Goal: Task Accomplishment & Management: Manage account settings

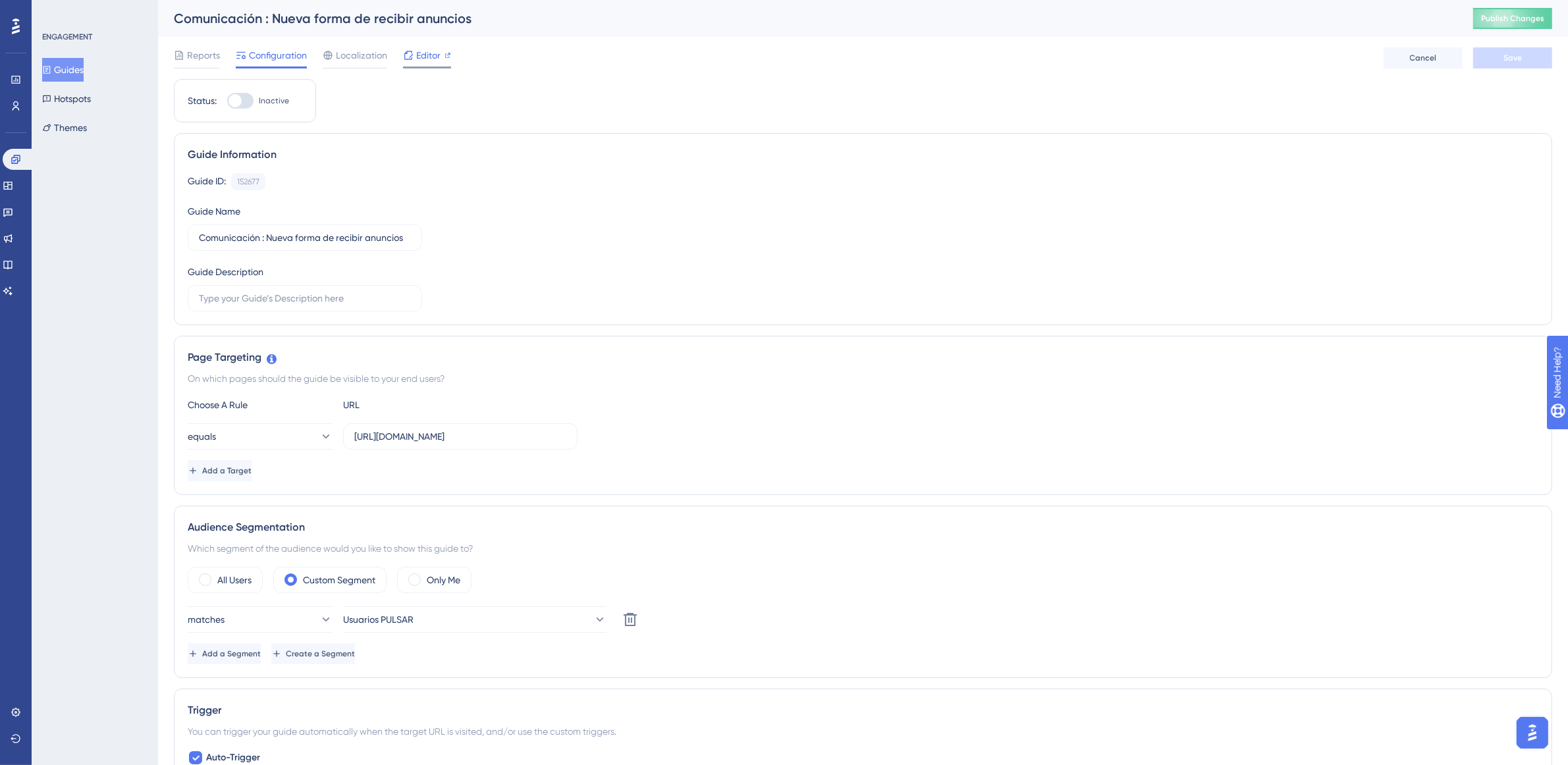
click at [420, 63] on span "Editor" at bounding box center [429, 56] width 24 height 16
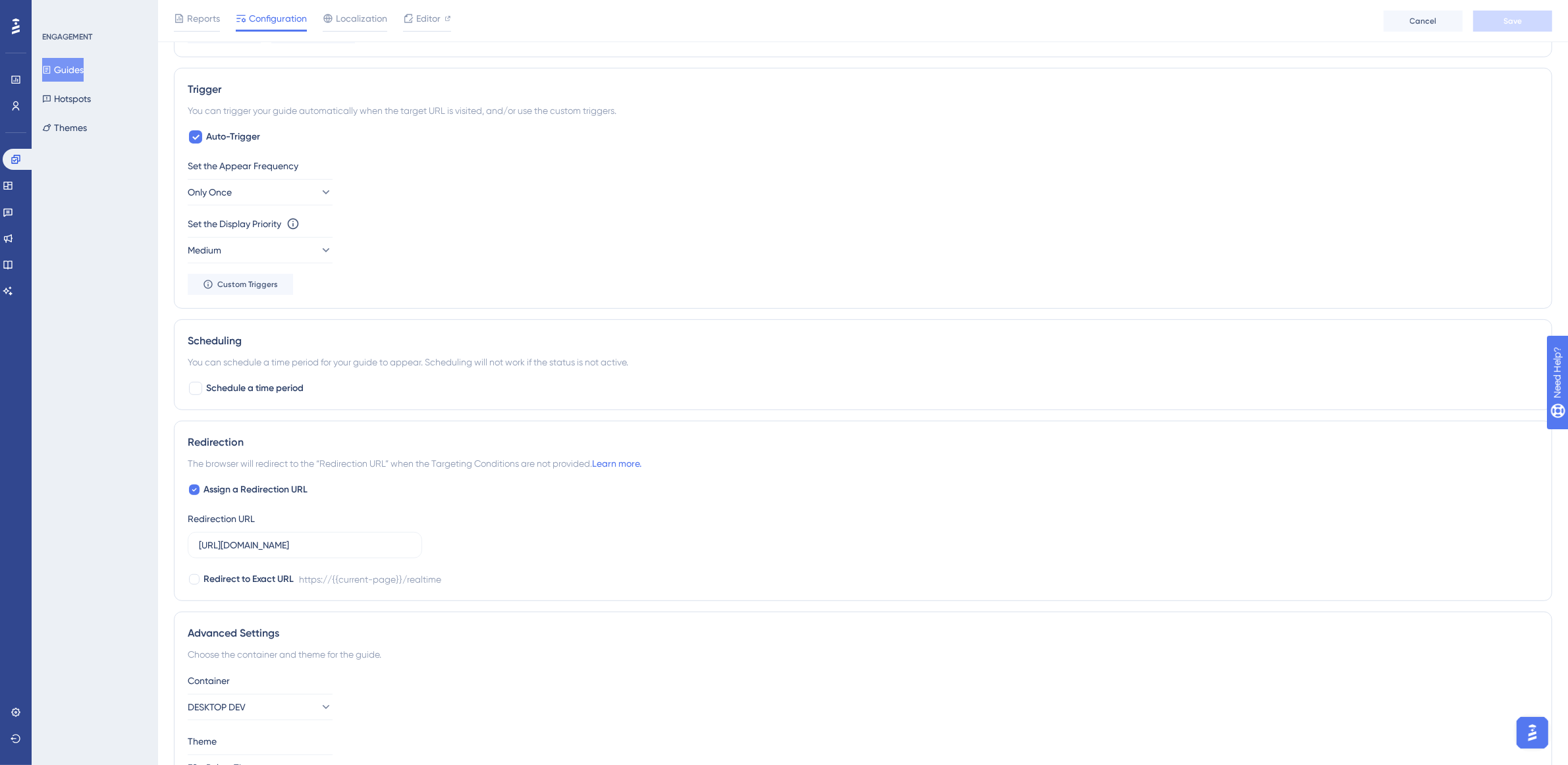
scroll to position [711, 0]
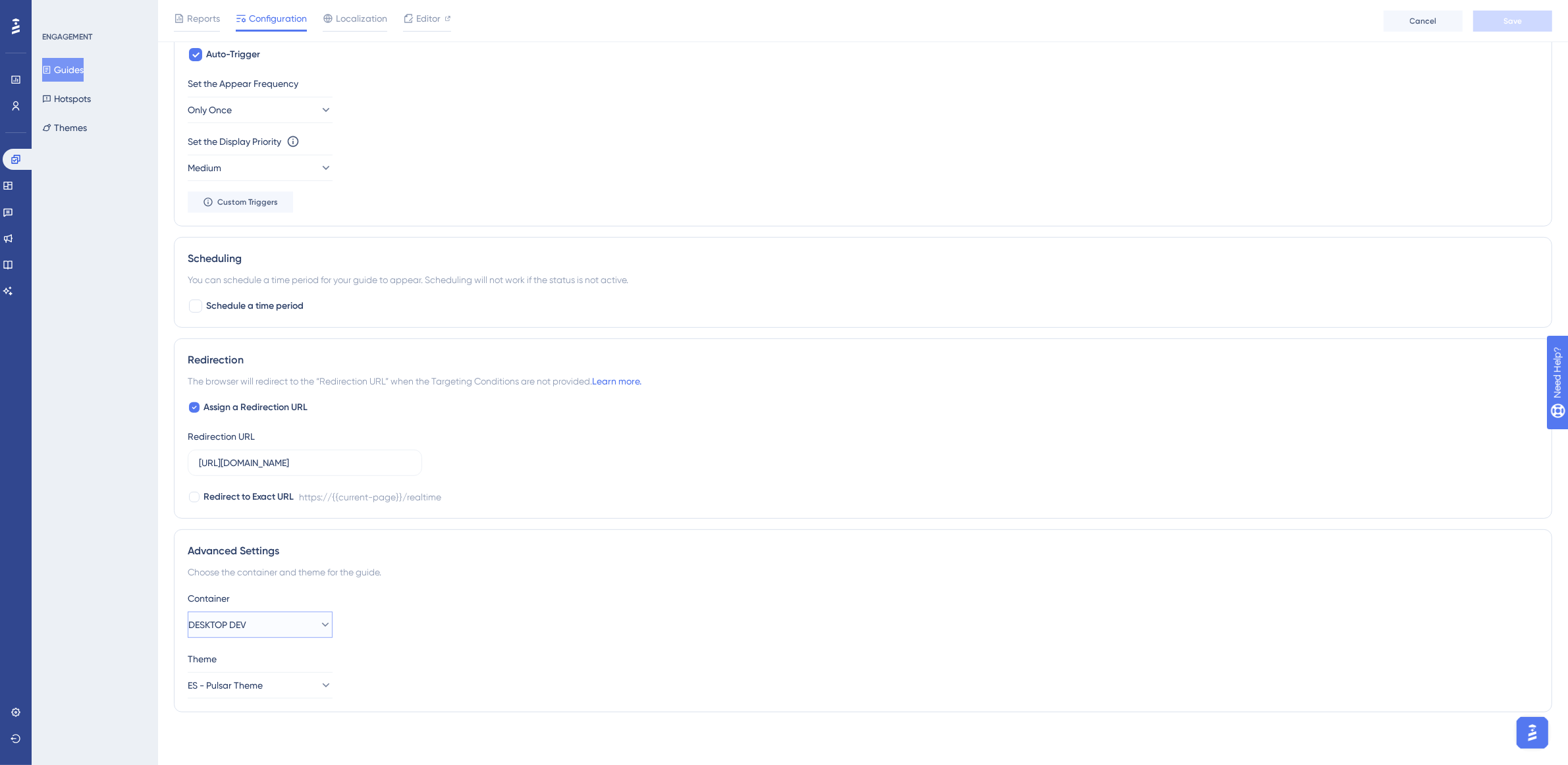
click at [281, 633] on button "DESKTOP DEV" at bounding box center [260, 625] width 144 height 27
click at [278, 692] on div "DESKTOP PROD DESKTOP PROD" at bounding box center [260, 691] width 107 height 27
click at [553, 660] on div "Theme" at bounding box center [863, 659] width 1350 height 16
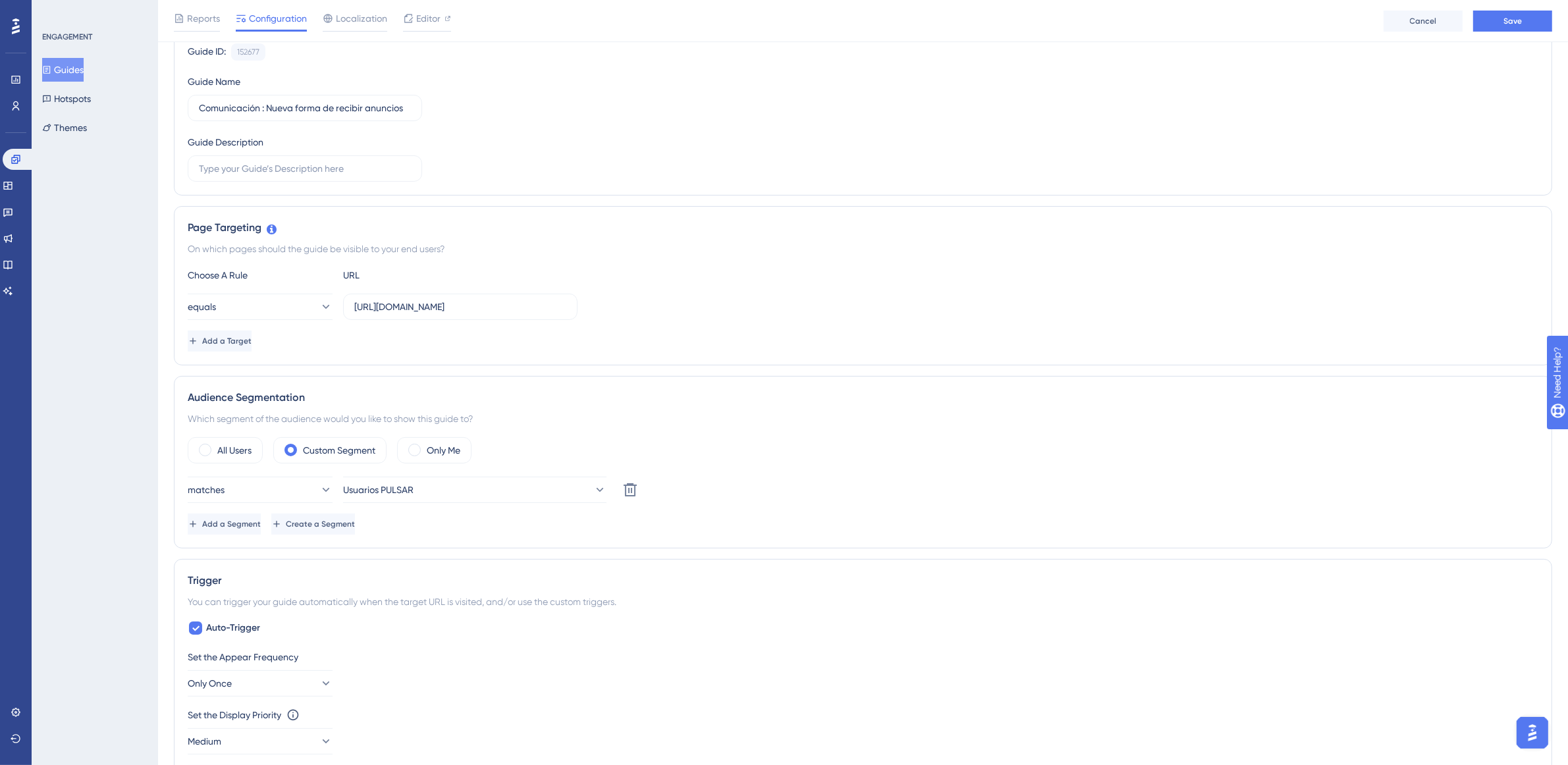
scroll to position [0, 0]
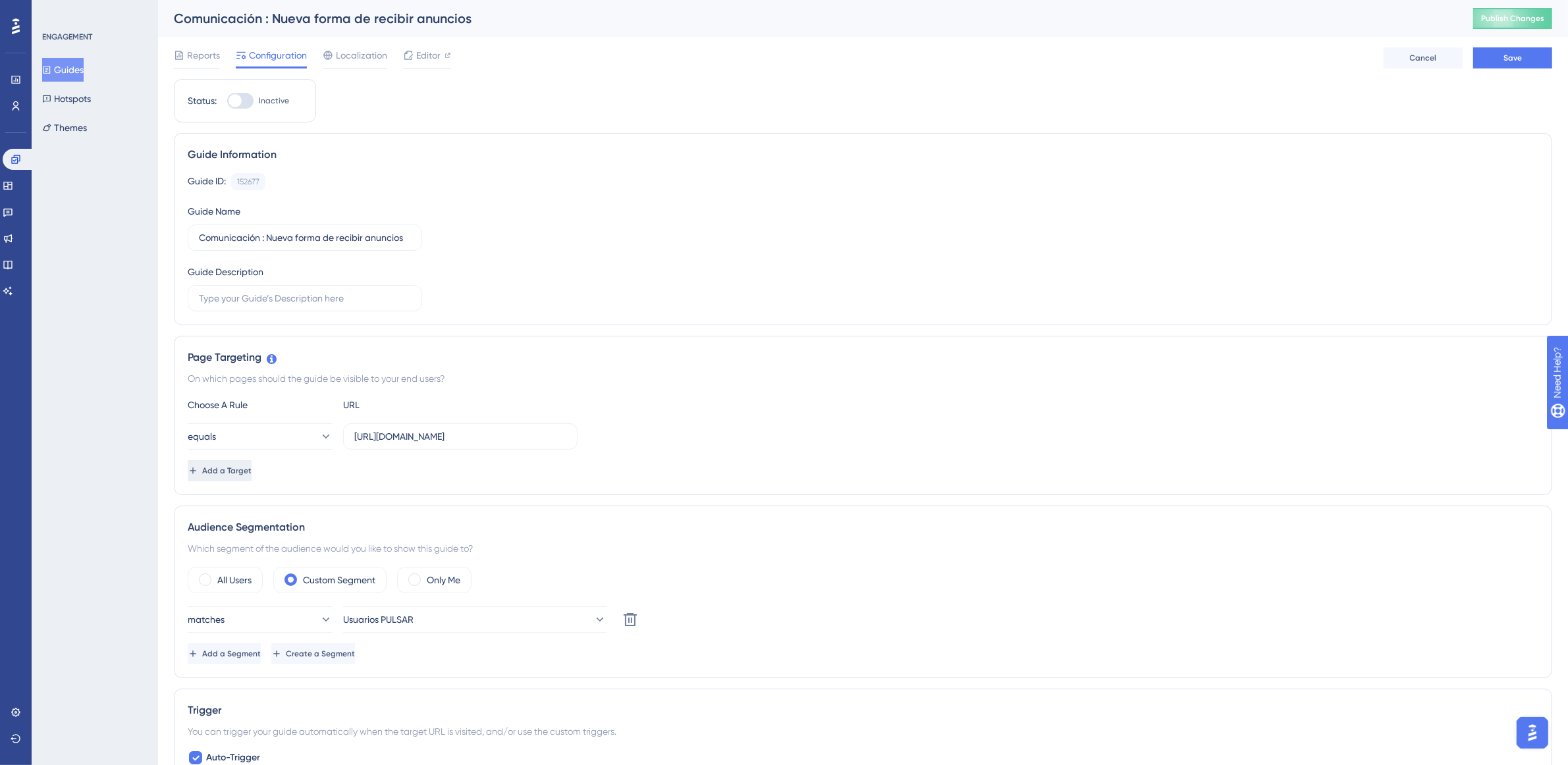
click at [252, 478] on button "Add a Target" at bounding box center [220, 470] width 64 height 21
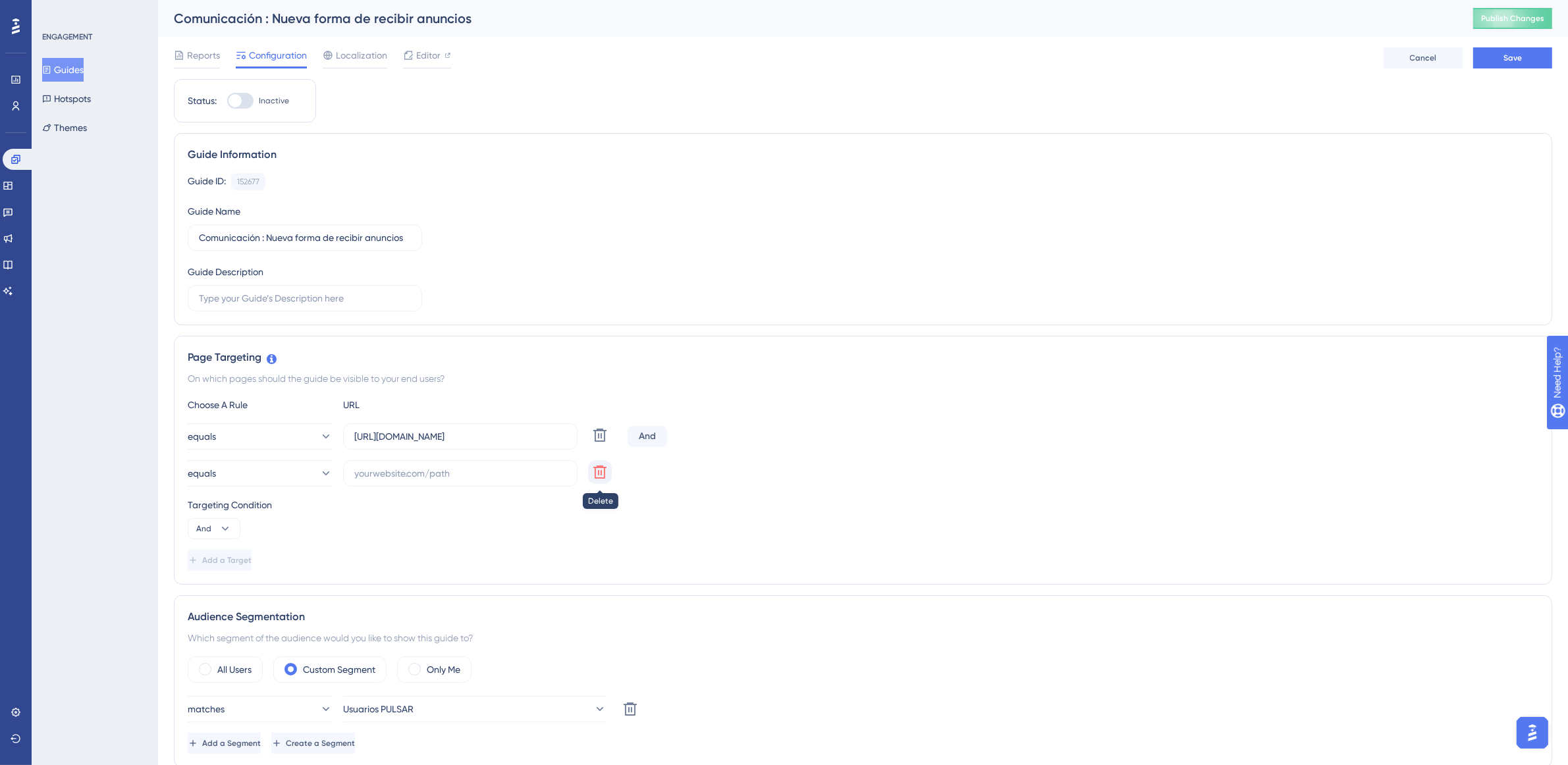
click at [599, 475] on icon at bounding box center [600, 472] width 13 height 13
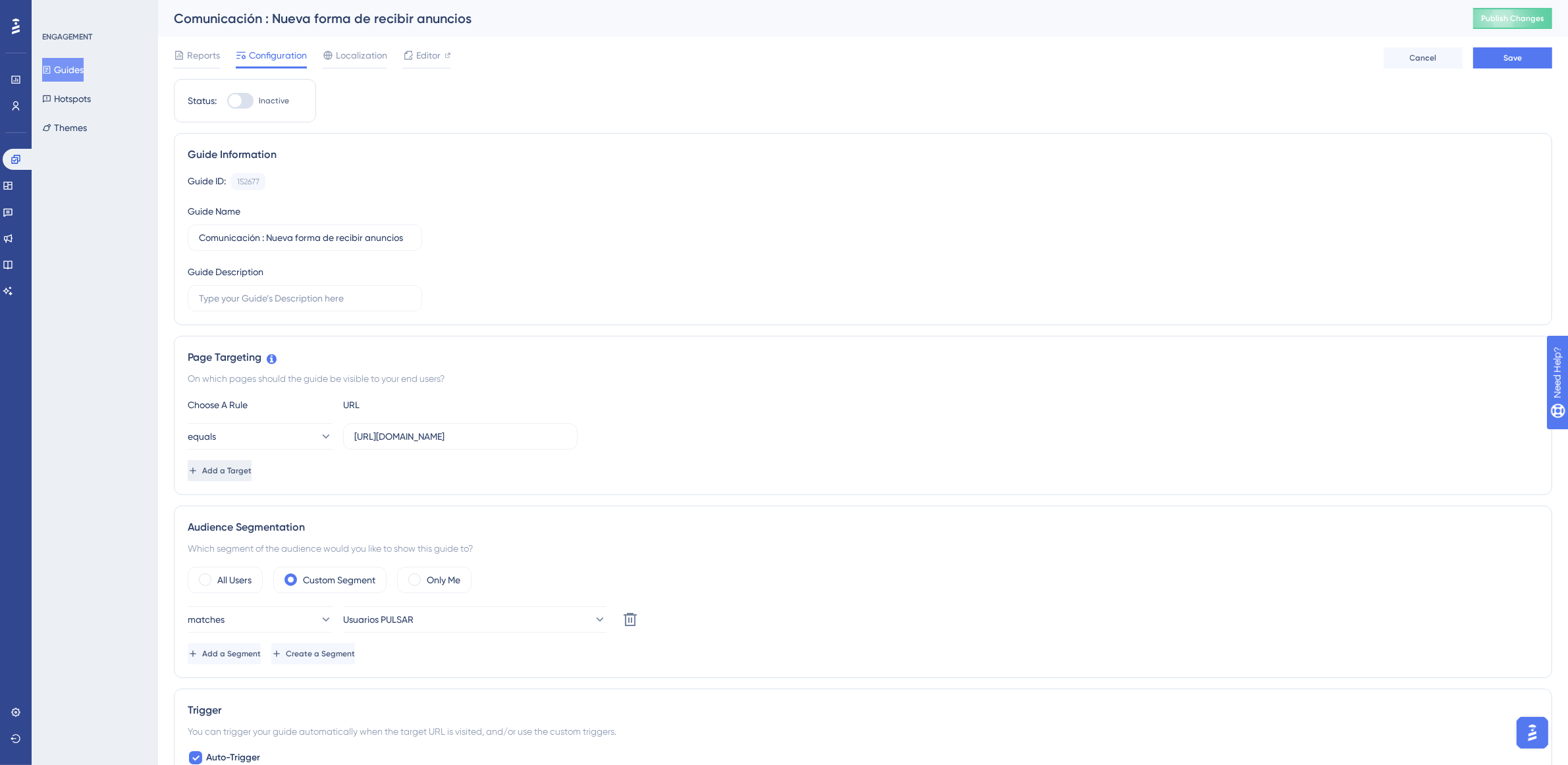
click at [252, 474] on button "Add a Target" at bounding box center [220, 470] width 64 height 21
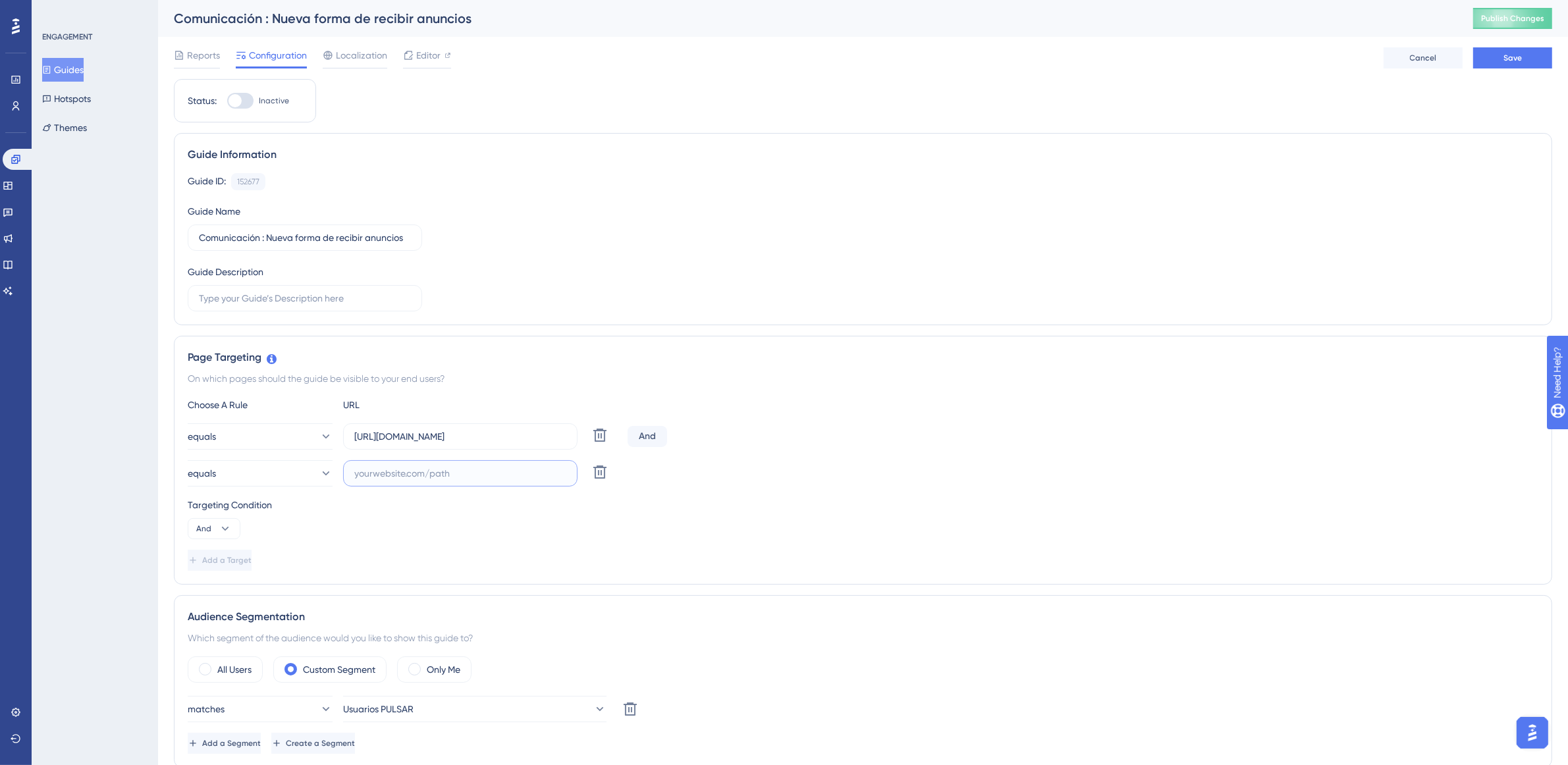
click at [406, 472] on input "text" at bounding box center [460, 474] width 212 height 15
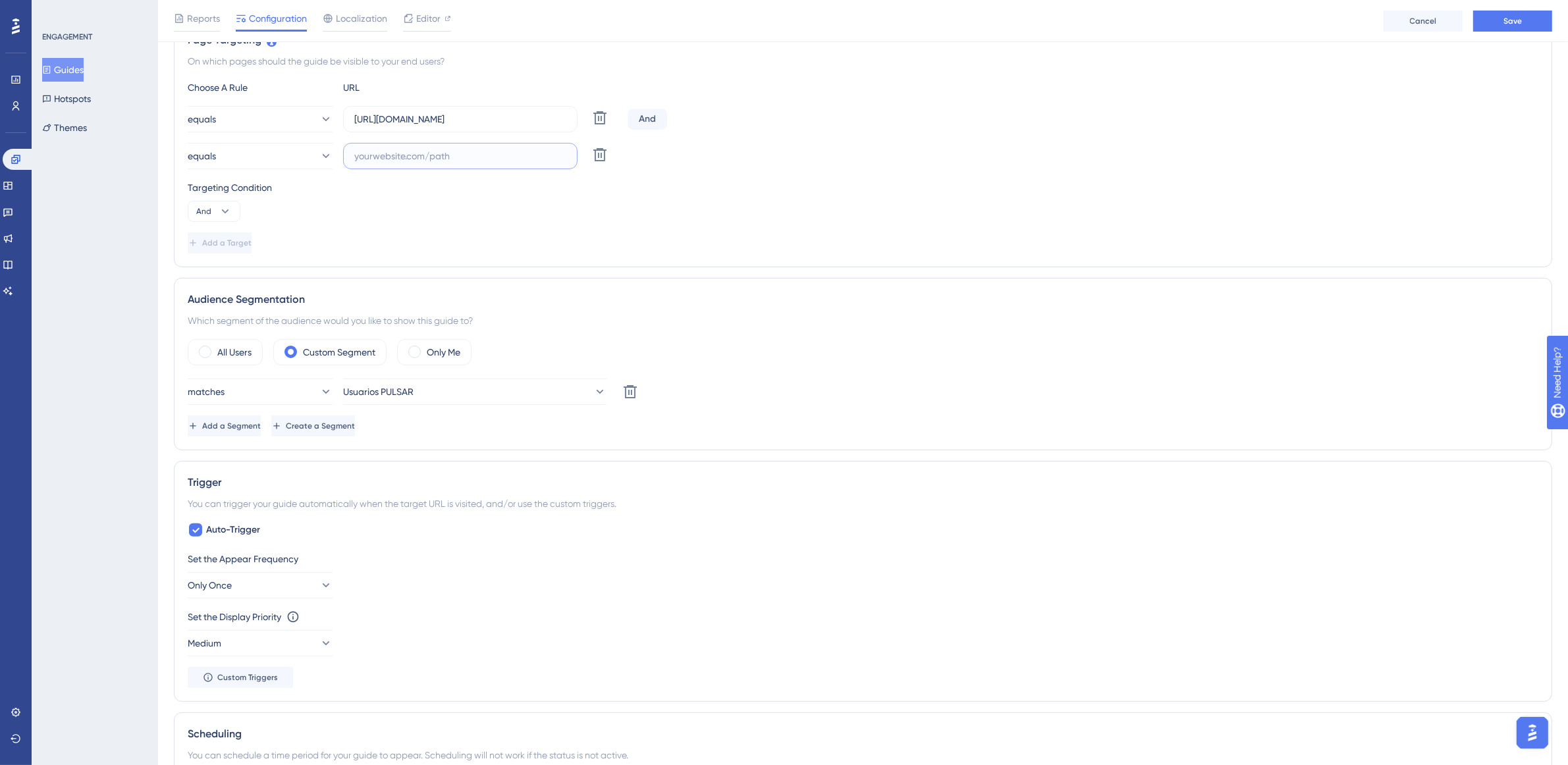
scroll to position [224, 0]
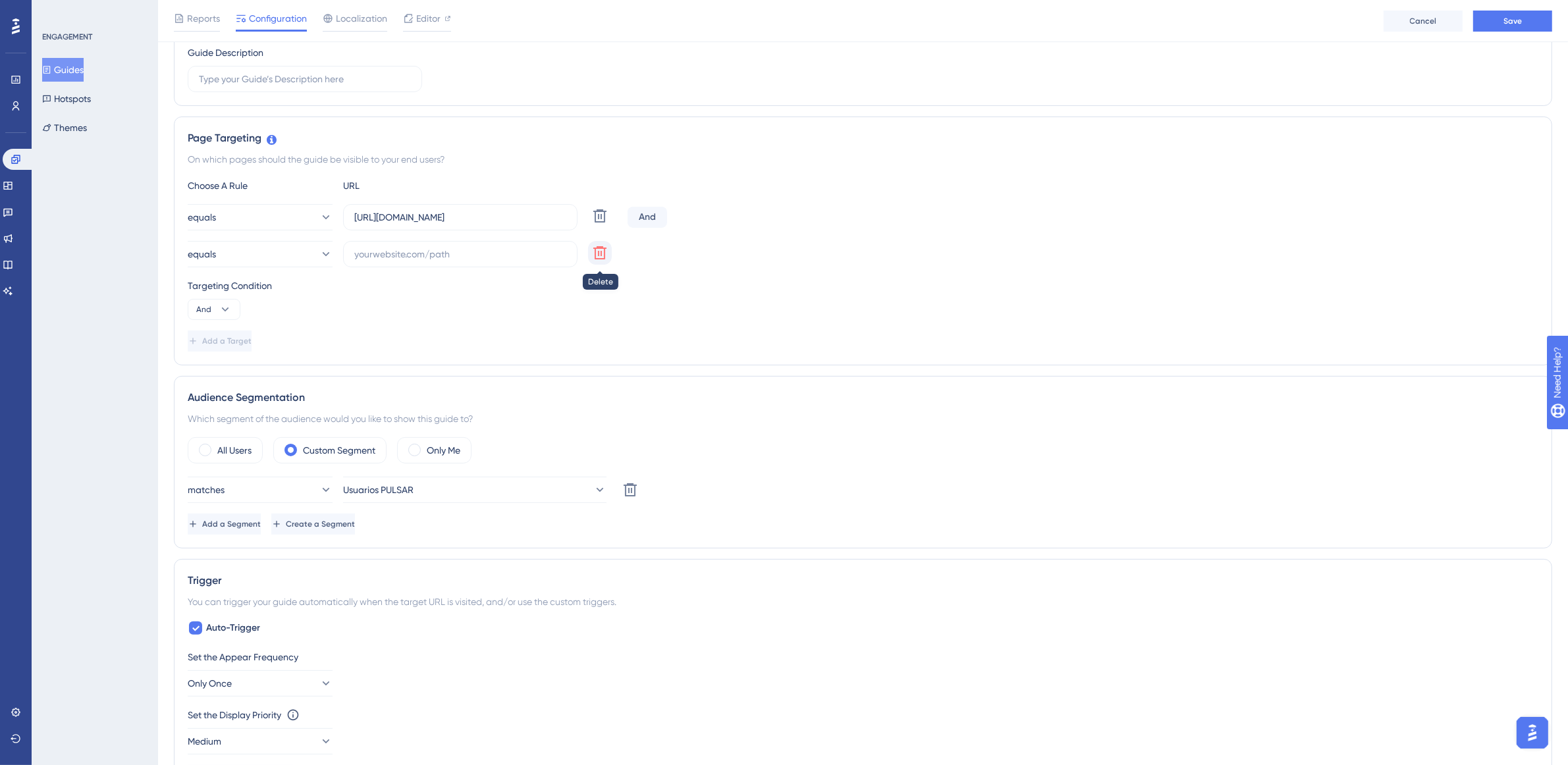
click at [601, 254] on icon at bounding box center [600, 253] width 13 height 13
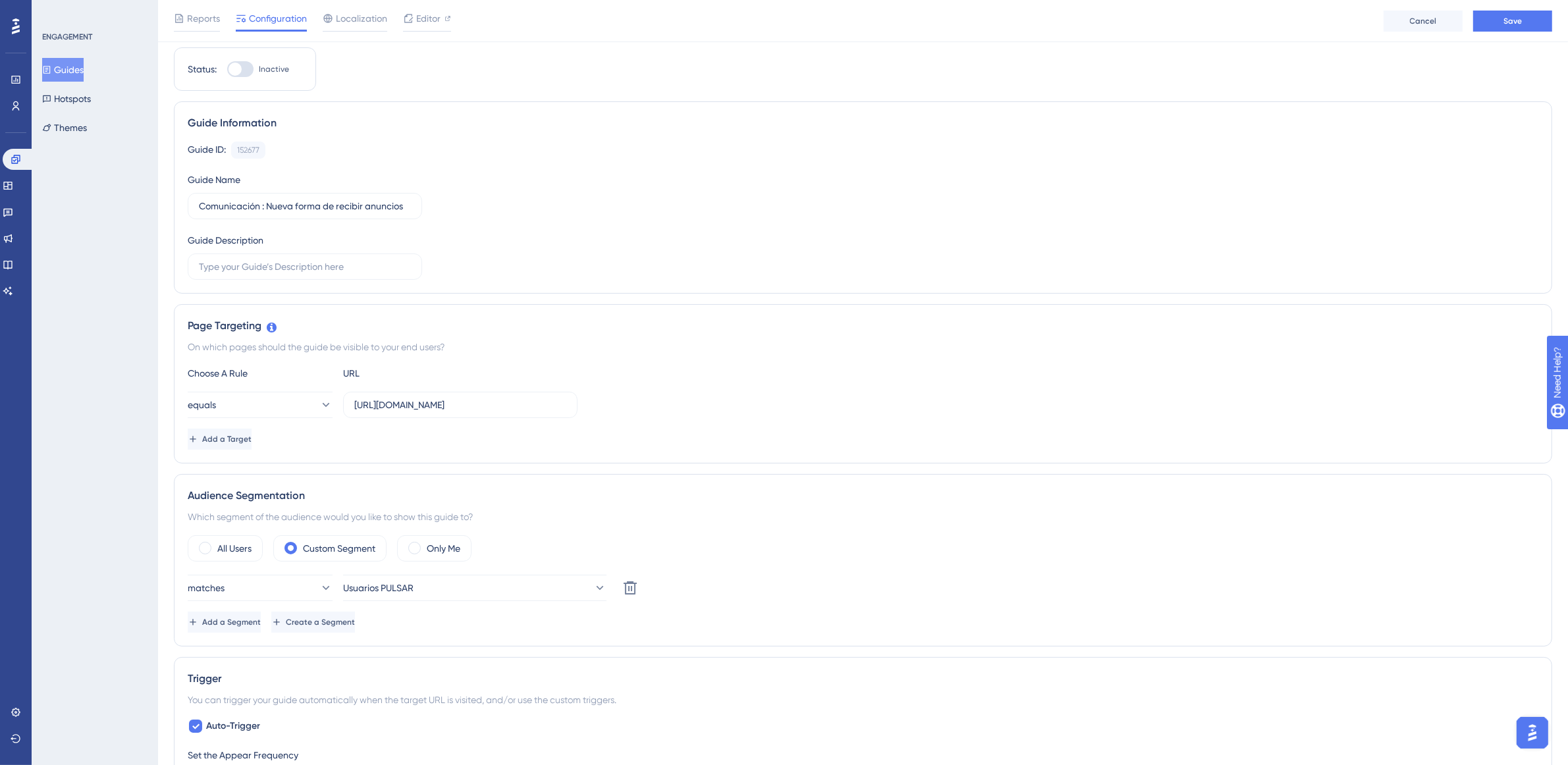
scroll to position [0, 0]
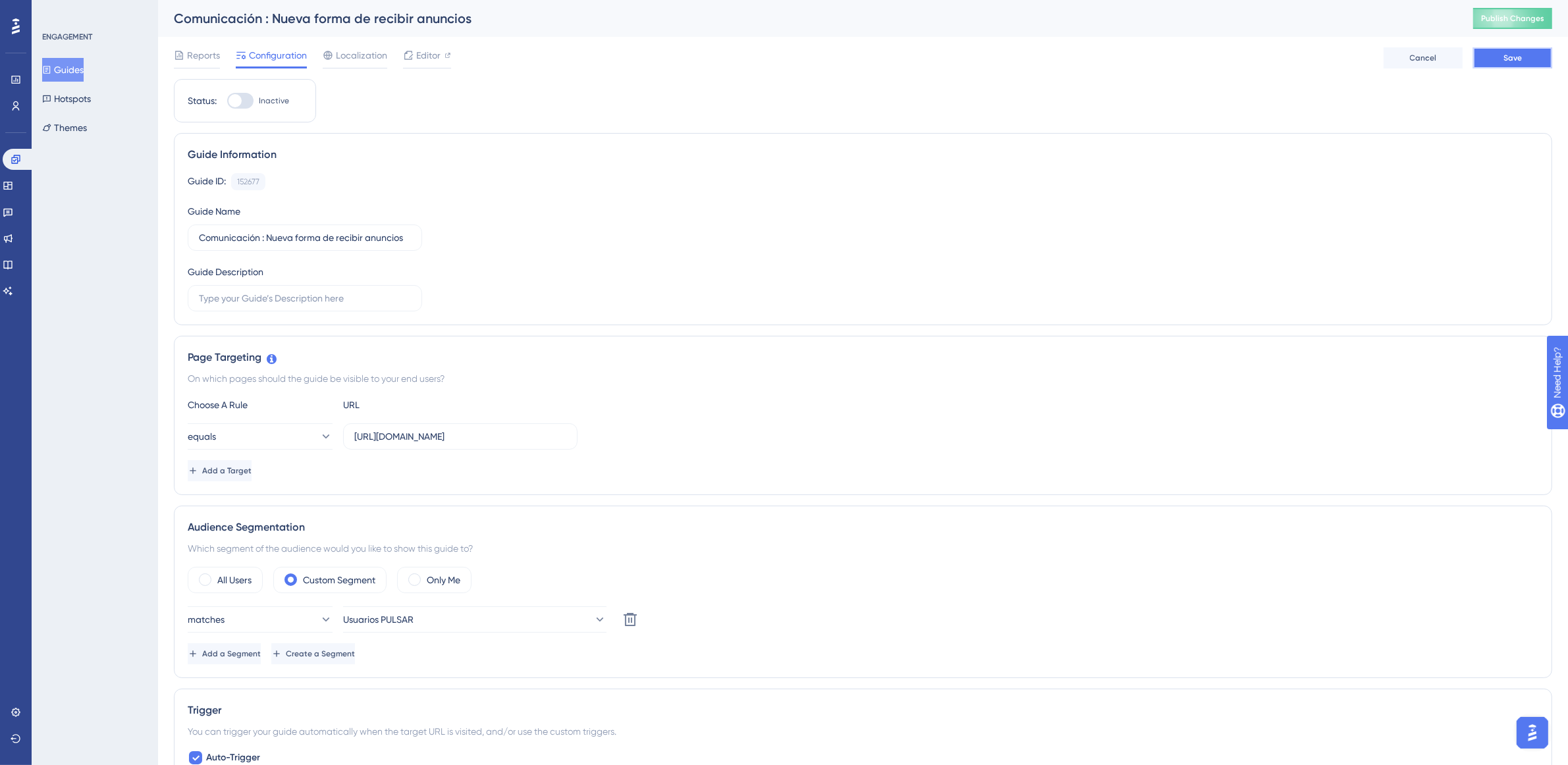
click at [1536, 65] on button "Save" at bounding box center [1512, 58] width 79 height 21
click at [629, 324] on div "Guide Information Guide ID: 152677 Copy Guide Name Comunicación : Nueva forma d…" at bounding box center [863, 229] width 1378 height 192
click at [84, 73] on button "Guides" at bounding box center [62, 69] width 41 height 23
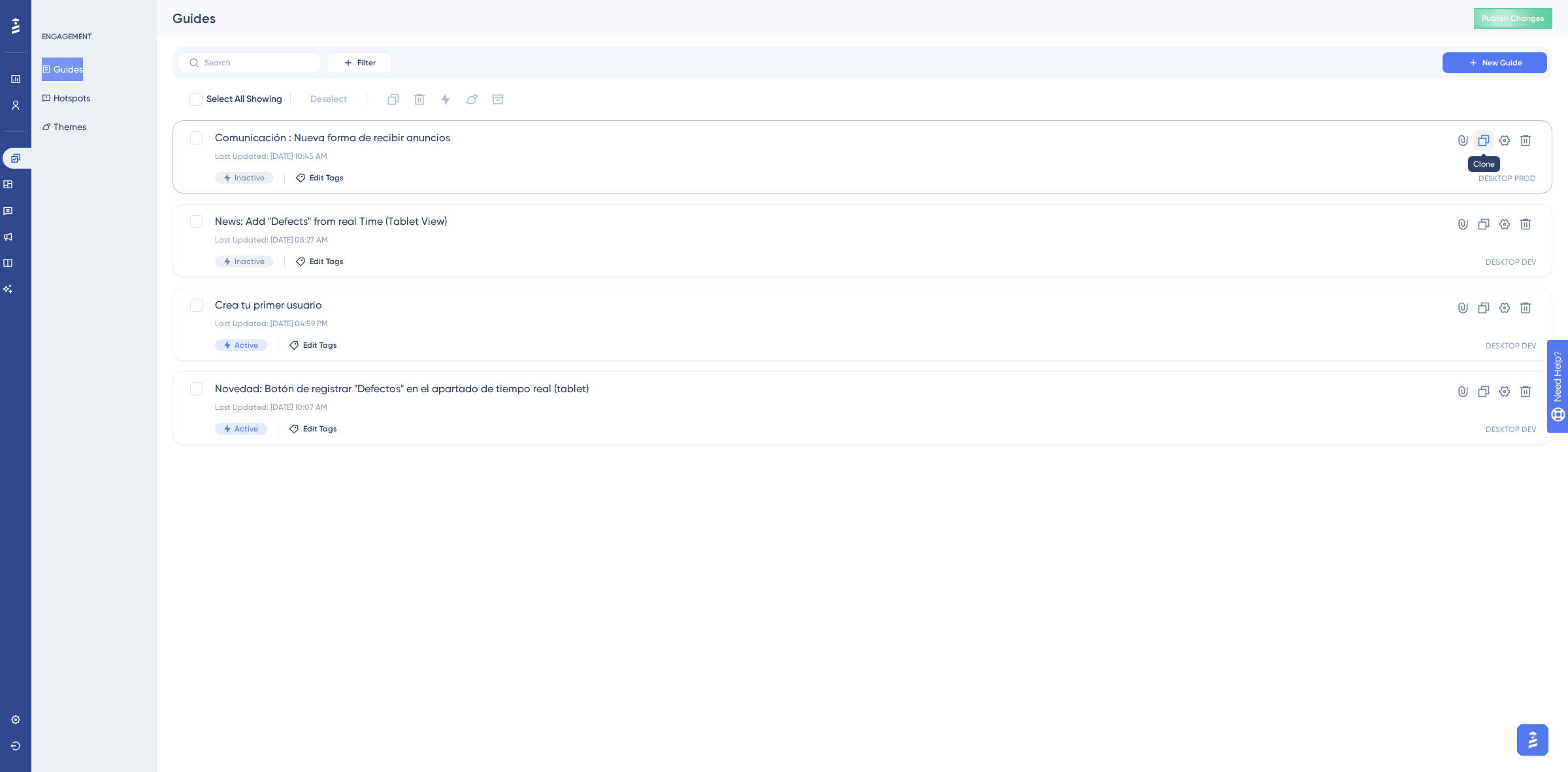
click at [1483, 135] on icon at bounding box center [1484, 140] width 13 height 13
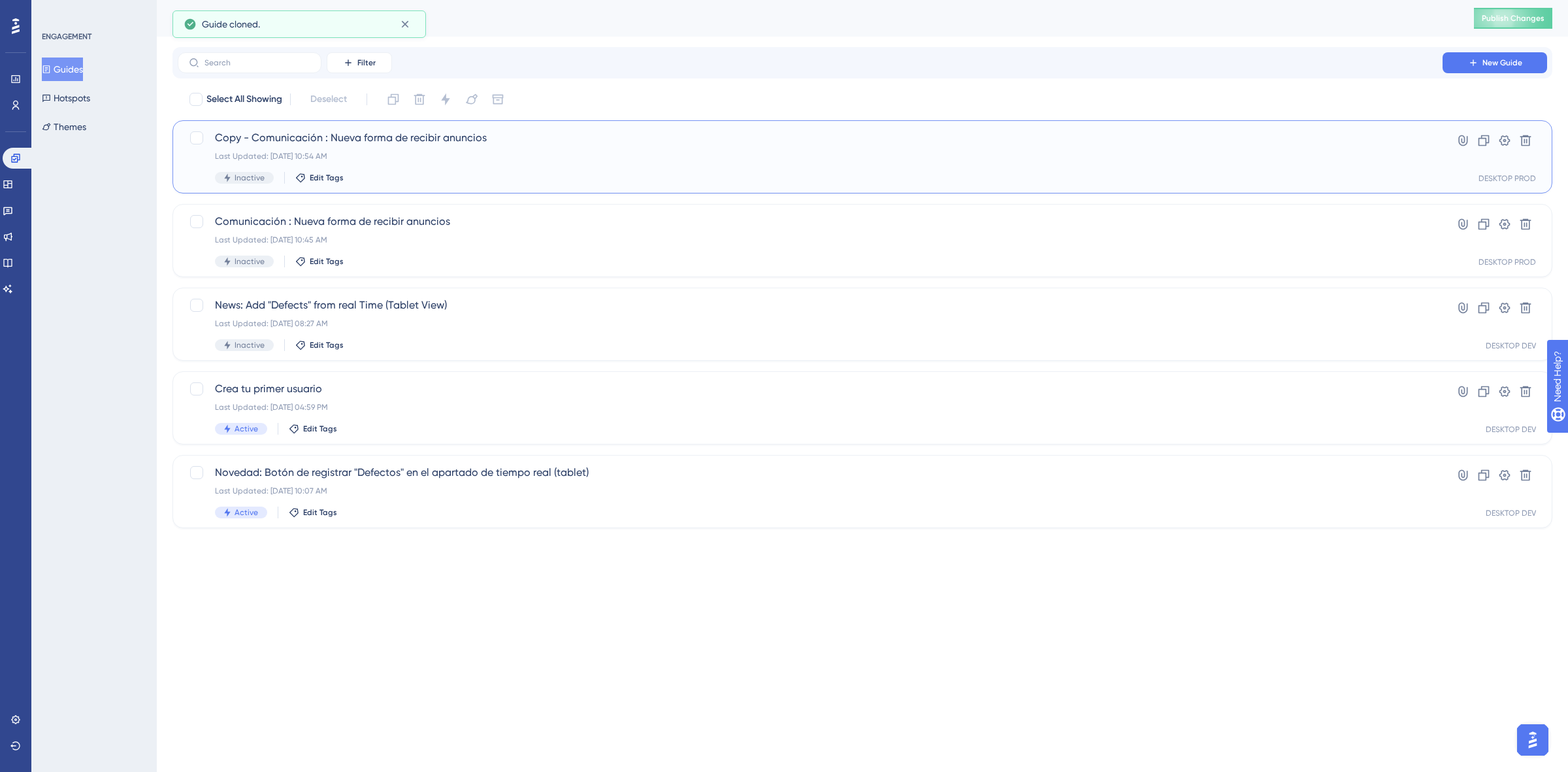
click at [384, 164] on div "Copy - Comunicación : Nueva forma de recibir anuncios Last Updated: Sep 25 2025…" at bounding box center [810, 156] width 1191 height 54
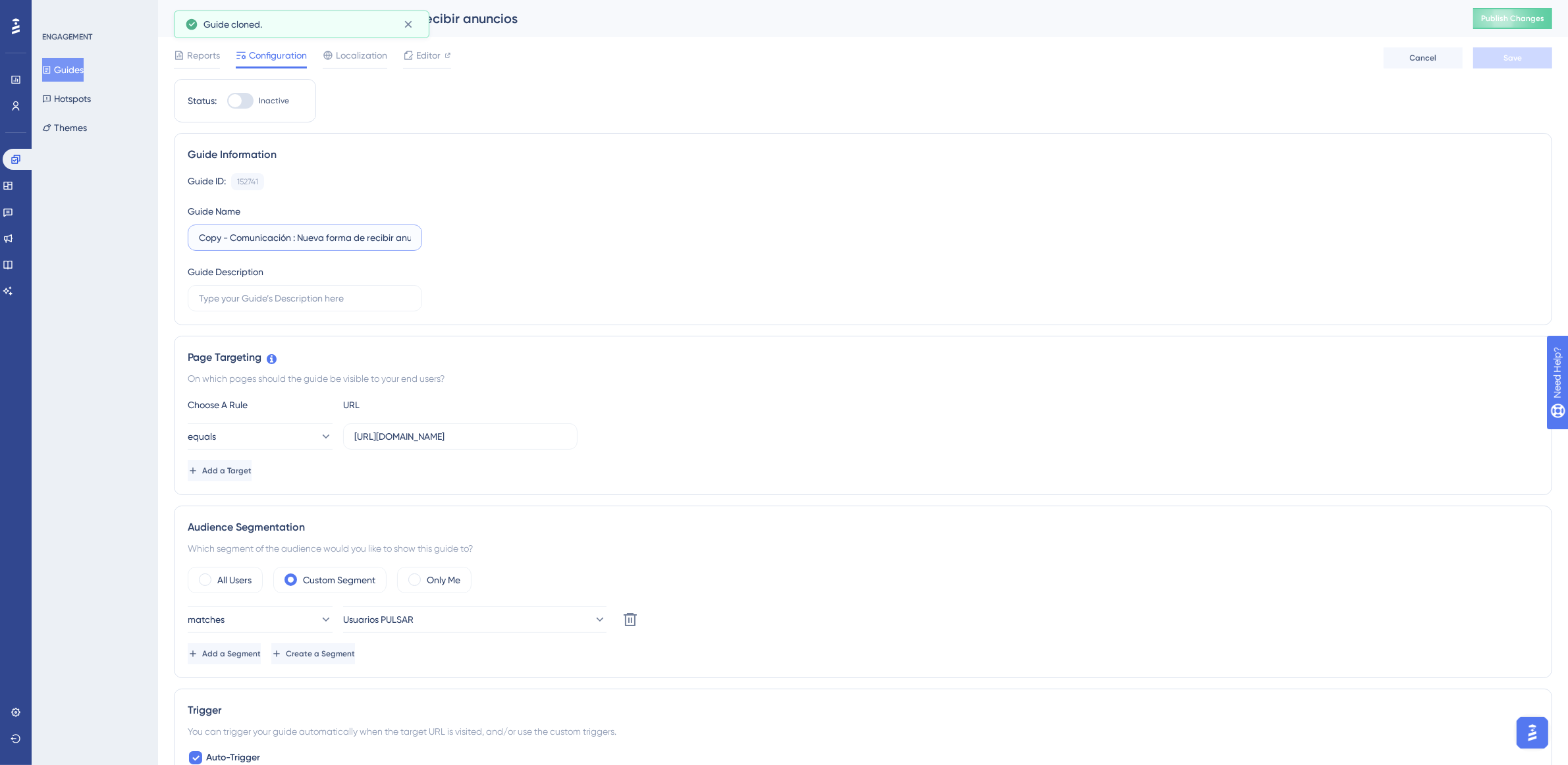
drag, startPoint x: 224, startPoint y: 237, endPoint x: 175, endPoint y: 225, distance: 50.4
click at [175, 225] on div "Guide Information Guide ID: 152741 Copy Guide Name Copy - Comunicación : Nueva …" at bounding box center [863, 229] width 1378 height 192
drag, startPoint x: 284, startPoint y: 231, endPoint x: 174, endPoint y: 239, distance: 110.3
click at [174, 239] on div "Guide Information Guide ID: 152741 Copy Guide Name New- Comunicación : Nueva fo…" at bounding box center [863, 229] width 1378 height 192
drag, startPoint x: 271, startPoint y: 242, endPoint x: 416, endPoint y: 241, distance: 145.0
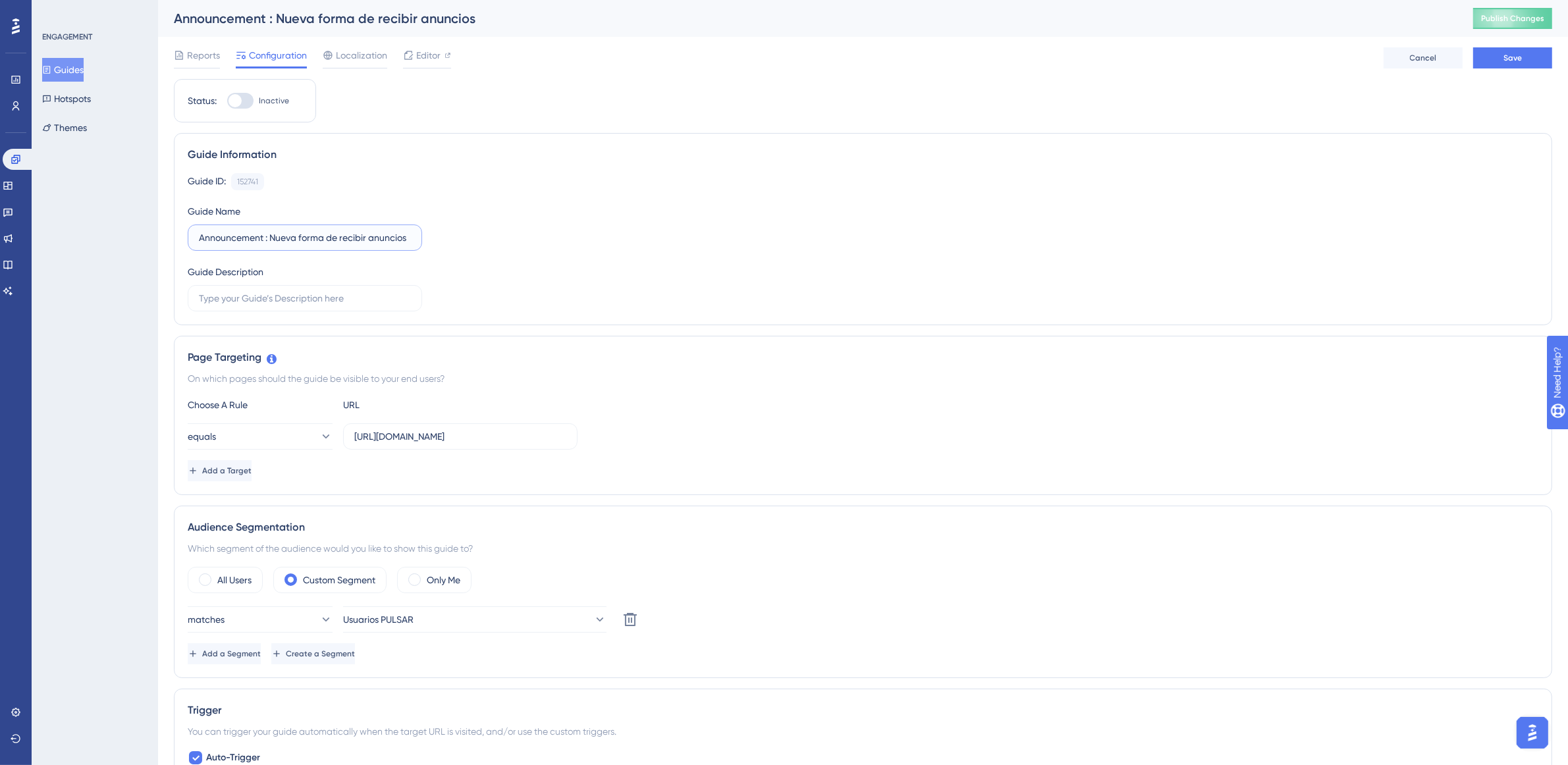
click at [416, 241] on label "Announcement : Nueva forma de recibir anuncios" at bounding box center [305, 237] width 234 height 27
click at [390, 229] on label "Announcement : New way to" at bounding box center [305, 237] width 234 height 27
click at [390, 231] on input "Announcement : New way to" at bounding box center [304, 238] width 212 height 15
drag, startPoint x: 409, startPoint y: 239, endPoint x: 271, endPoint y: 240, distance: 138.0
click at [271, 240] on input "Announcement : New way to announcements" at bounding box center [304, 238] width 212 height 15
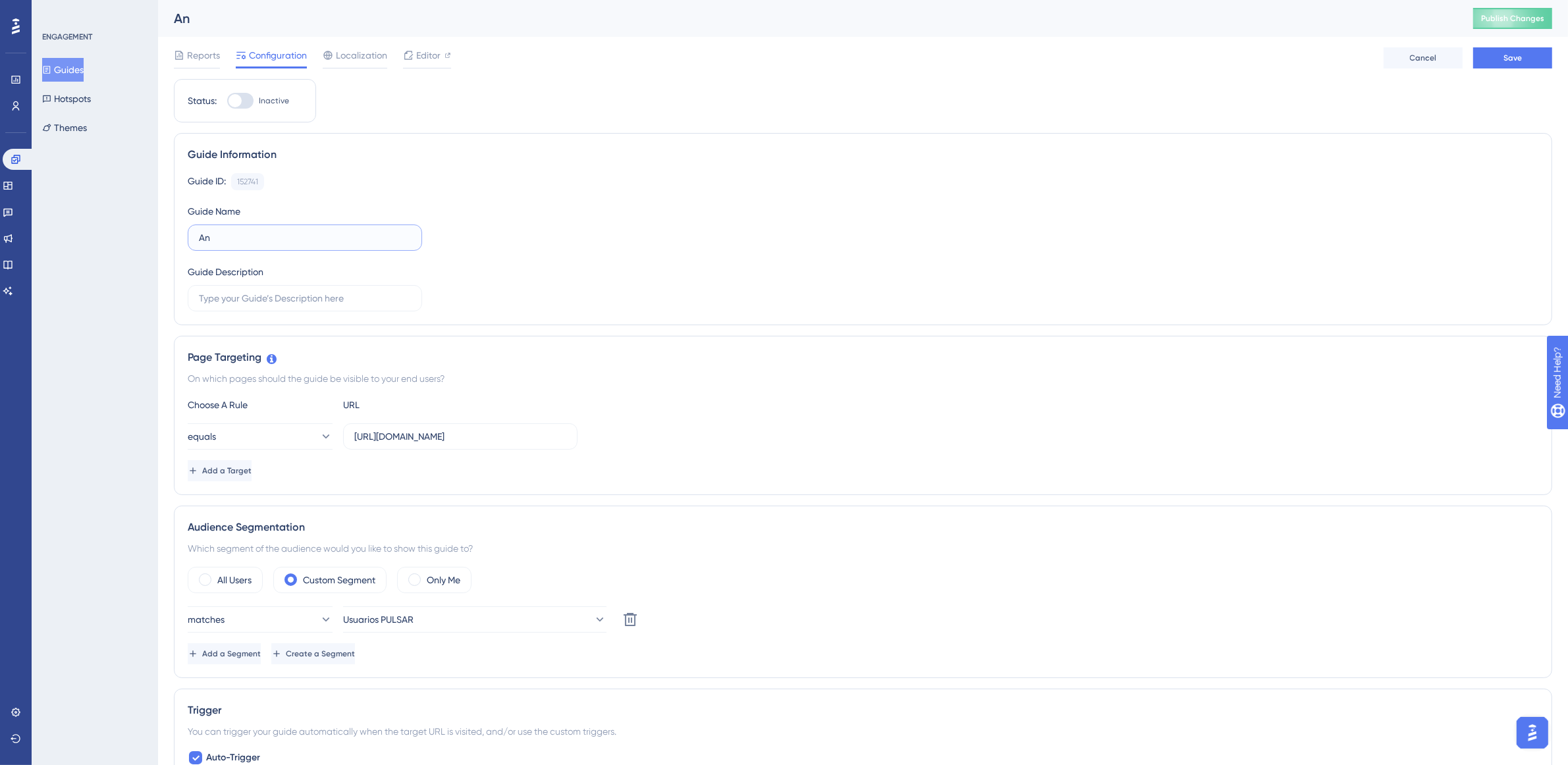
type input "A"
type input "Test Announcement"
click at [596, 232] on div "Guide ID: 152741 Copy Guide Name Test Announcement Guide Description" at bounding box center [863, 242] width 1350 height 138
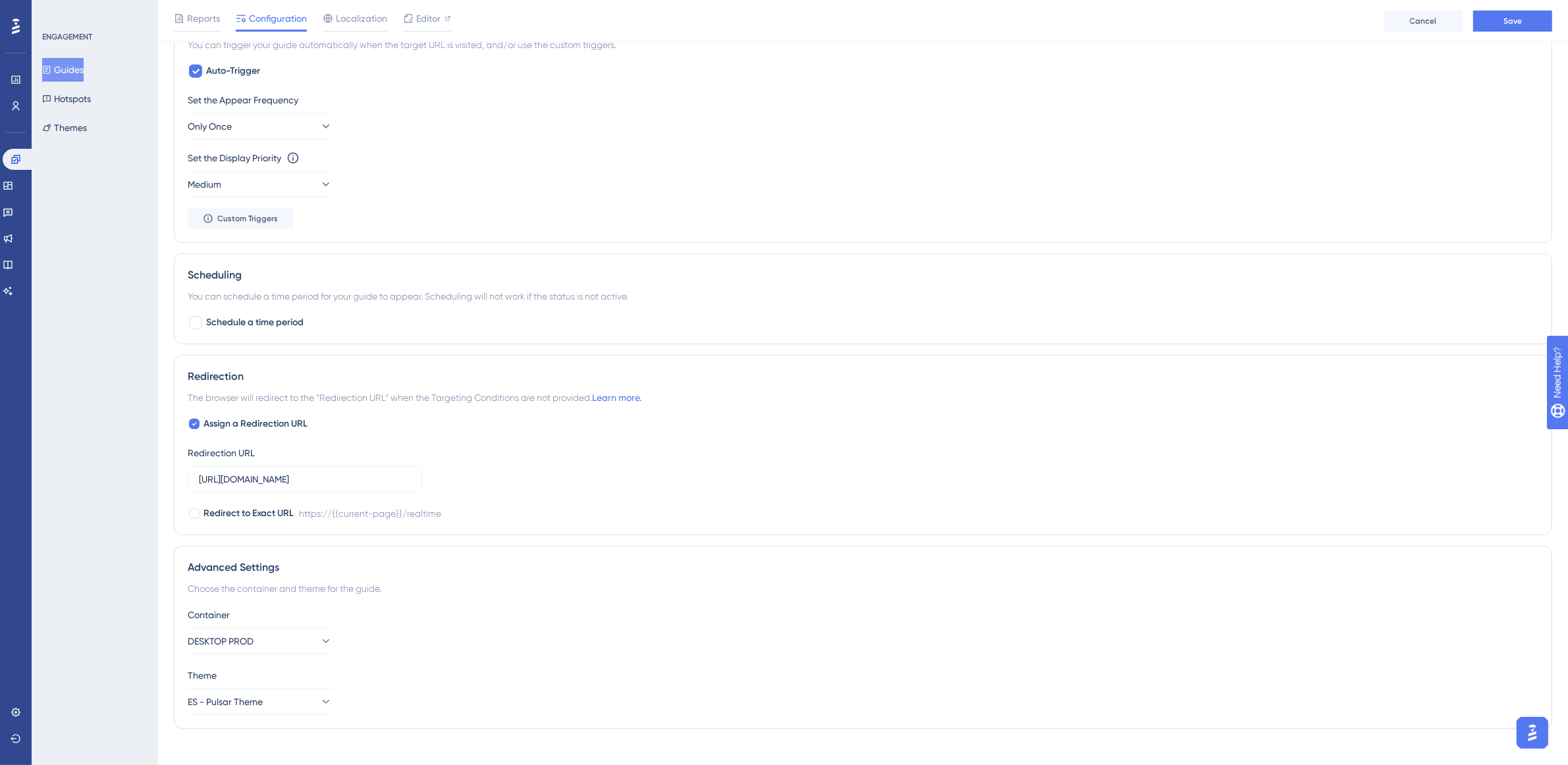
scroll to position [711, 0]
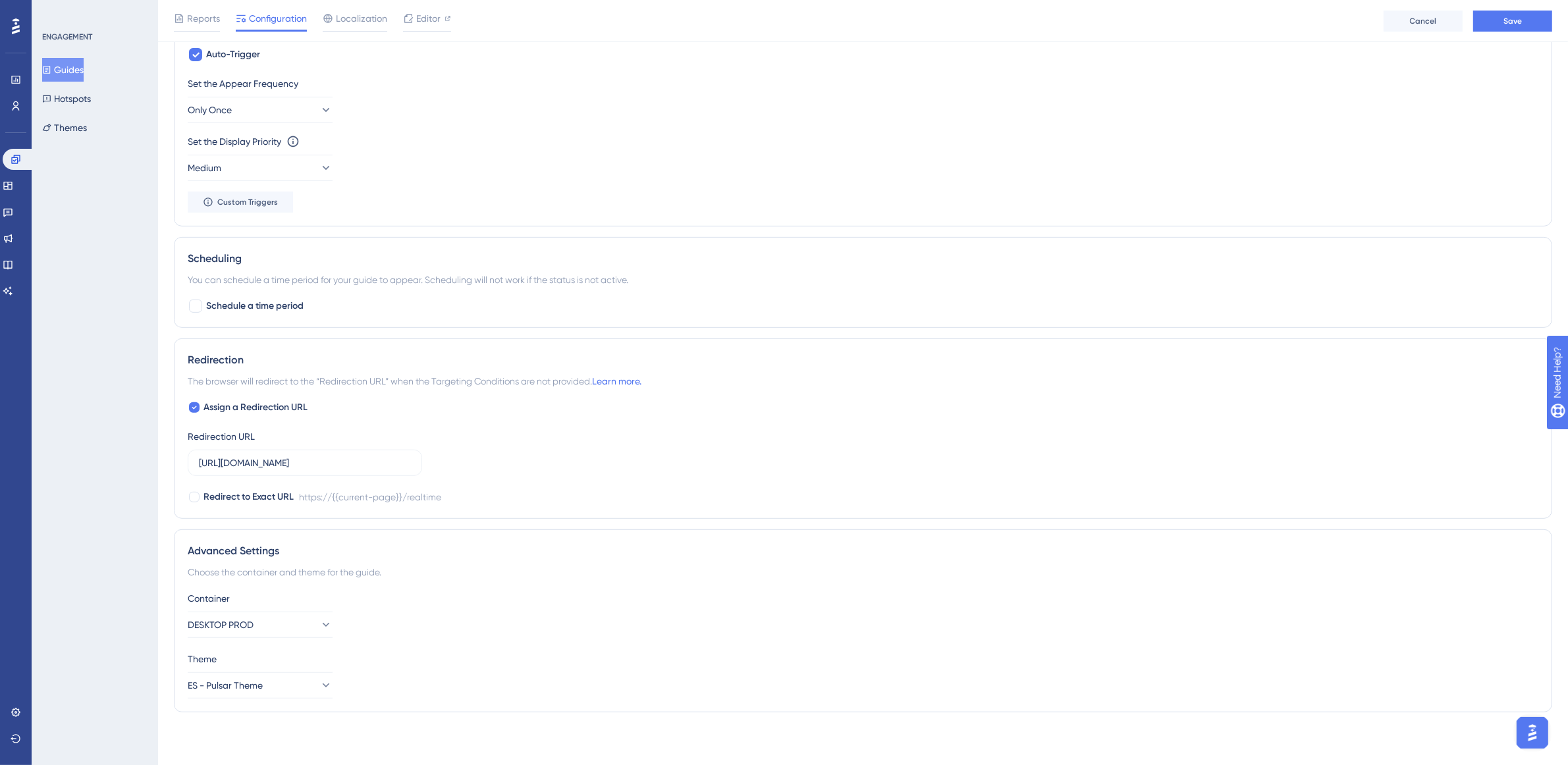
click at [284, 699] on div "Advanced Settings Choose the container and theme for the guide. Container DESKT…" at bounding box center [863, 621] width 1378 height 183
click at [285, 692] on button "ES - Pulsar Theme" at bounding box center [260, 685] width 144 height 27
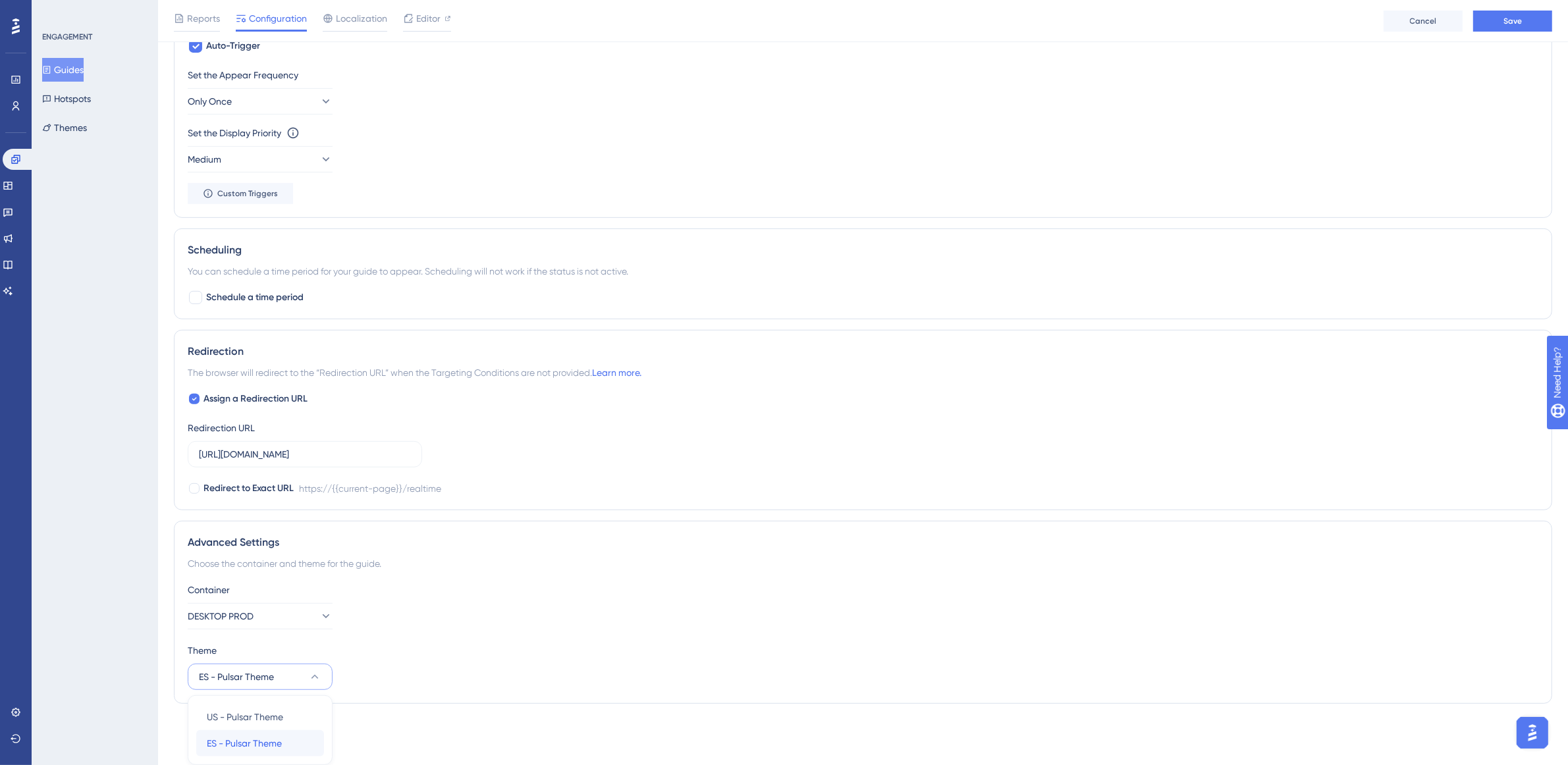
click at [291, 736] on div "ES - Pulsar Theme ES - Pulsar Theme" at bounding box center [260, 743] width 107 height 27
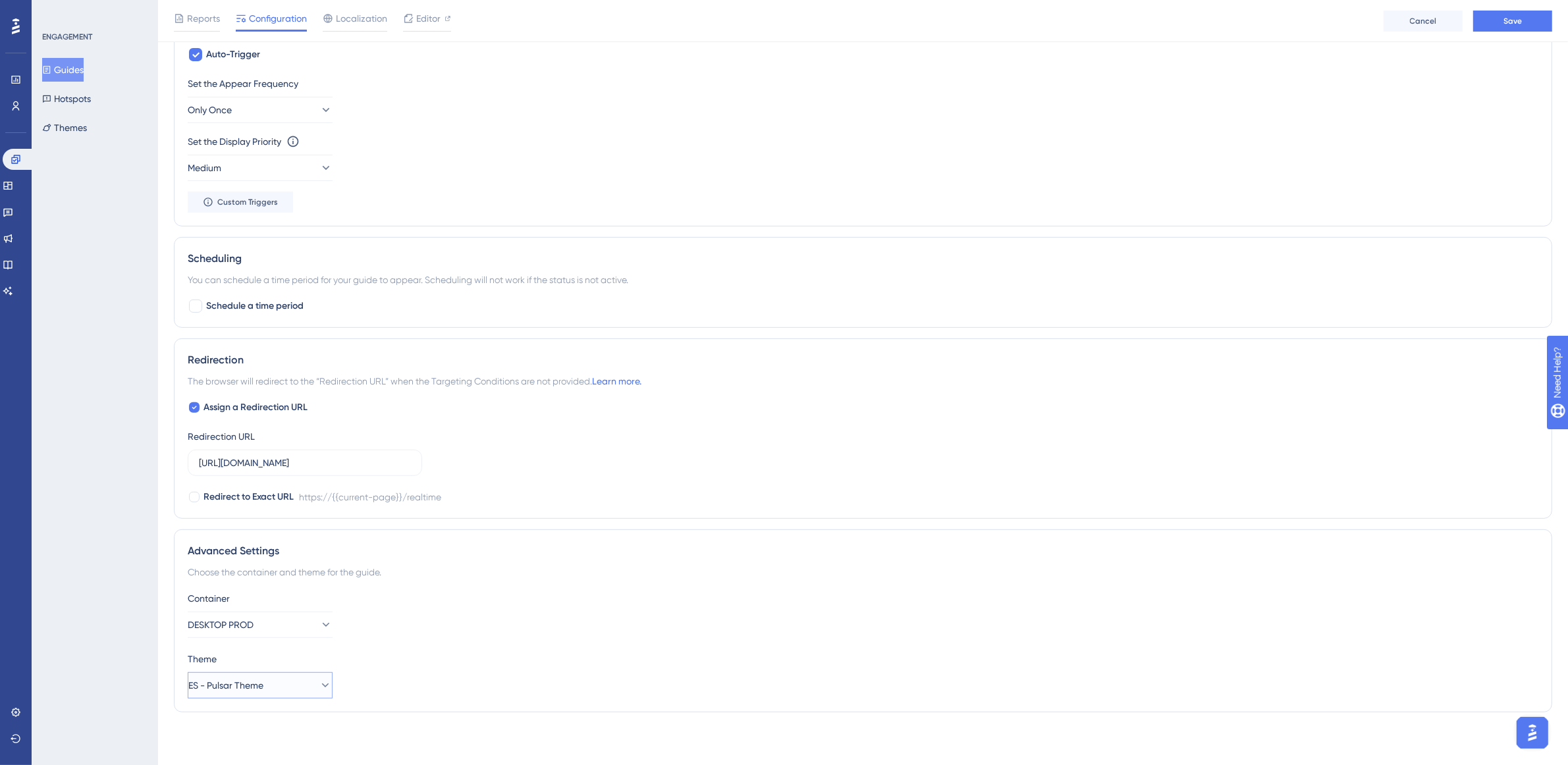
click at [297, 683] on button "ES - Pulsar Theme" at bounding box center [260, 685] width 144 height 27
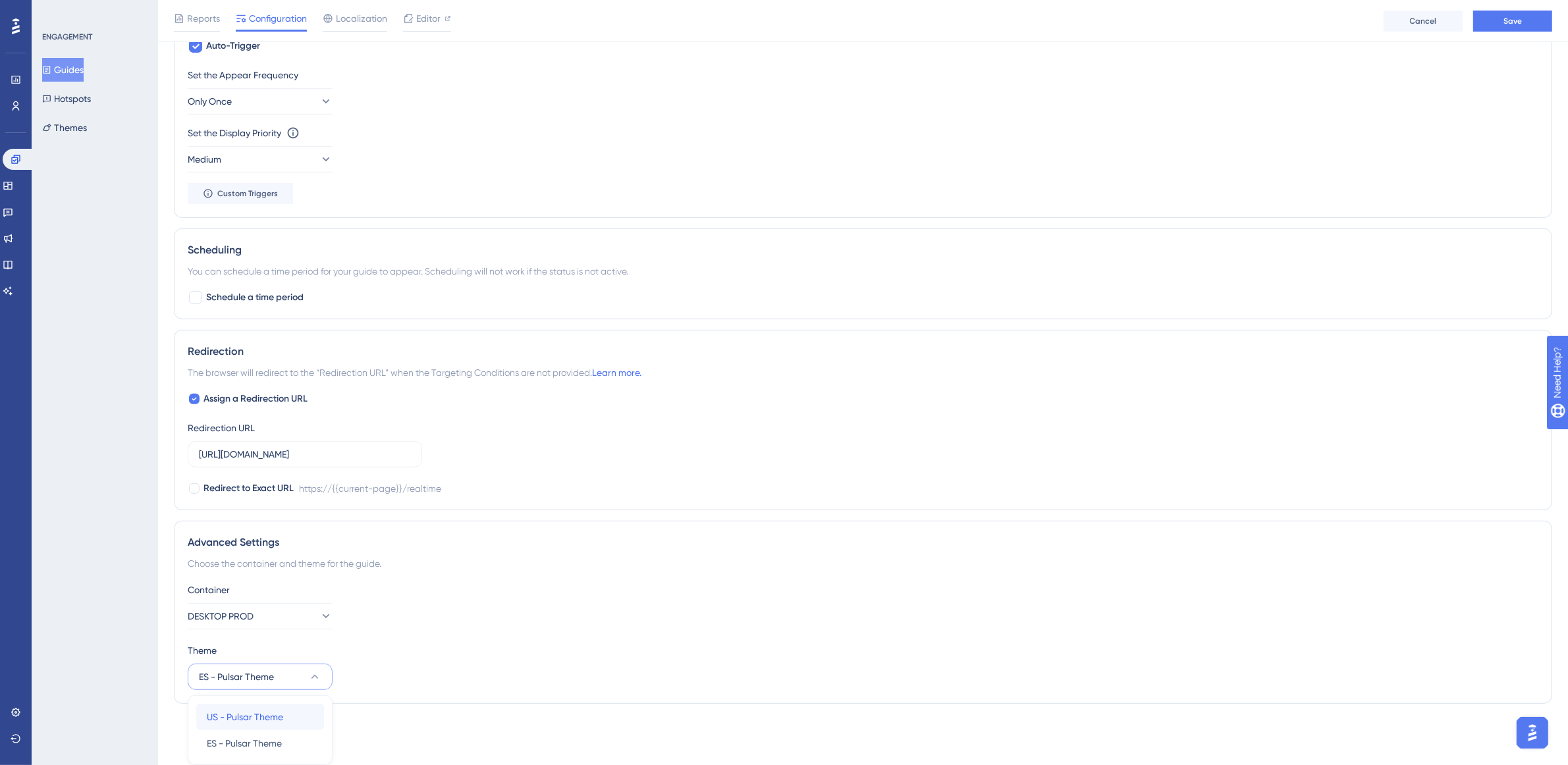
click at [282, 709] on span "US - Pulsar Theme" at bounding box center [245, 717] width 77 height 16
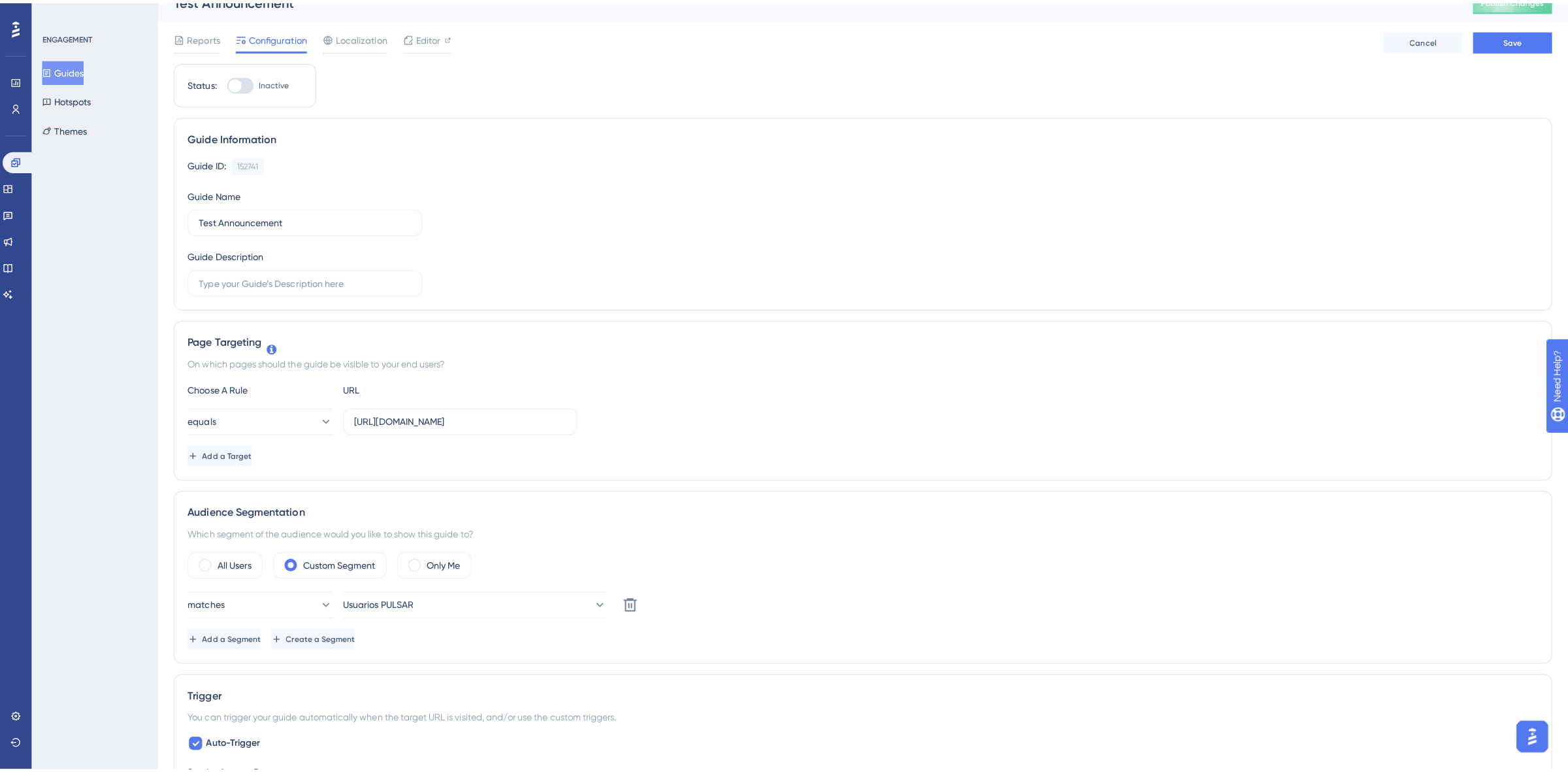
scroll to position [0, 0]
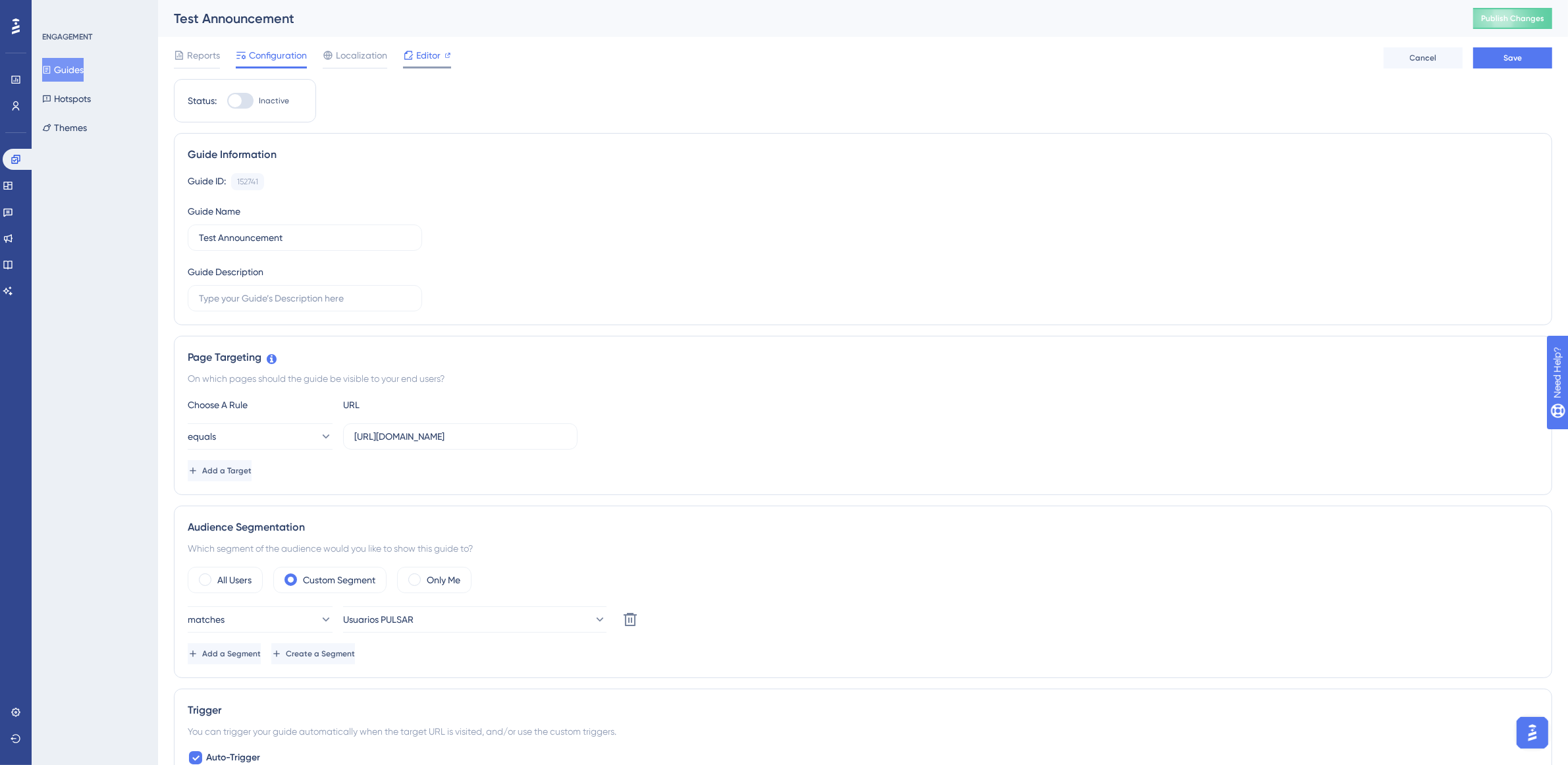
click at [418, 55] on span "Editor" at bounding box center [429, 56] width 24 height 16
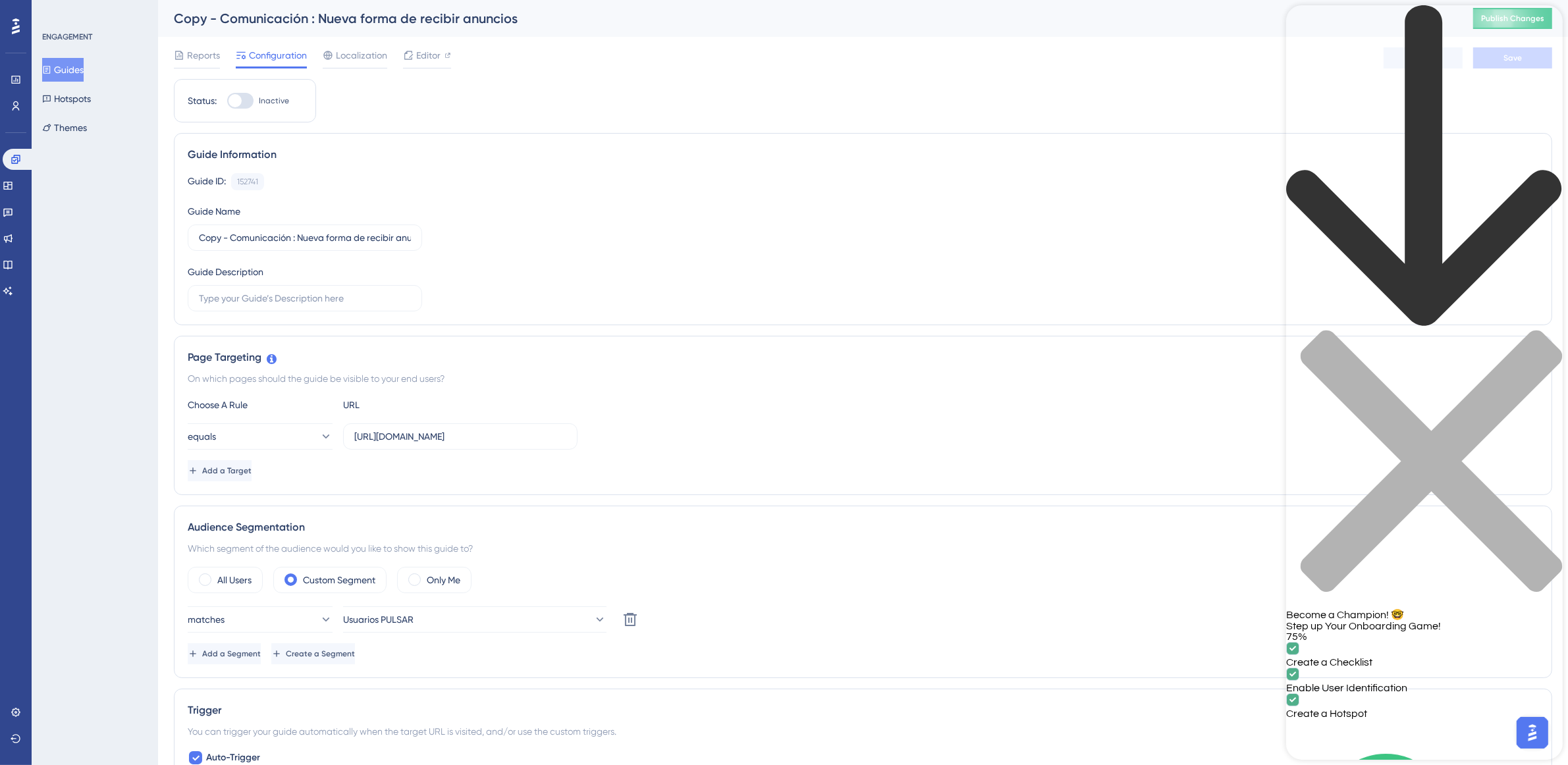
click at [1550, 330] on div "close resource center" at bounding box center [1424, 469] width 277 height 278
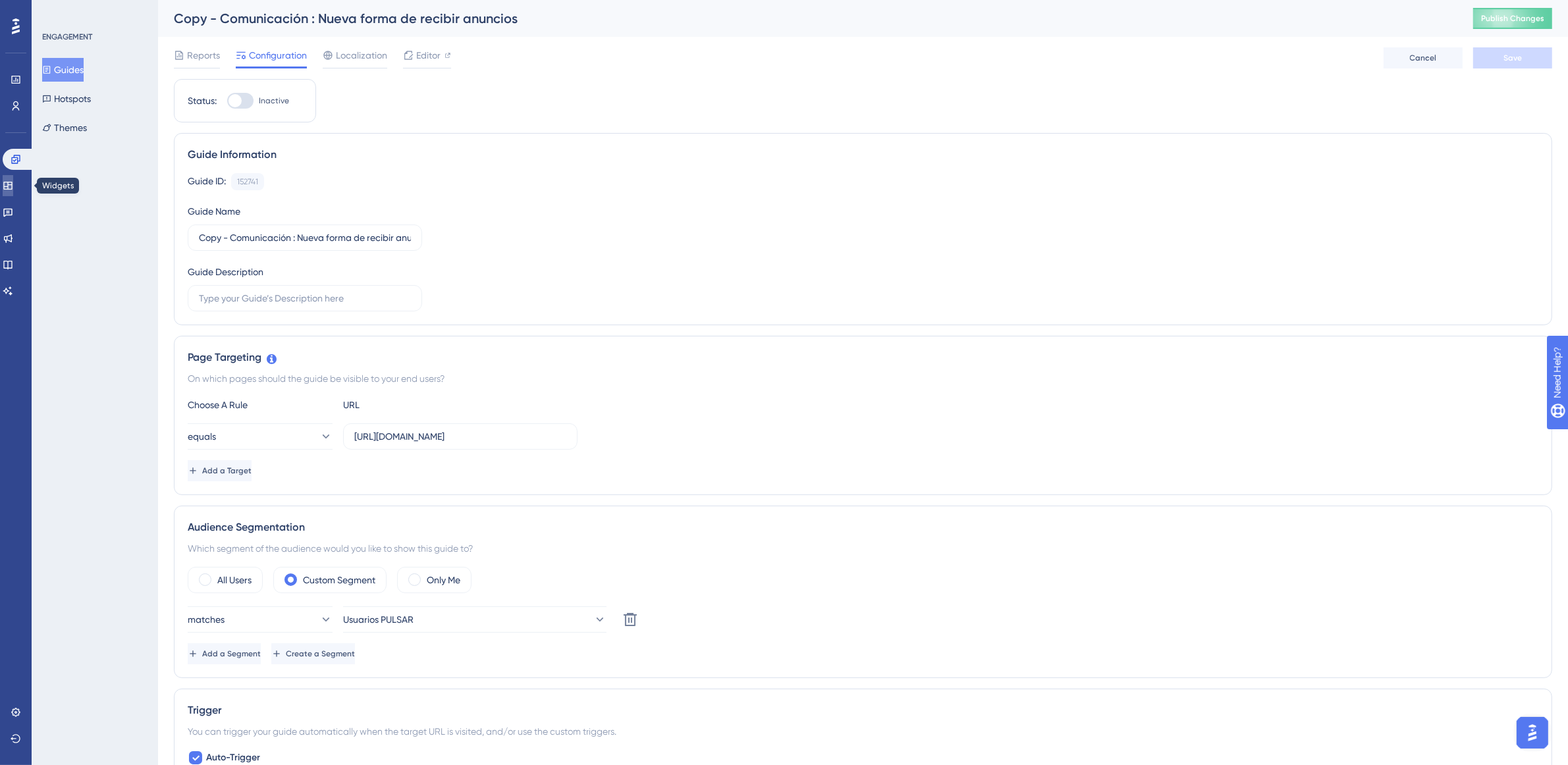
click at [13, 188] on icon at bounding box center [7, 186] width 10 height 10
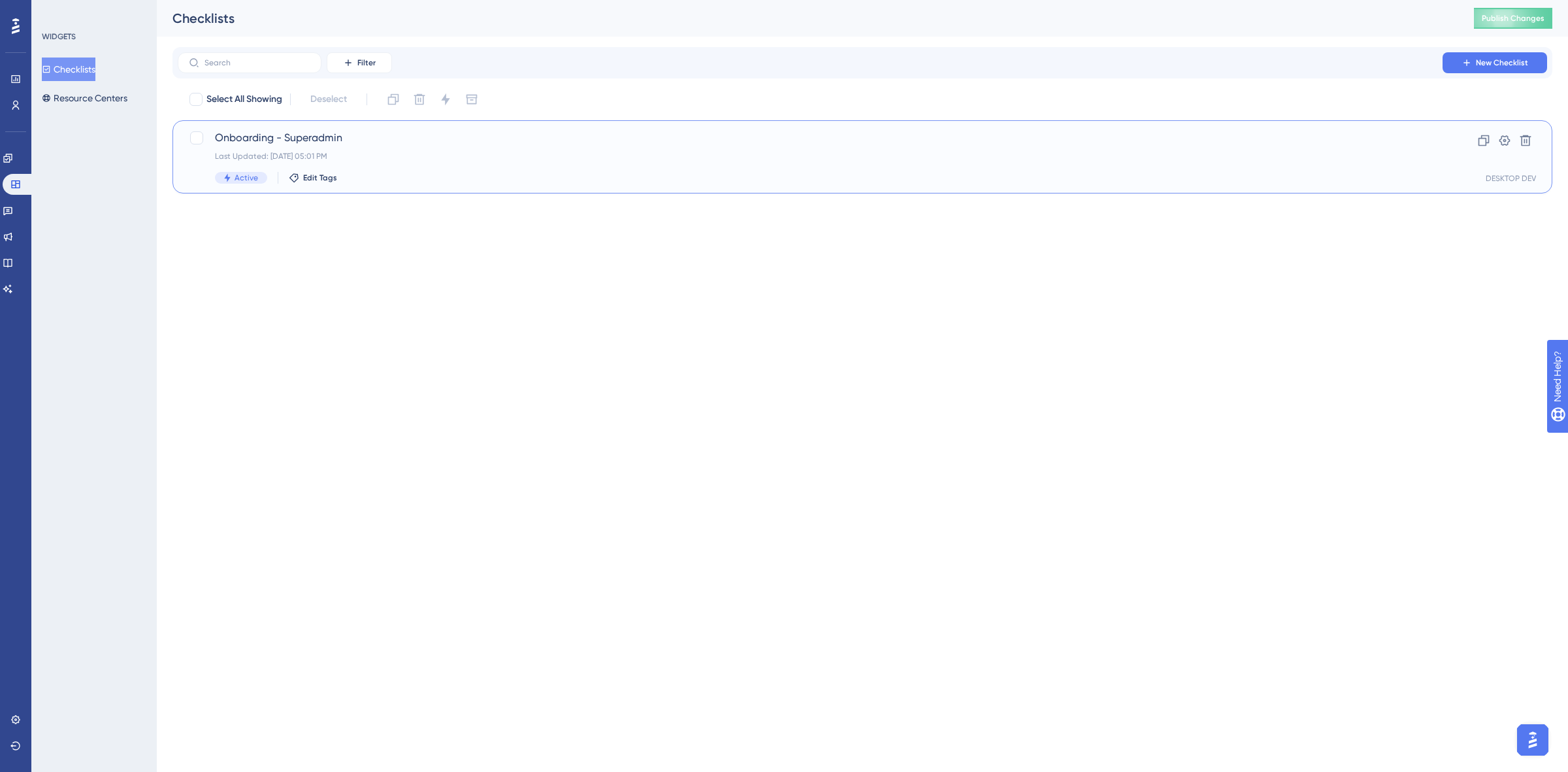
click at [408, 158] on div "Last Updated: Sep 24 2025, 05:01 PM" at bounding box center [810, 155] width 1191 height 10
click at [11, 180] on icon at bounding box center [15, 184] width 9 height 8
click at [13, 163] on link at bounding box center [7, 158] width 10 height 21
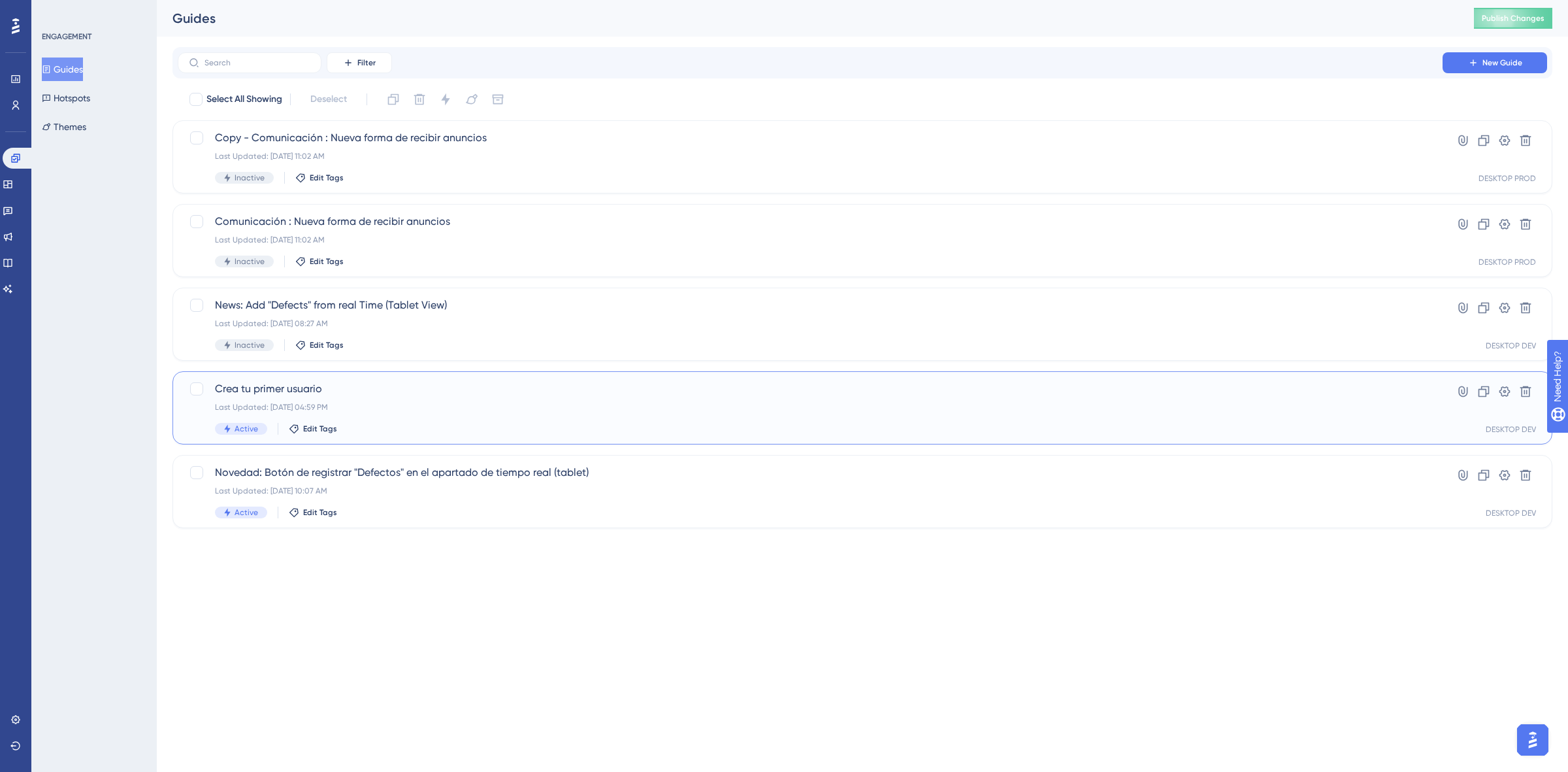
click at [605, 403] on div "Last Updated: Sep 24 2025, 04:59 PM" at bounding box center [810, 407] width 1191 height 10
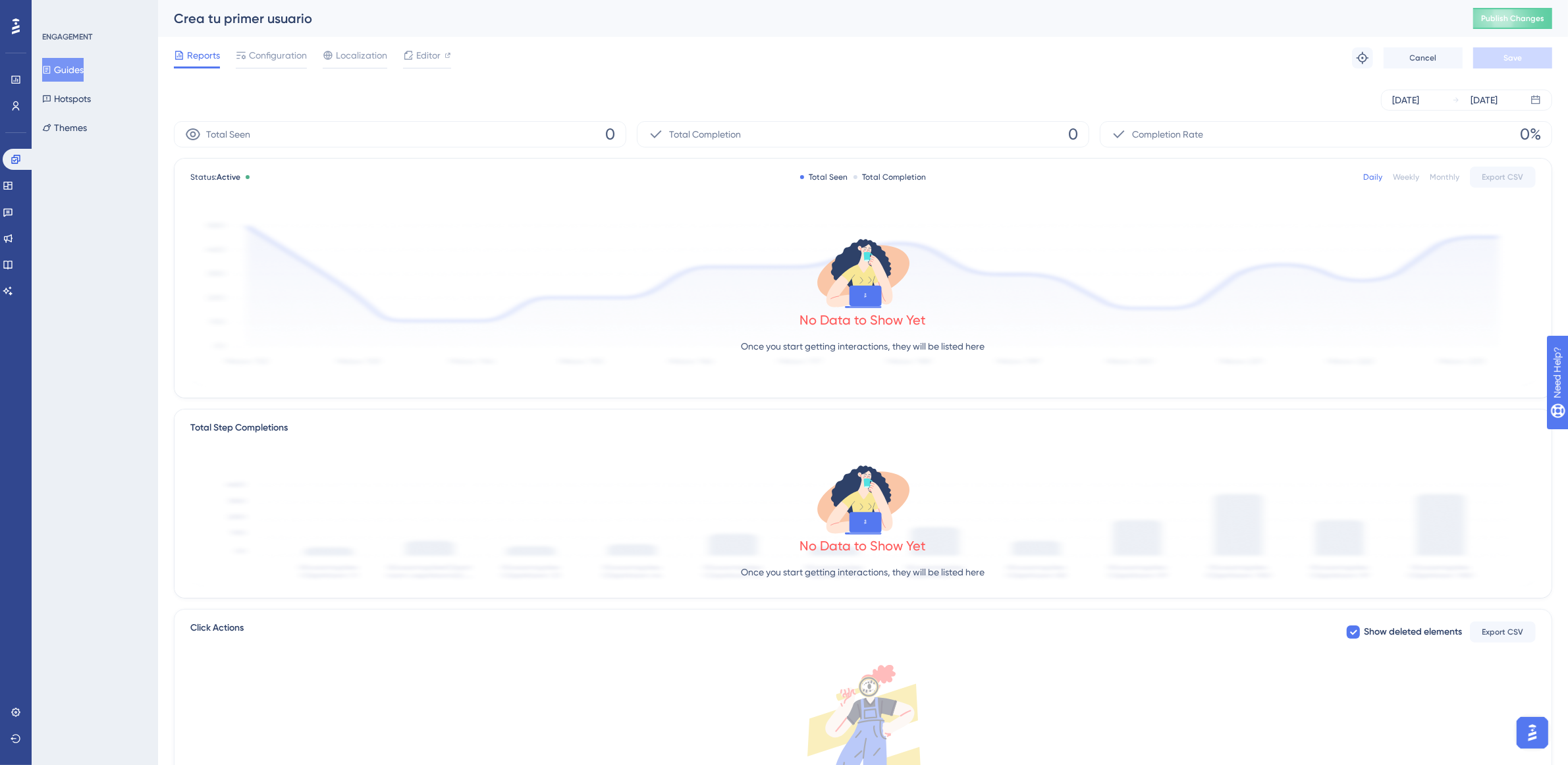
click at [15, 196] on div "Engagement Widgets Feedback Product Updates Knowledge Base AI Assistant" at bounding box center [15, 224] width 27 height 153
click at [10, 186] on icon at bounding box center [7, 186] width 10 height 10
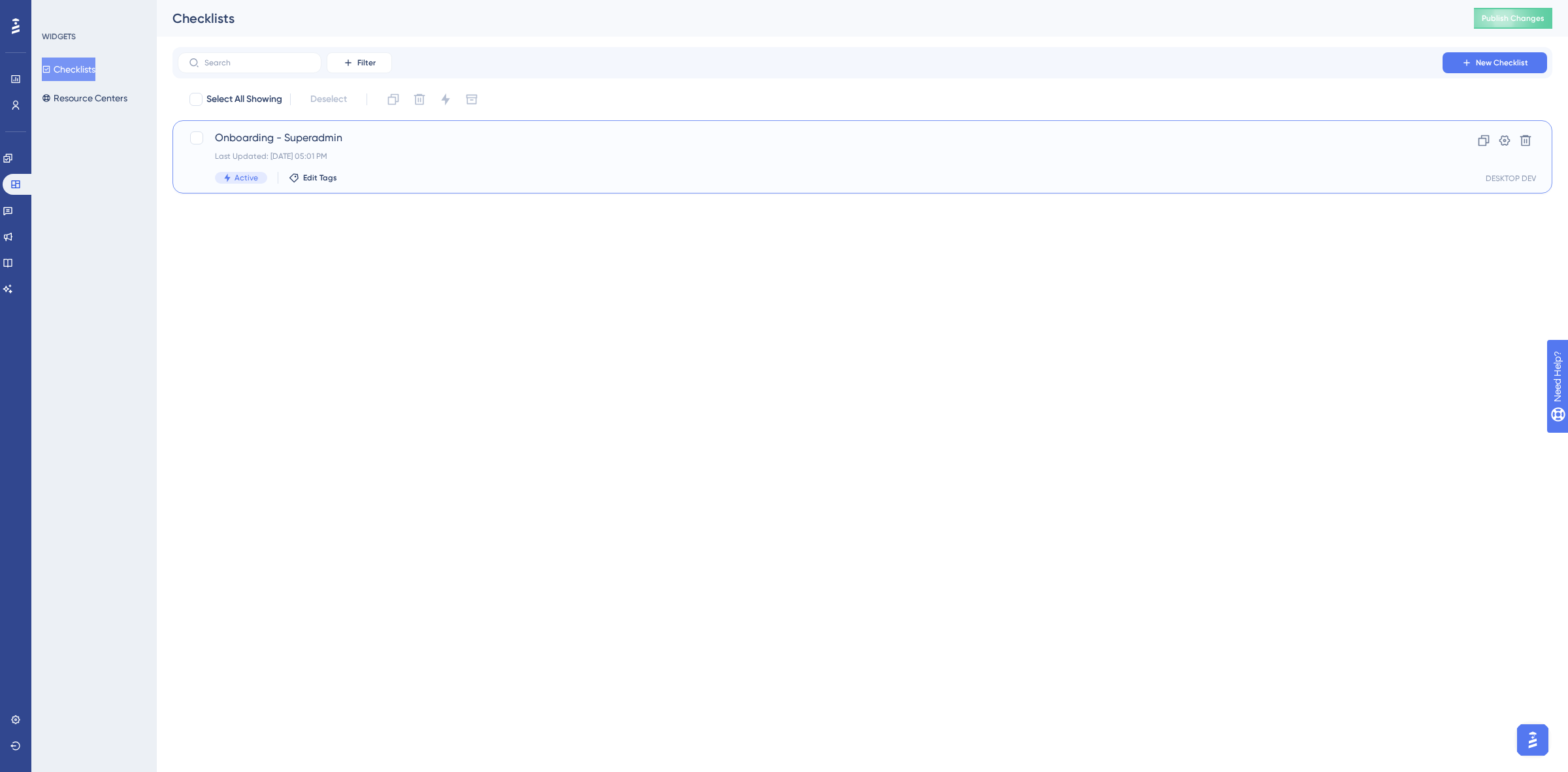
click at [392, 140] on span "Onboarding - Superadmin" at bounding box center [810, 138] width 1191 height 16
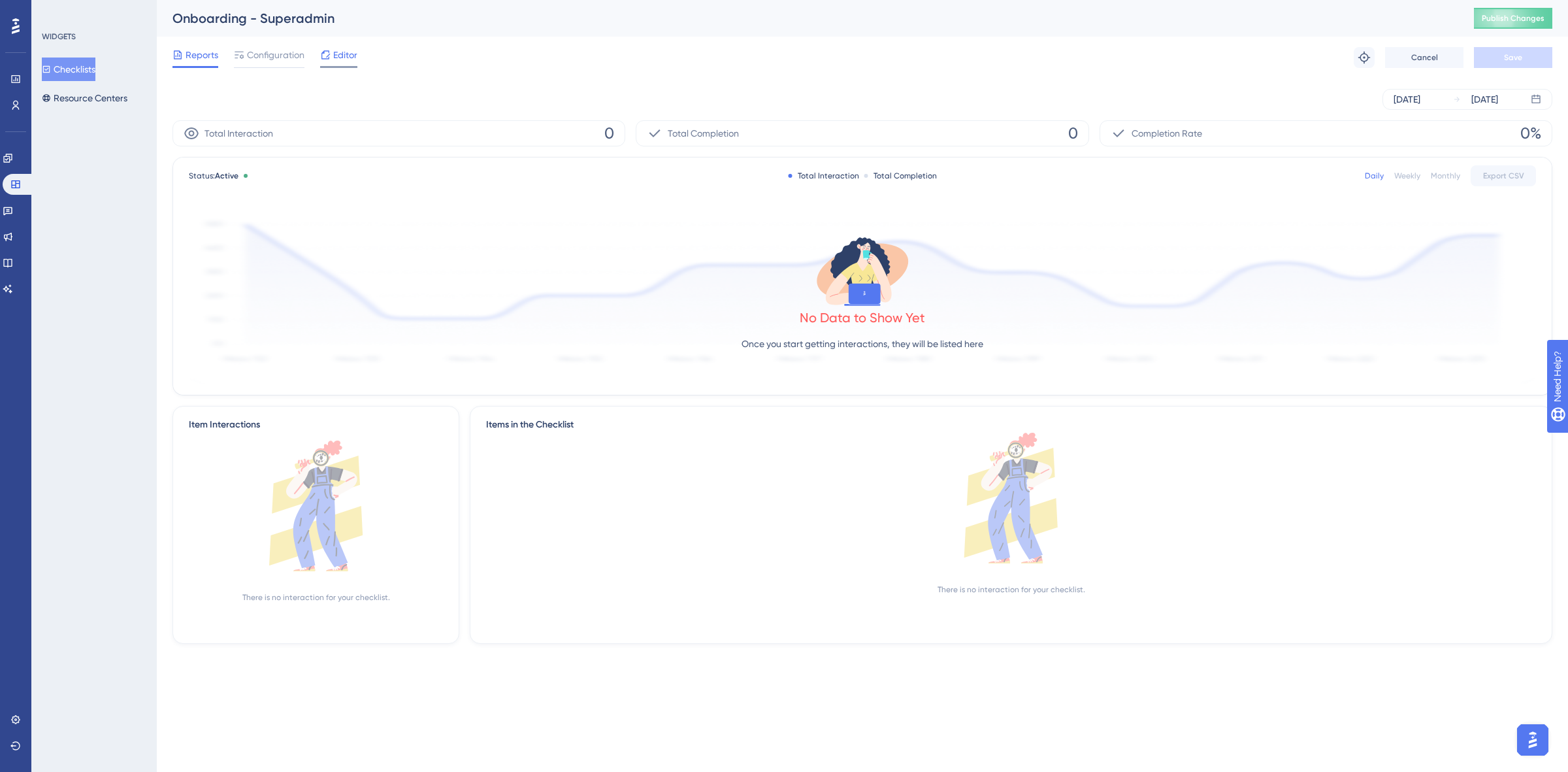
click at [336, 56] on span "Editor" at bounding box center [345, 55] width 24 height 16
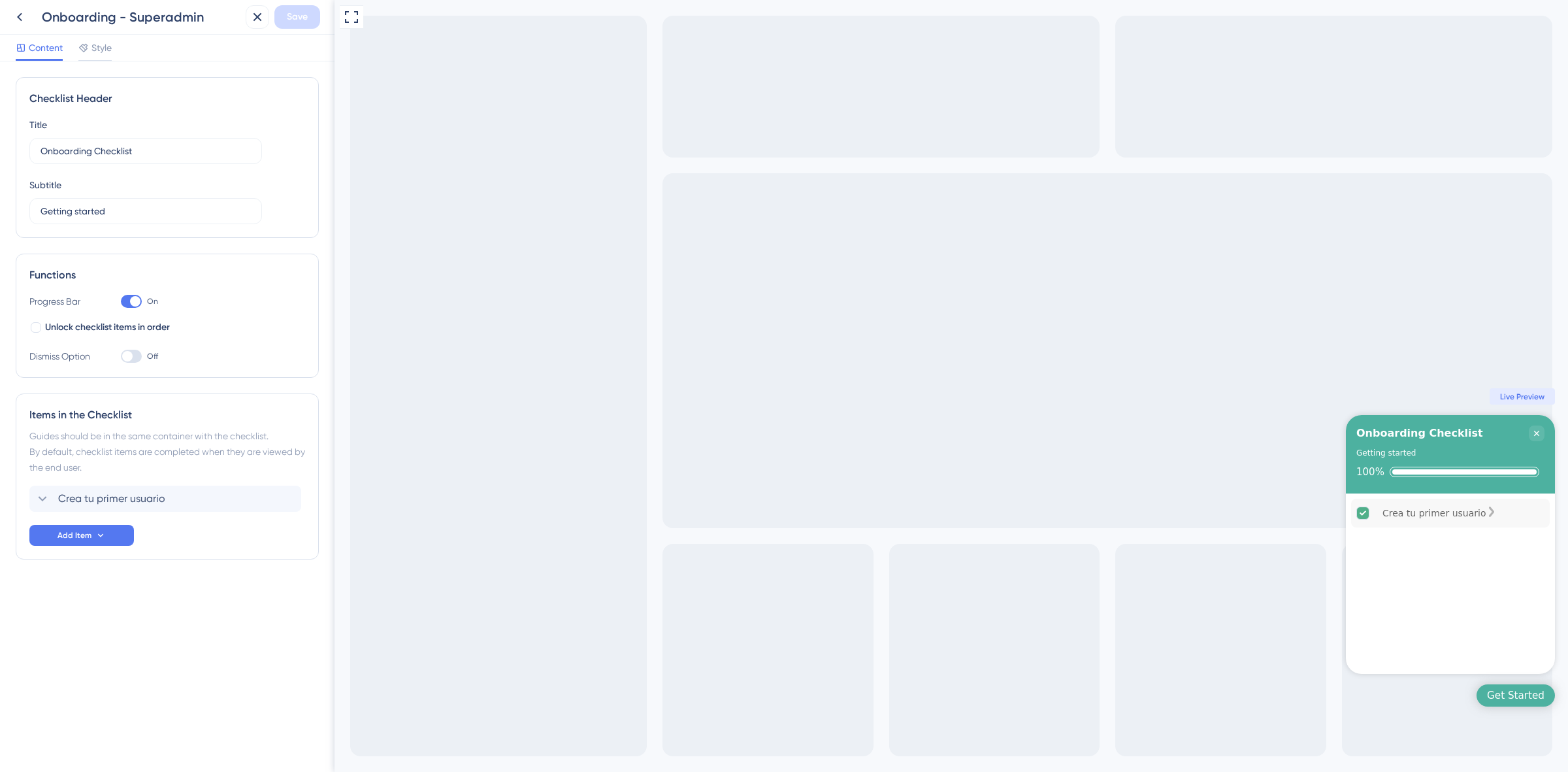
click at [1505, 513] on div "Crea tu primer usuario" at bounding box center [1450, 513] width 199 height 29
click at [70, 537] on span "Add Item" at bounding box center [74, 535] width 34 height 10
click at [286, 416] on div "Items in the Checklist" at bounding box center [167, 415] width 275 height 16
click at [16, 19] on icon at bounding box center [20, 17] width 16 height 16
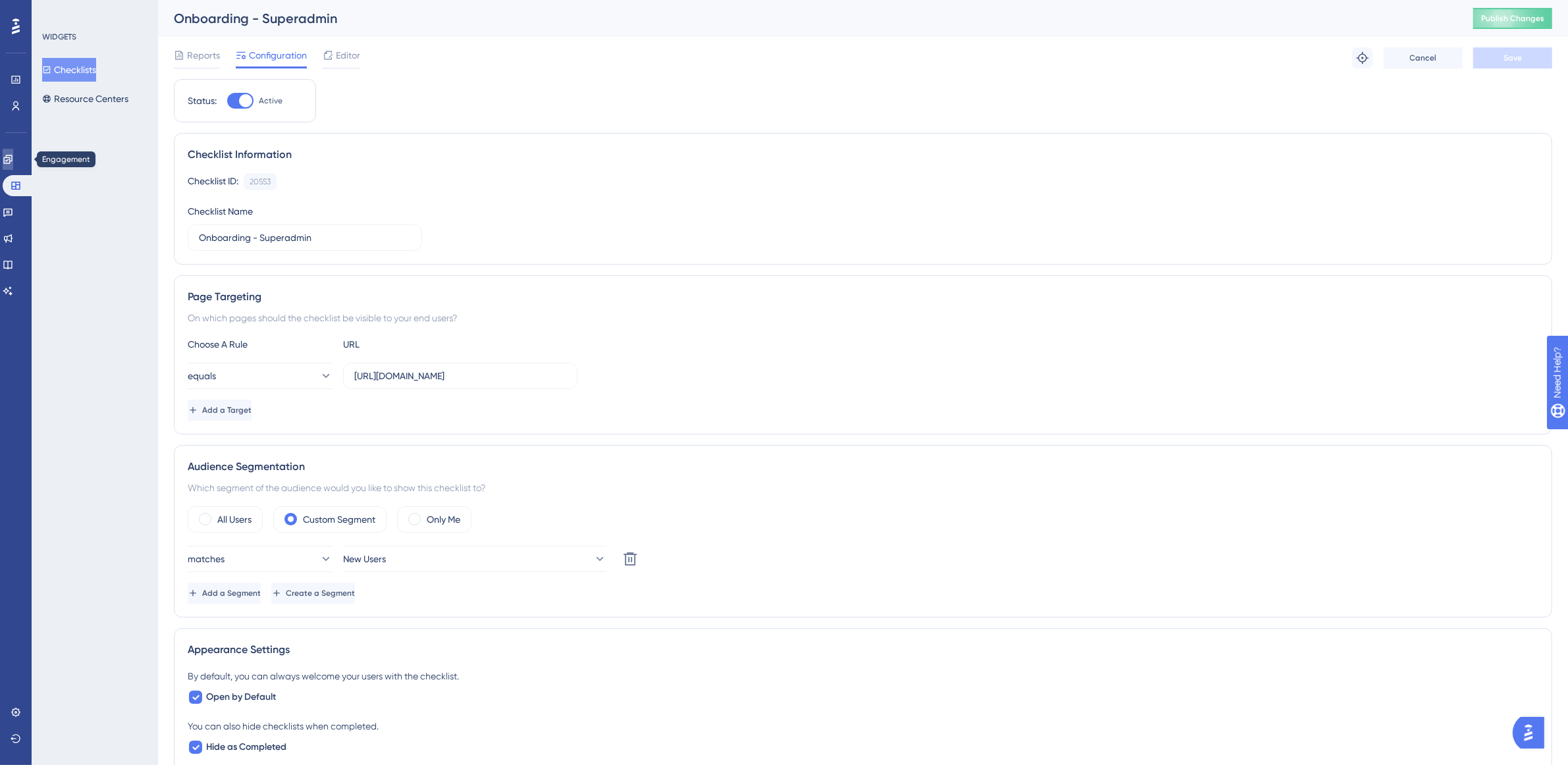
click at [13, 163] on icon at bounding box center [7, 159] width 10 height 10
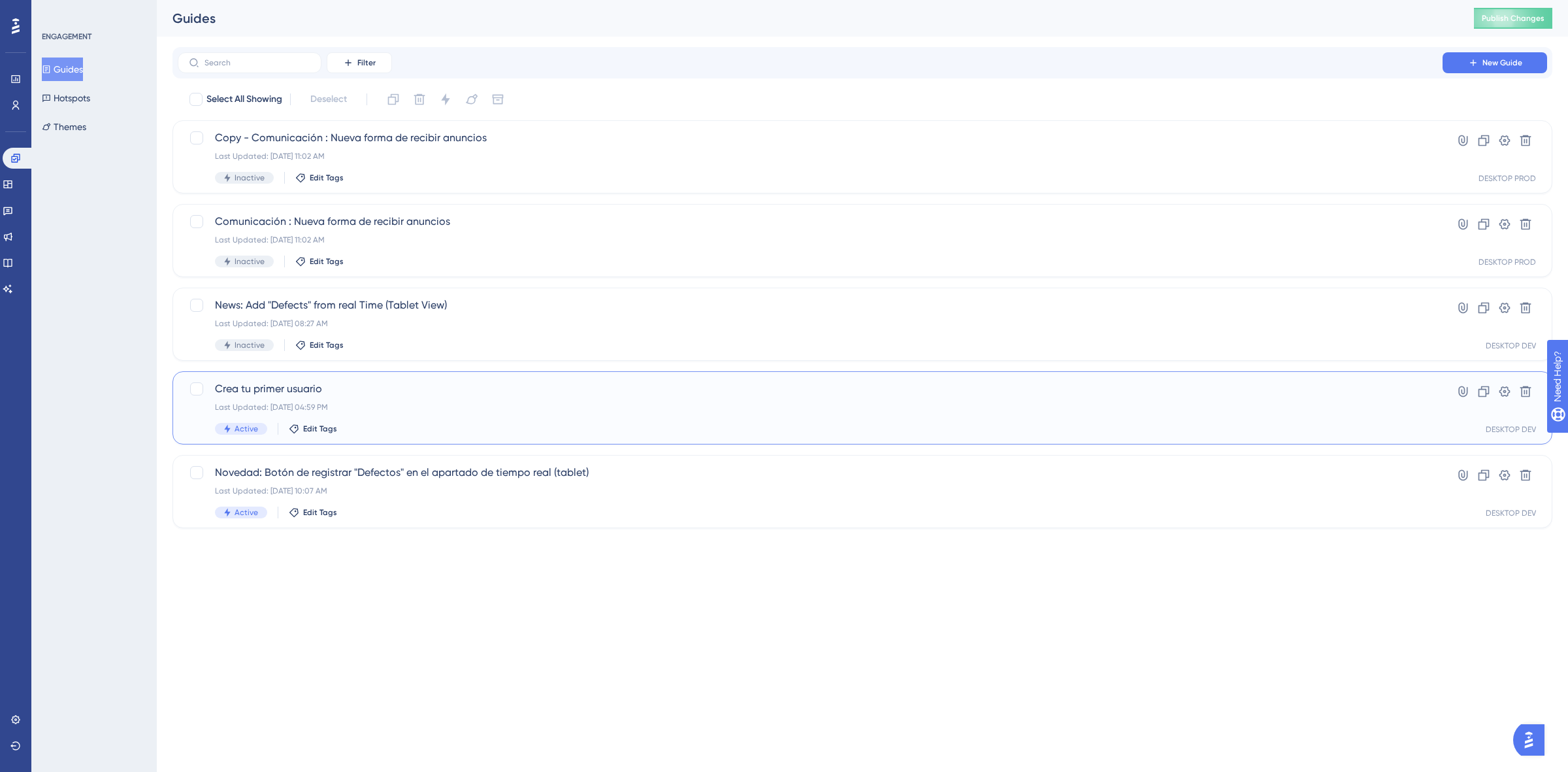
click at [460, 389] on span "Crea tu primer usuario" at bounding box center [810, 389] width 1191 height 16
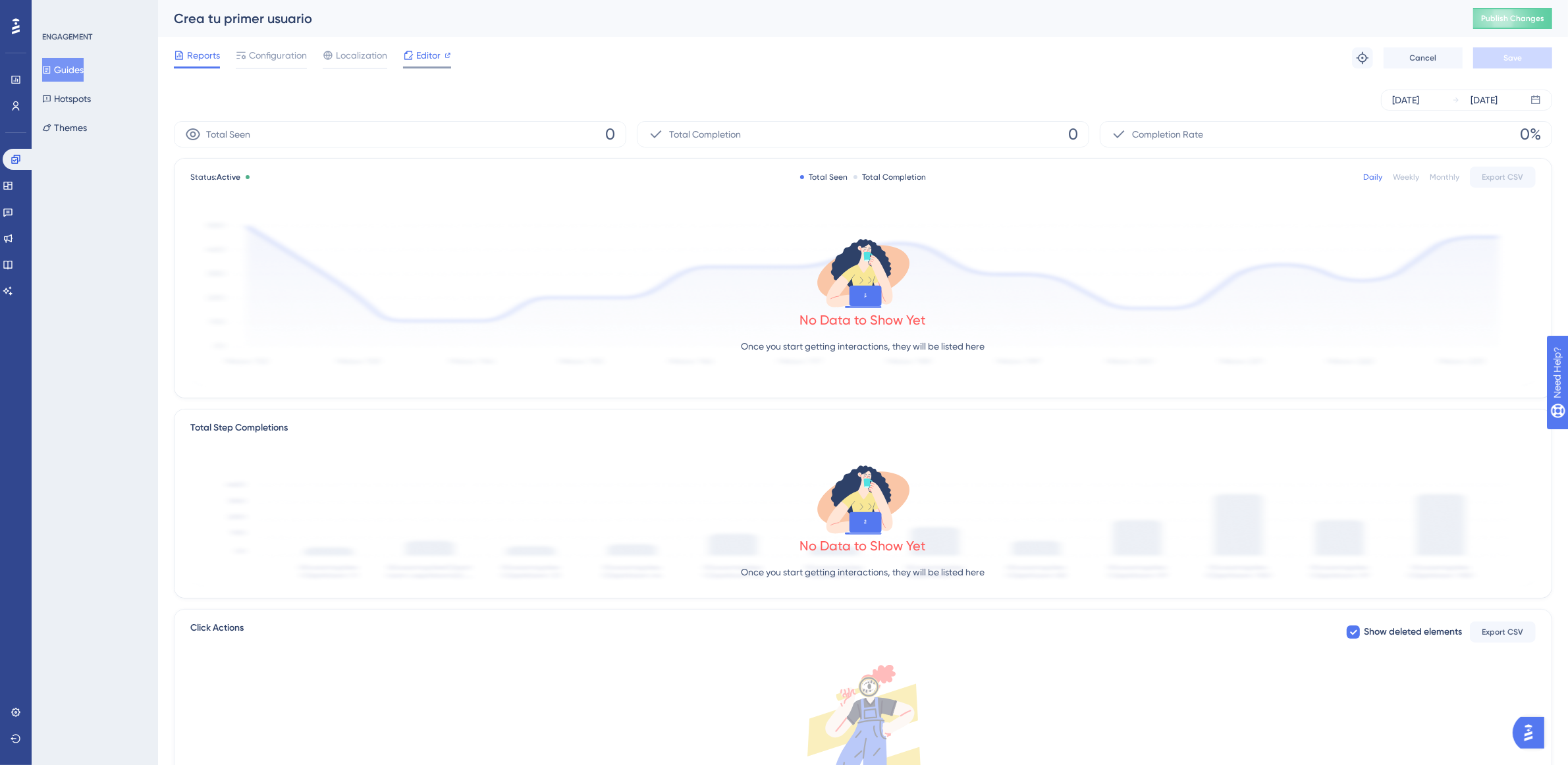
click at [413, 54] on div "Editor" at bounding box center [427, 56] width 48 height 16
click at [51, 68] on icon at bounding box center [46, 69] width 9 height 9
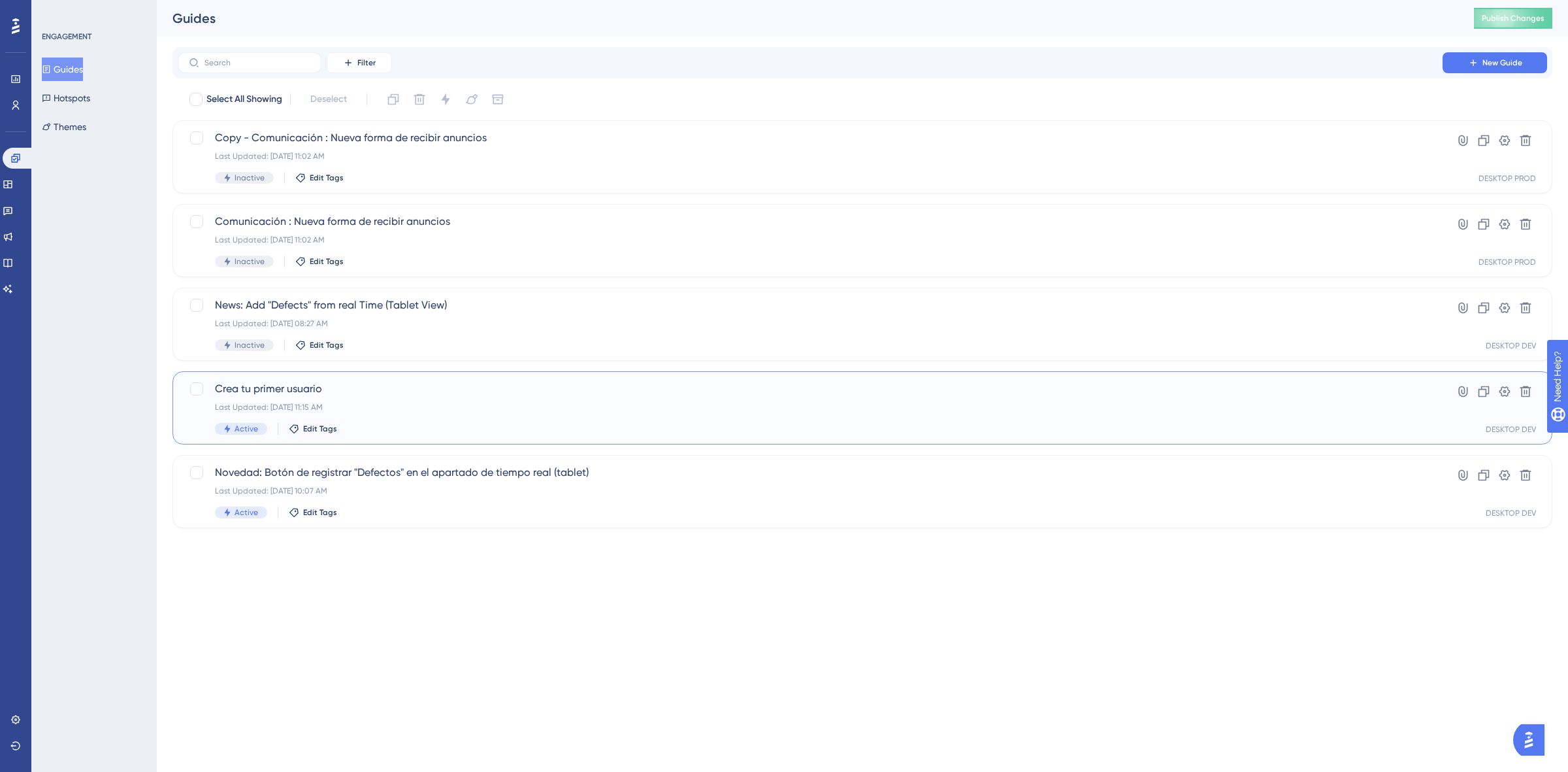
click at [421, 431] on div "Active Edit Tags" at bounding box center [810, 428] width 1191 height 12
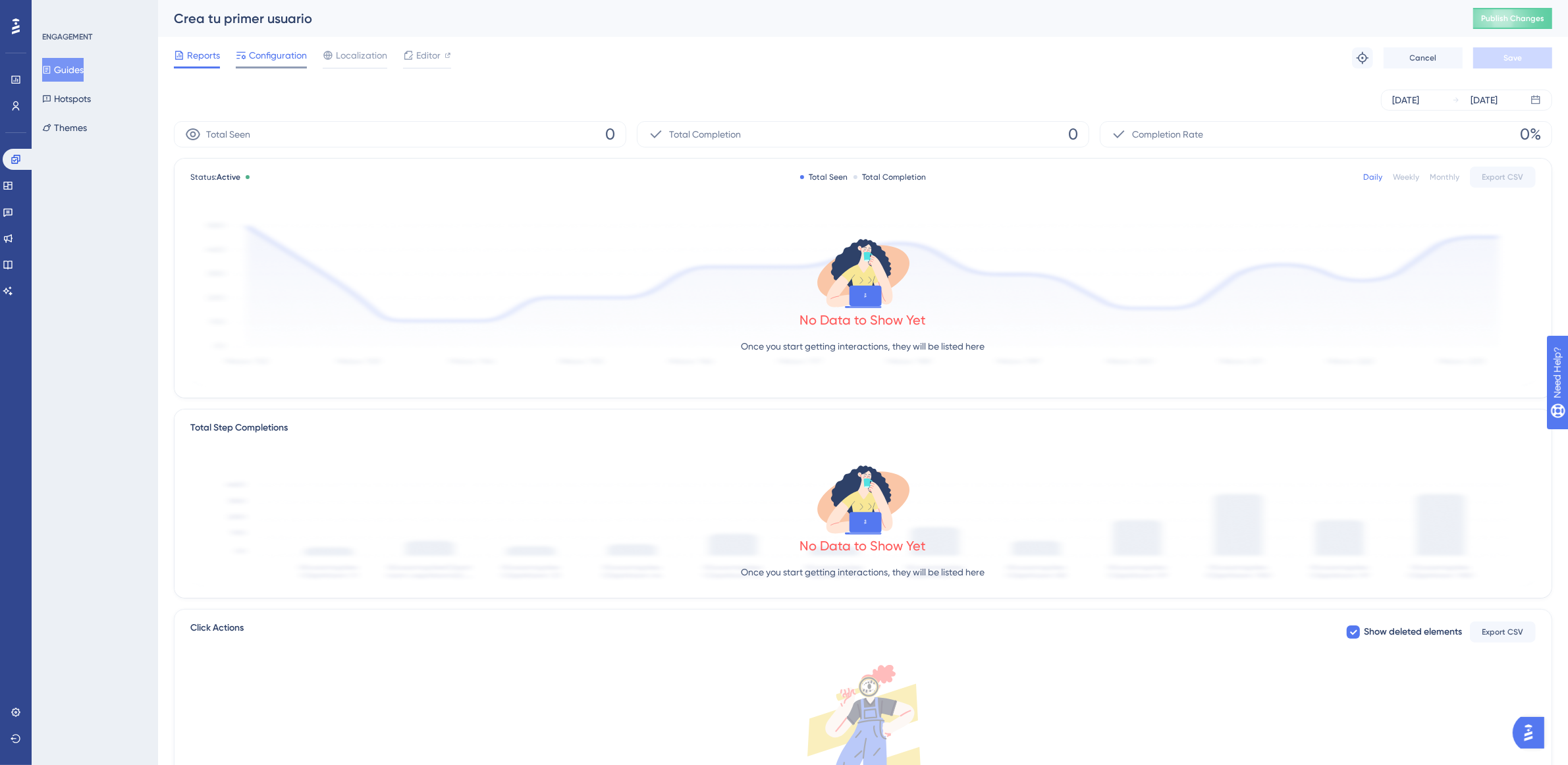
click at [287, 59] on span "Configuration" at bounding box center [278, 56] width 58 height 16
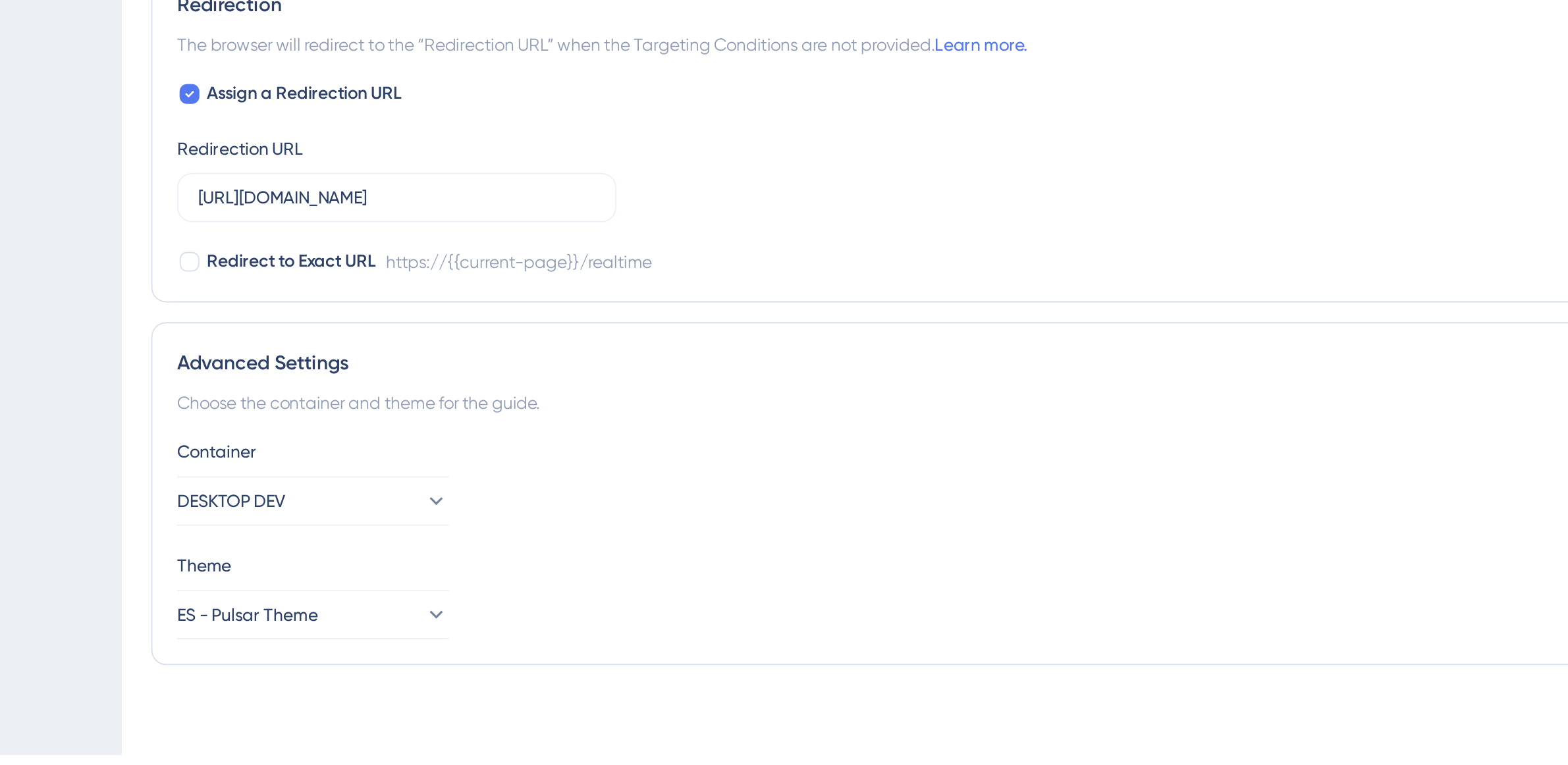
scroll to position [524, 0]
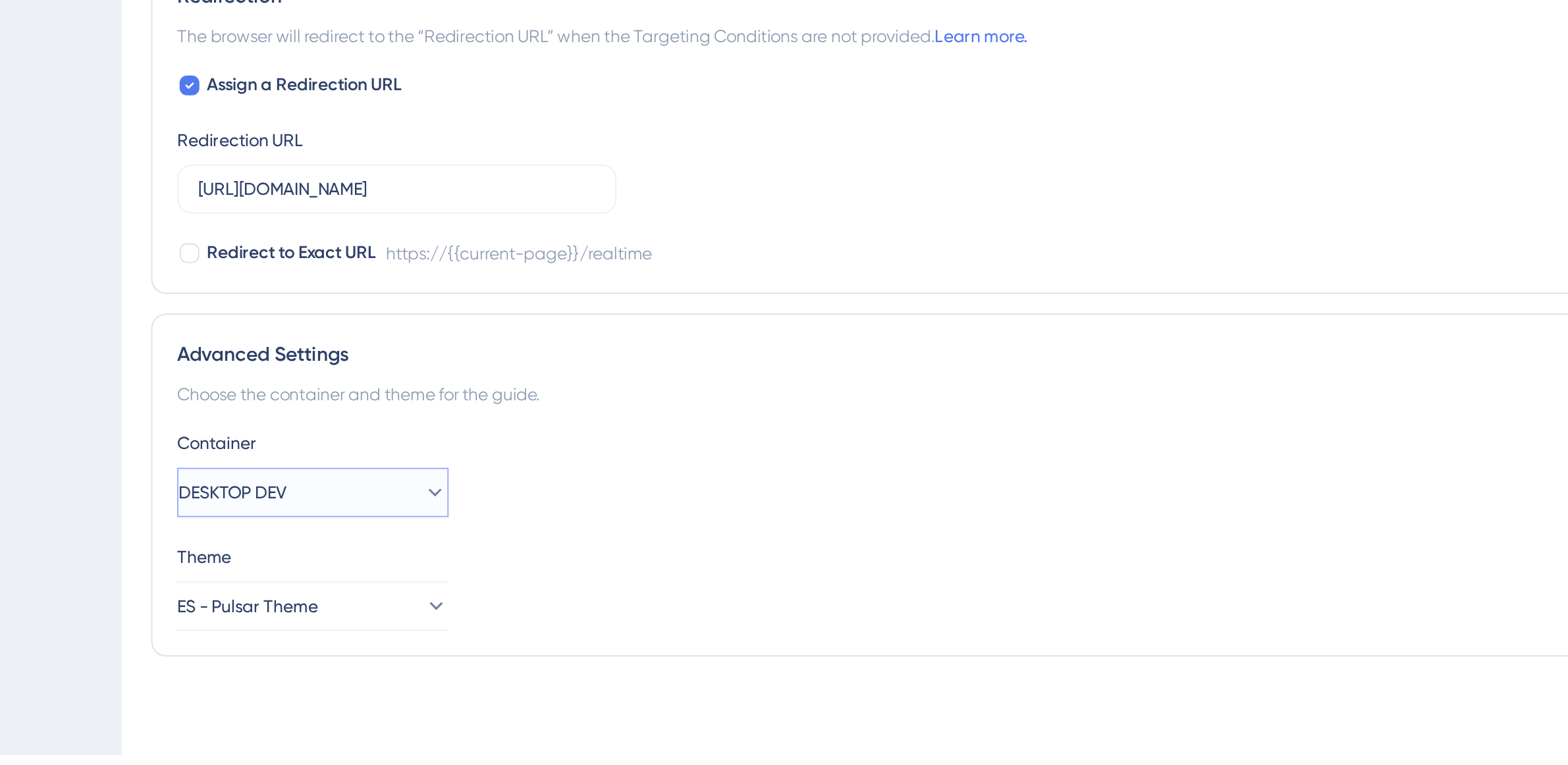
click at [269, 625] on button "DESKTOP DEV" at bounding box center [260, 625] width 144 height 27
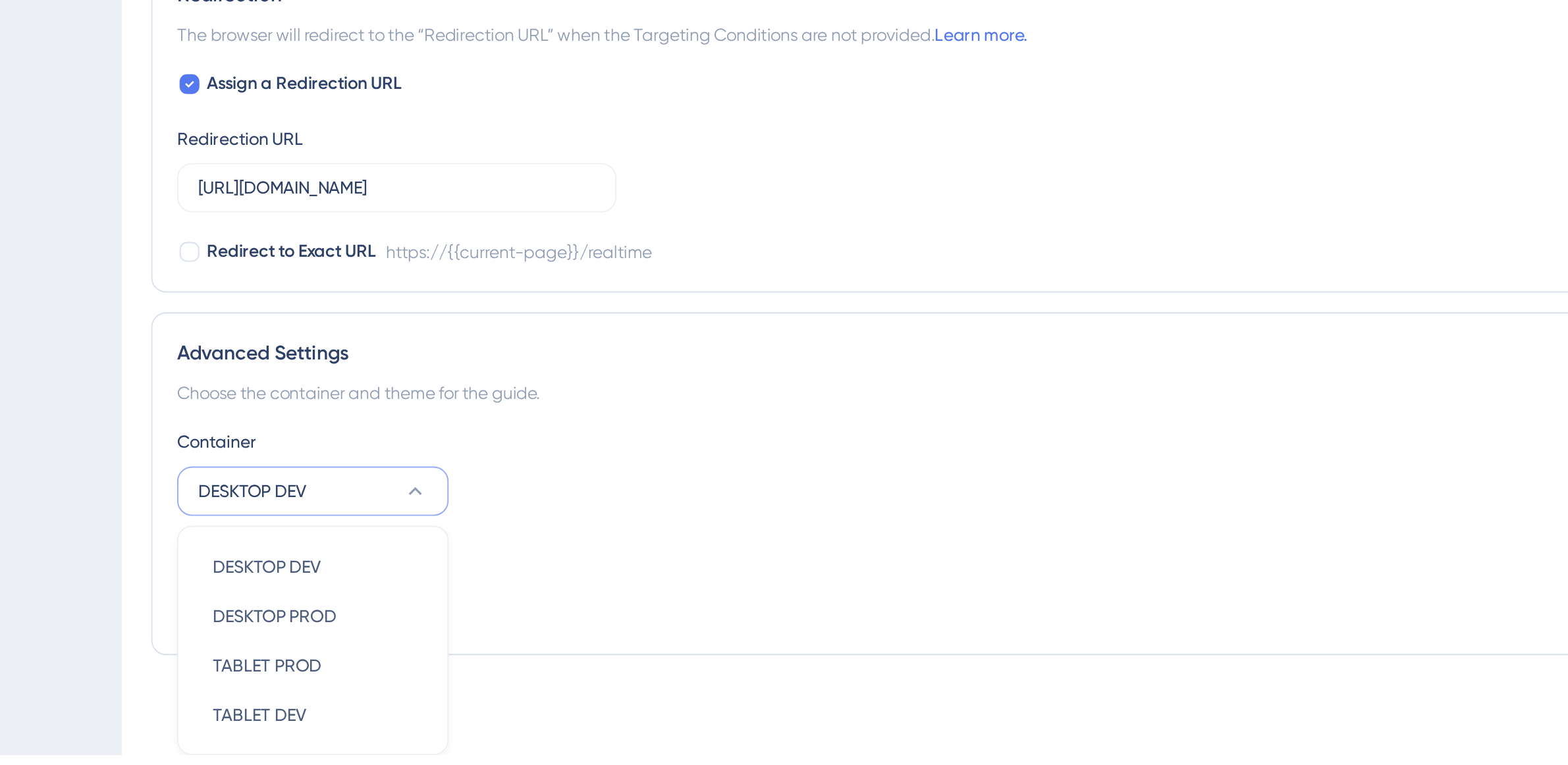
scroll to position [525, 0]
click at [278, 680] on div "DESKTOP PROD DESKTOP PROD" at bounding box center [260, 691] width 107 height 27
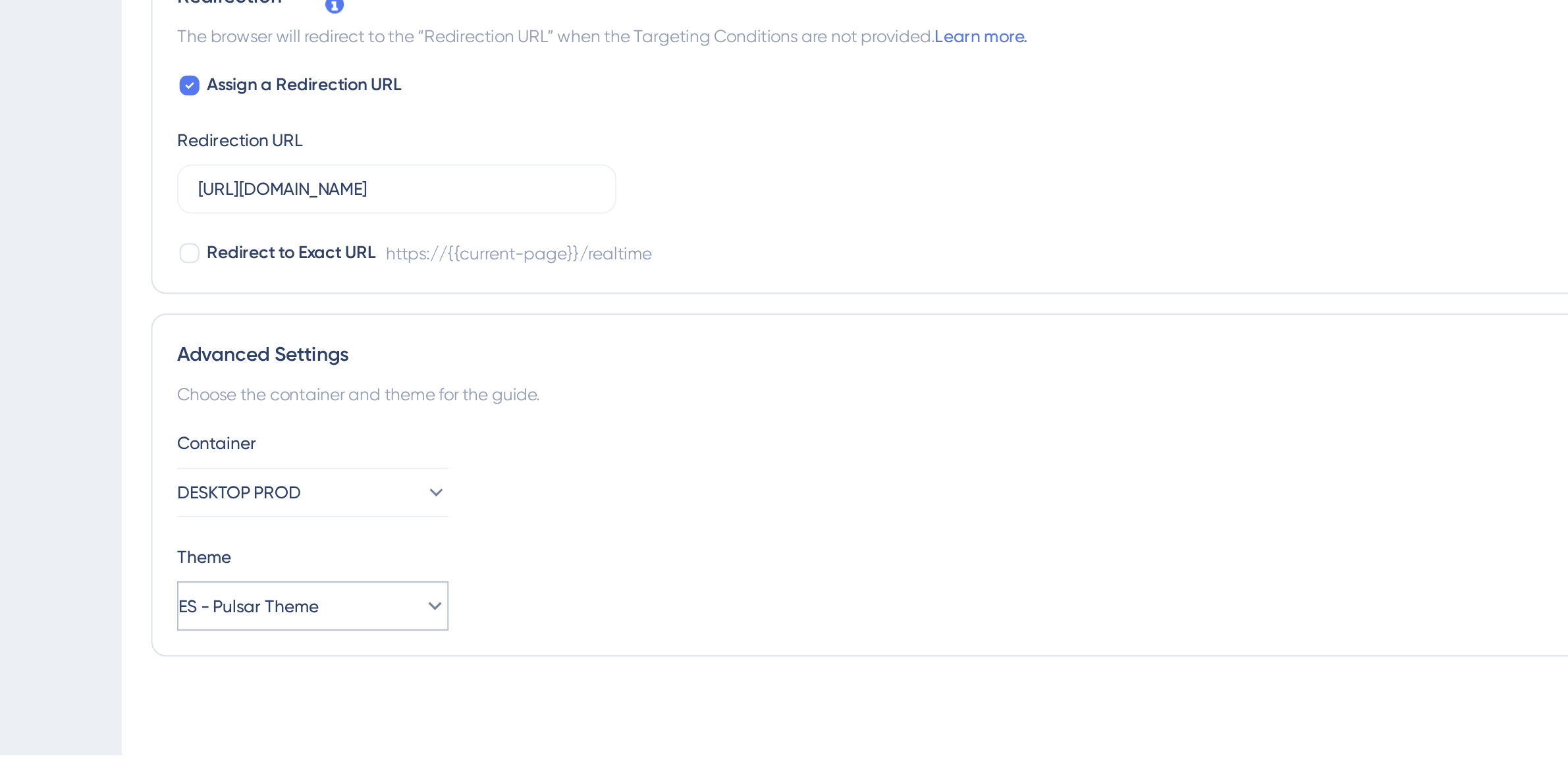
scroll to position [524, 0]
click at [319, 621] on icon at bounding box center [325, 625] width 13 height 13
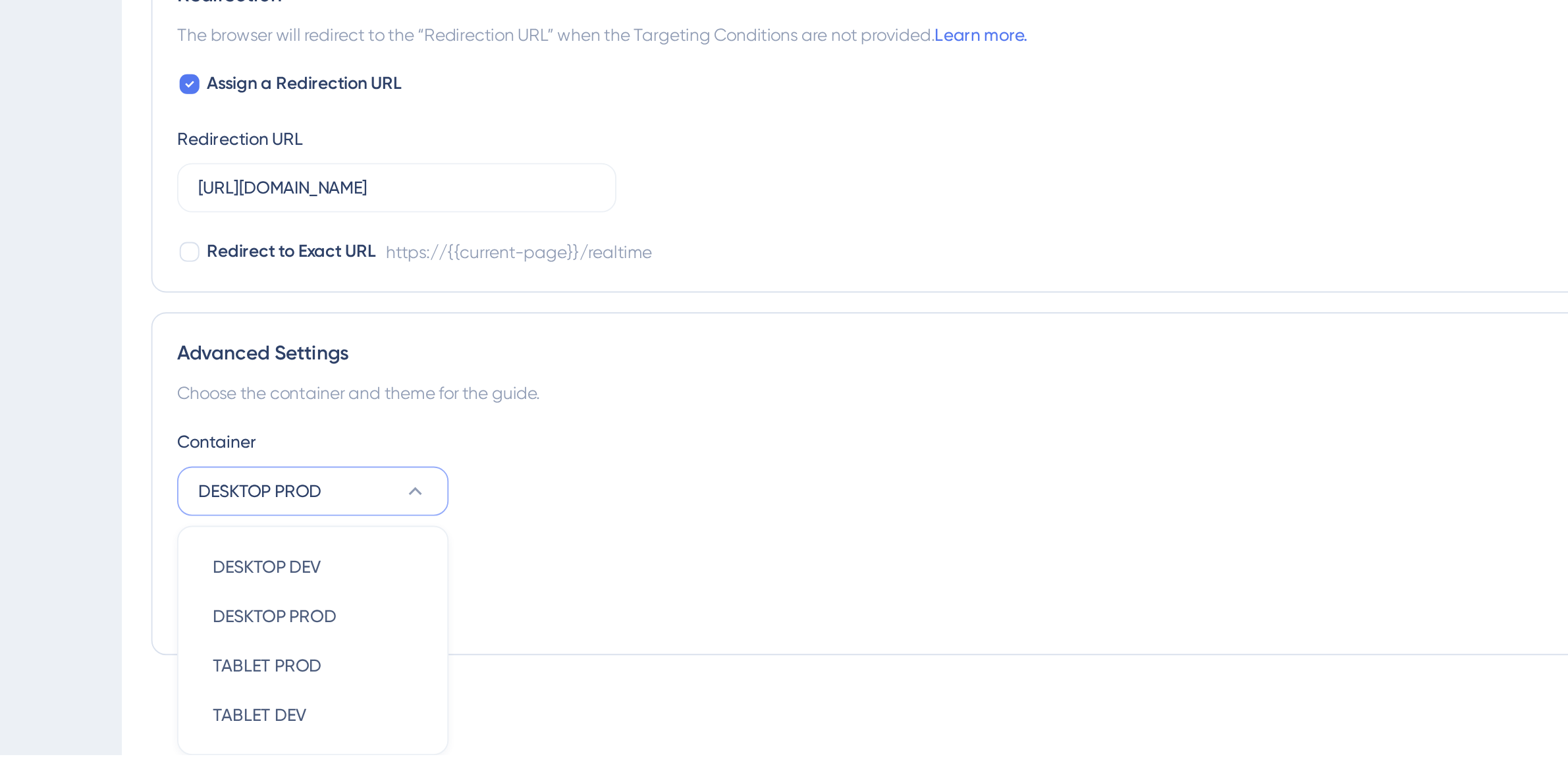
scroll to position [525, 0]
click at [387, 657] on div "Theme" at bounding box center [863, 658] width 1350 height 16
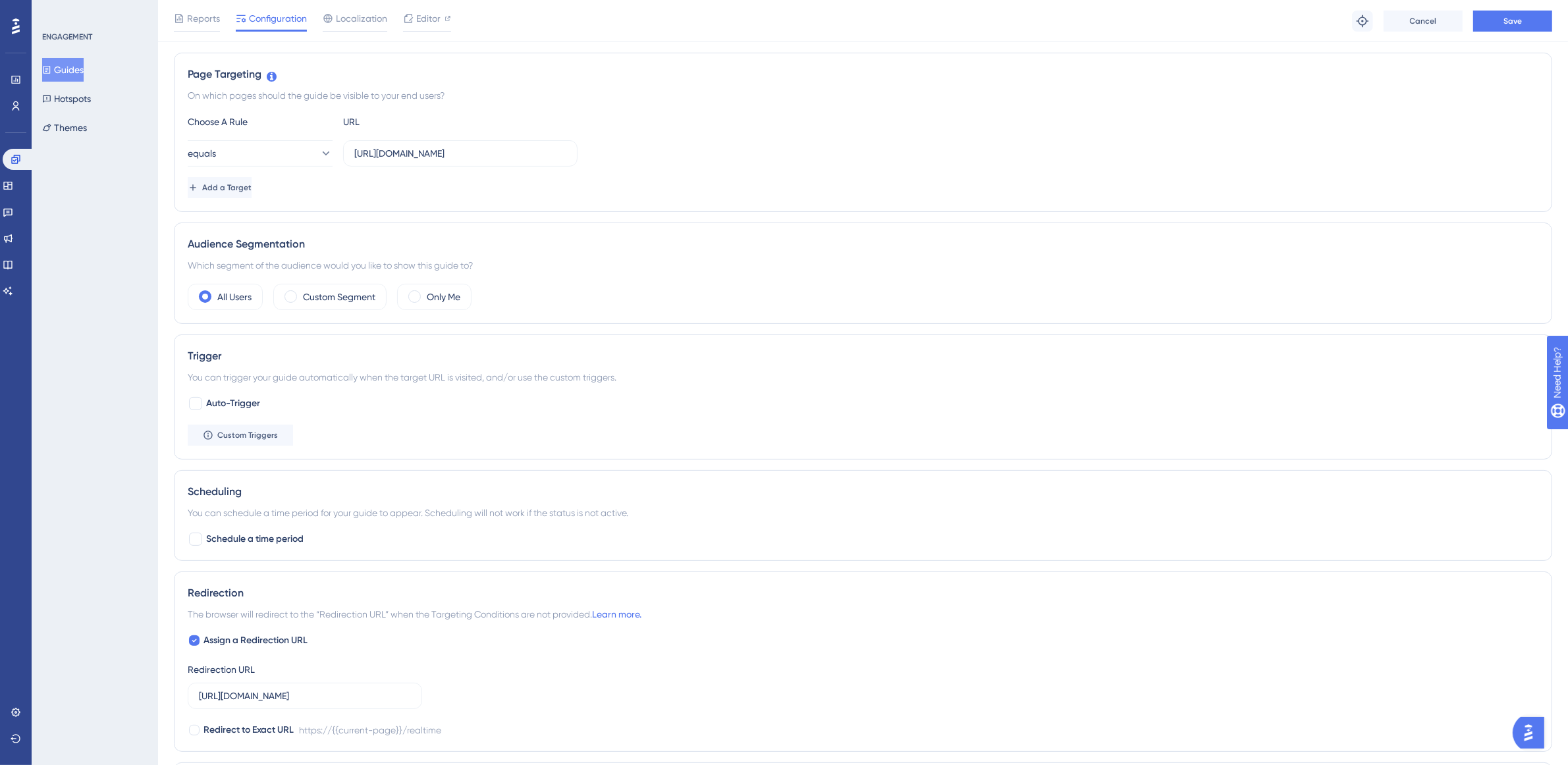
scroll to position [265, 0]
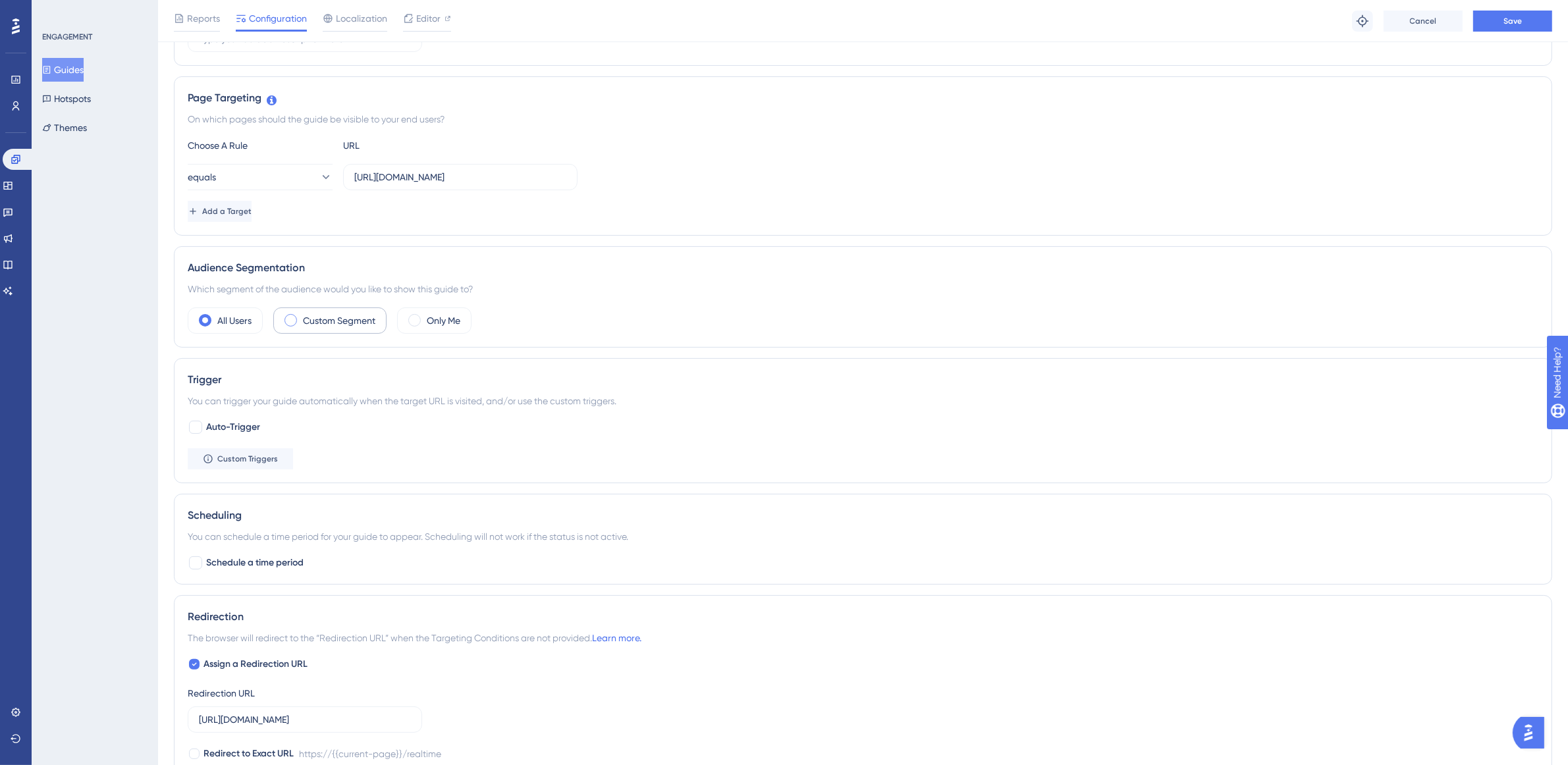
click at [349, 324] on label "Custom Segment" at bounding box center [339, 321] width 73 height 16
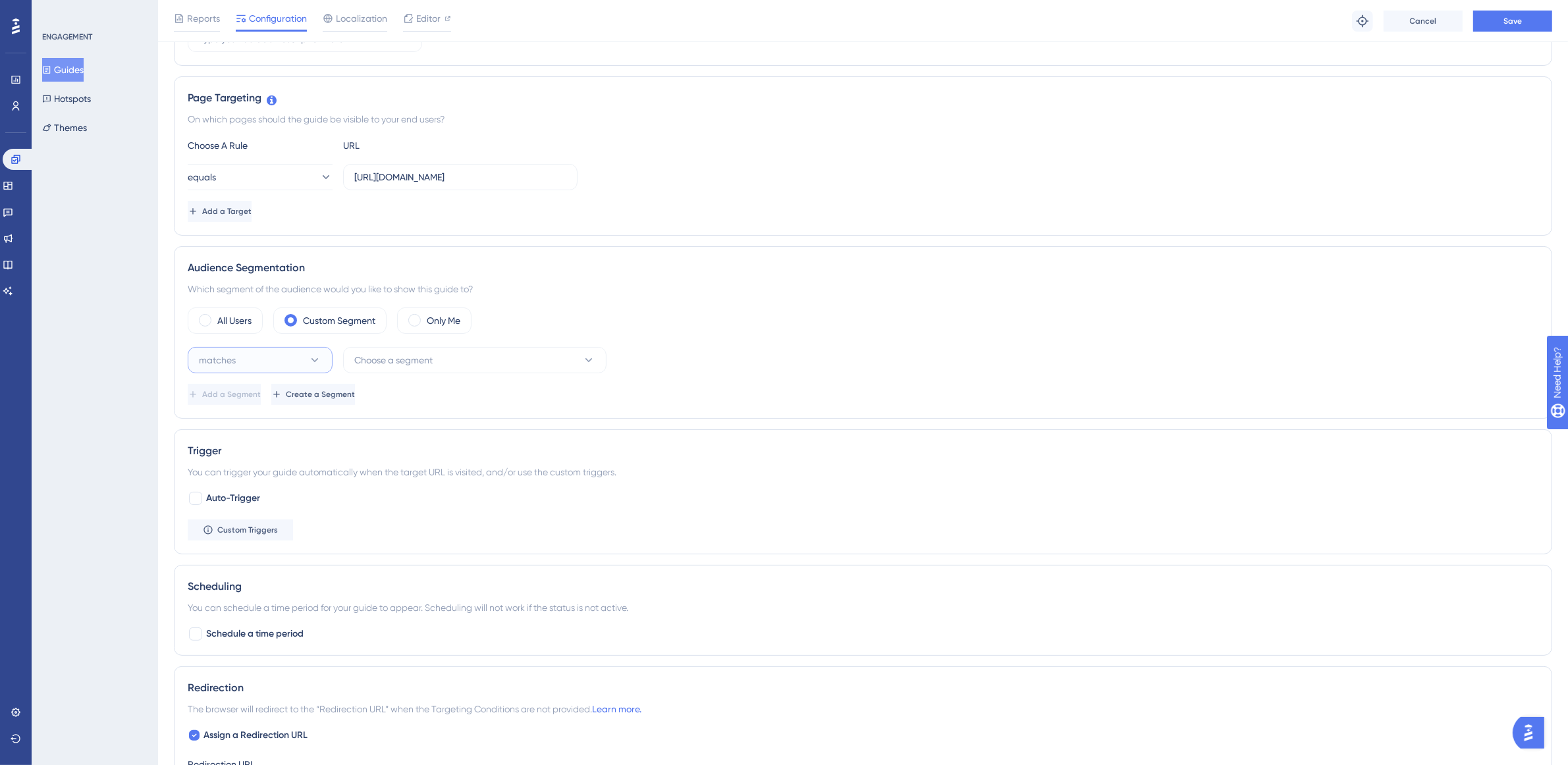
click at [291, 360] on button "matches" at bounding box center [260, 360] width 144 height 27
click at [278, 399] on div "matches matches" at bounding box center [260, 400] width 107 height 27
click at [408, 363] on span "Choose a segment" at bounding box center [393, 361] width 78 height 16
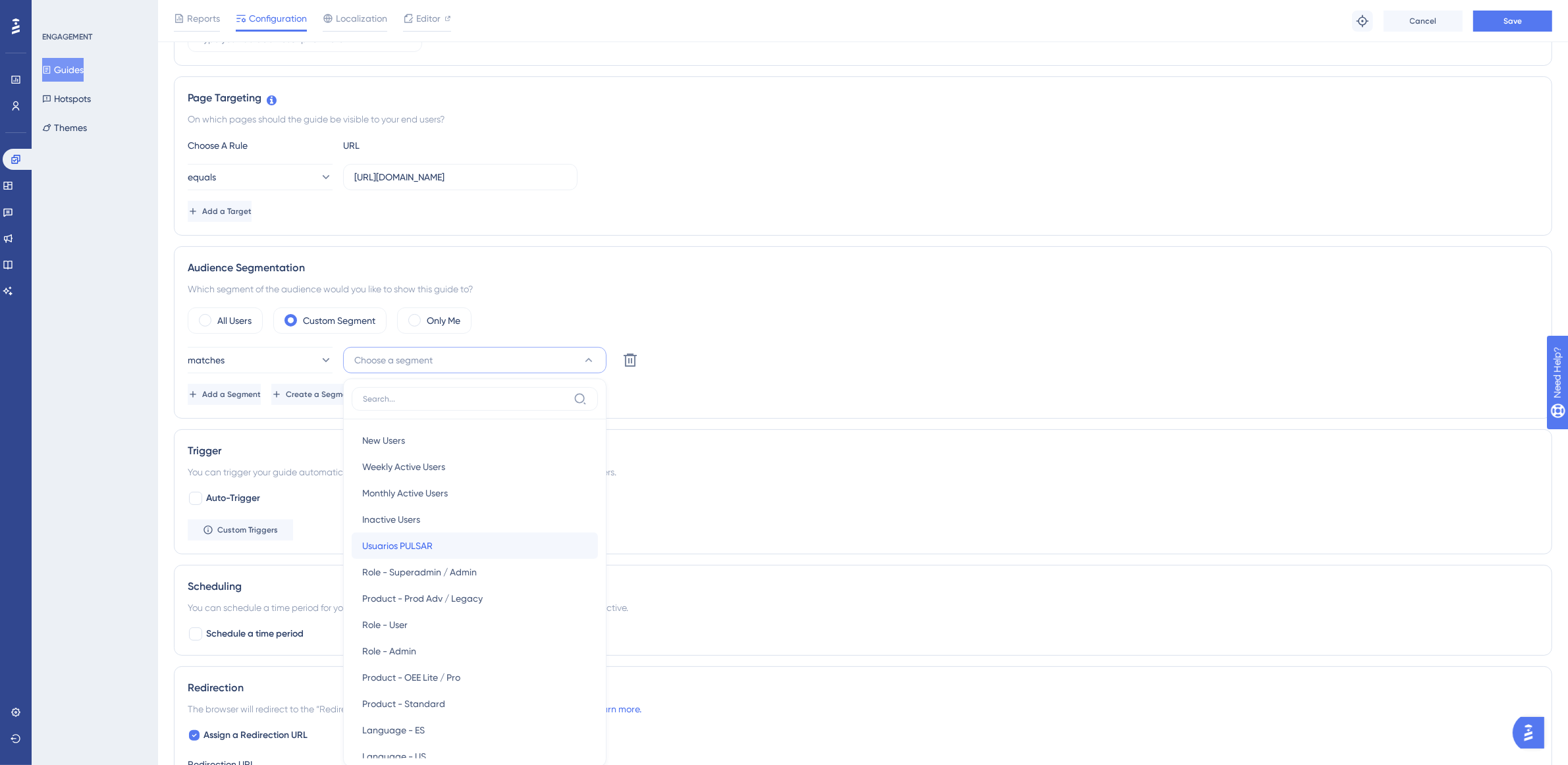
click at [419, 550] on span "Usuarios PULSAR" at bounding box center [397, 546] width 70 height 16
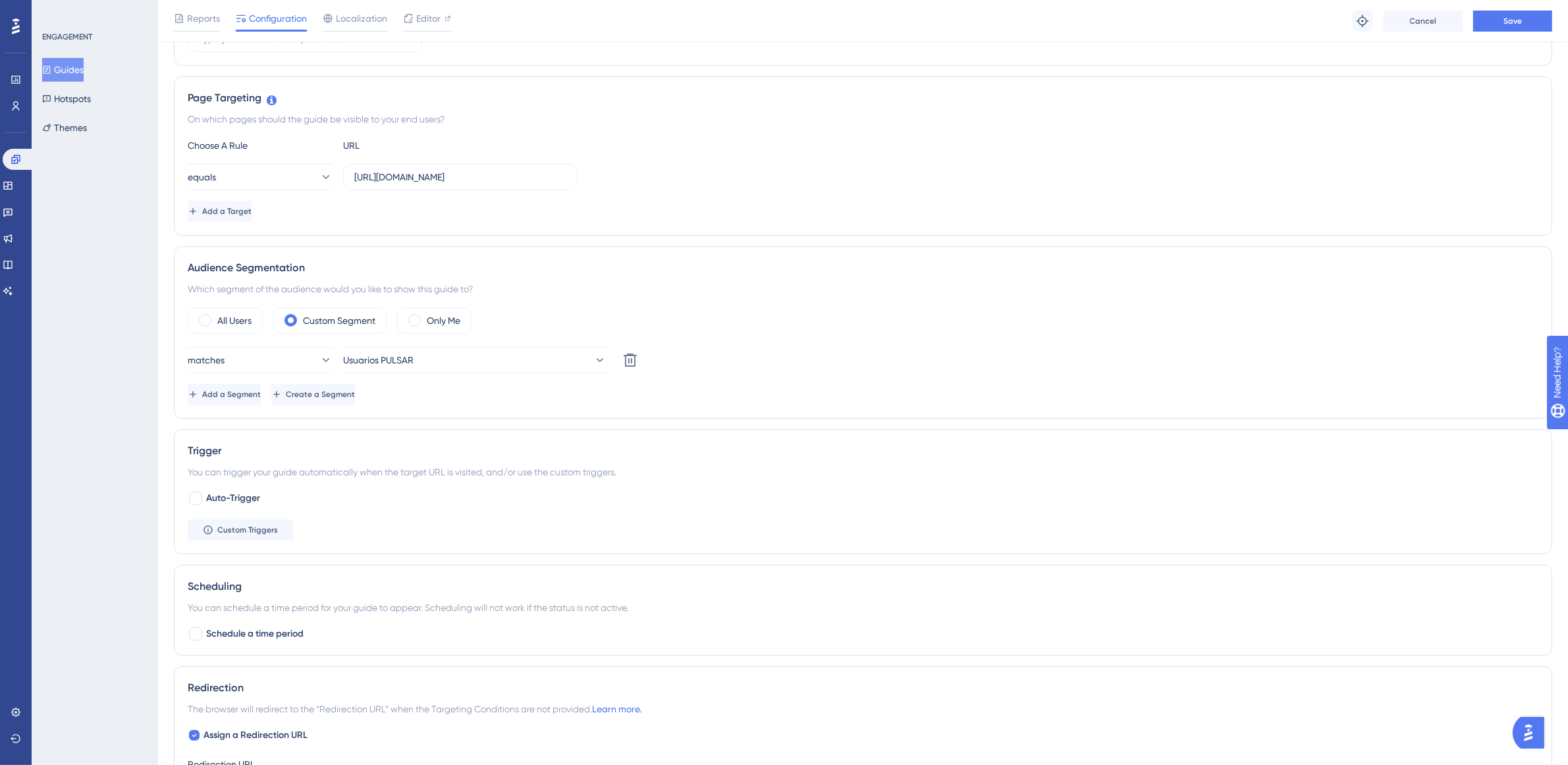
click at [781, 291] on div "Which segment of the audience would you like to show this guide to?" at bounding box center [863, 289] width 1350 height 16
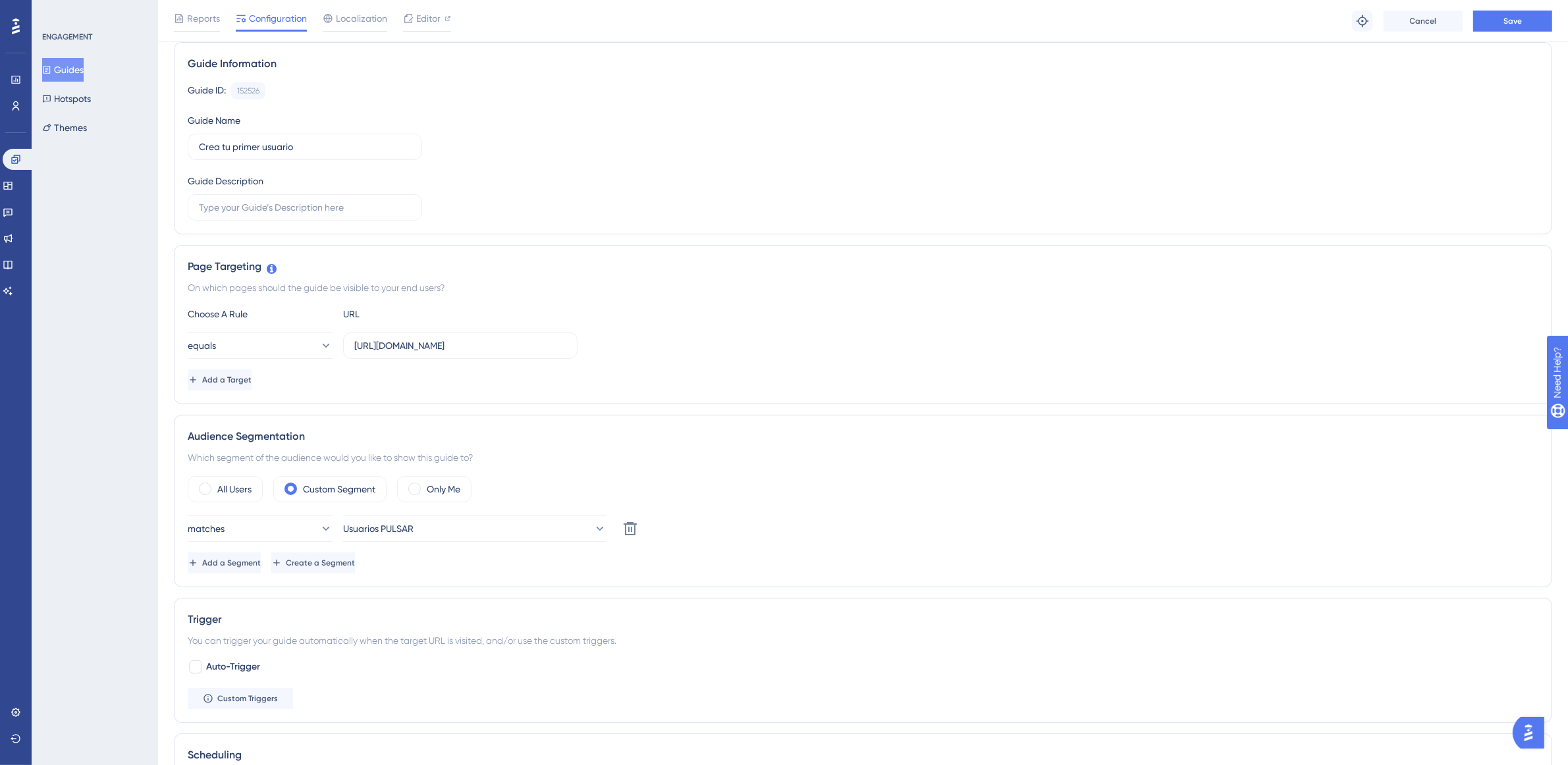
scroll to position [18, 0]
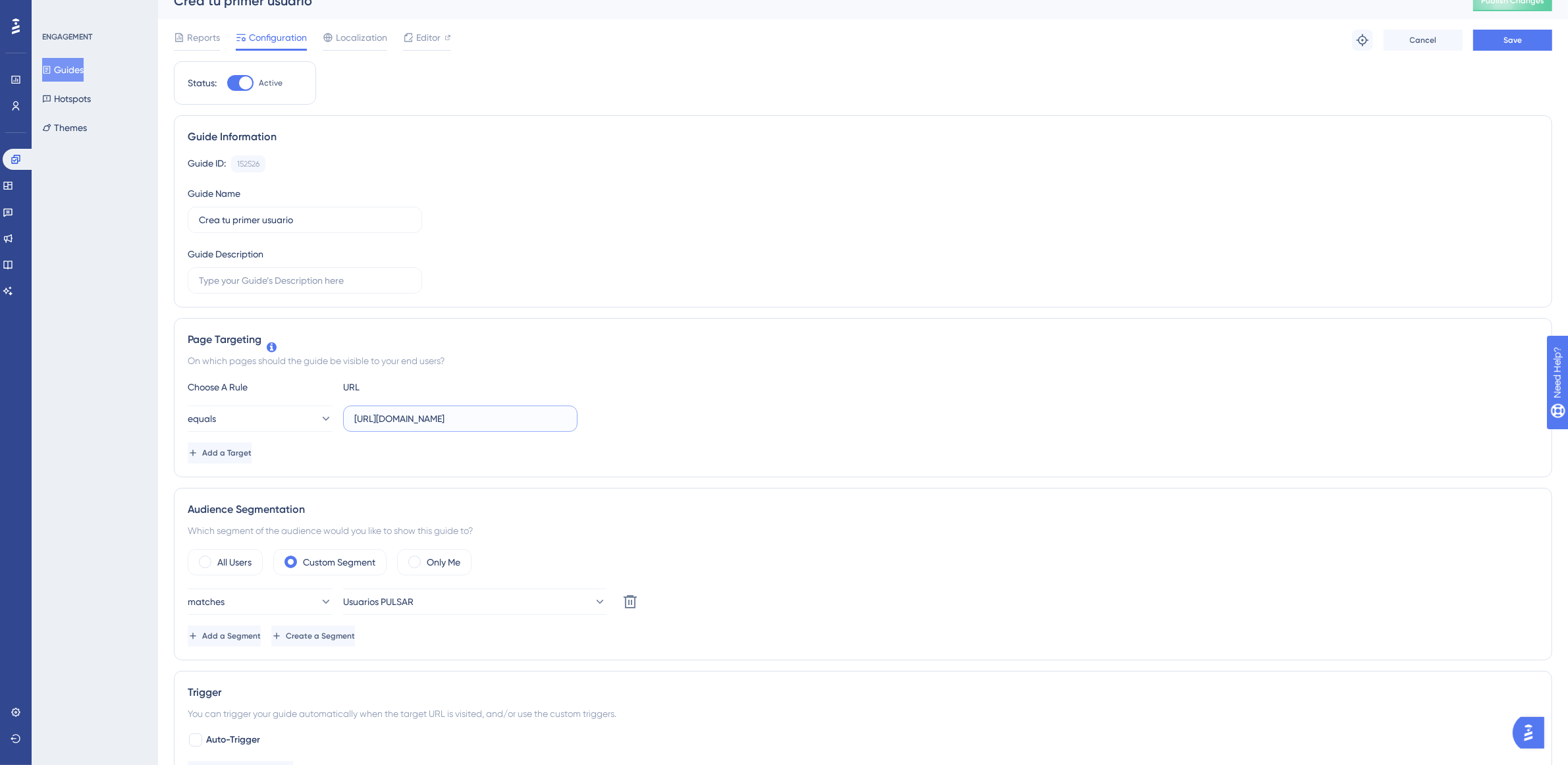
drag, startPoint x: 534, startPoint y: 416, endPoint x: 81, endPoint y: 353, distance: 457.4
click at [158, 353] on div "Performance Users Engagement Widgets Feedback Product Updates Knowledge Base AI…" at bounding box center [863, 648] width 1410 height 1331
paste input "pulsarml.com/"
click at [690, 376] on div "Page Targeting On which pages should the guide be visible to your end users? Ch…" at bounding box center [863, 397] width 1378 height 159
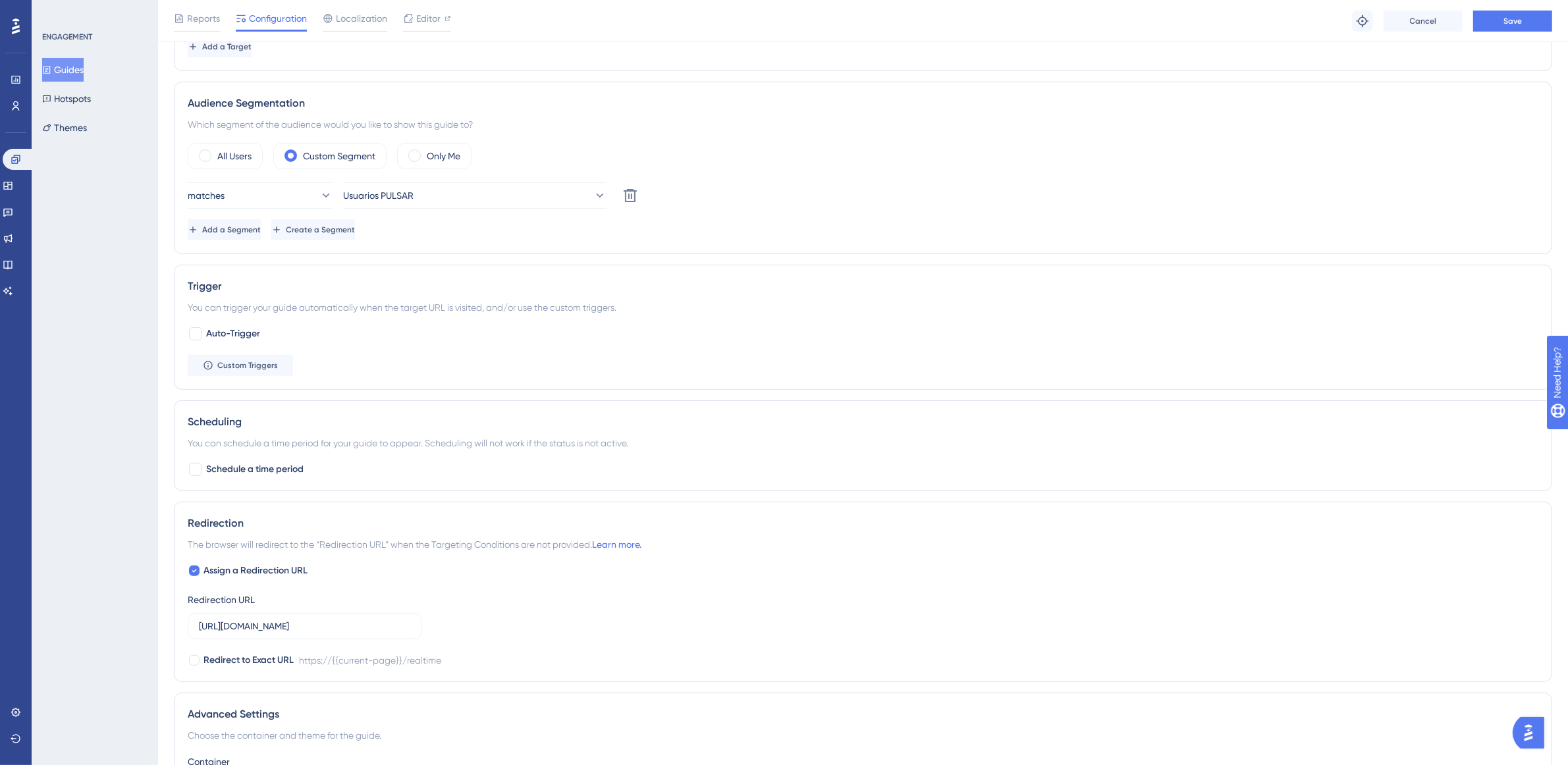
scroll to position [265, 0]
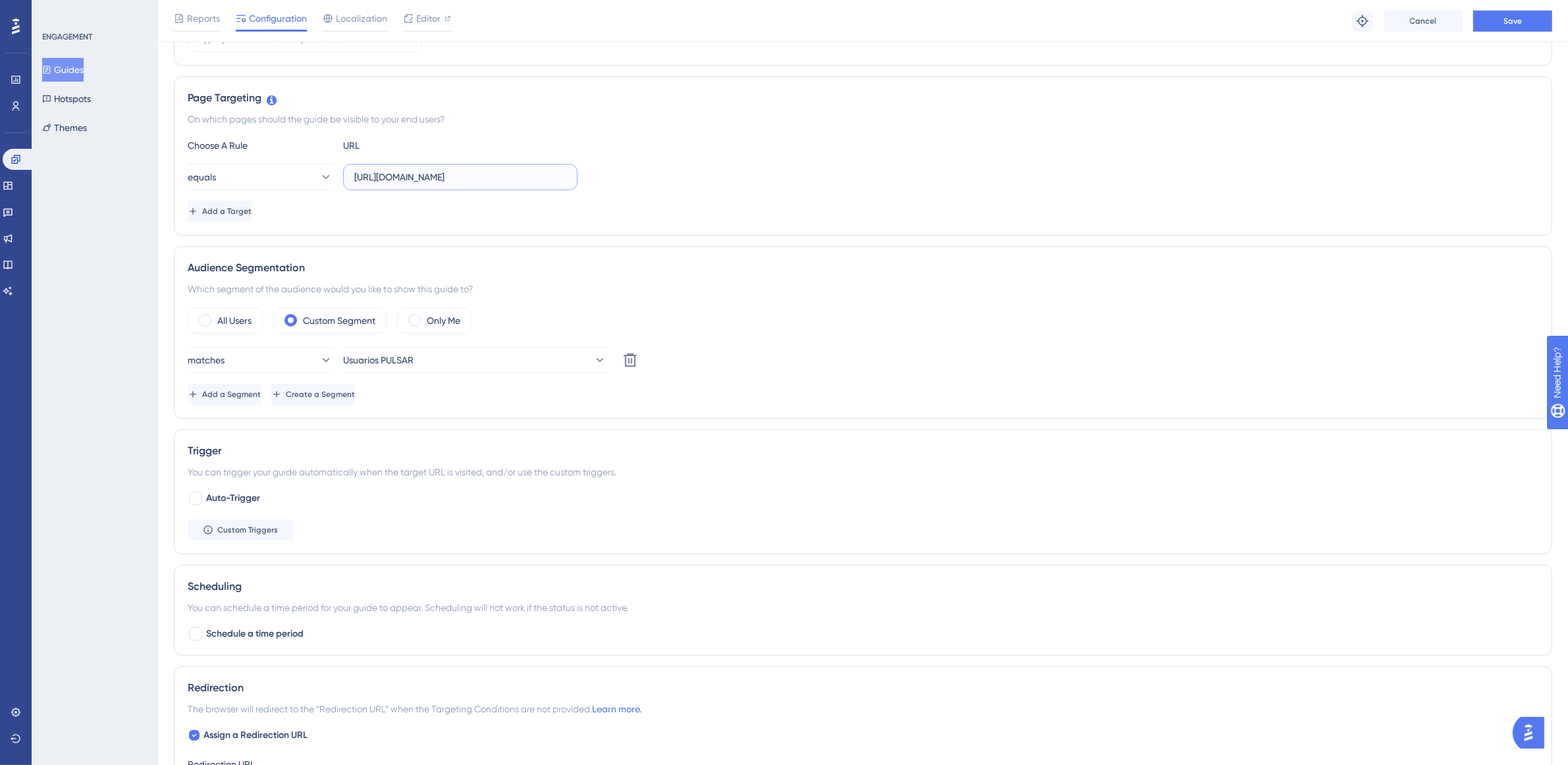
click at [516, 180] on input "https://app.pulsarml.com/" at bounding box center [460, 178] width 212 height 15
drag, startPoint x: 516, startPoint y: 180, endPoint x: 48, endPoint y: 44, distance: 487.4
click at [158, 44] on div "Performance Users Engagement Widgets Feedback Product Updates Knowledge Base AI…" at bounding box center [863, 403] width 1410 height 1336
type input "https://app.pulsarml.com/realtime"
click at [245, 392] on span "Add a Segment" at bounding box center [232, 394] width 59 height 10
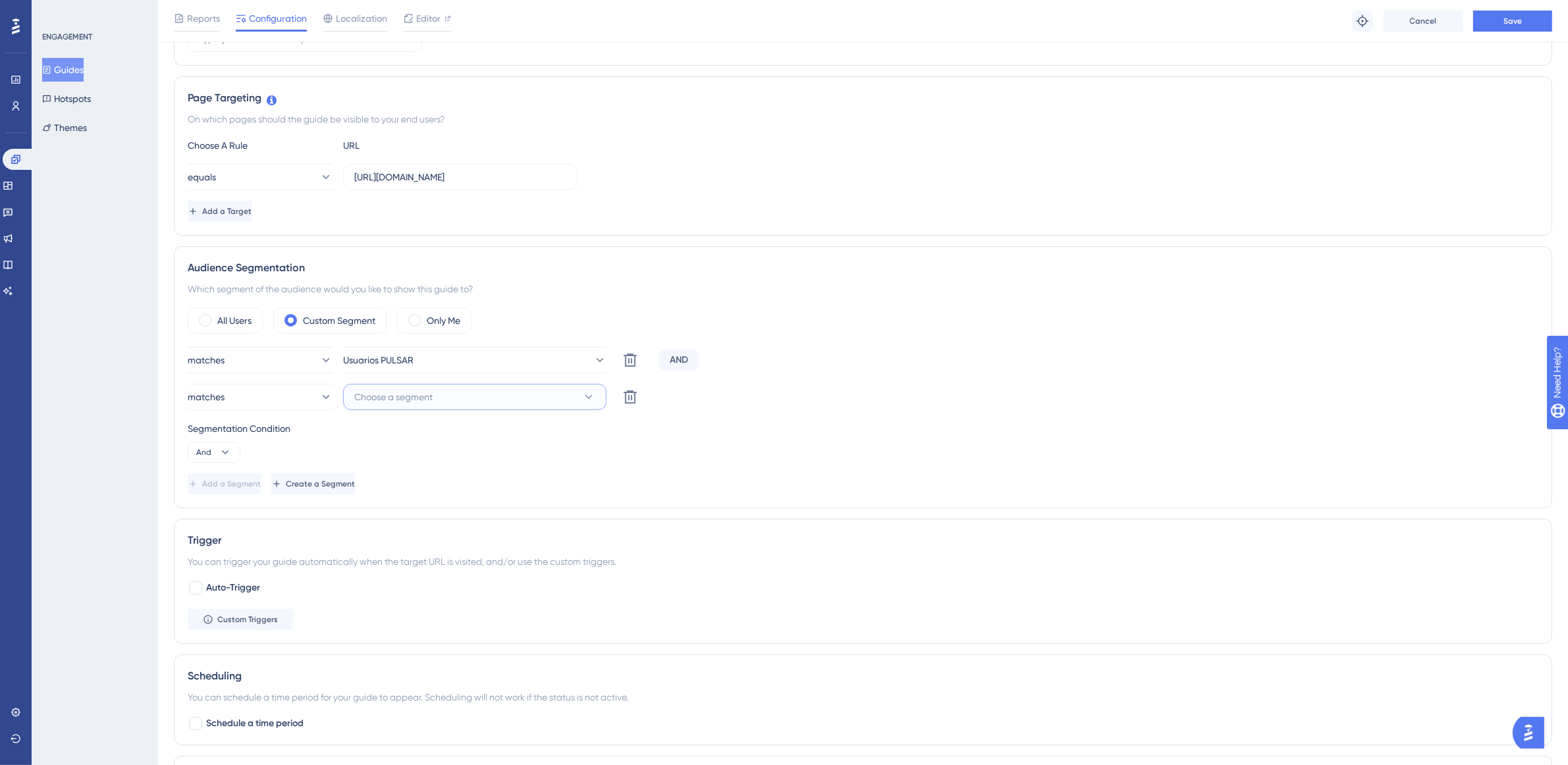
click at [374, 396] on span "Choose a segment" at bounding box center [393, 397] width 78 height 16
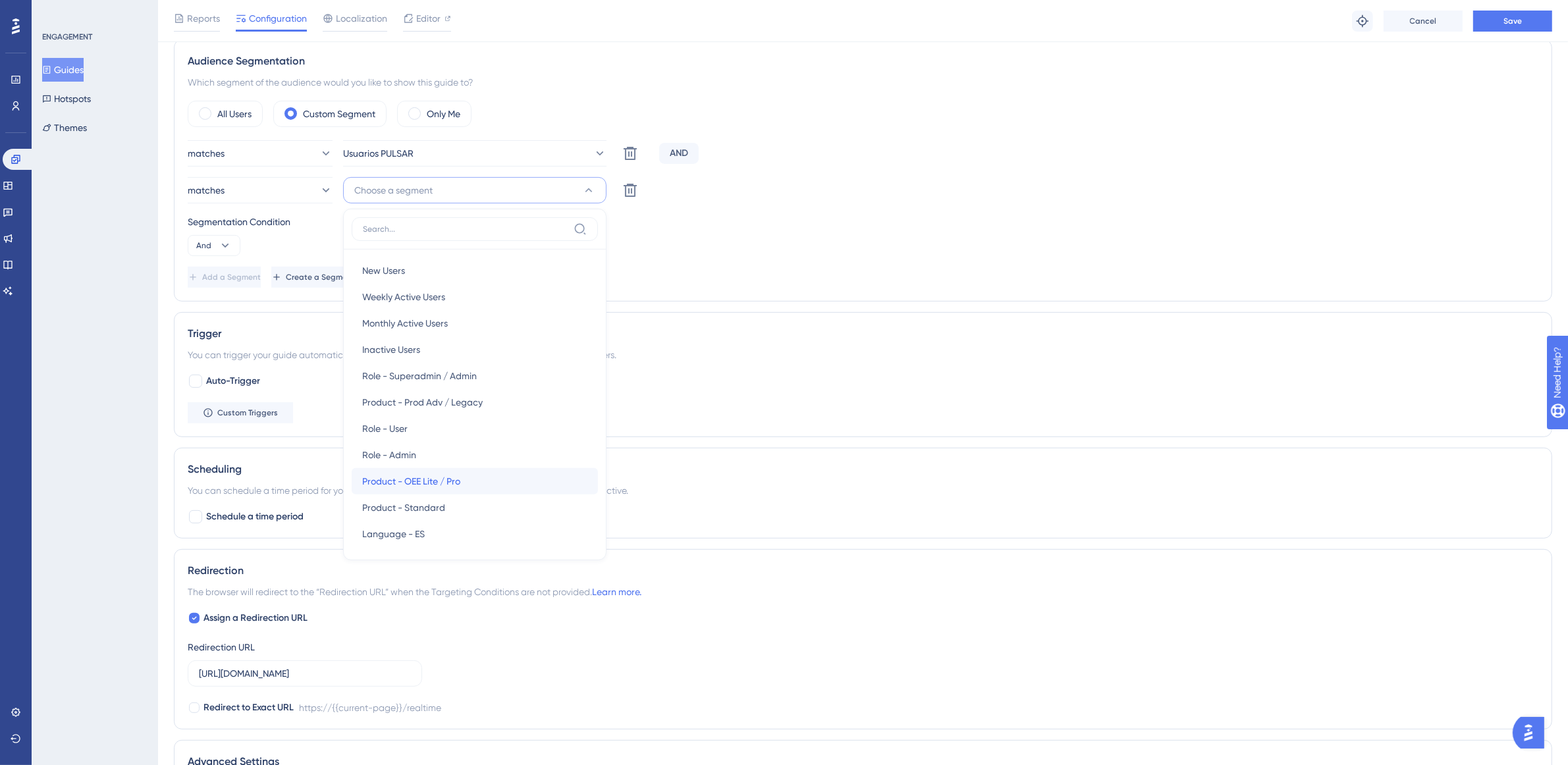
click at [403, 485] on span "Product - OEE Lite / Pro" at bounding box center [412, 482] width 98 height 16
click at [861, 227] on div "Segmentation Condition" at bounding box center [863, 222] width 1350 height 16
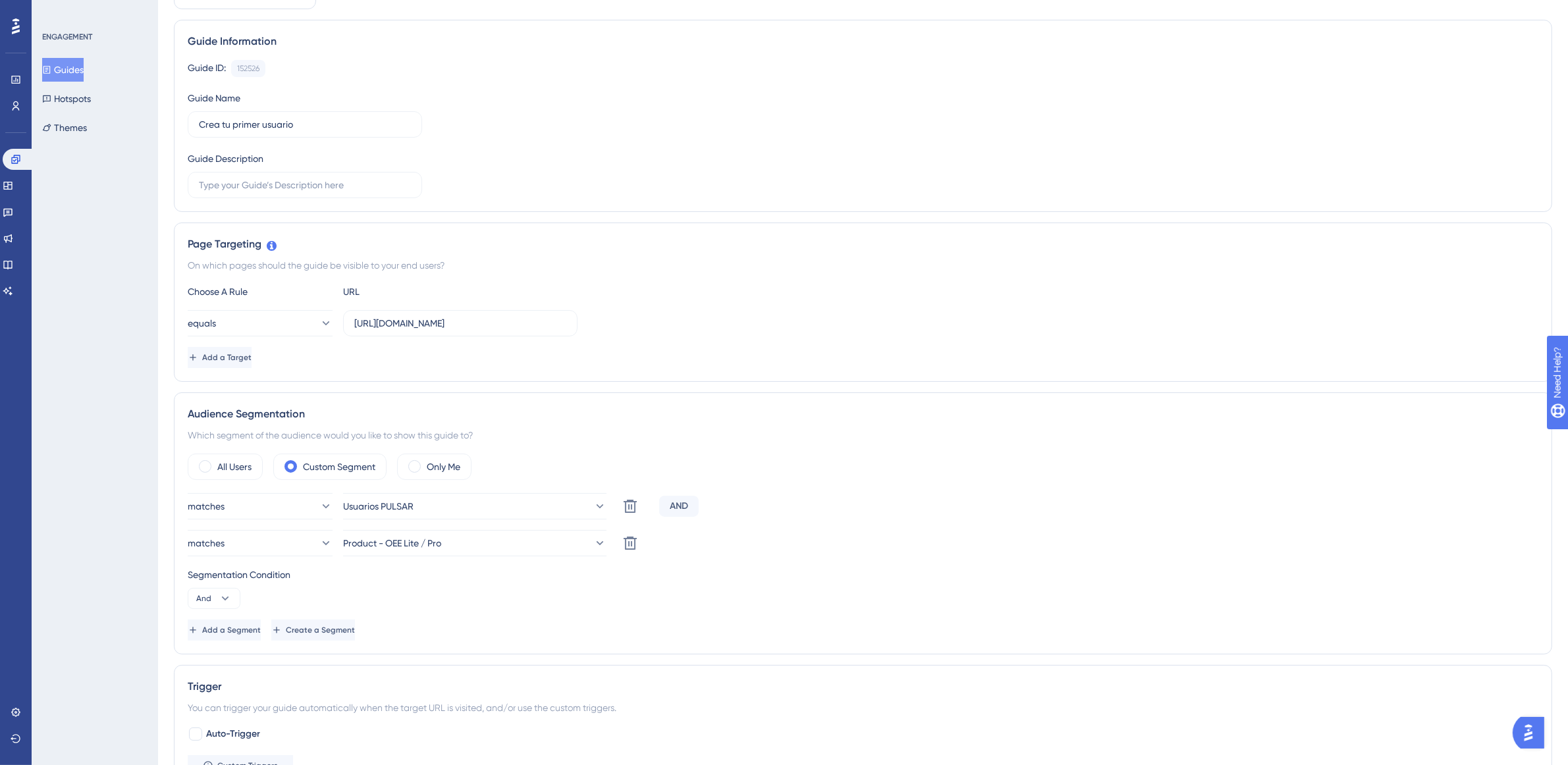
scroll to position [247, 0]
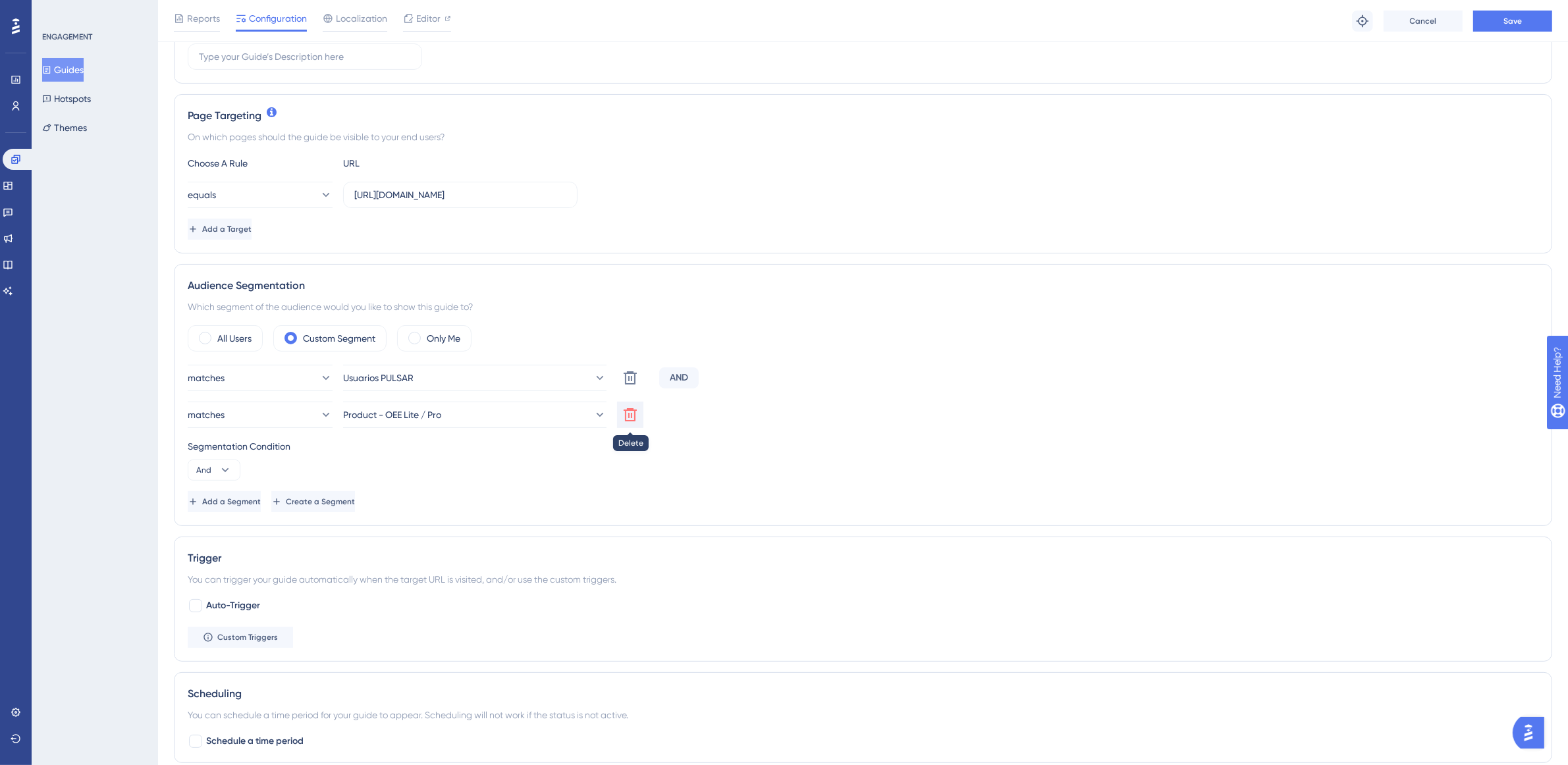
click at [620, 426] on button at bounding box center [630, 415] width 27 height 27
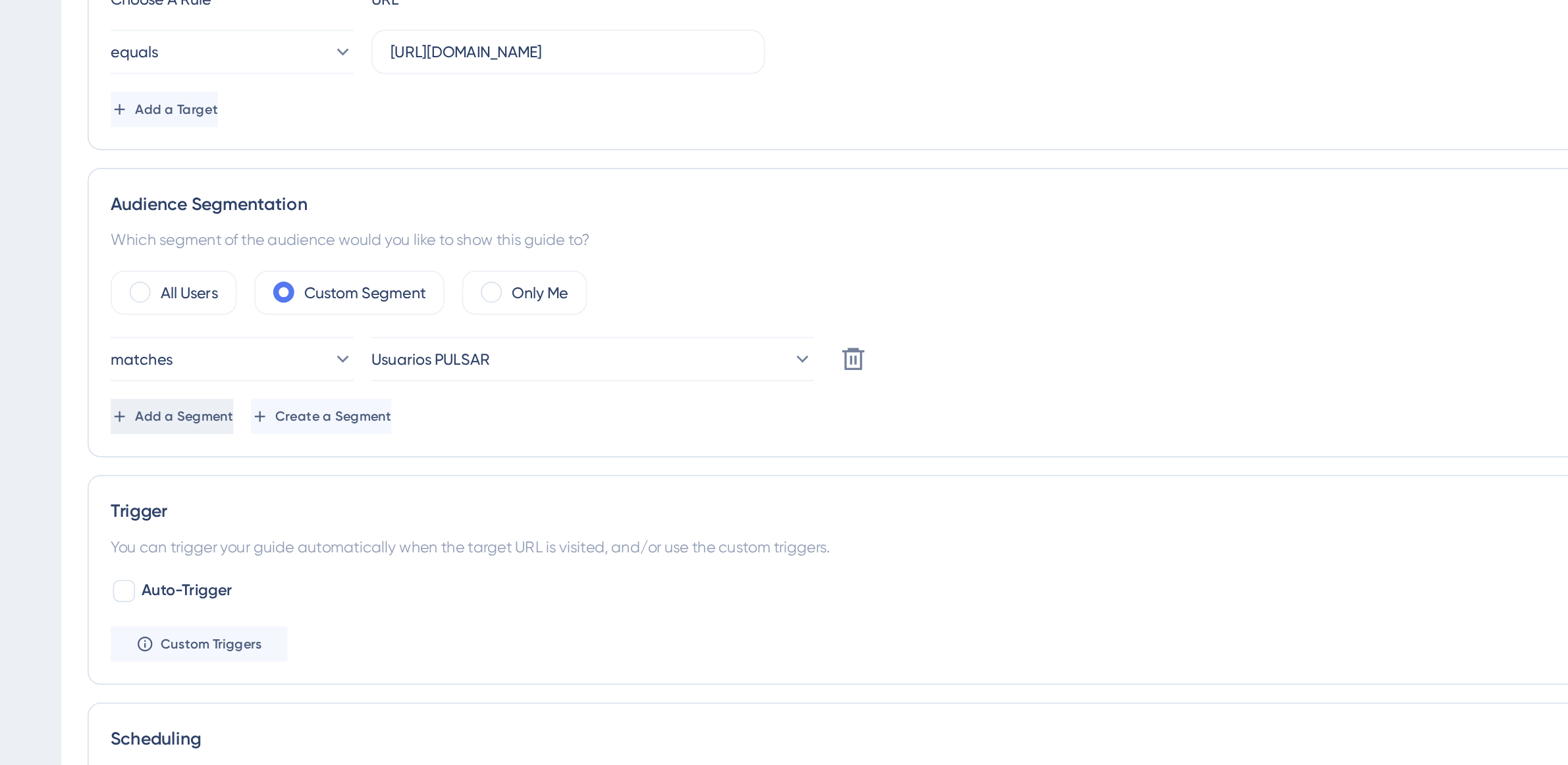
click at [261, 409] on span "Add a Segment" at bounding box center [231, 412] width 59 height 10
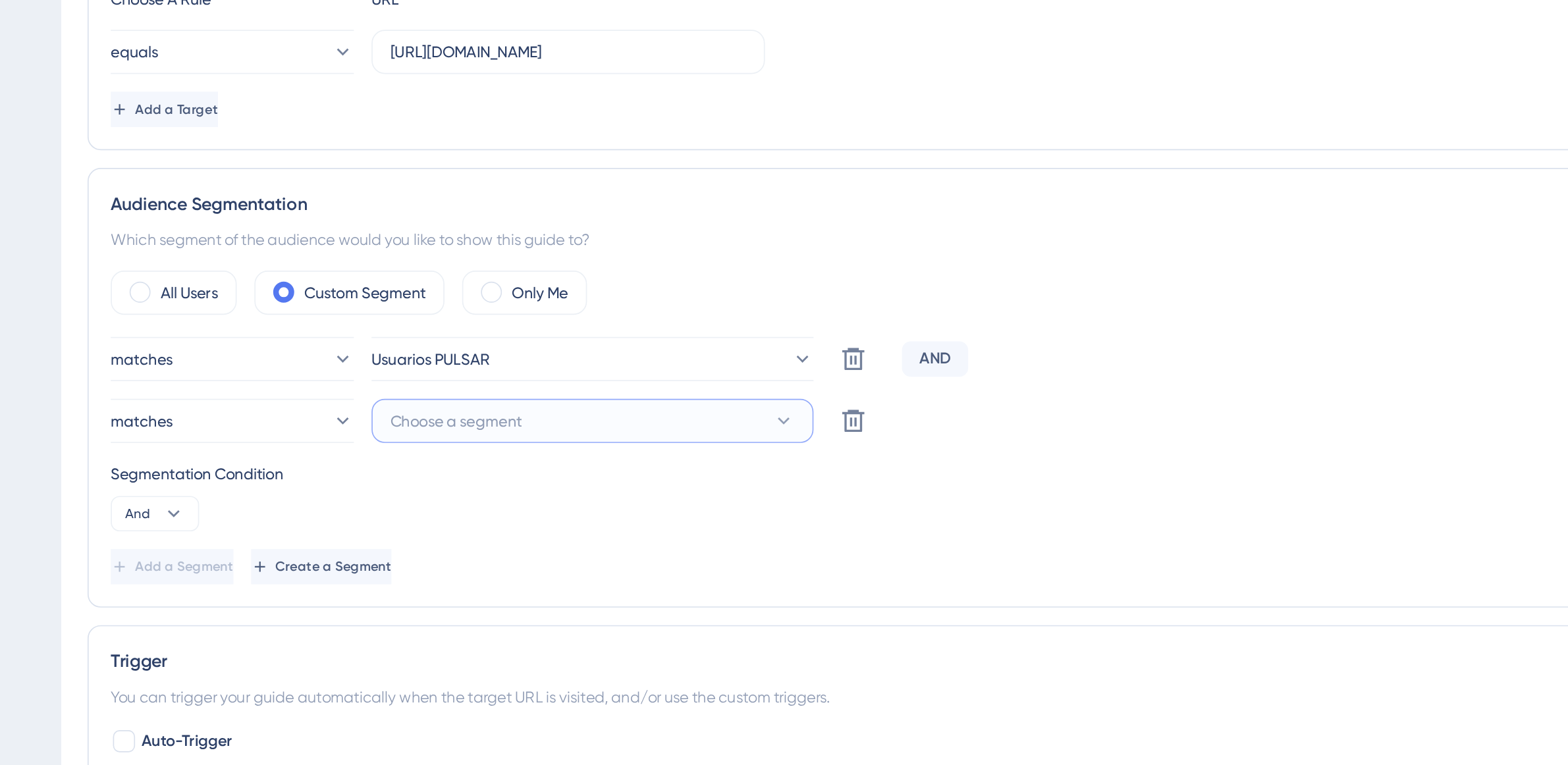
click at [517, 424] on button "Choose a segment" at bounding box center [475, 415] width 263 height 27
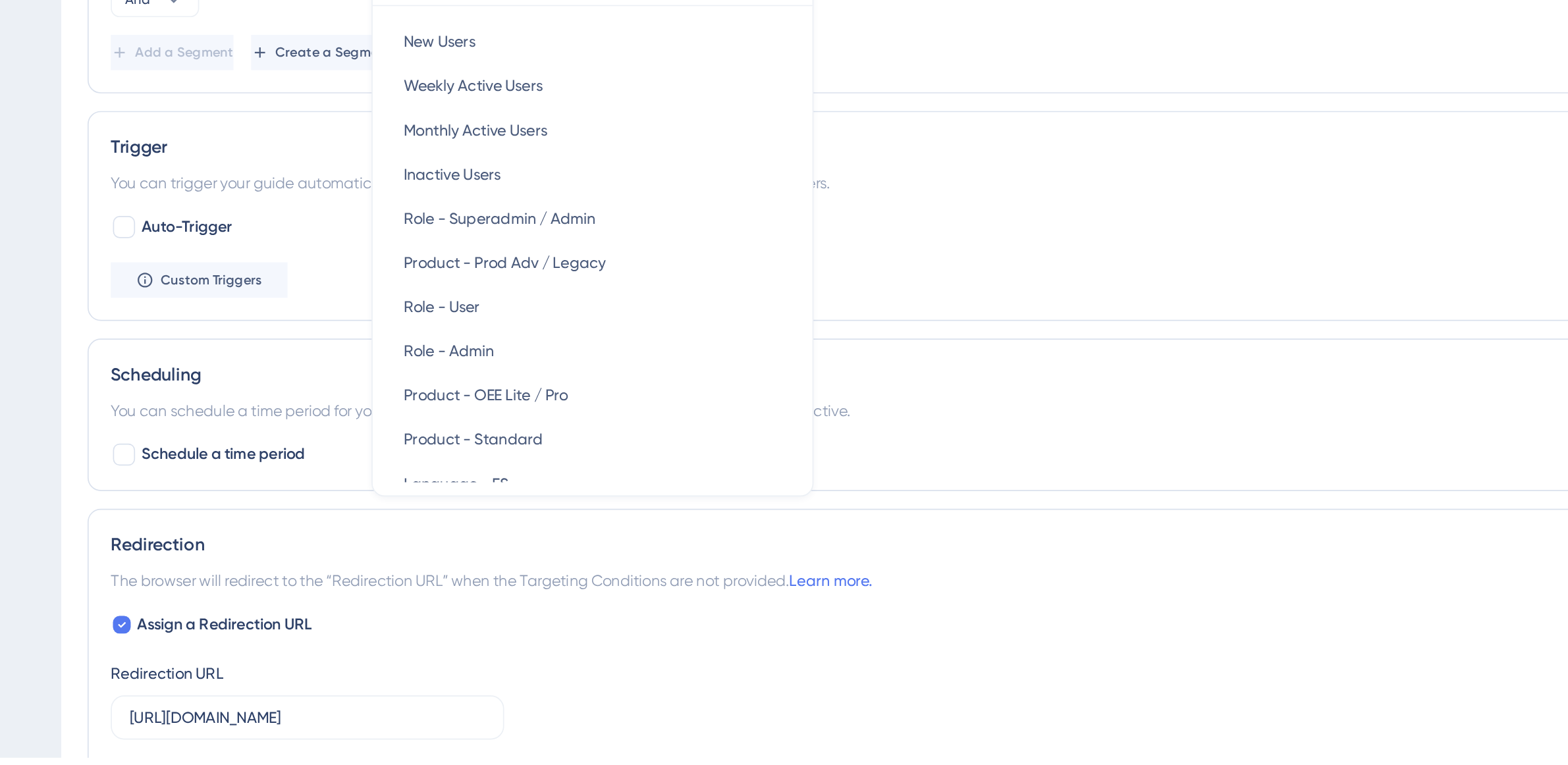
scroll to position [73, 0]
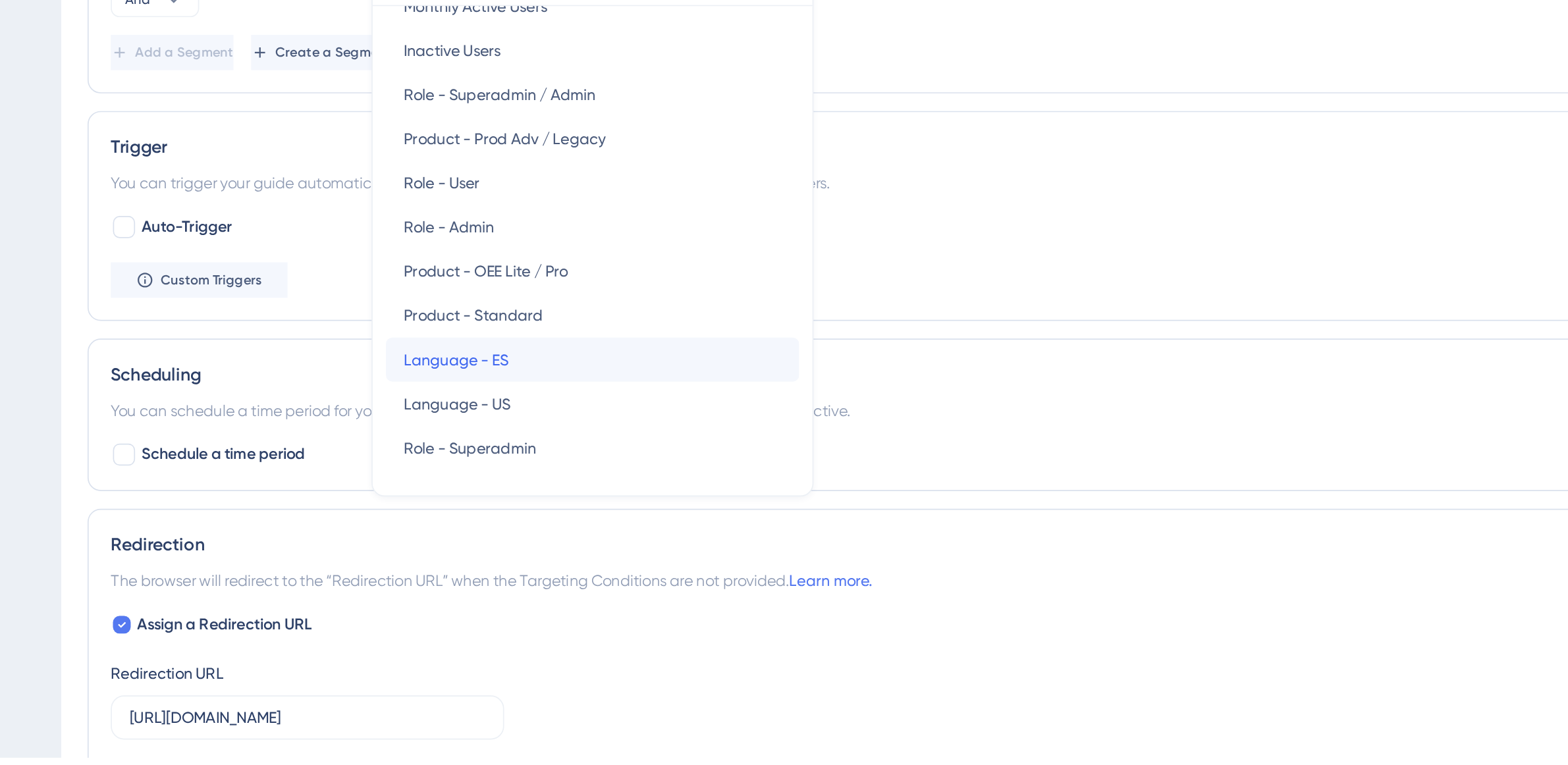
click at [456, 528] on div "Language - ES Language - ES" at bounding box center [475, 528] width 225 height 27
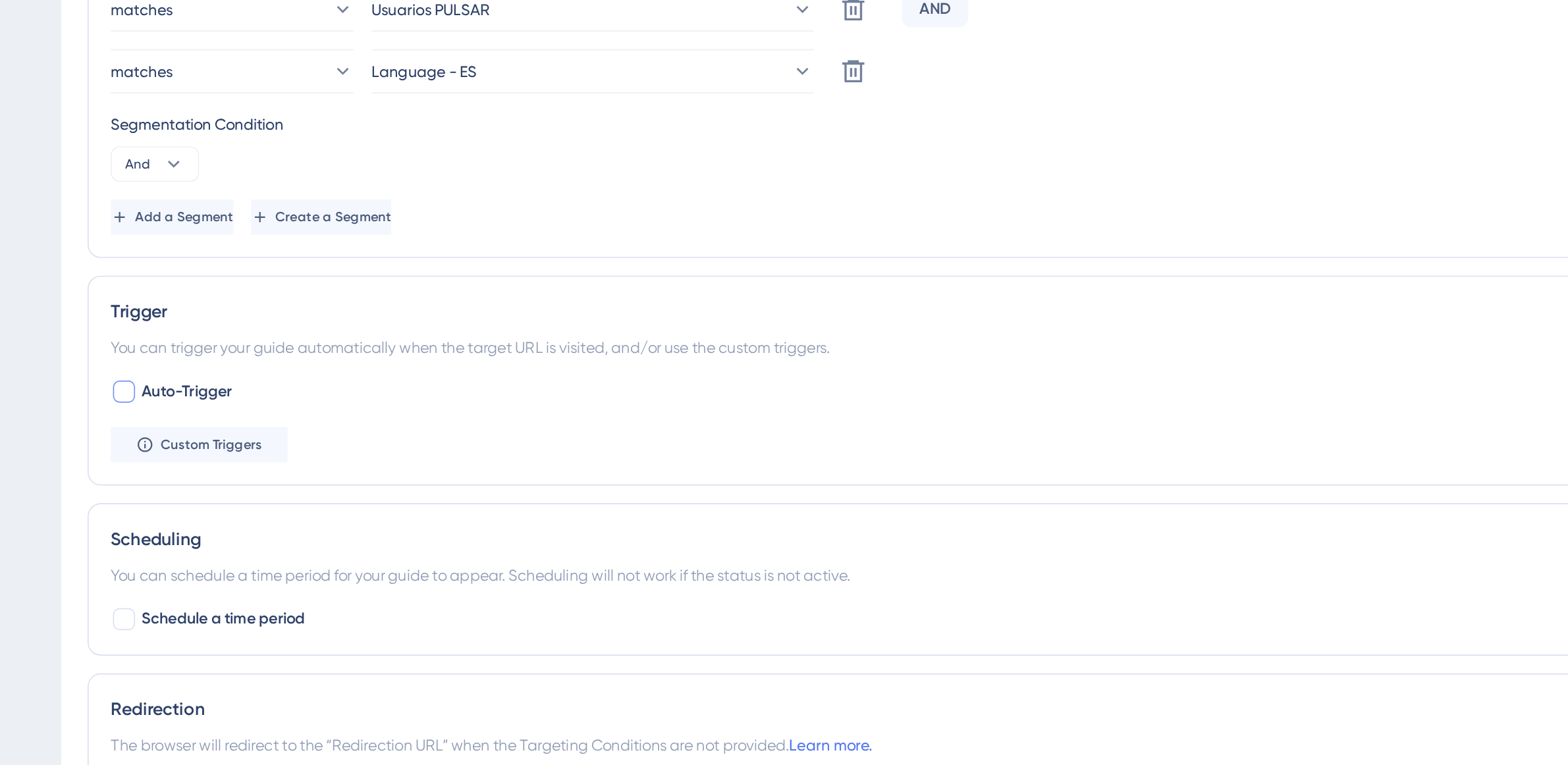
click at [195, 447] on div at bounding box center [195, 449] width 13 height 13
checkbox input "true"
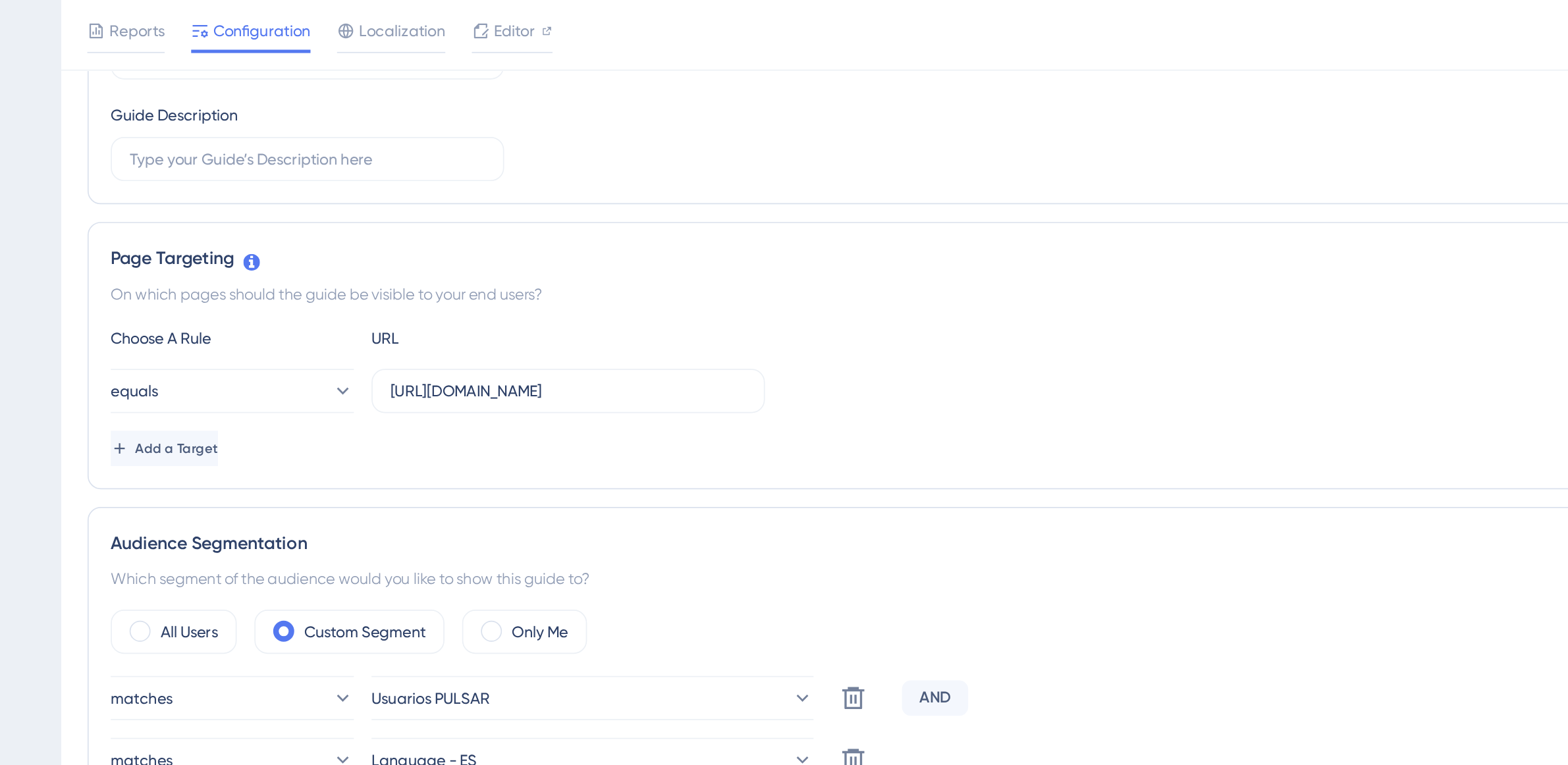
scroll to position [208, 0]
drag, startPoint x: 525, startPoint y: 236, endPoint x: 339, endPoint y: 231, distance: 186.1
click at [341, 223] on div "equals https://app.pulsarml.com/realtime" at bounding box center [383, 233] width 390 height 27
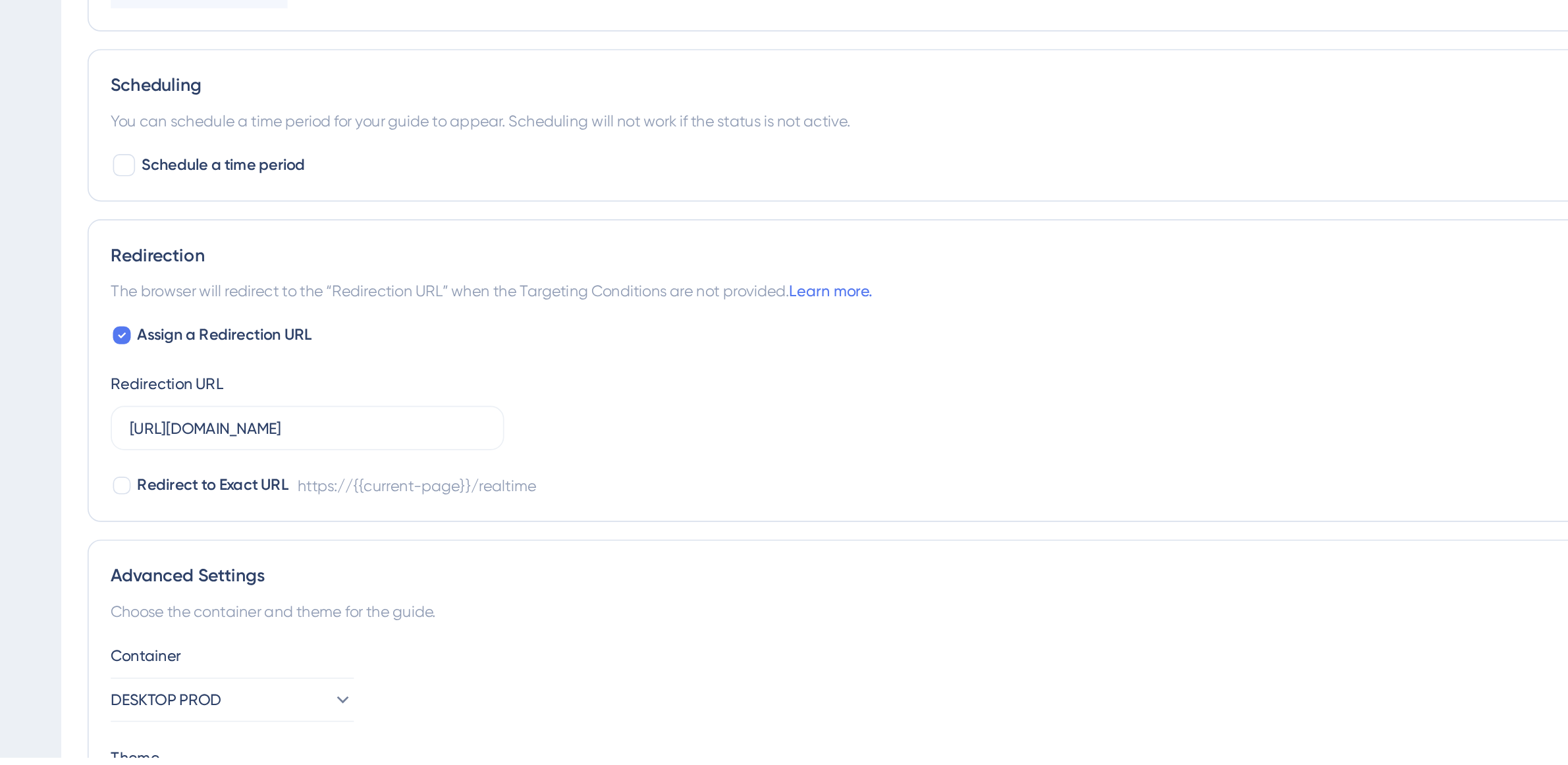
scroll to position [699, 0]
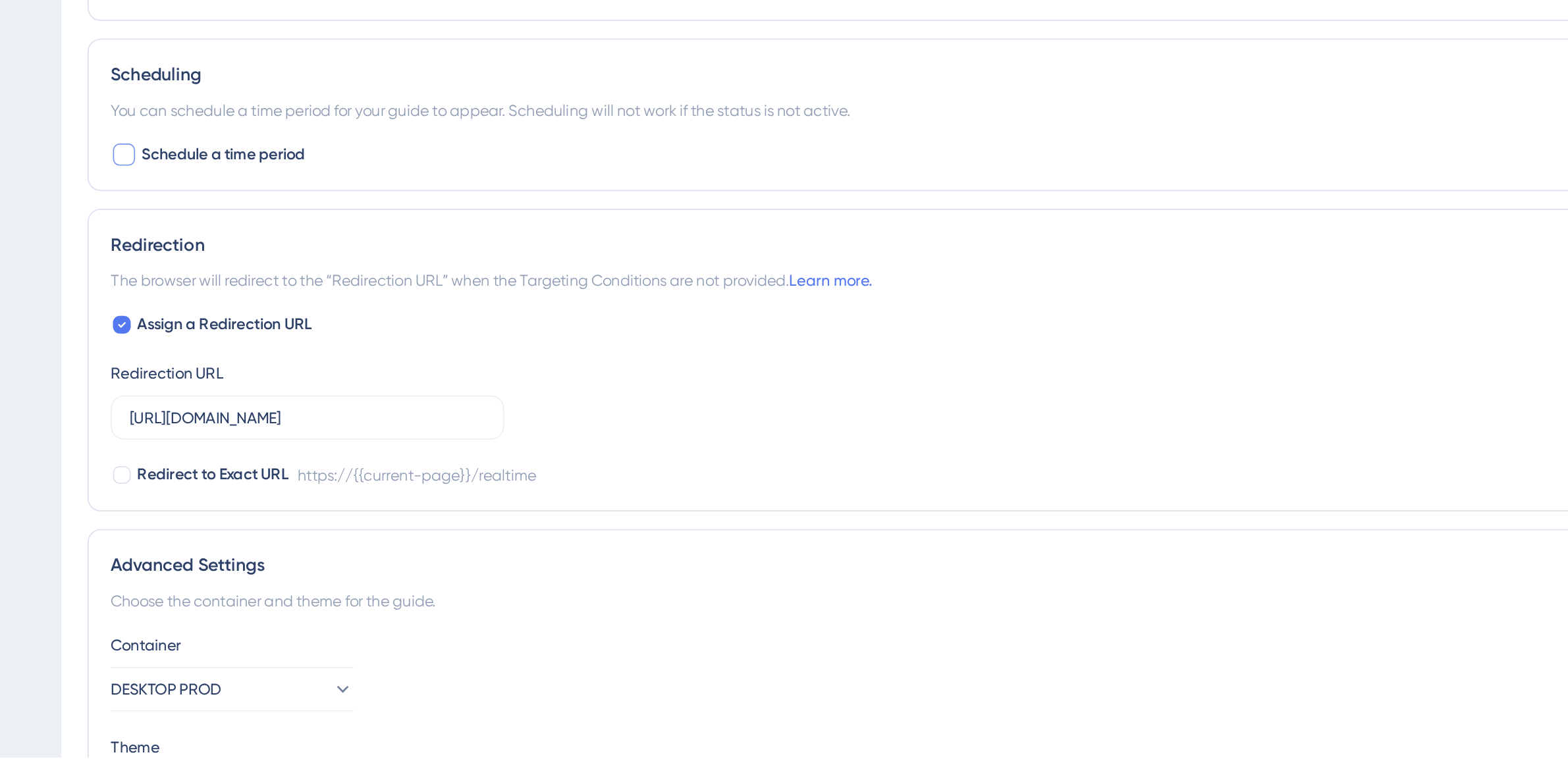
click at [196, 404] on div at bounding box center [195, 405] width 13 height 13
checkbox input "true"
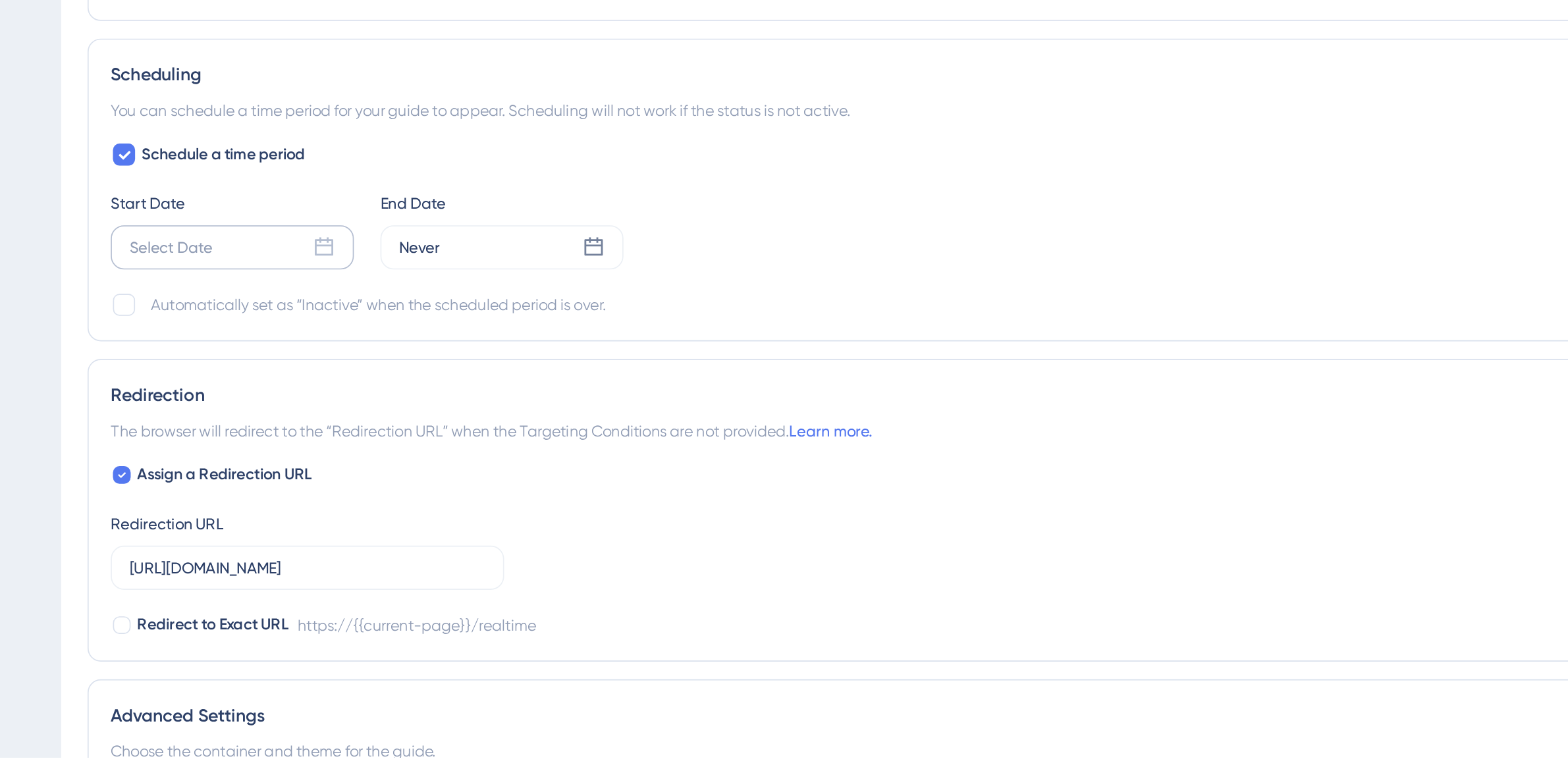
click at [318, 461] on icon at bounding box center [315, 461] width 13 height 13
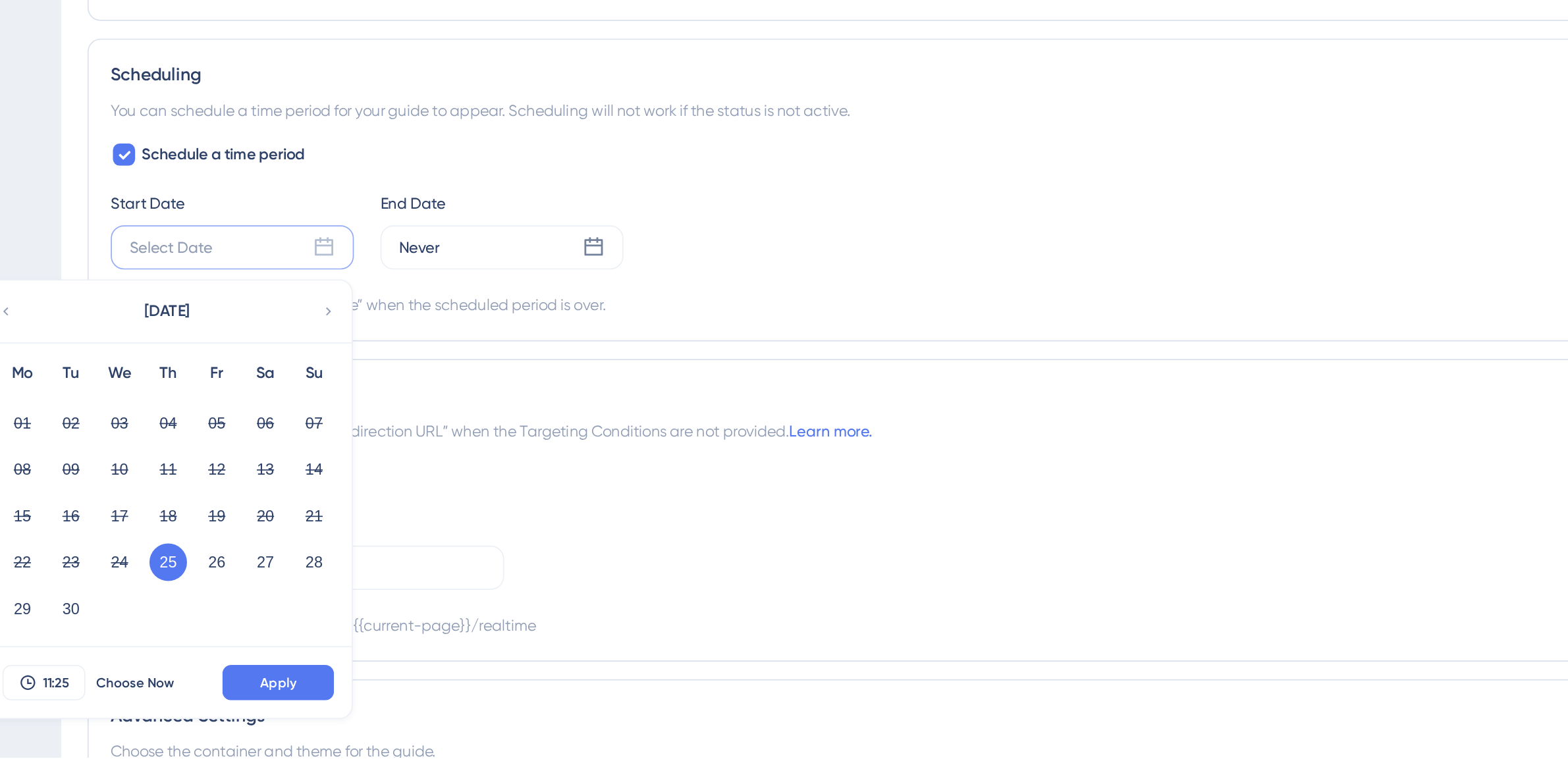
click at [225, 650] on button "25" at bounding box center [222, 649] width 23 height 23
click at [291, 721] on span "Apply" at bounding box center [287, 720] width 22 height 10
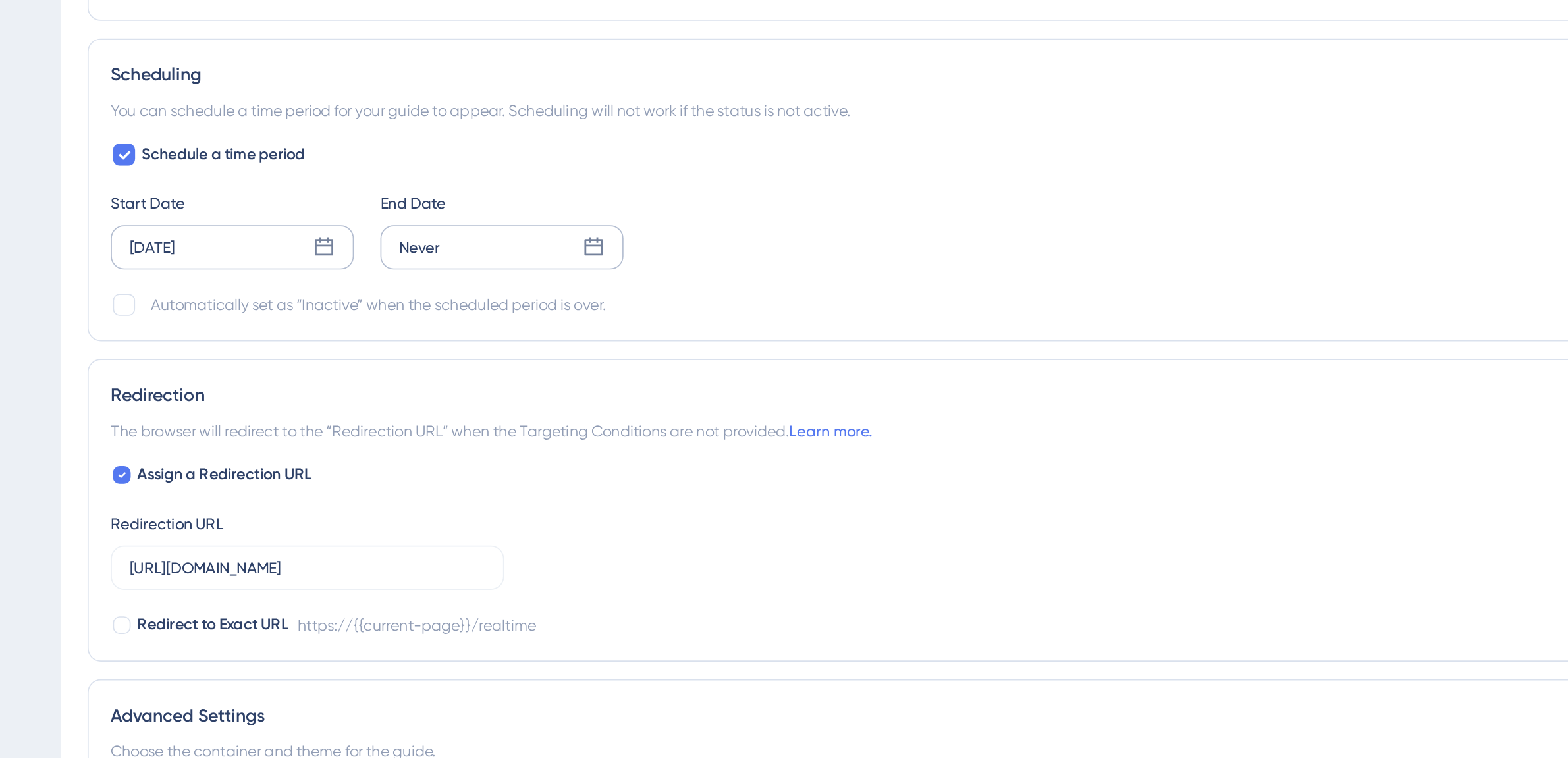
click at [478, 455] on div "Never" at bounding box center [420, 461] width 144 height 27
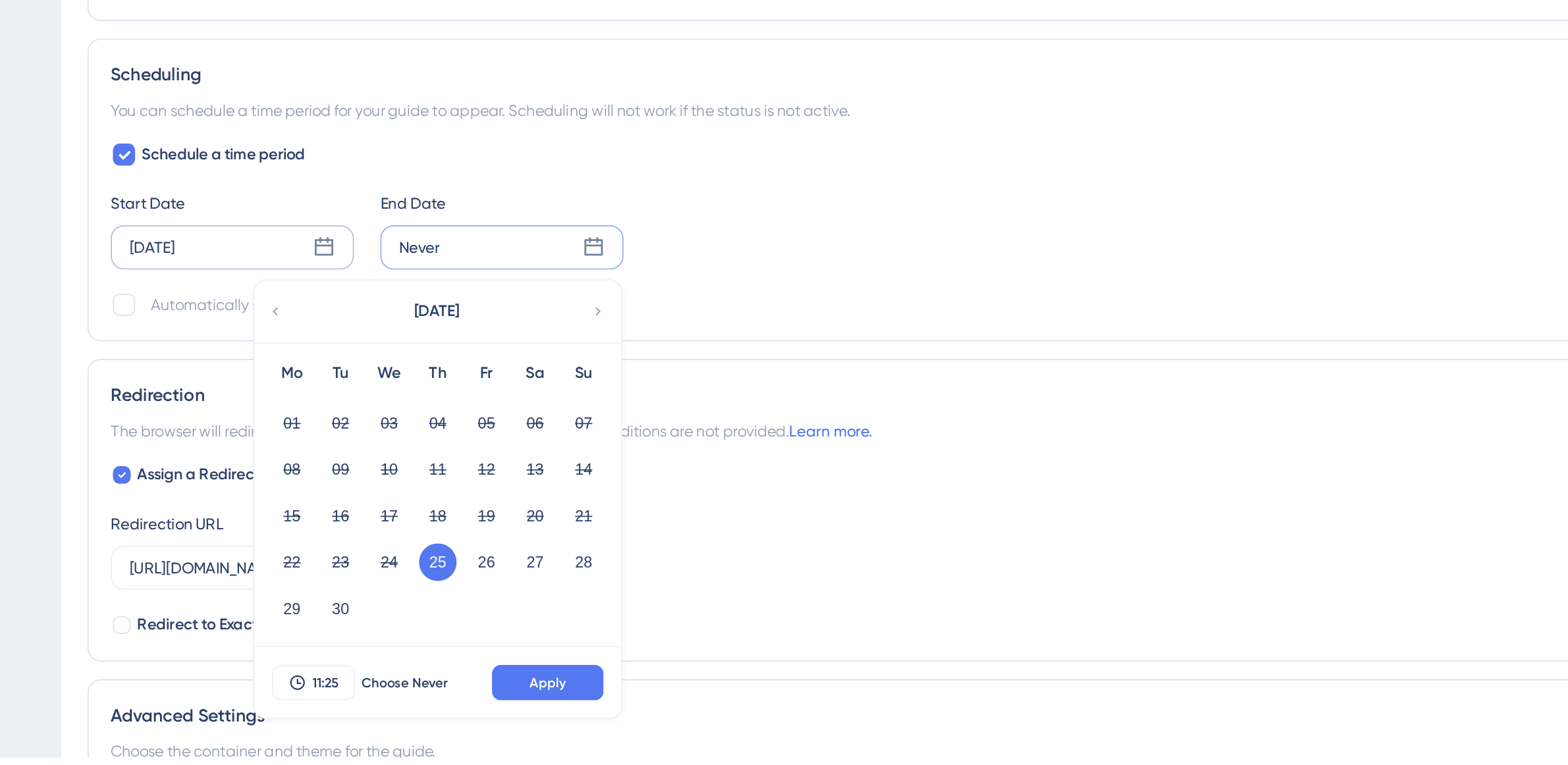
click at [383, 651] on button "25" at bounding box center [383, 649] width 23 height 23
click at [456, 724] on span "Apply" at bounding box center [448, 720] width 22 height 10
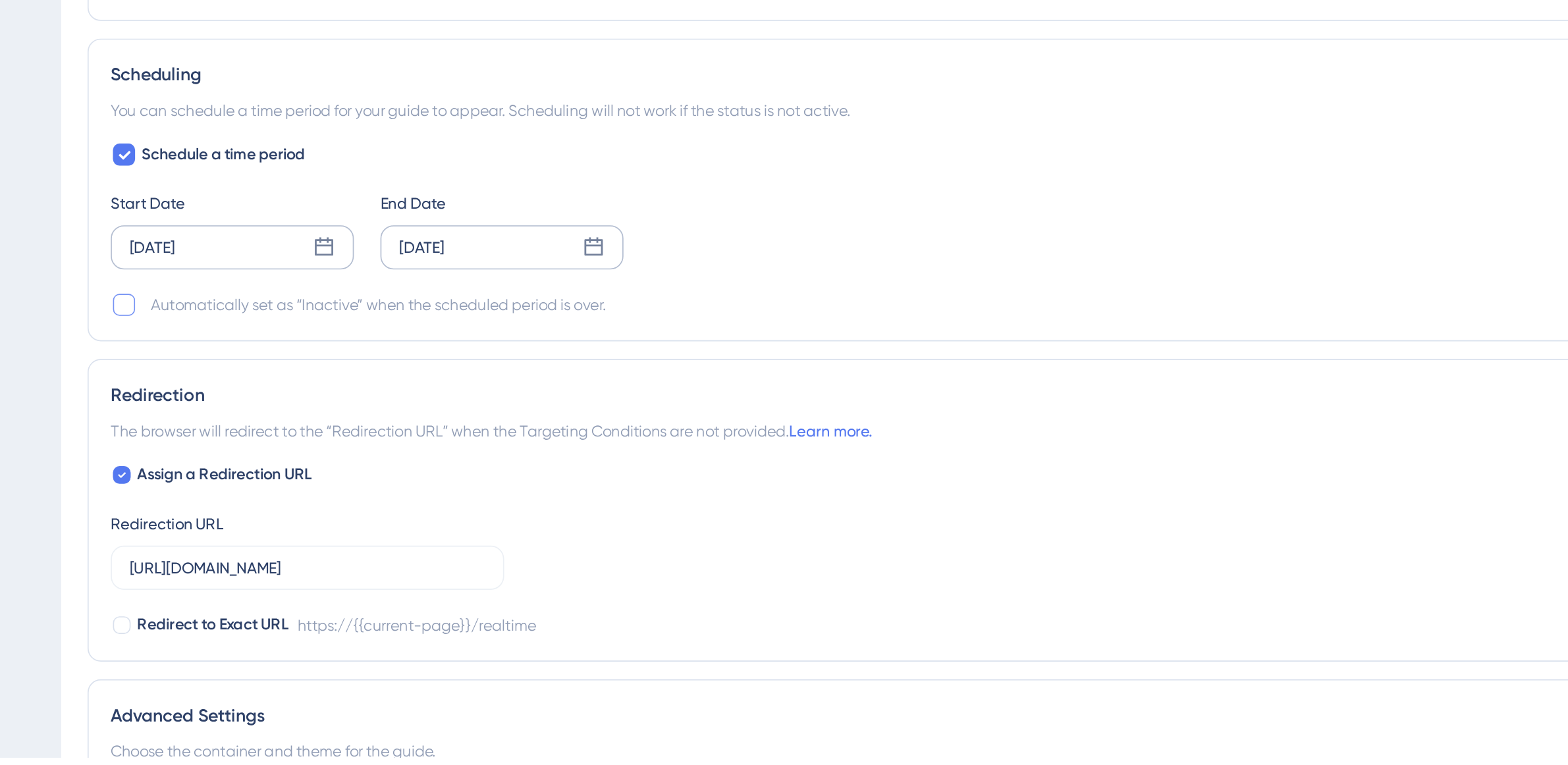
click at [202, 499] on div at bounding box center [196, 495] width 16 height 16
checkbox input "true"
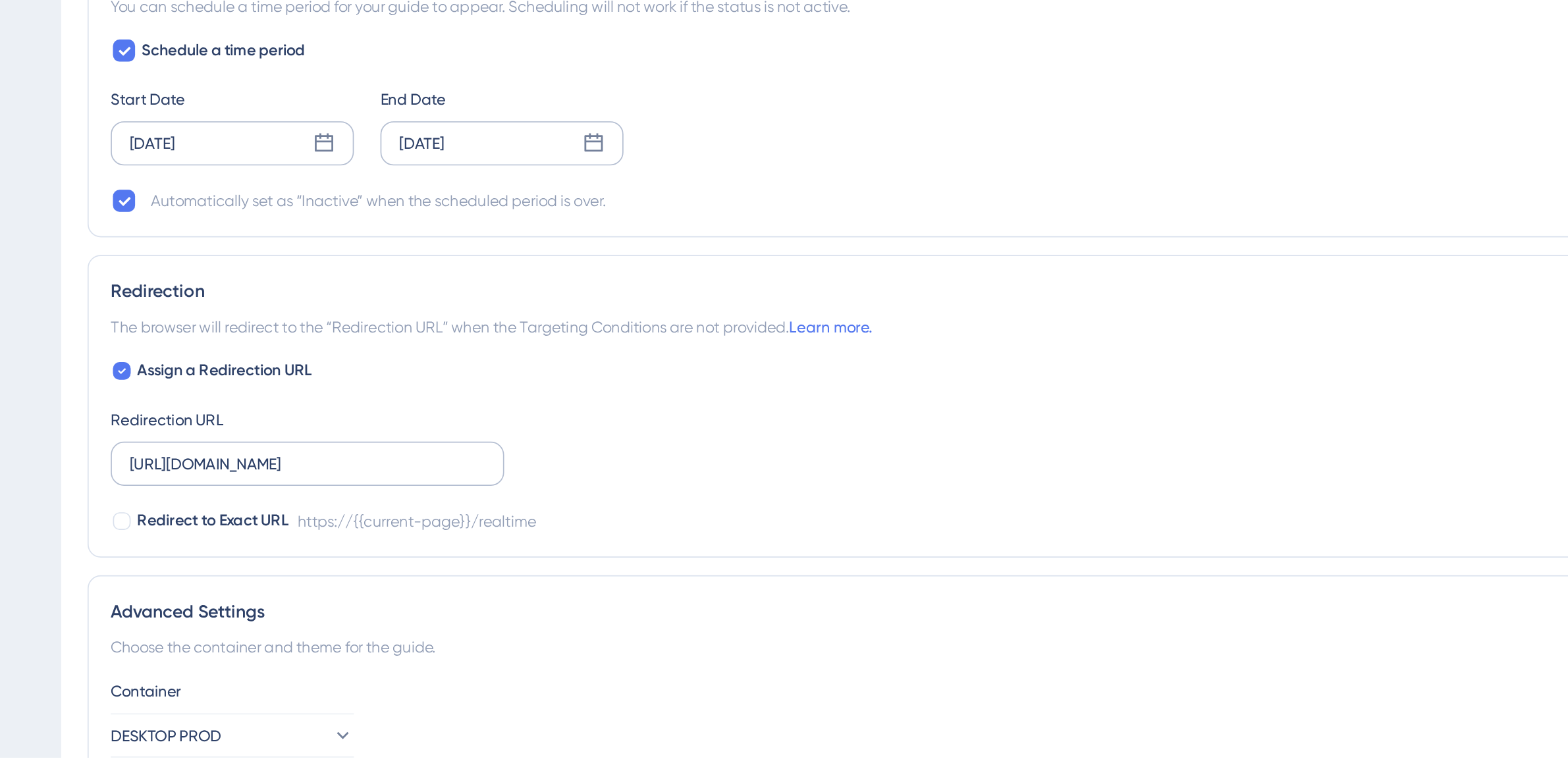
scroll to position [796, 0]
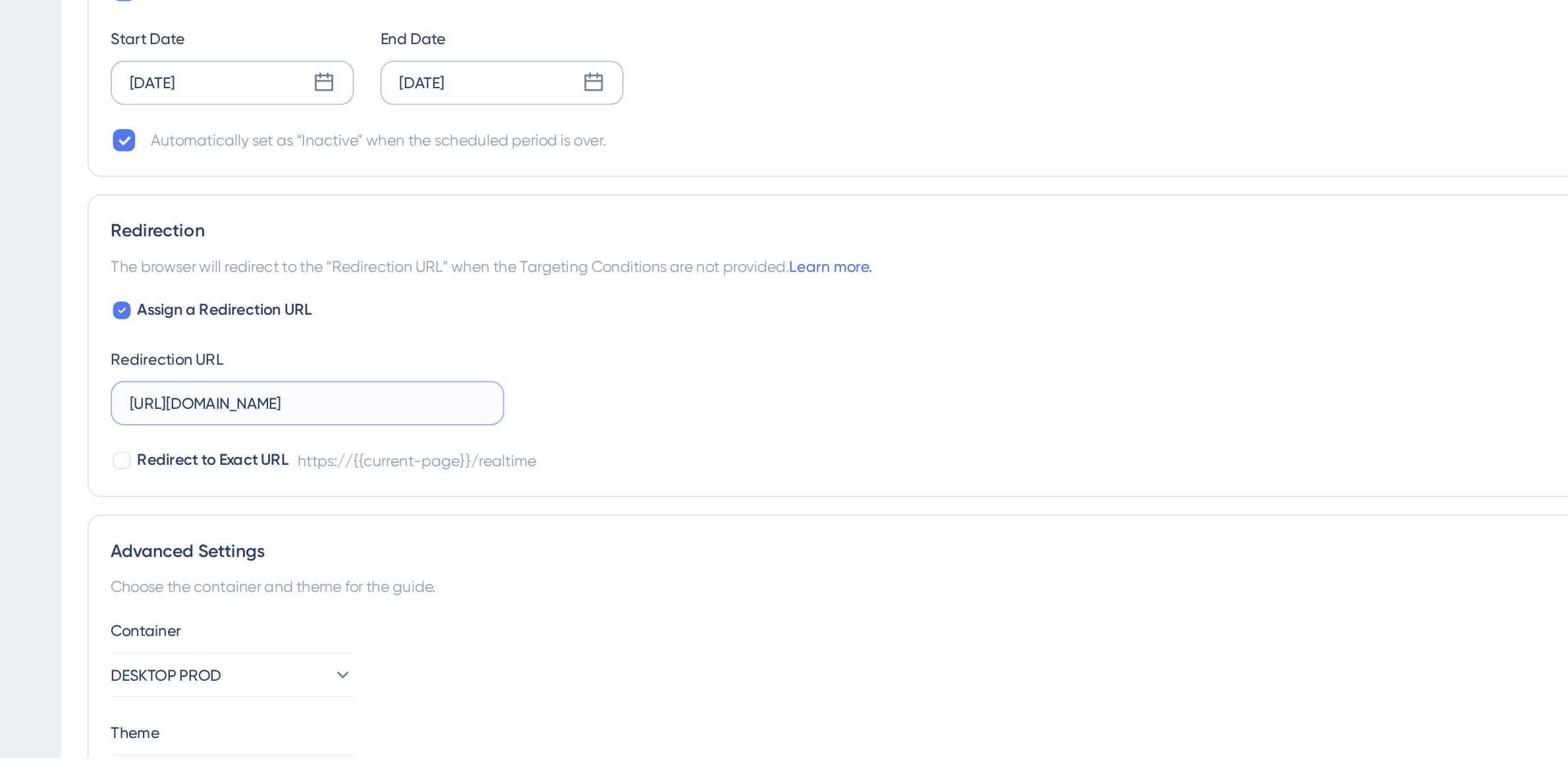
drag, startPoint x: 378, startPoint y: 556, endPoint x: 128, endPoint y: 549, distance: 250.1
click at [158, 549] on div "Performance Users Engagement Widgets Feedback Product Updates Knowledge Base AI…" at bounding box center [863, 19] width 1410 height 1632
paste input "text"
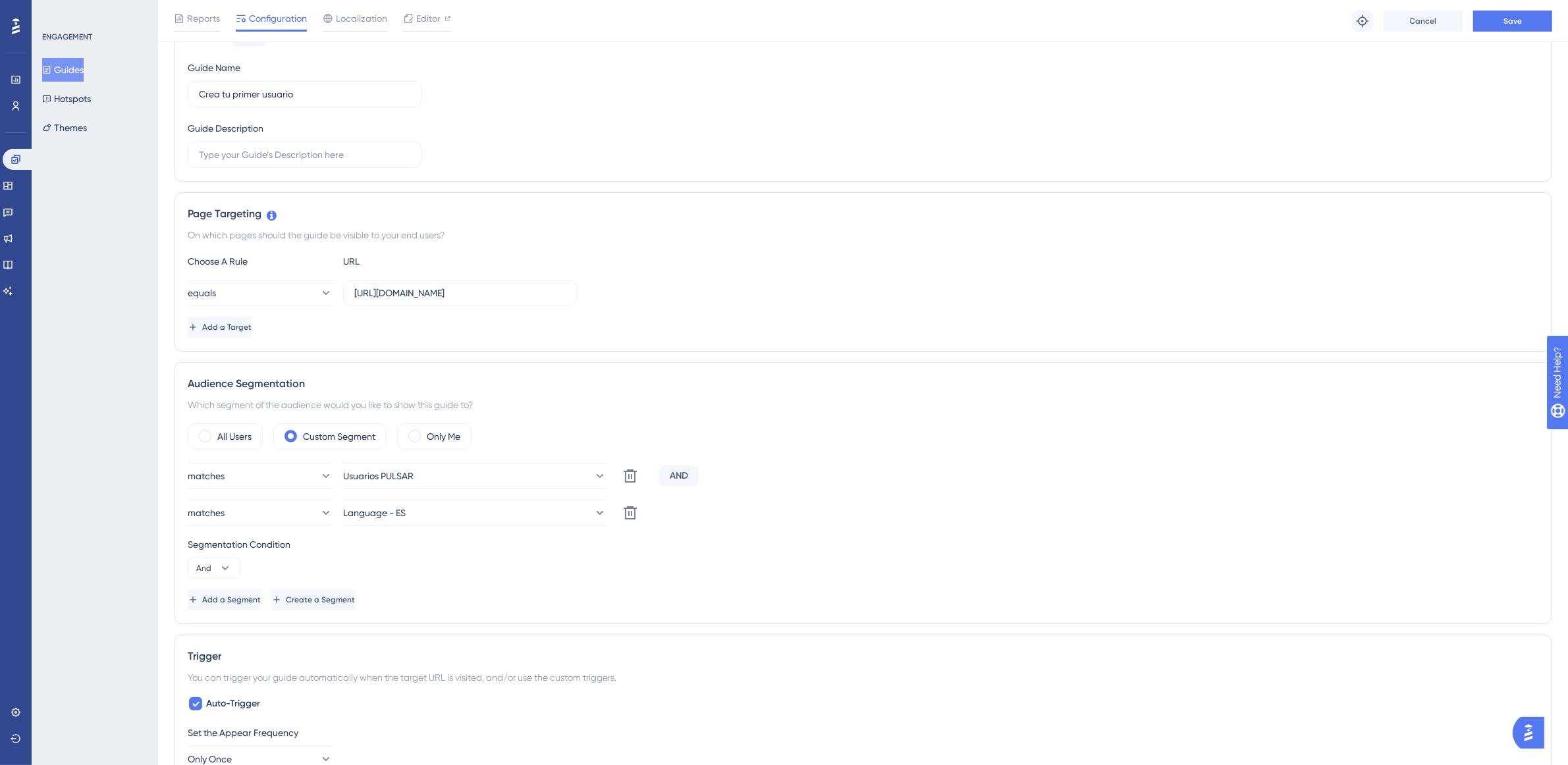
scroll to position [0, 0]
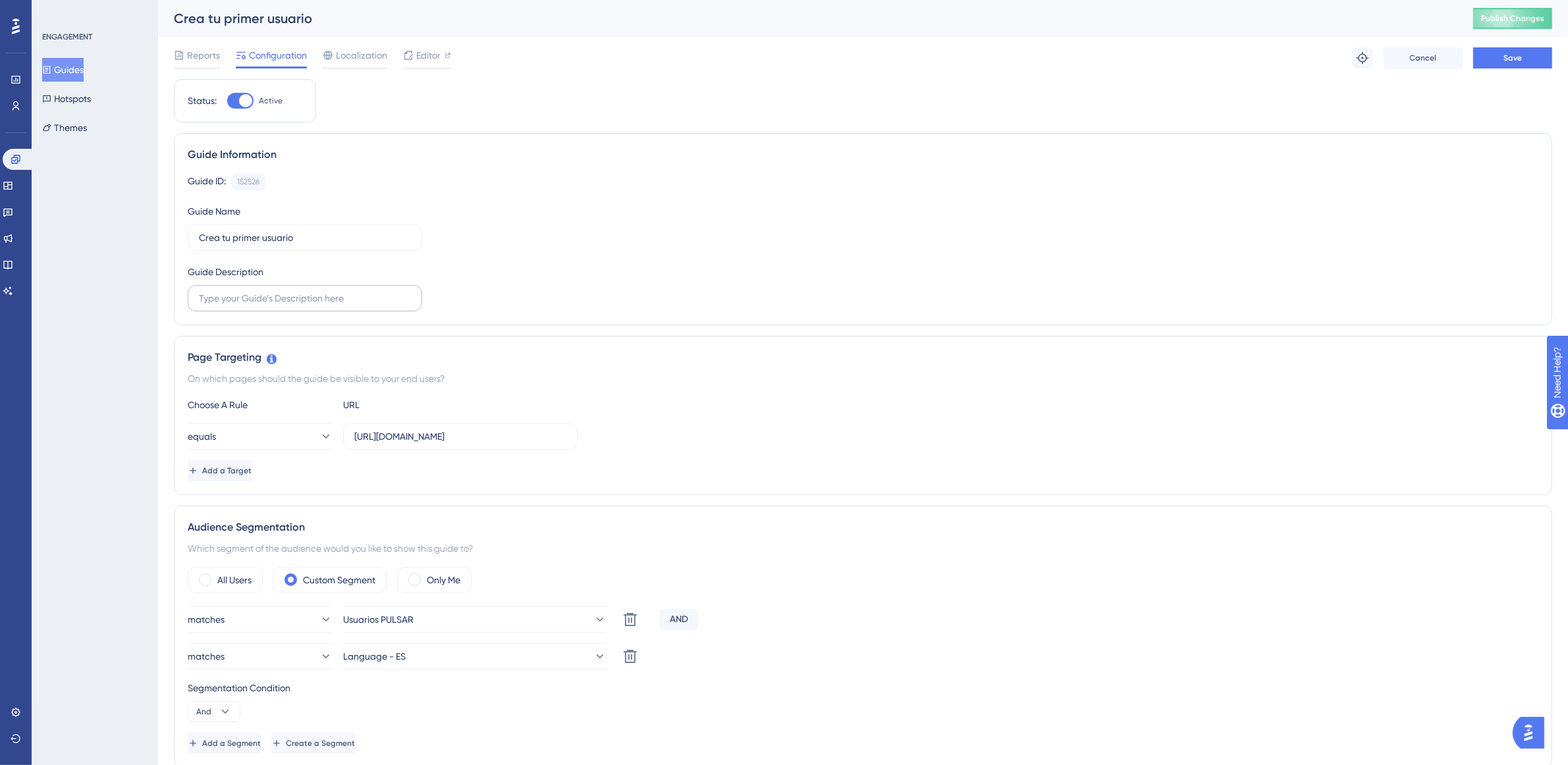
type input "https://app.pulsarml.com/realtime"
click at [211, 299] on input "text" at bounding box center [304, 299] width 212 height 15
click at [83, 73] on button "Guides" at bounding box center [62, 69] width 41 height 23
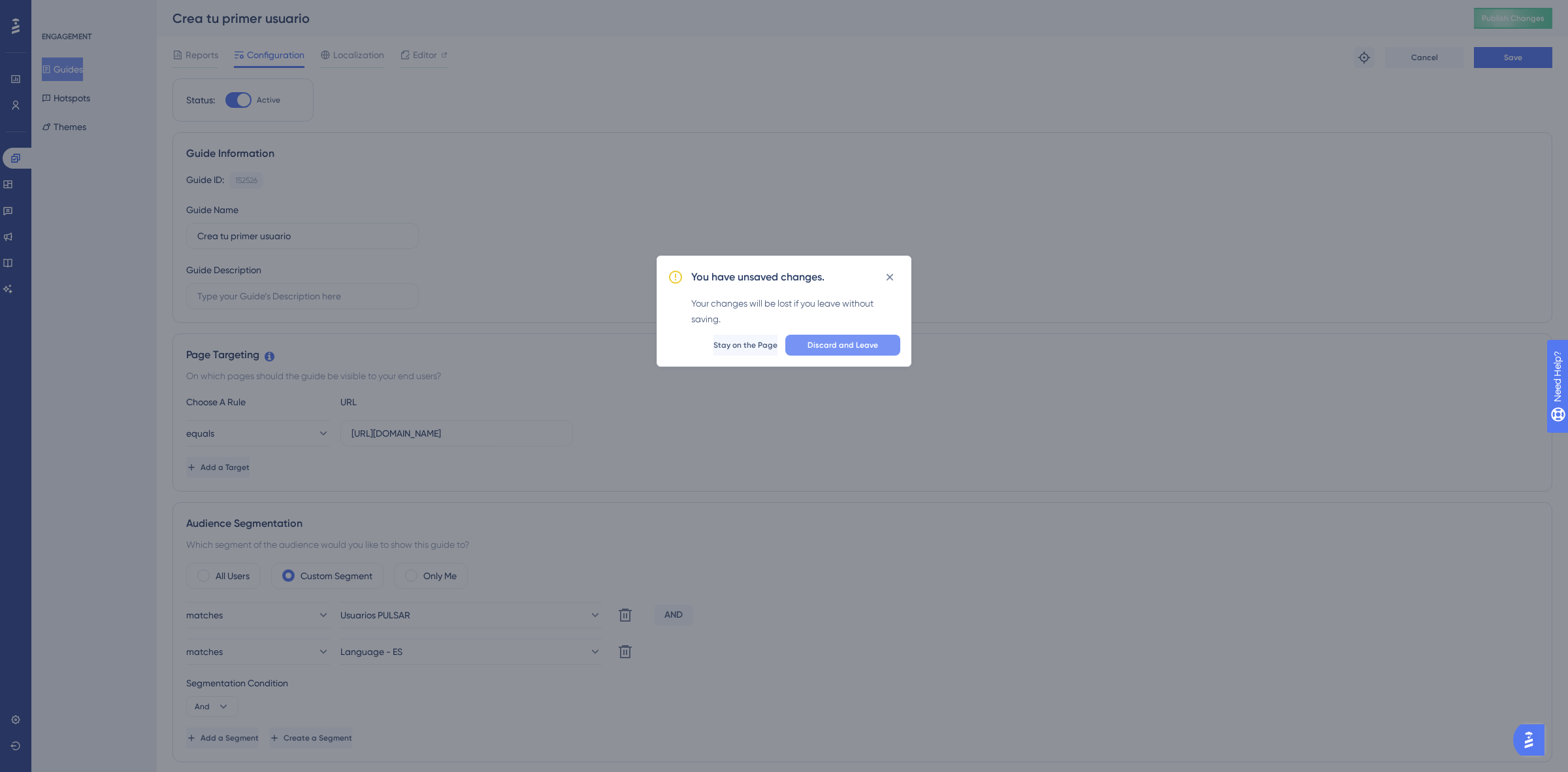
click at [798, 350] on button "Discard and Leave" at bounding box center [843, 345] width 115 height 21
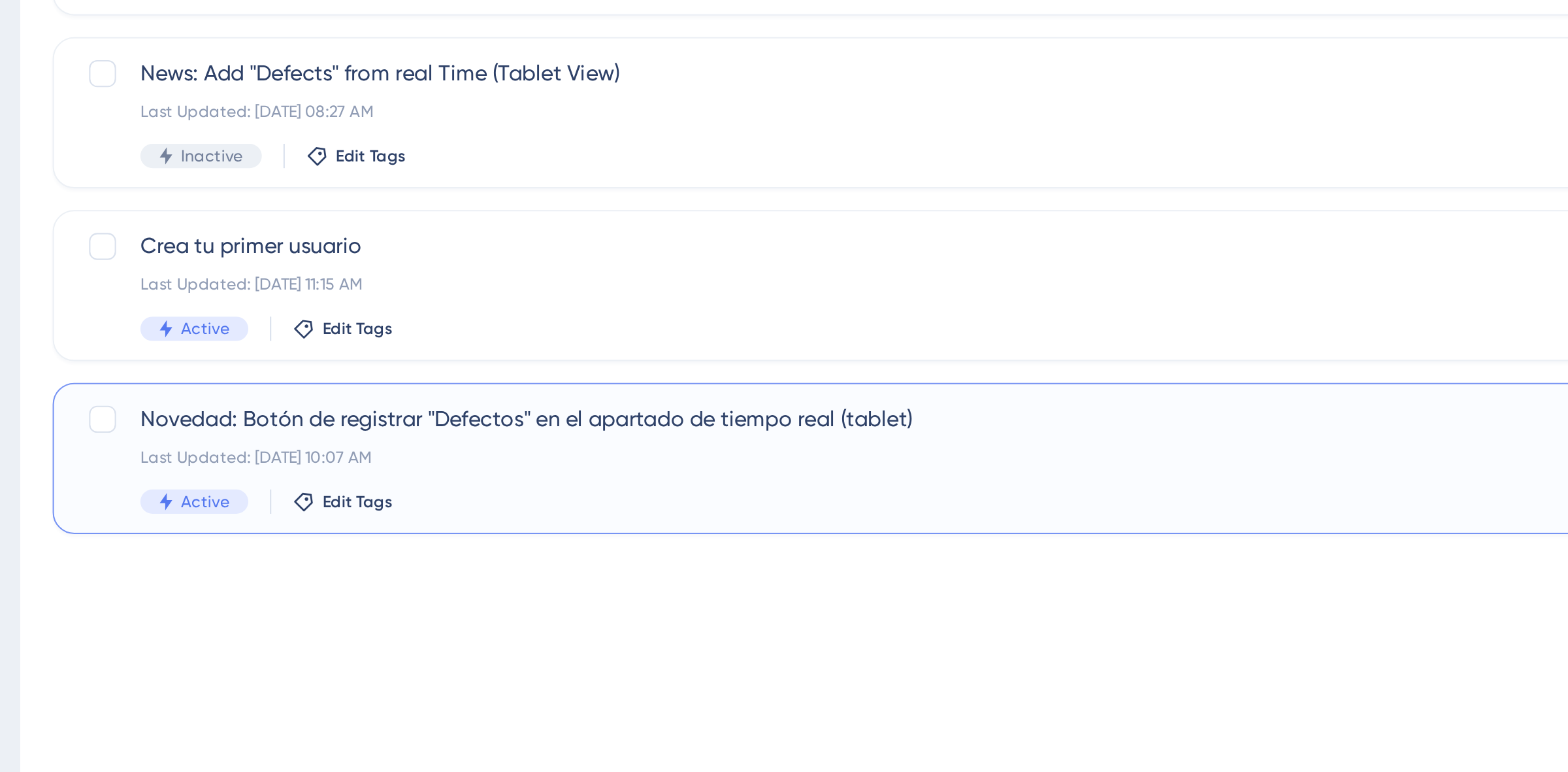
click at [299, 481] on div "Novedad: Botón de registrar "Defectos" en el apartado de tiempo real (tablet) L…" at bounding box center [810, 491] width 1191 height 54
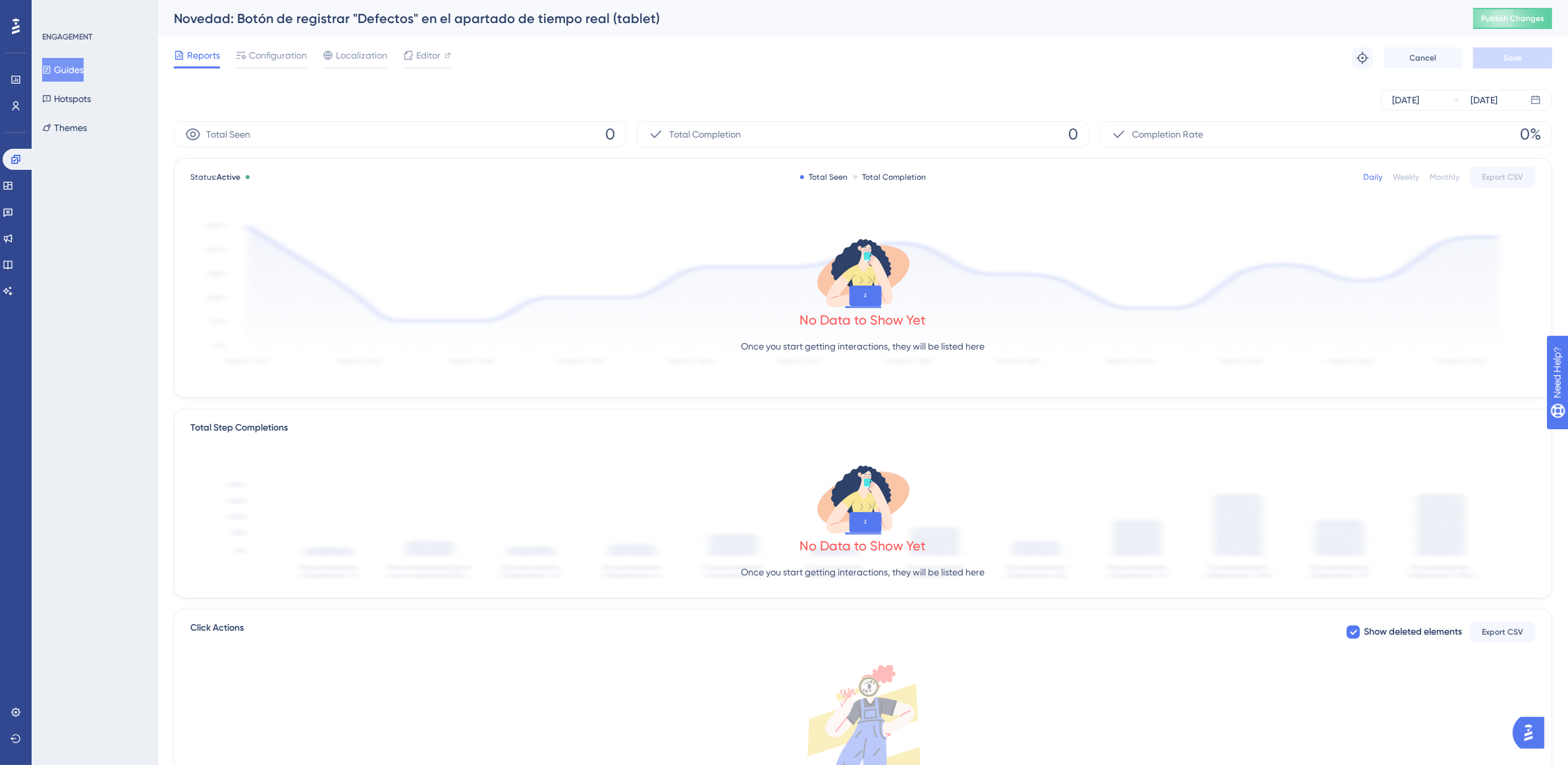
click at [84, 67] on button "Guides" at bounding box center [62, 69] width 41 height 23
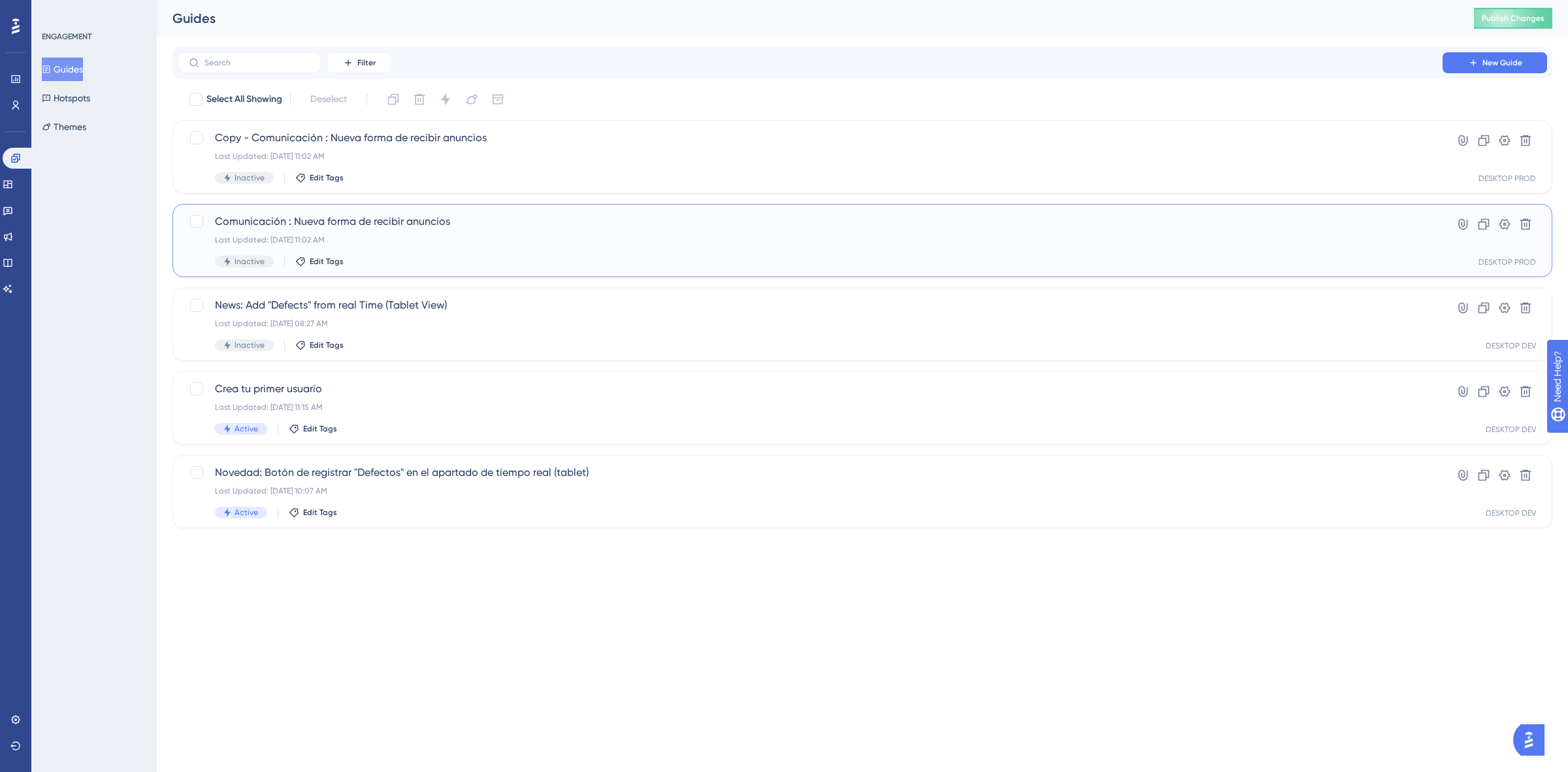
click at [449, 219] on span "Comunicación : Nueva forma de recibir anuncios" at bounding box center [810, 222] width 1191 height 16
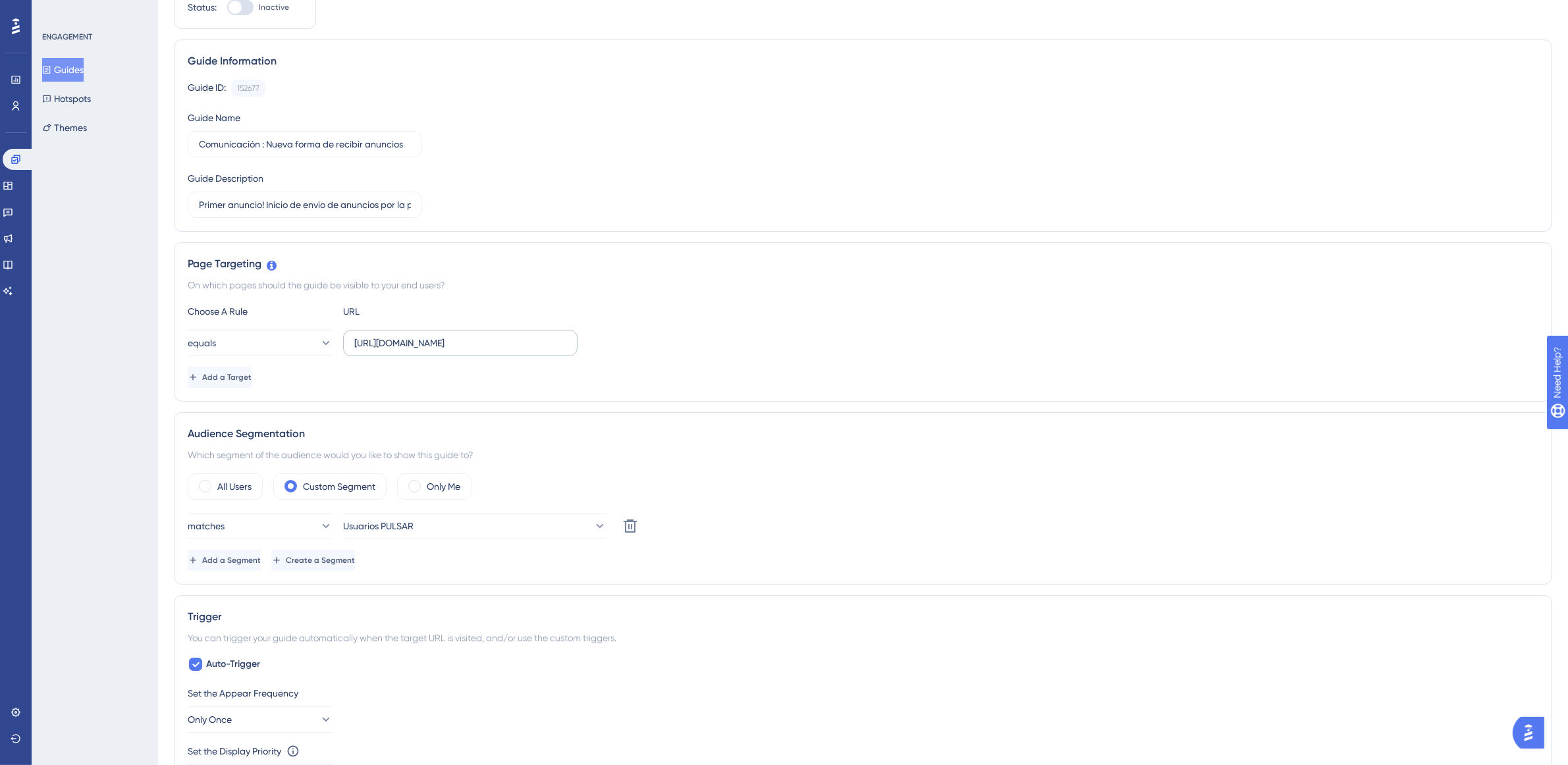
scroll to position [165, 0]
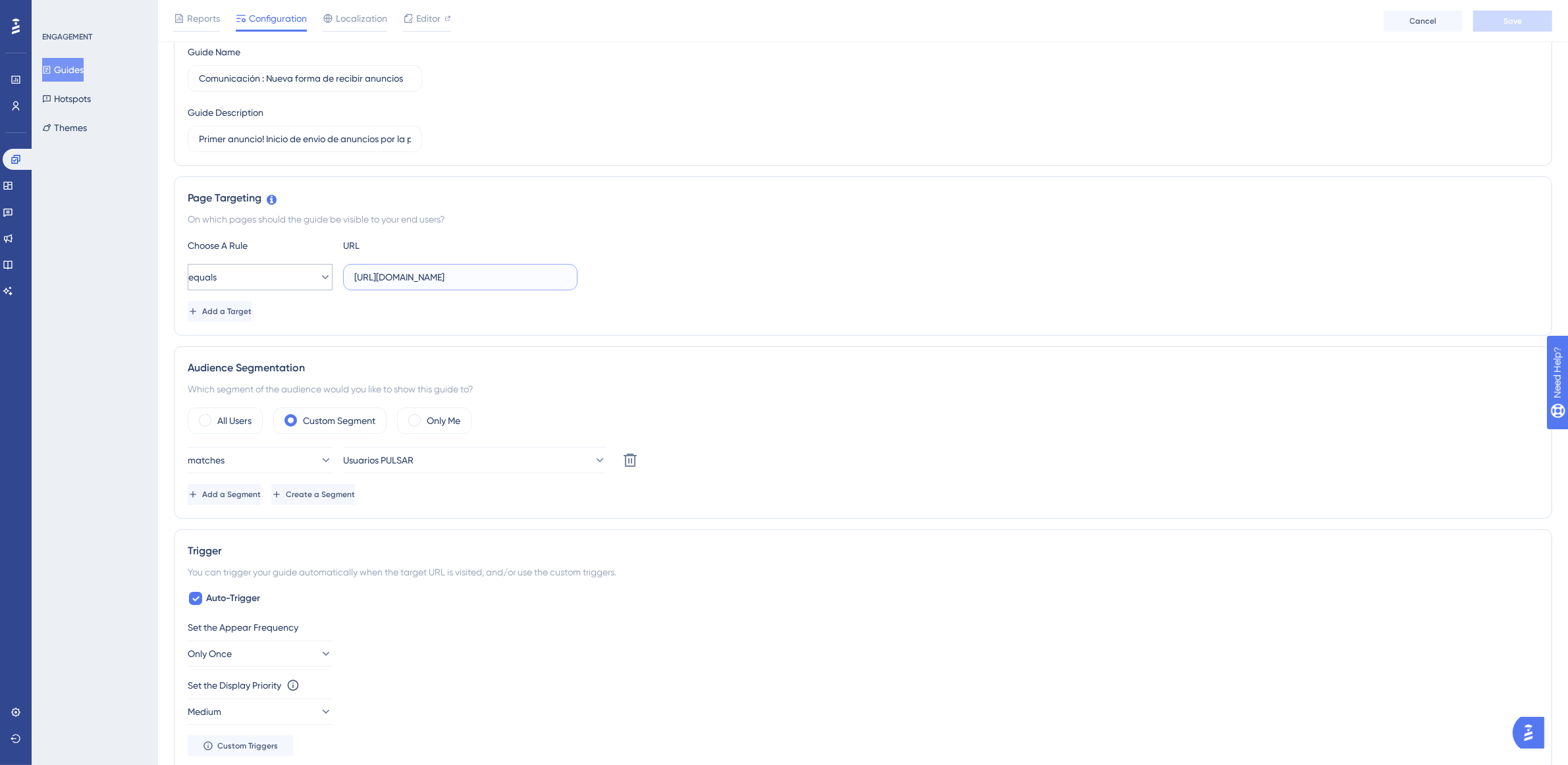
drag, startPoint x: 516, startPoint y: 277, endPoint x: 310, endPoint y: 280, distance: 206.0
click at [310, 280] on div "equals https://app.pulsarml.com/realtime" at bounding box center [383, 277] width 390 height 27
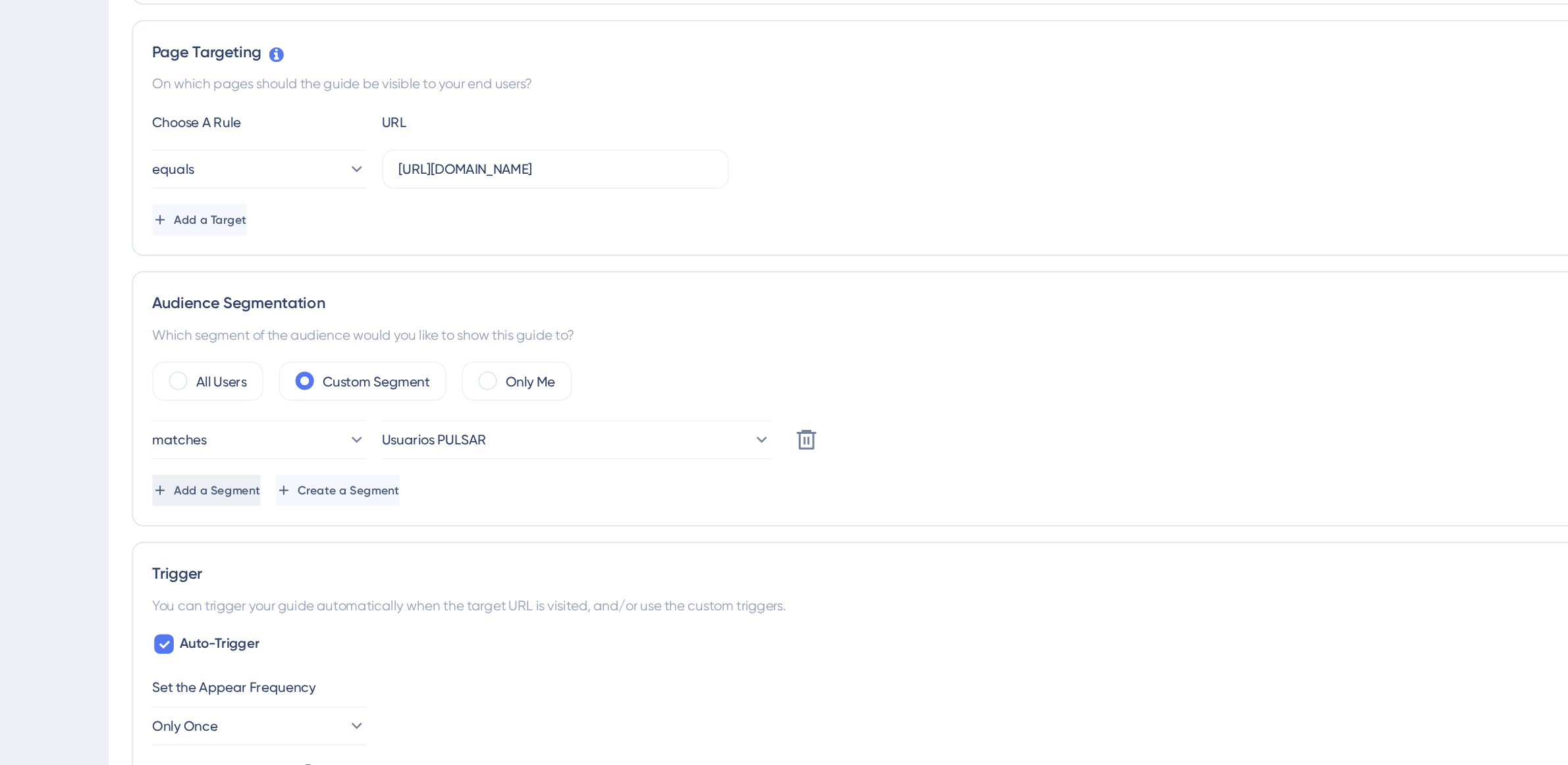
click at [261, 500] on span "Add a Segment" at bounding box center [231, 494] width 59 height 10
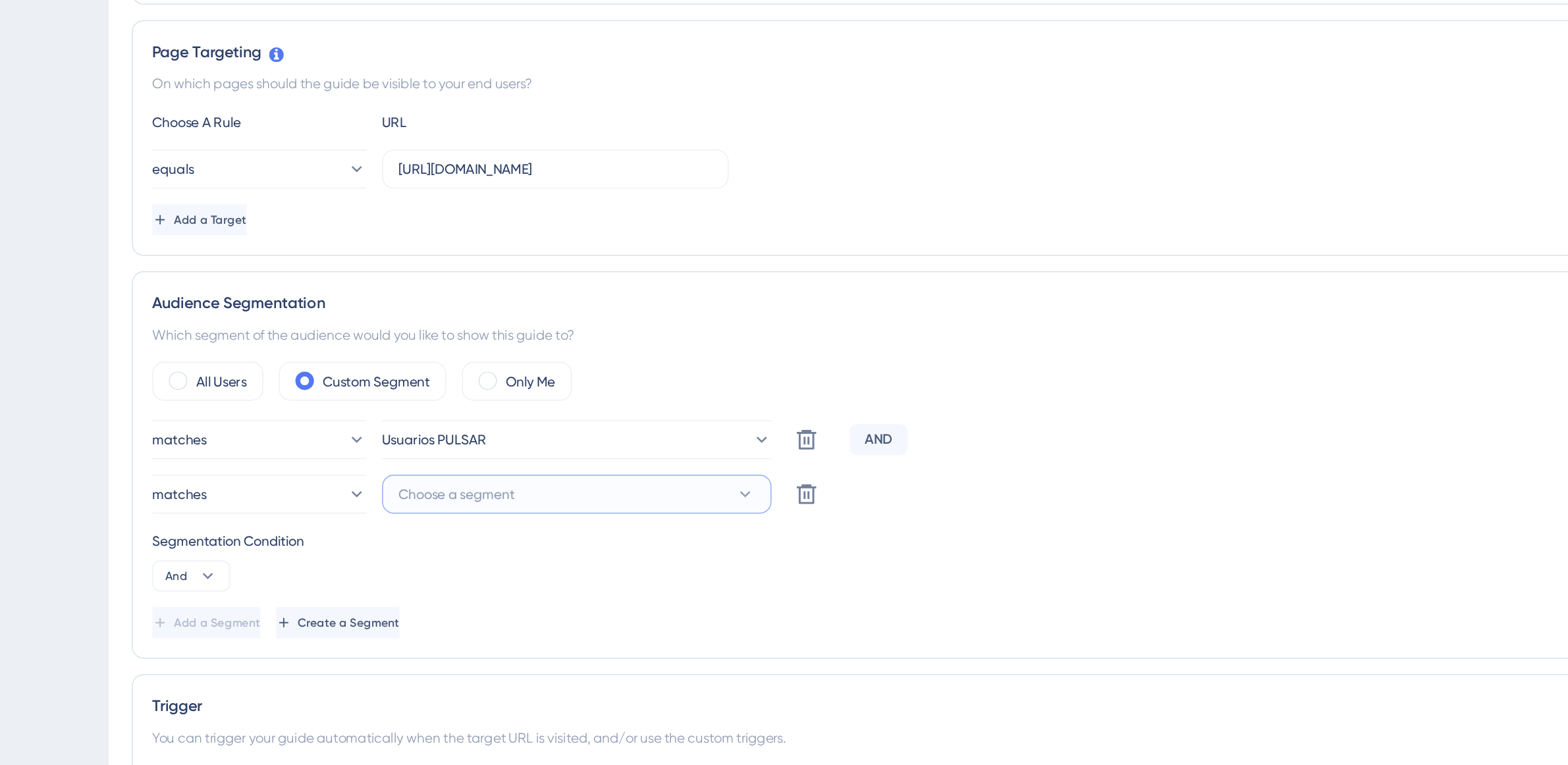
click at [424, 496] on span "Choose a segment" at bounding box center [393, 497] width 78 height 16
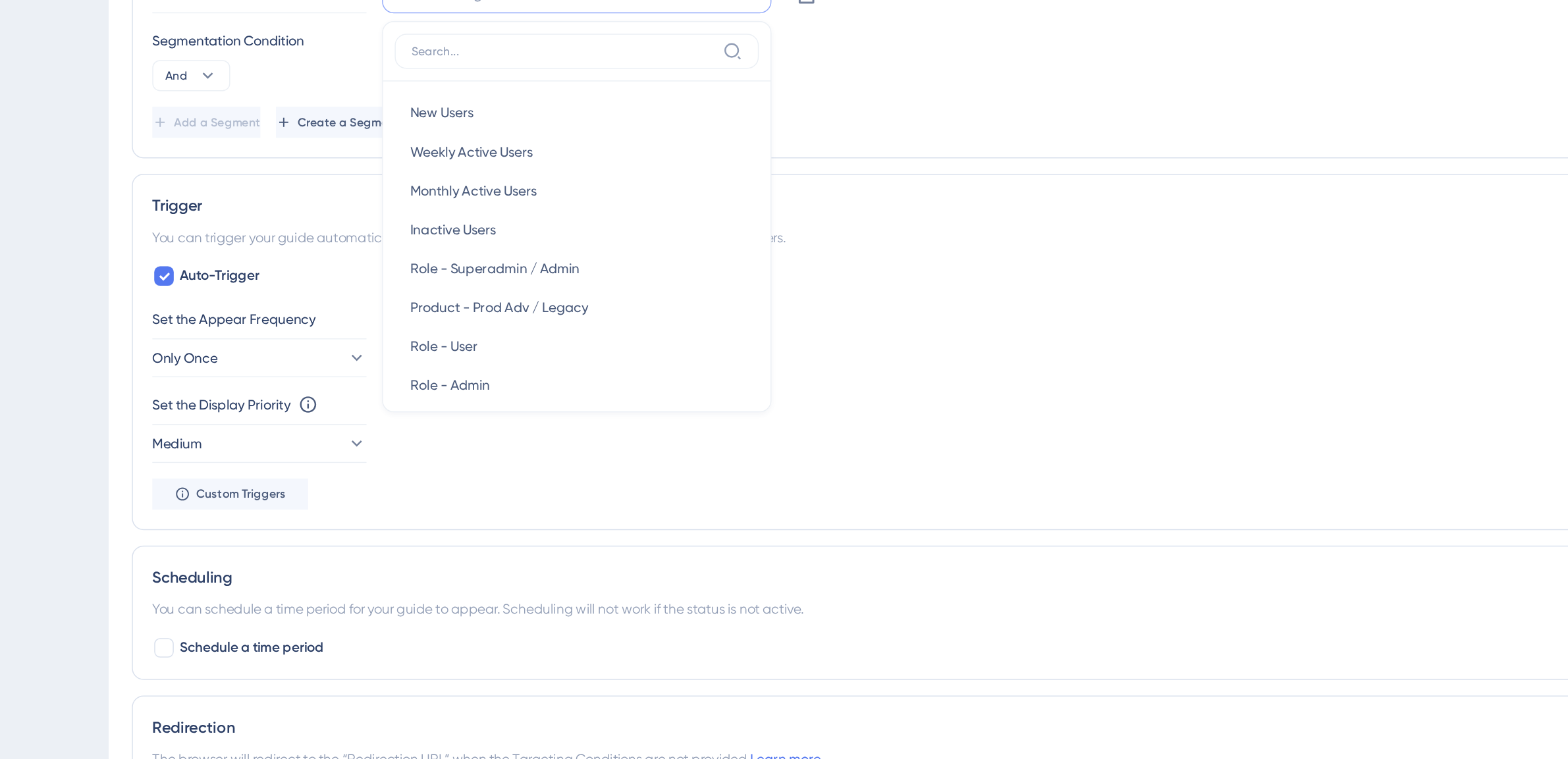
scroll to position [143, 0]
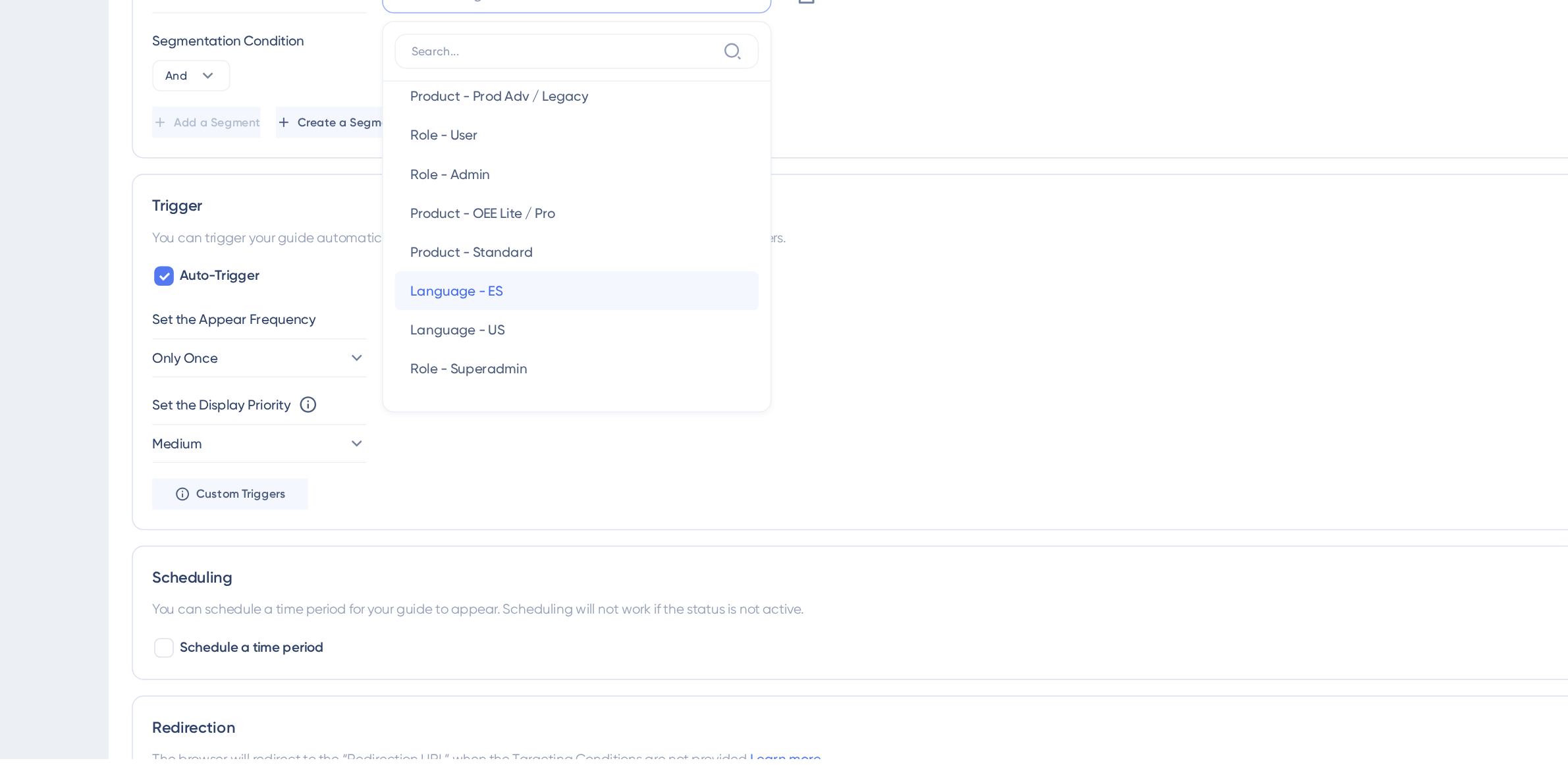
click at [466, 445] on div "Language - ES Language - ES" at bounding box center [475, 448] width 225 height 27
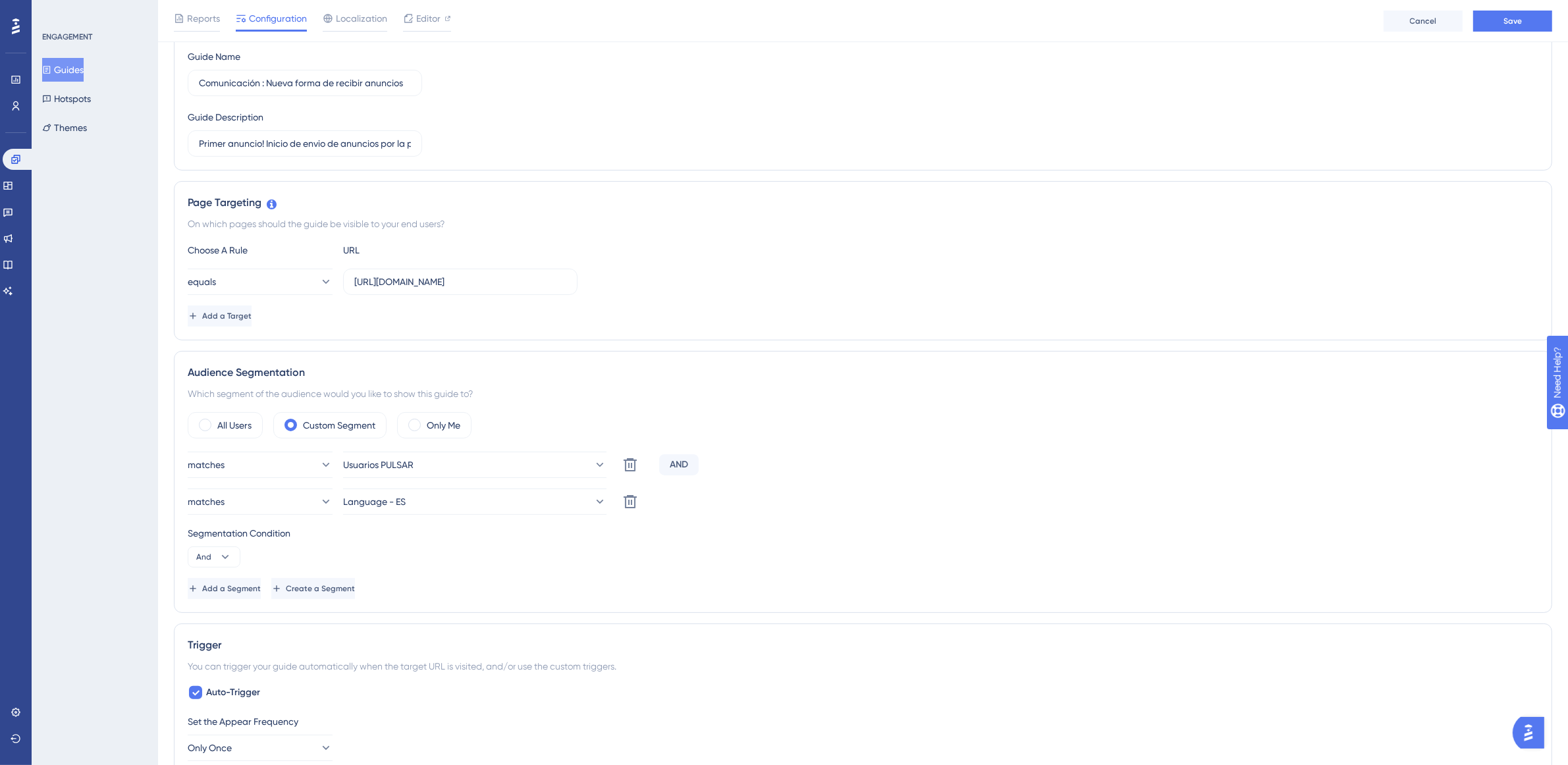
scroll to position [1, 0]
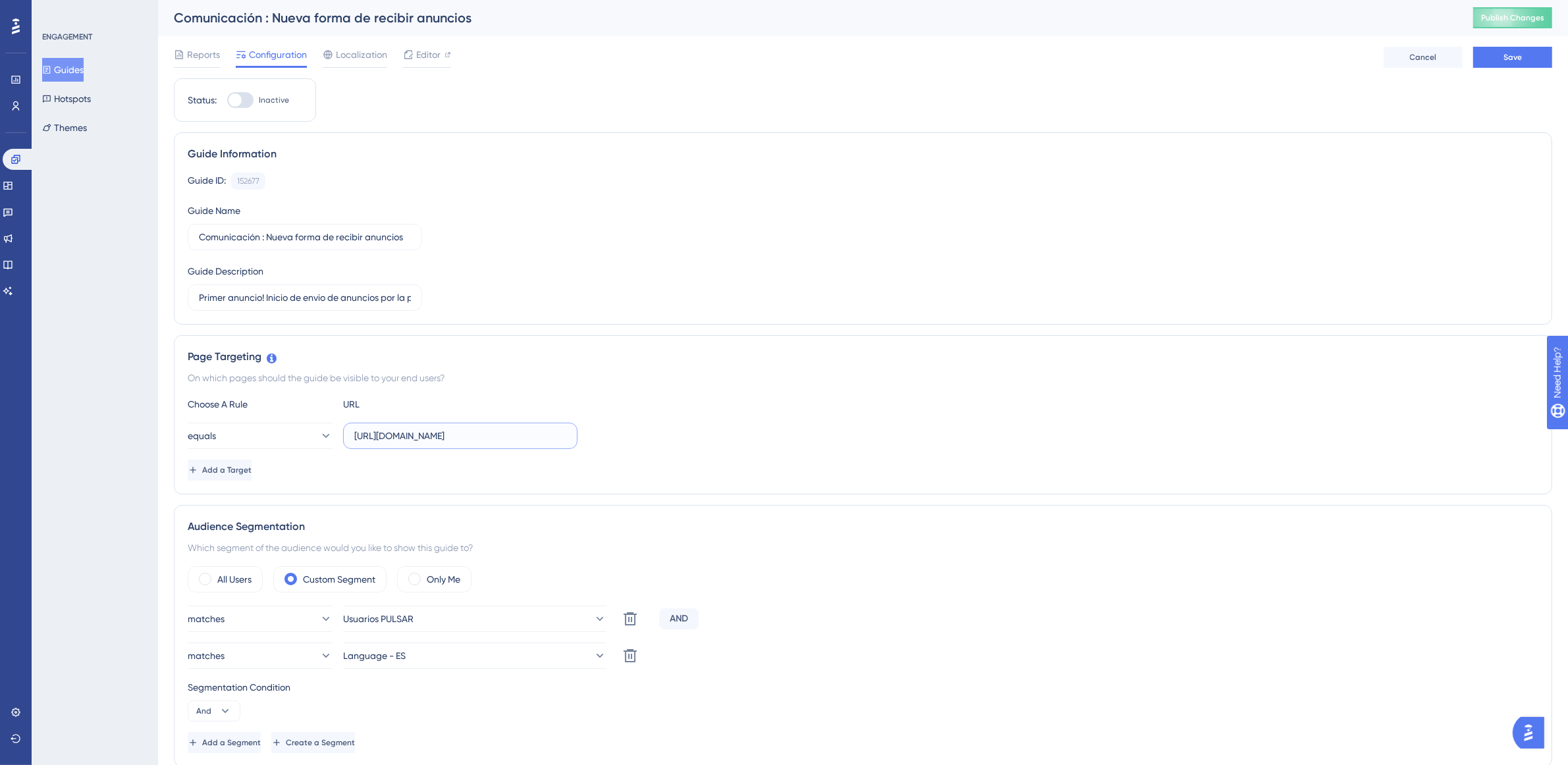
drag, startPoint x: 548, startPoint y: 438, endPoint x: 270, endPoint y: 415, distance: 278.9
click at [270, 415] on div "Choose A Rule URL equals https://app.pulsarml.com/realtime Add a Target" at bounding box center [863, 438] width 1350 height 84
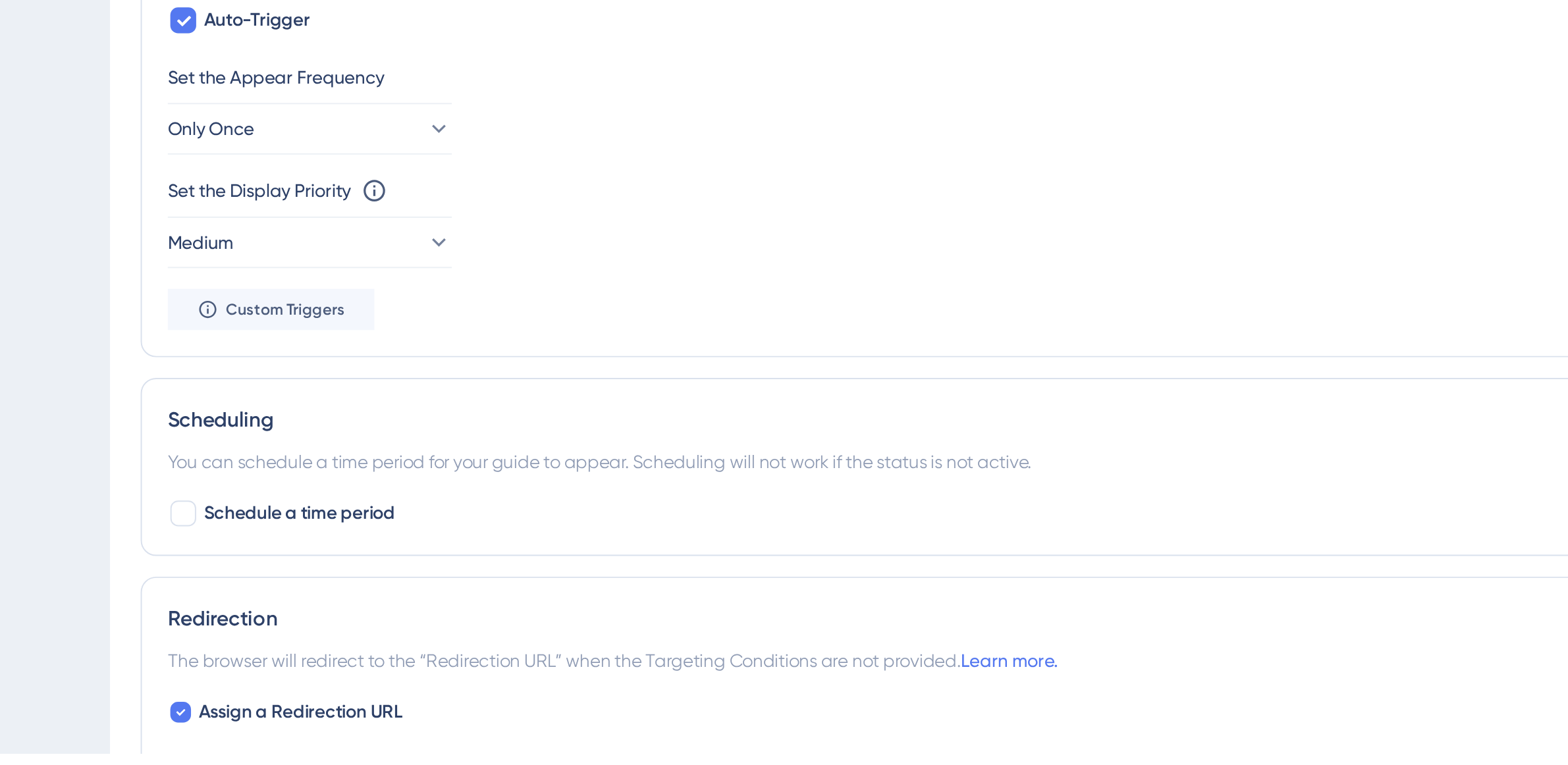
scroll to position [629, 0]
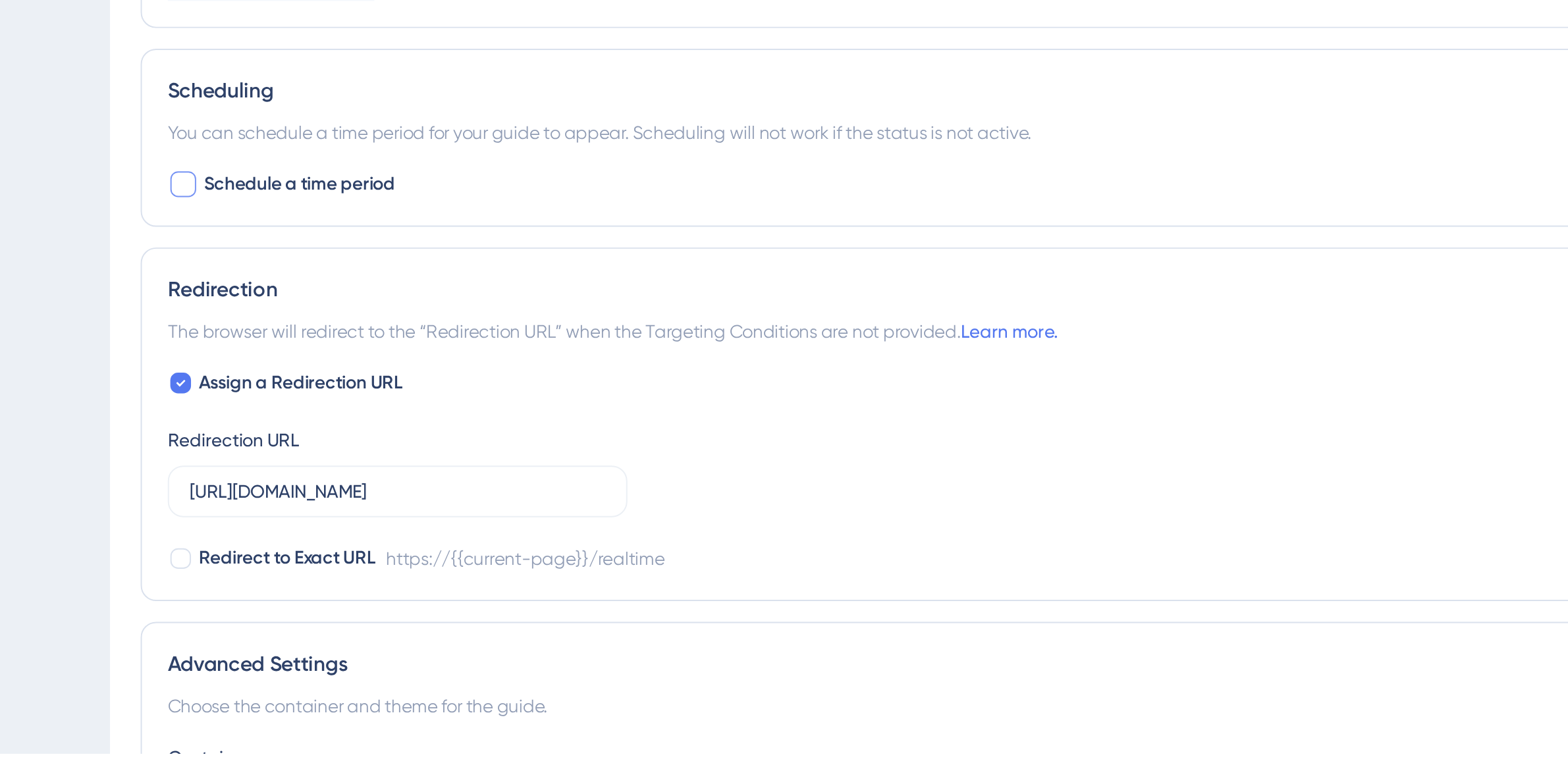
click at [198, 478] on div at bounding box center [195, 474] width 13 height 13
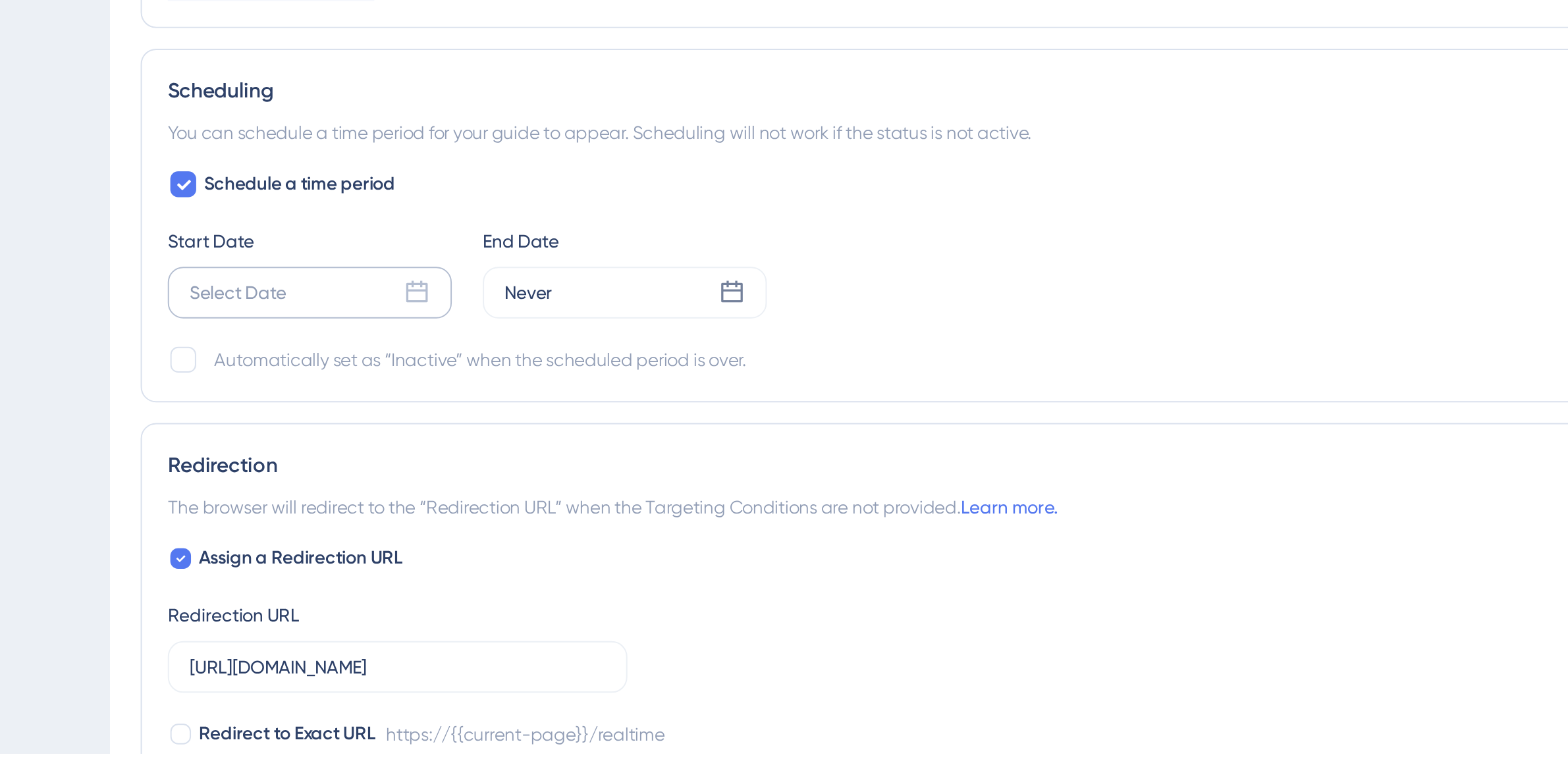
click at [299, 529] on div "Select Date" at bounding box center [260, 529] width 144 height 27
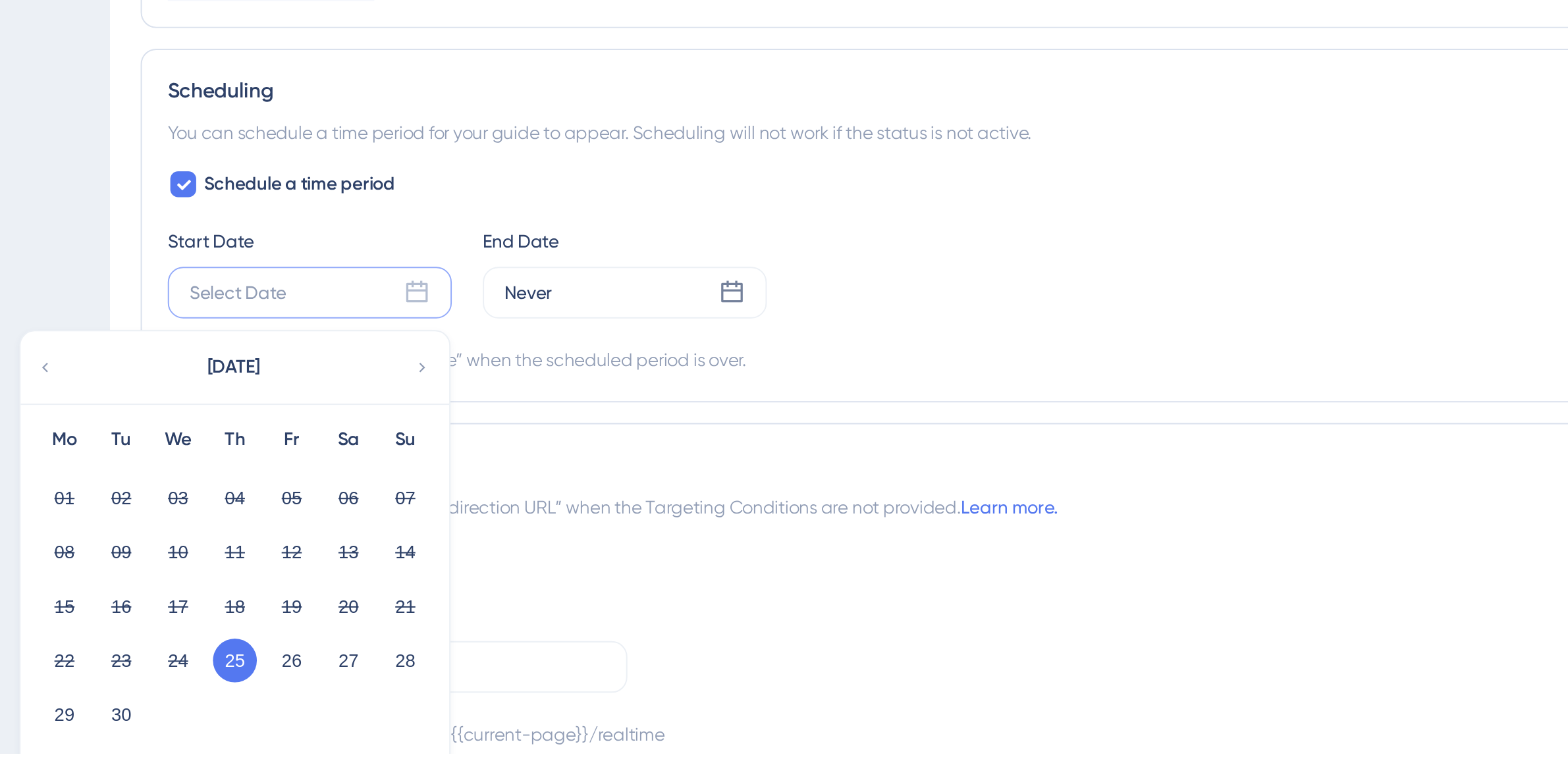
click at [224, 721] on button "25" at bounding box center [222, 717] width 23 height 23
click at [218, 722] on button "25" at bounding box center [222, 717] width 23 height 23
click at [220, 717] on button "25" at bounding box center [222, 717] width 23 height 23
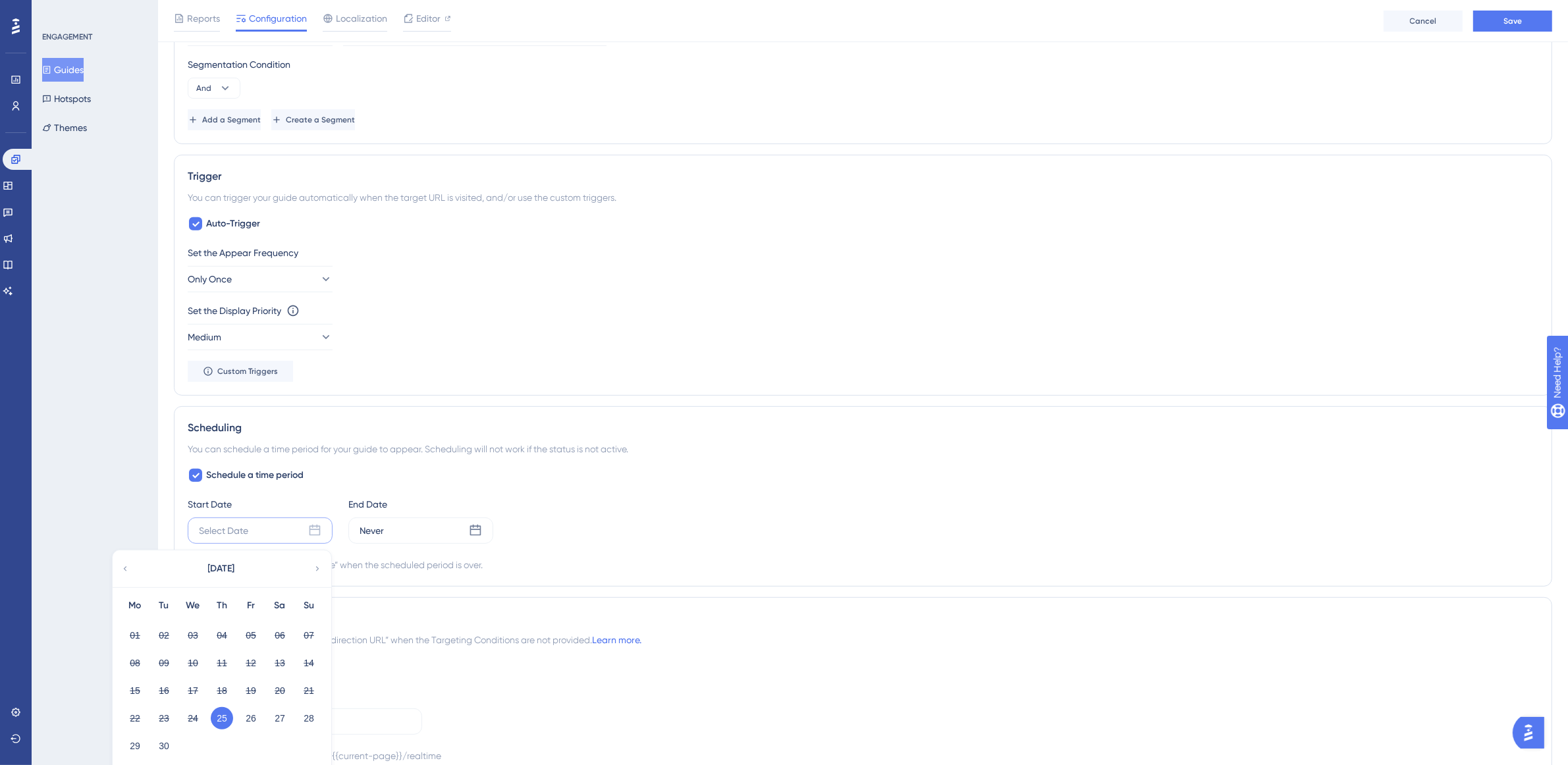
click at [251, 722] on button "26" at bounding box center [251, 718] width 23 height 23
click at [218, 721] on button "25" at bounding box center [222, 718] width 23 height 23
click at [225, 703] on div "Mo Tu We Th Fr Sa Su 01 02 03 04 05 06 07 08 09 10 11 12 13 14 15 16 17 18 19 2…" at bounding box center [222, 678] width 219 height 182
click at [370, 478] on div "Schedule a time period Start Date Select Date September 2025 Mo Tu We Th Fr Sa …" at bounding box center [863, 520] width 1350 height 106
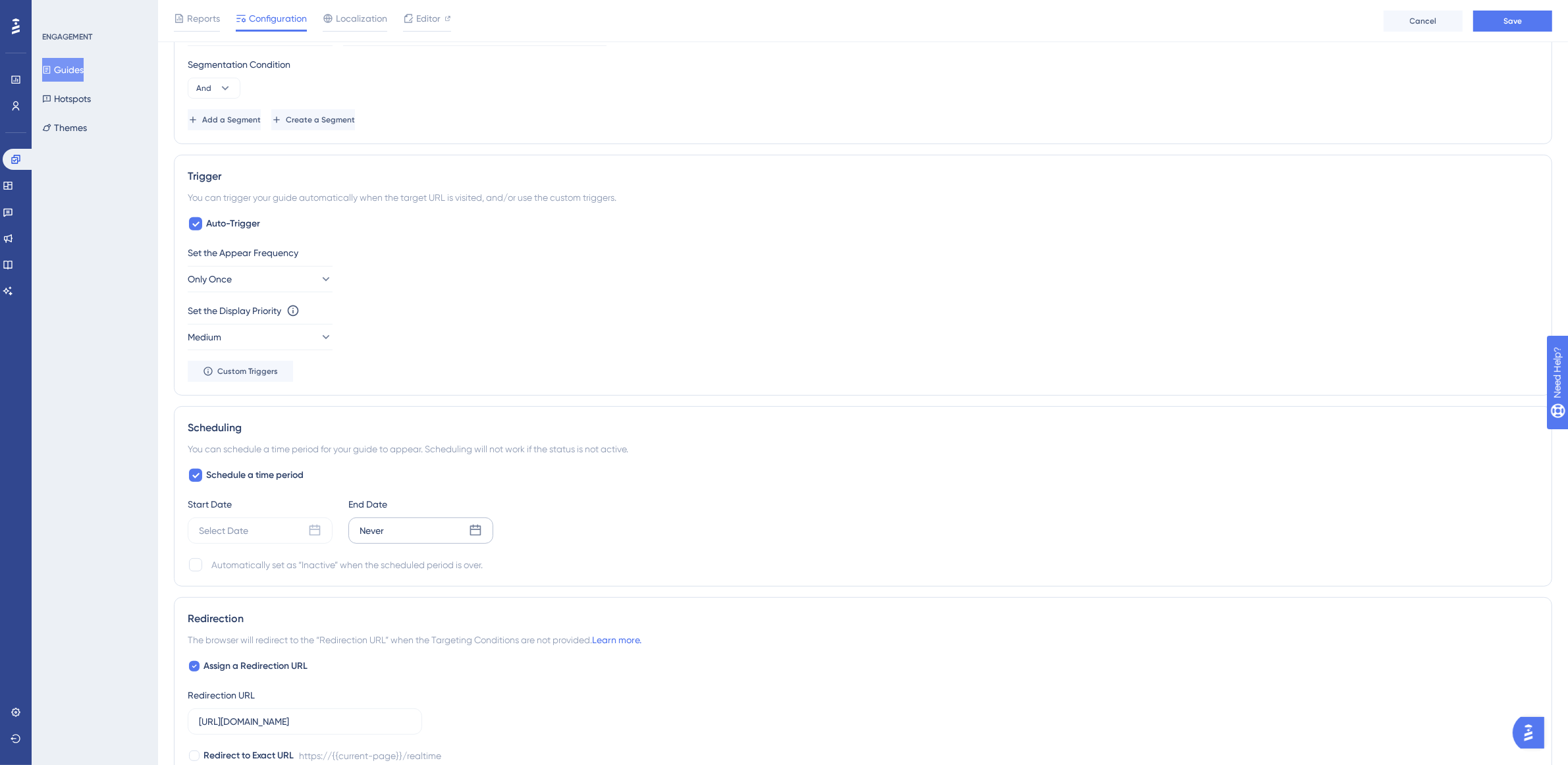
click at [475, 537] on icon at bounding box center [475, 530] width 13 height 13
click at [378, 724] on button "25" at bounding box center [383, 718] width 23 height 23
click at [310, 534] on icon at bounding box center [315, 530] width 11 height 11
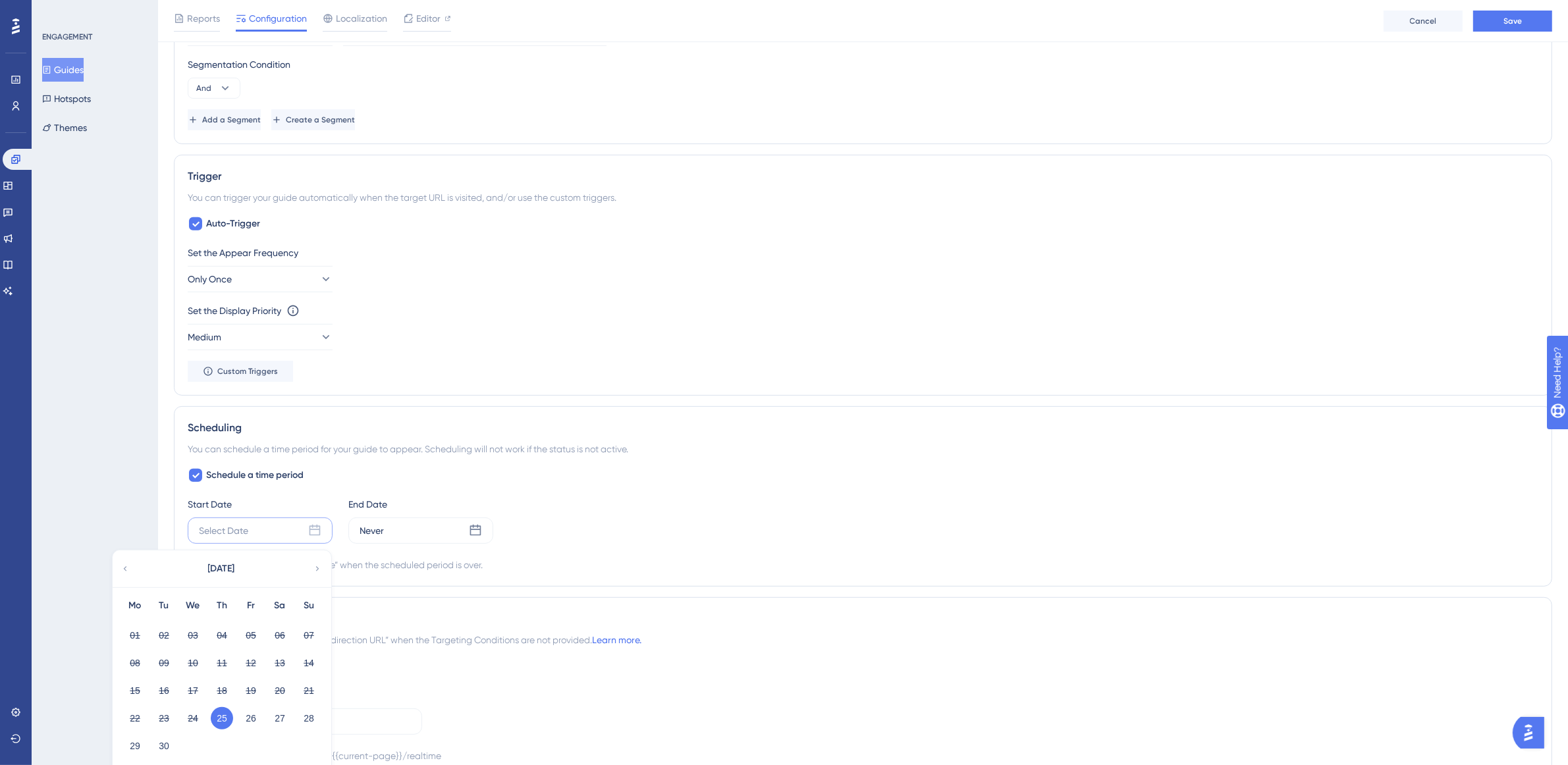
click at [224, 725] on button "25" at bounding box center [222, 718] width 23 height 23
click at [224, 717] on button "25" at bounding box center [222, 718] width 23 height 23
click at [217, 716] on button "25" at bounding box center [222, 718] width 23 height 23
drag, startPoint x: 221, startPoint y: 540, endPoint x: 227, endPoint y: 533, distance: 9.2
click at [225, 535] on div "Select Date" at bounding box center [223, 531] width 49 height 16
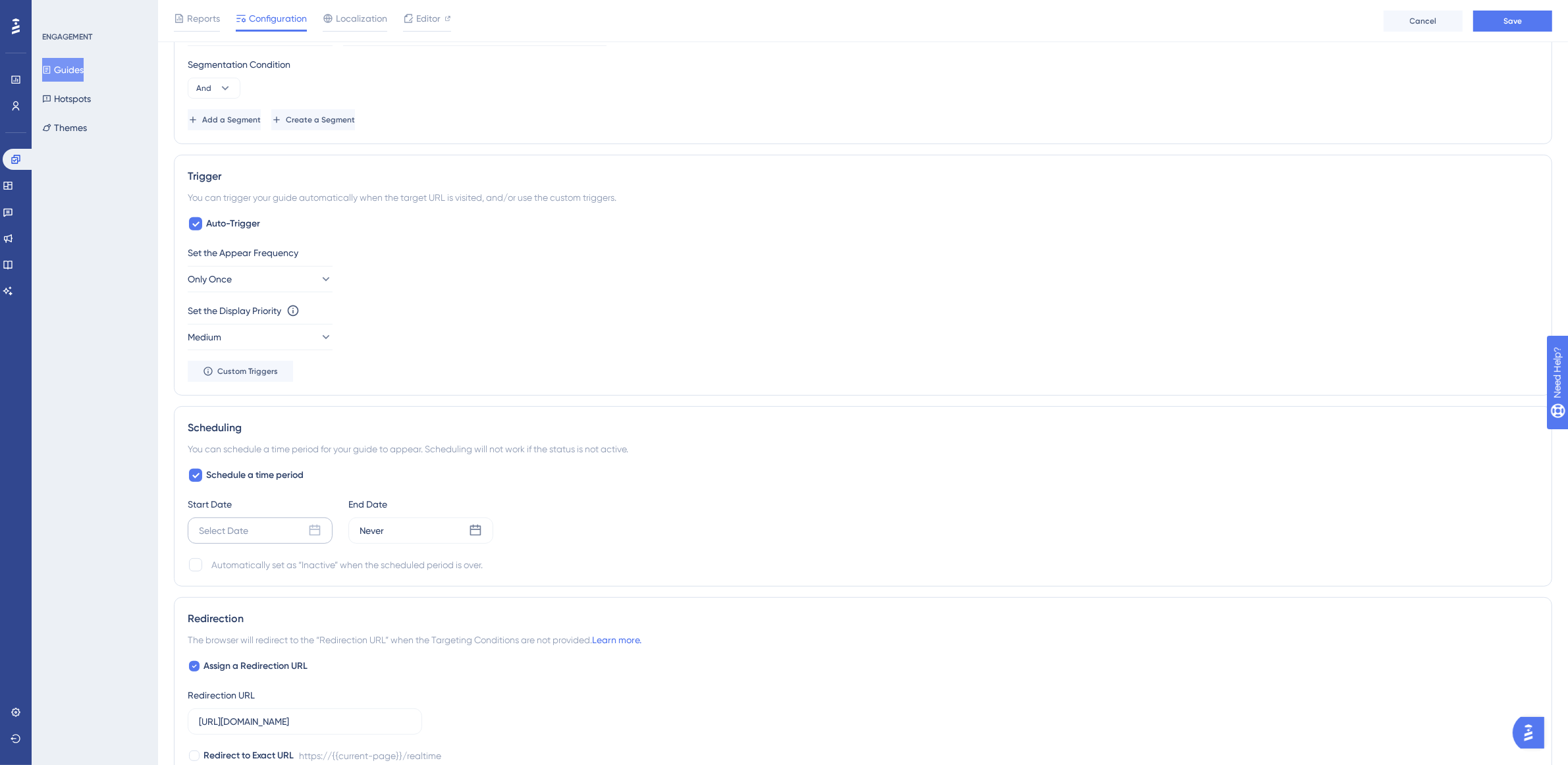
click at [228, 531] on div "Select Date" at bounding box center [223, 531] width 49 height 16
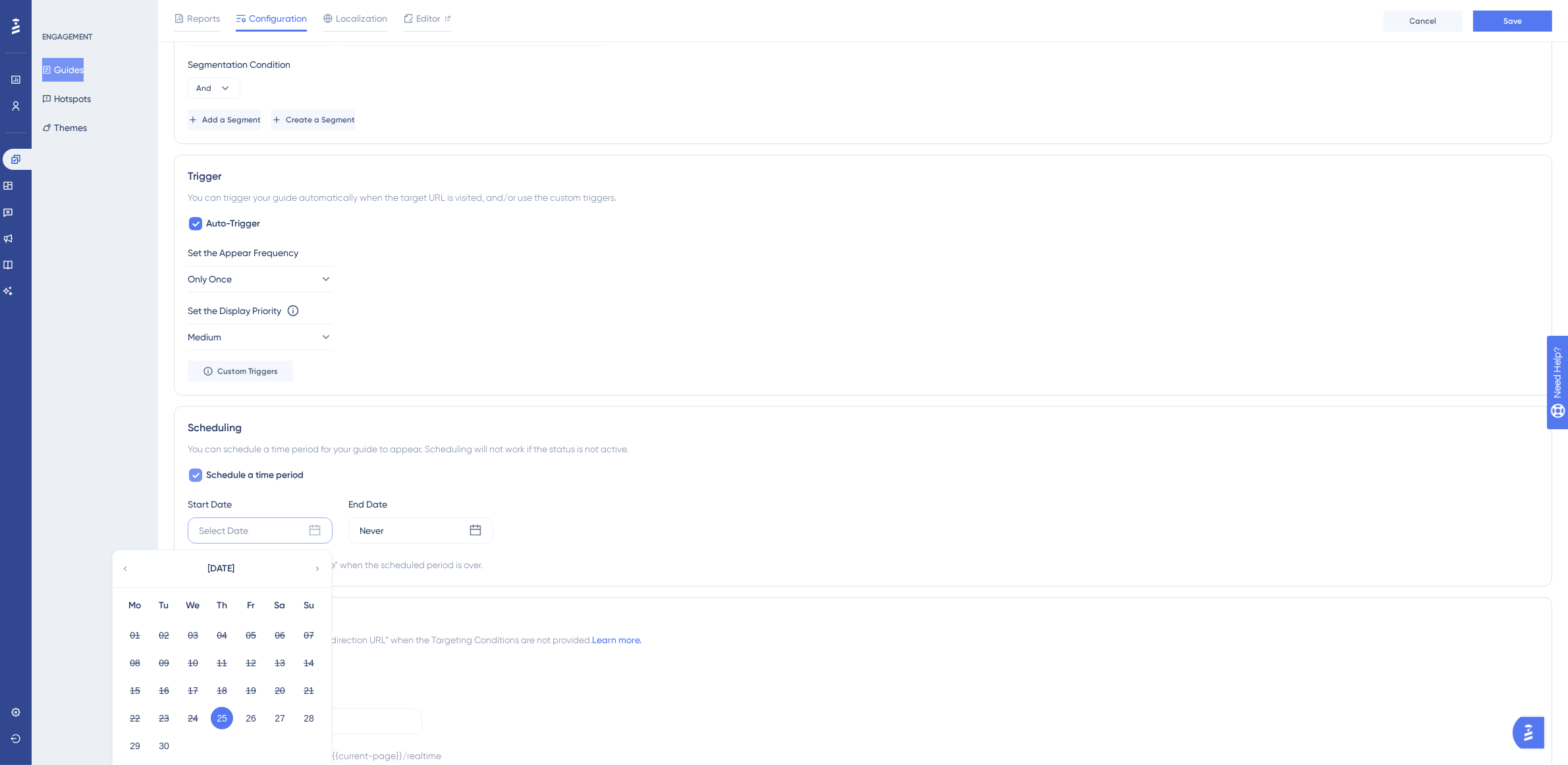
click at [192, 478] on icon at bounding box center [195, 475] width 8 height 10
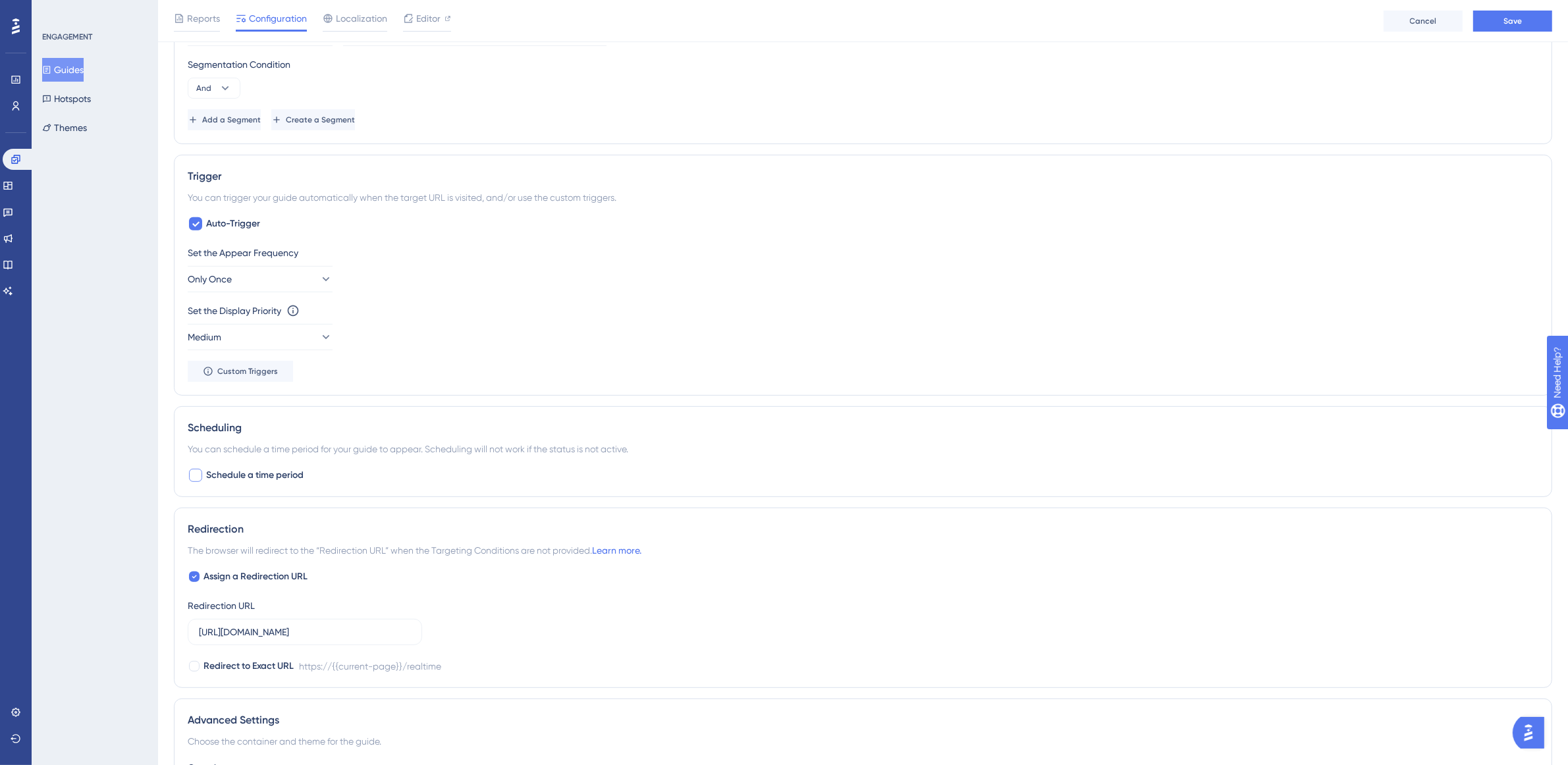
click at [195, 479] on div at bounding box center [195, 475] width 13 height 13
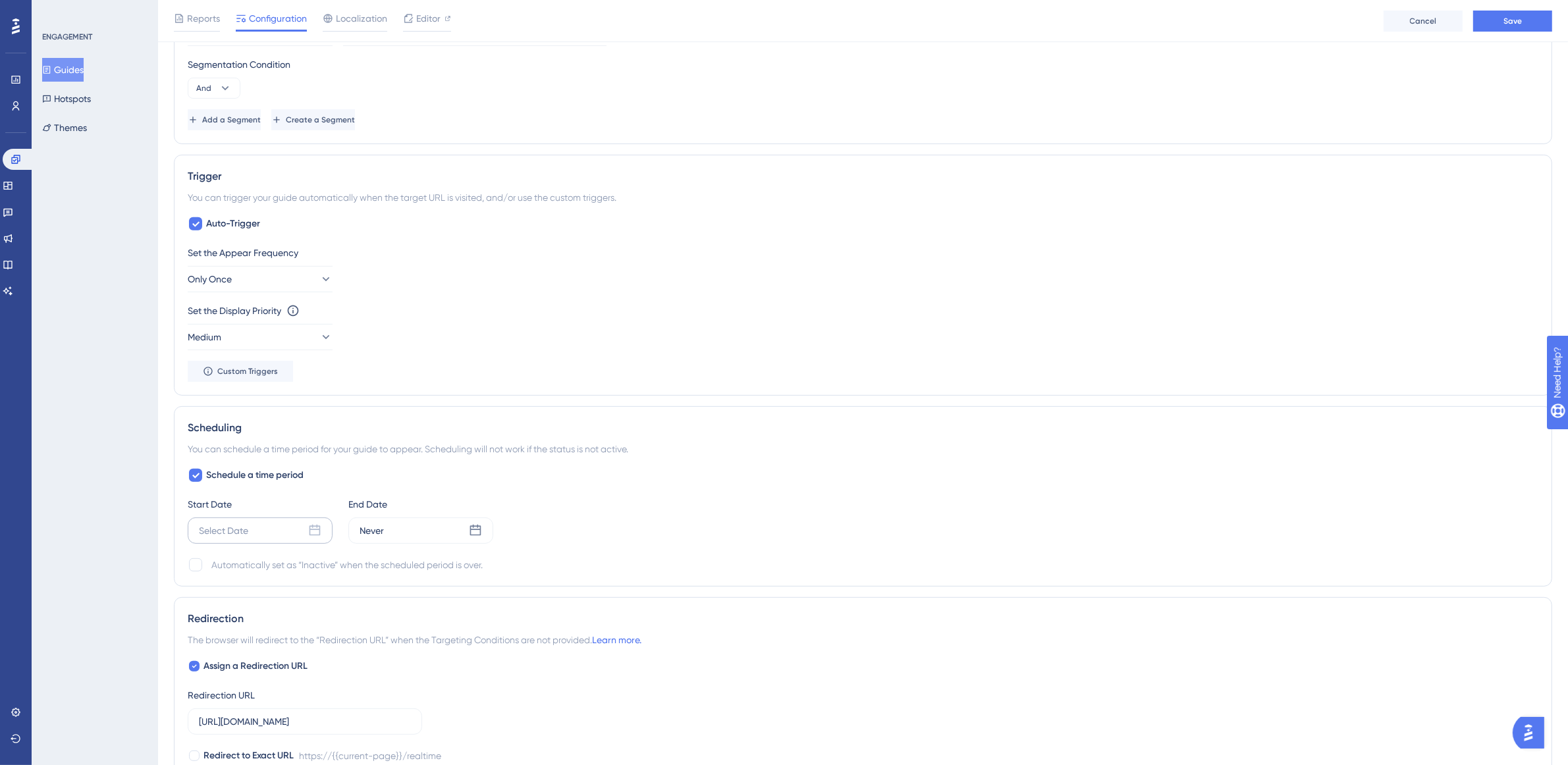
click at [221, 527] on div "Select Date" at bounding box center [223, 531] width 49 height 16
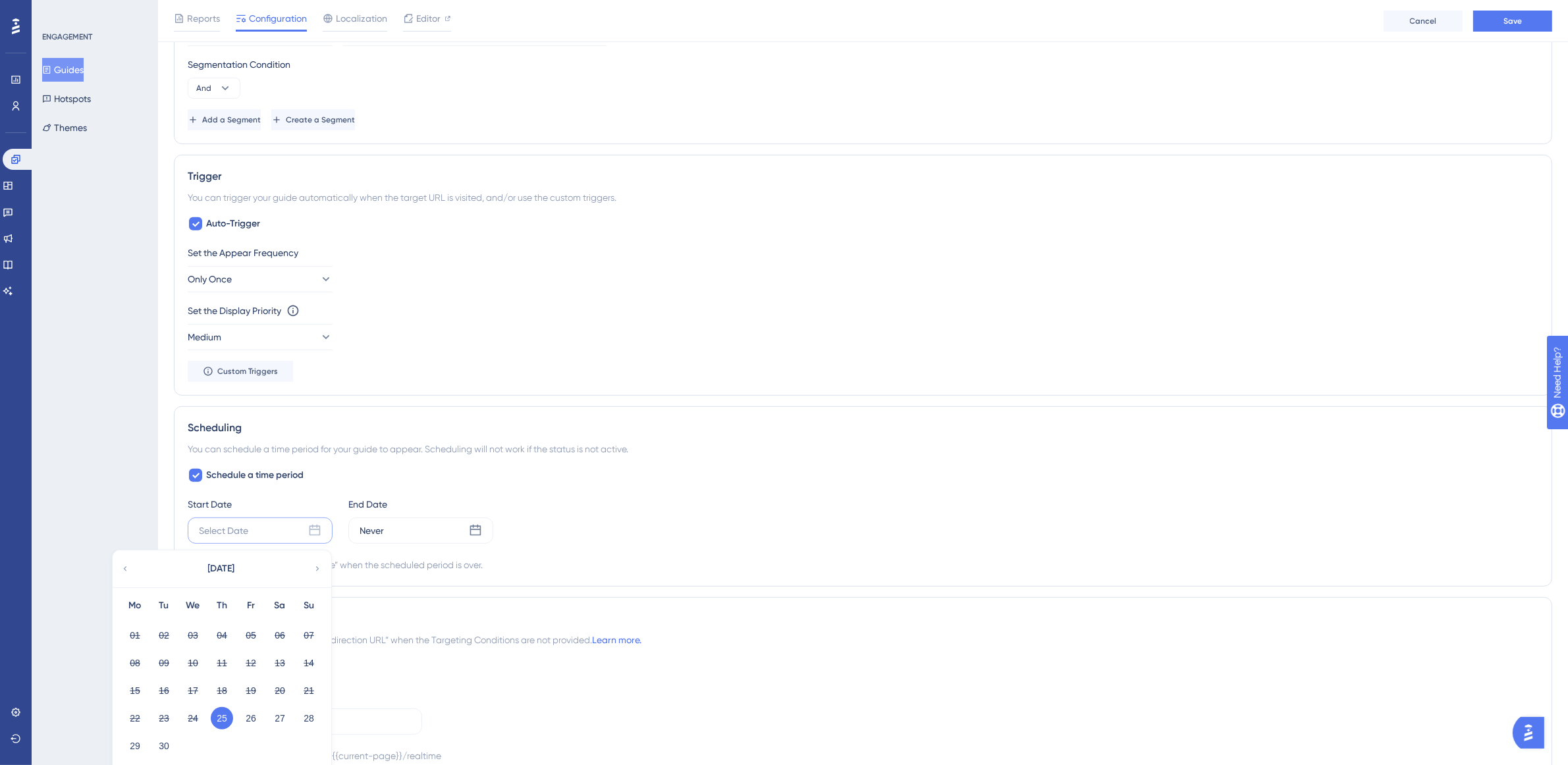
click at [216, 713] on button "25" at bounding box center [222, 718] width 23 height 23
click at [225, 721] on button "25" at bounding box center [222, 718] width 23 height 23
click at [318, 412] on div "Scheduling You can schedule a time period for your guide to appear. Scheduling …" at bounding box center [863, 496] width 1378 height 181
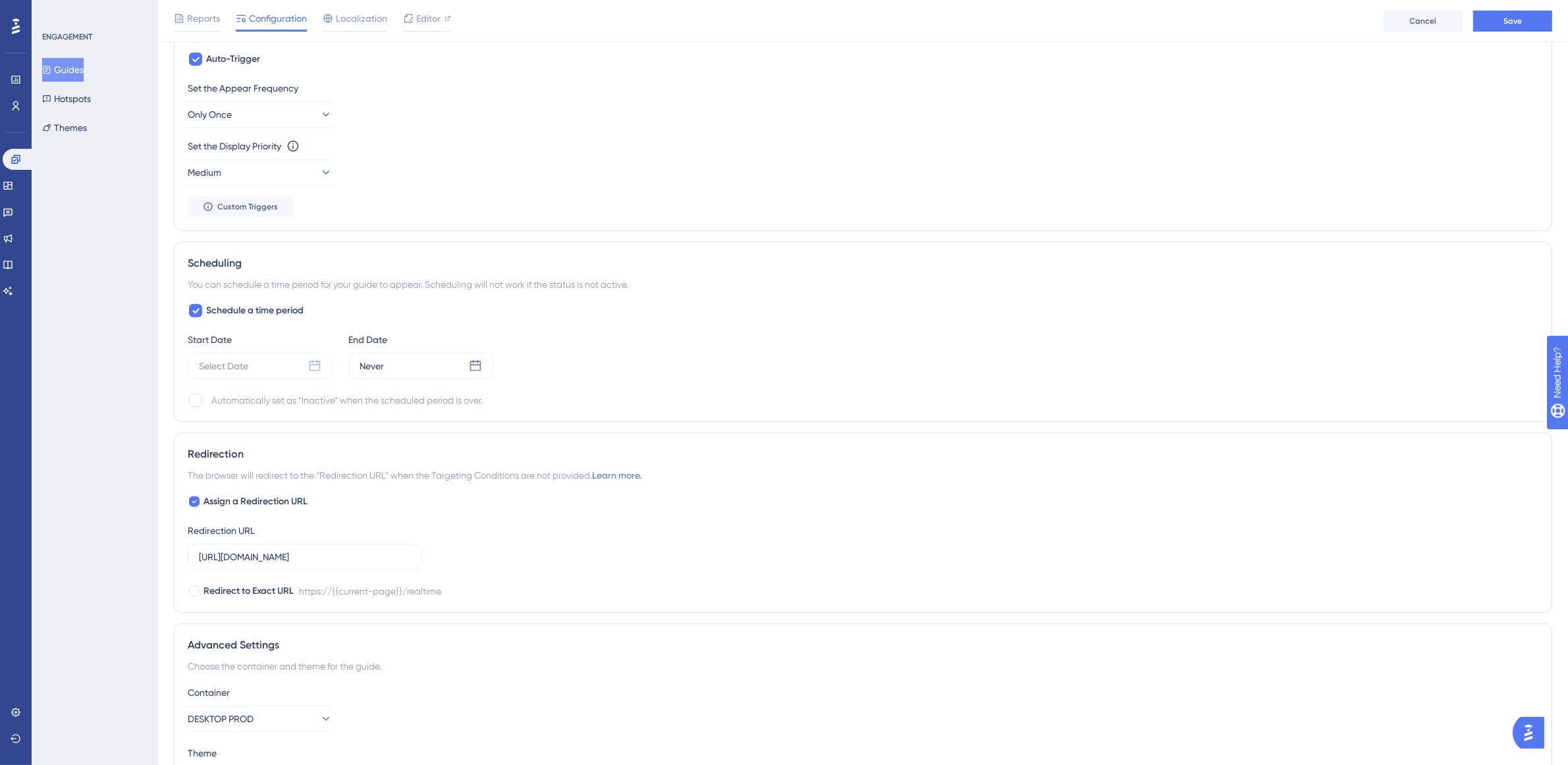
click at [191, 313] on icon at bounding box center [195, 311] width 8 height 10
checkbox input "false"
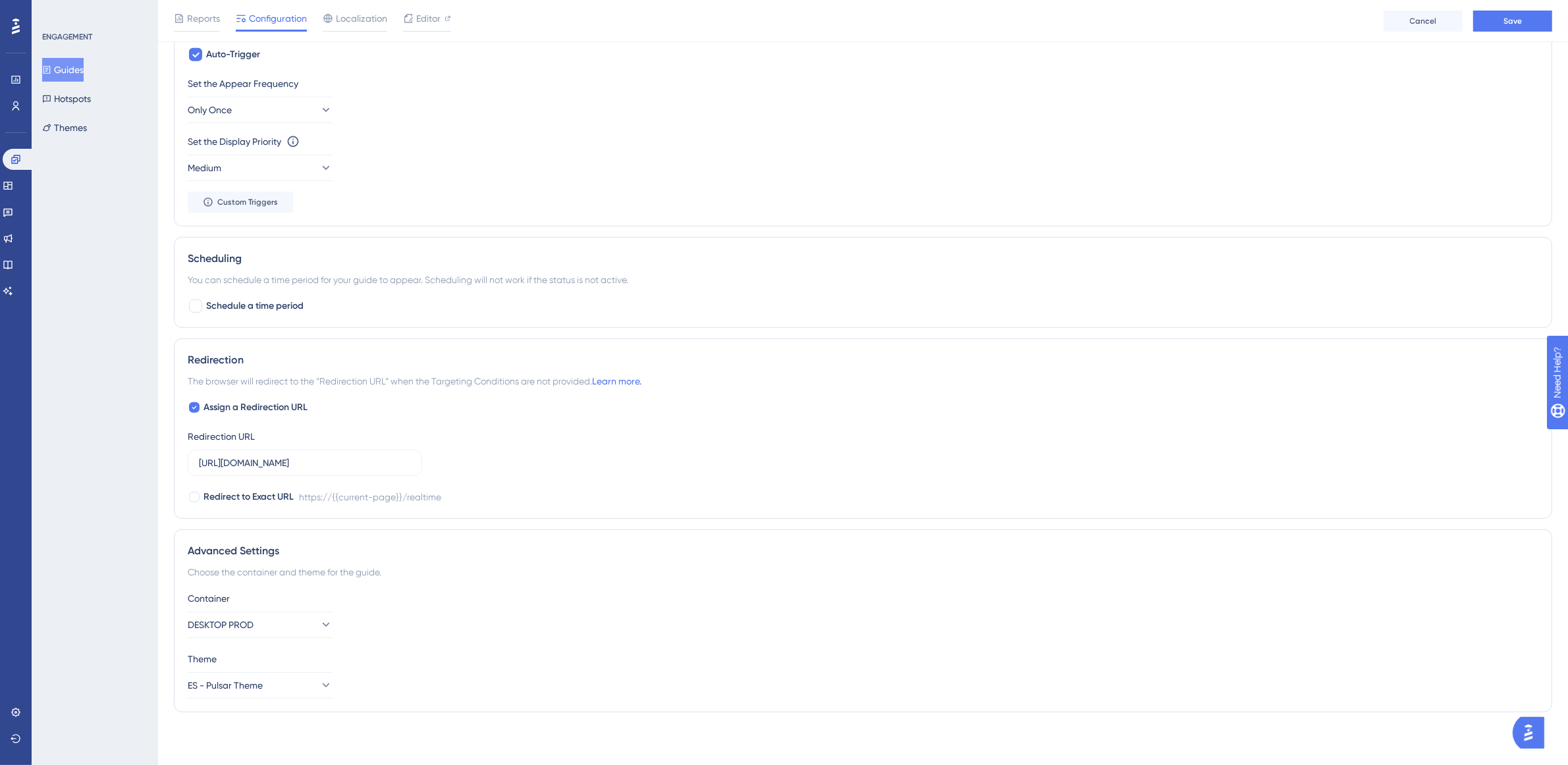
scroll to position [801, 0]
click at [1477, 23] on button "Save" at bounding box center [1512, 21] width 79 height 21
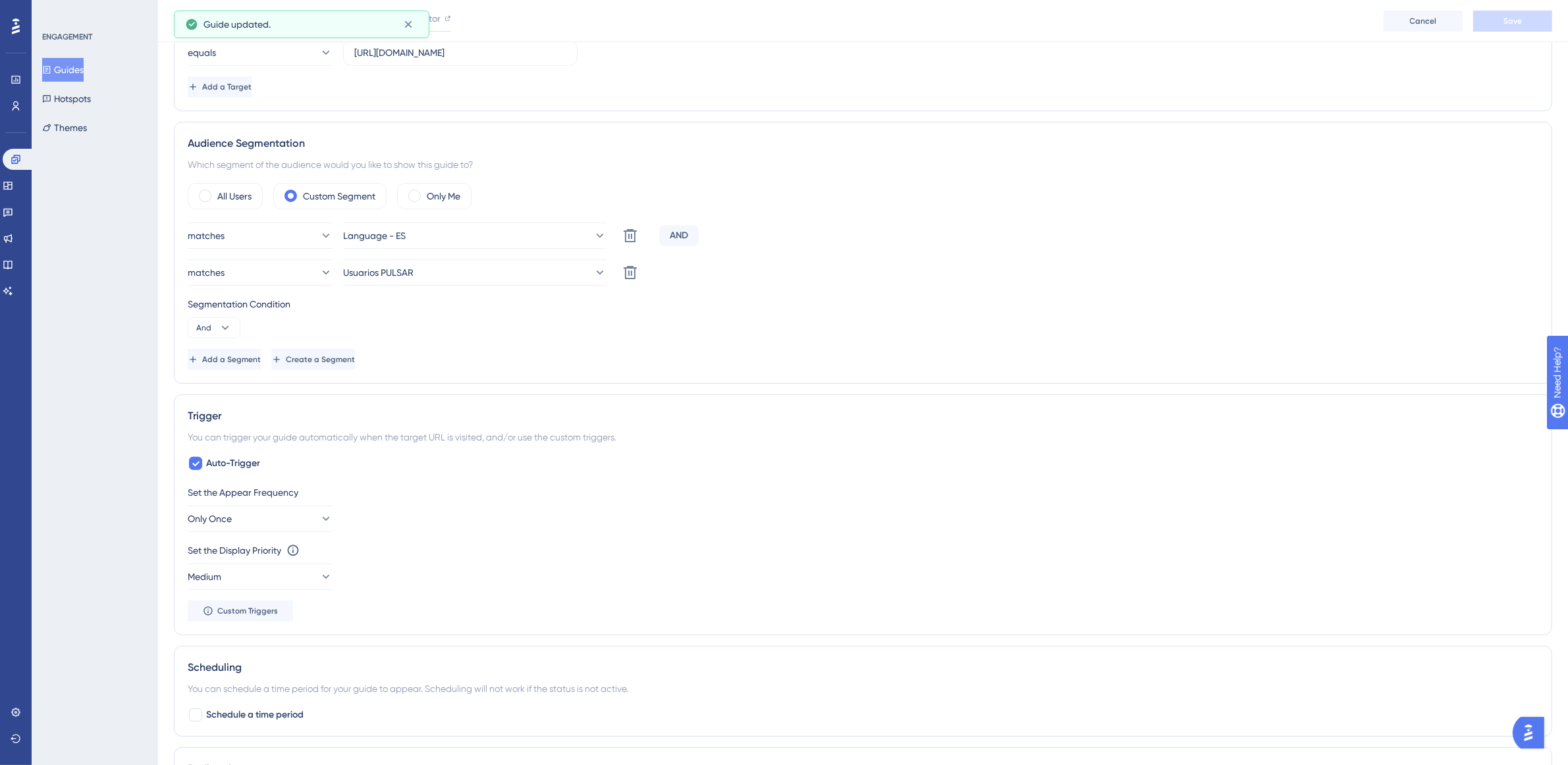
scroll to position [0, 0]
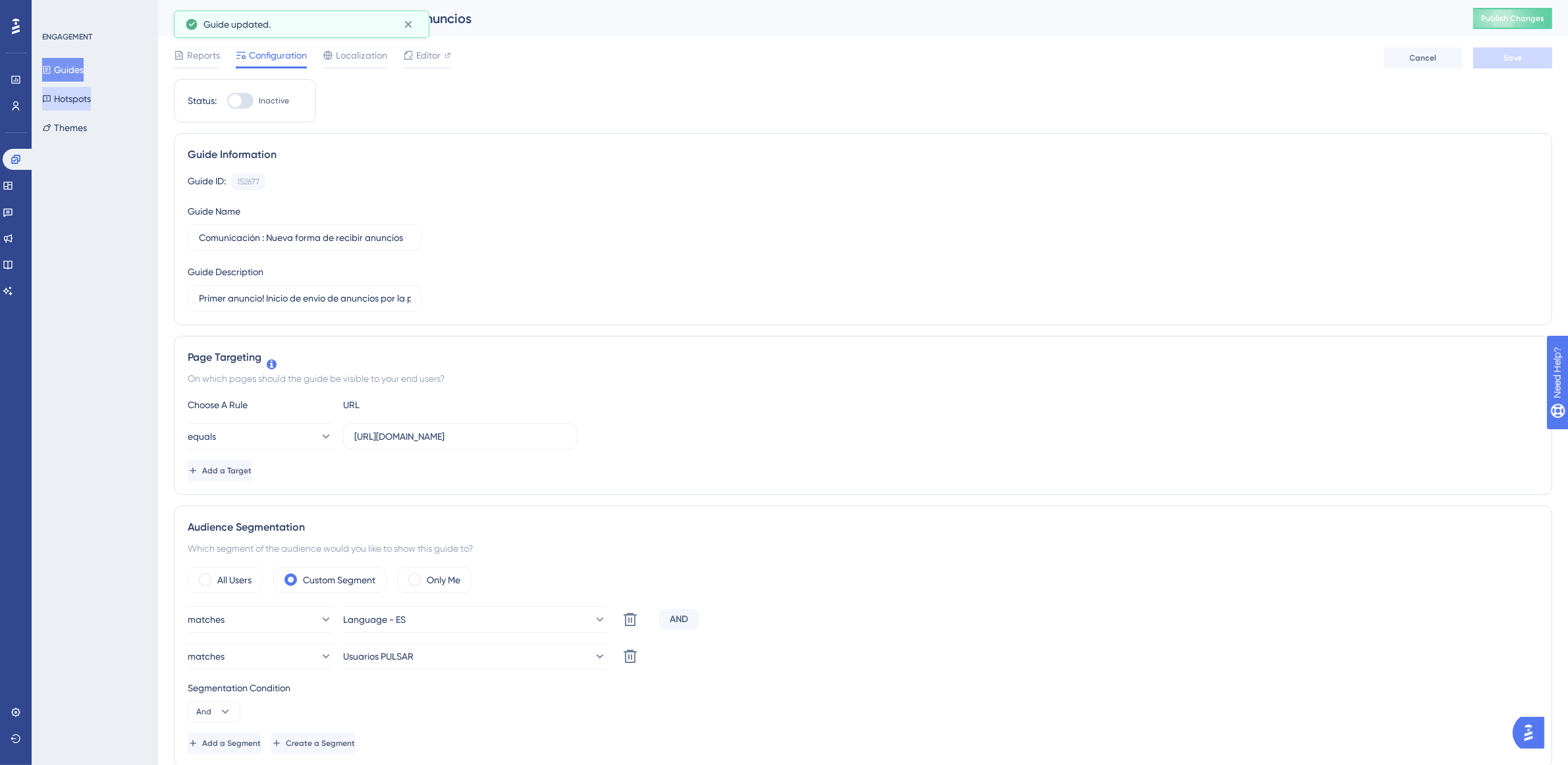
click at [83, 66] on button "Guides" at bounding box center [62, 69] width 41 height 23
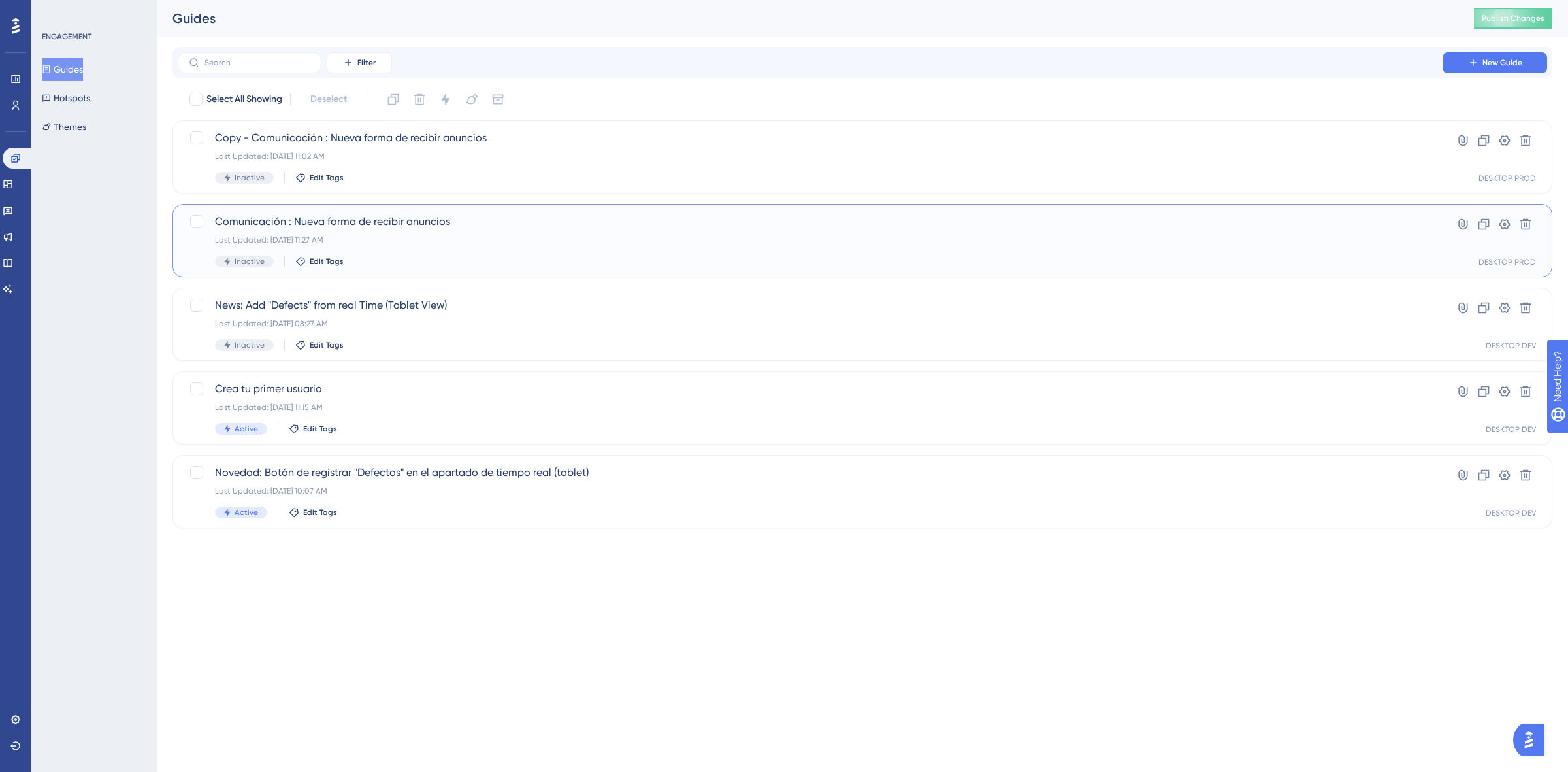
click at [350, 219] on span "Comunicación : Nueva forma de recibir anuncios" at bounding box center [810, 222] width 1191 height 16
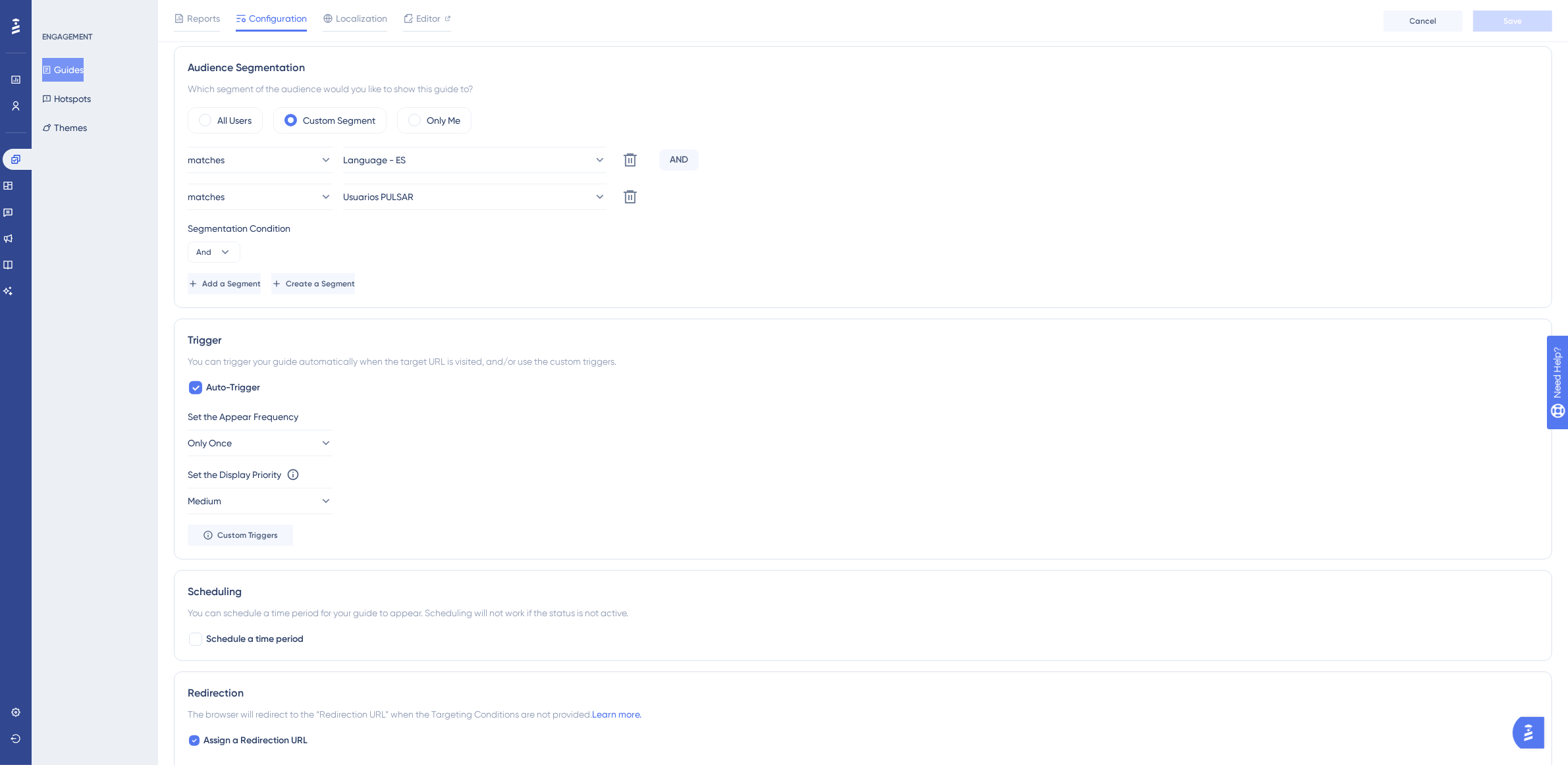
scroll to position [658, 0]
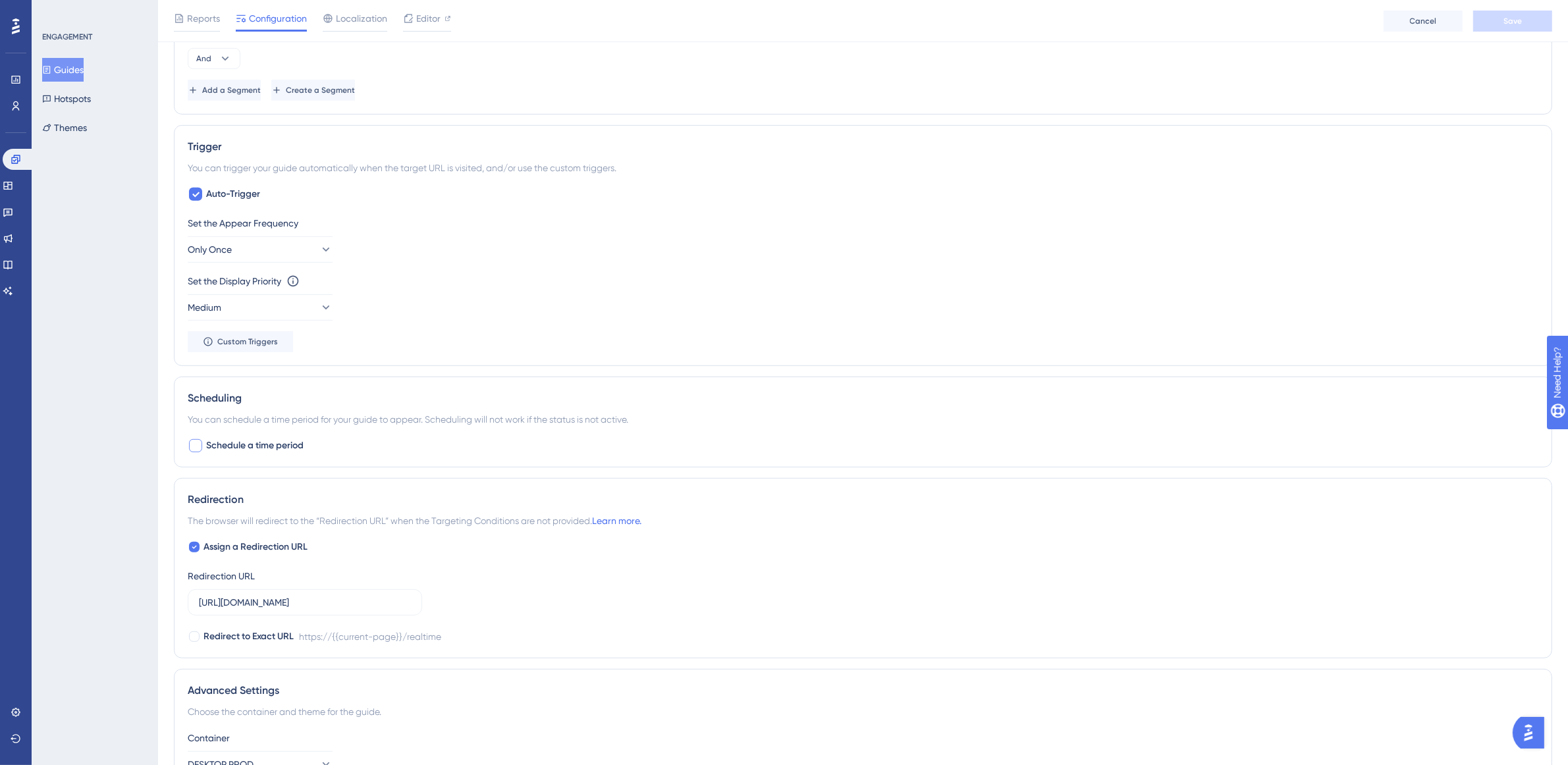
click at [206, 449] on span "Schedule a time period" at bounding box center [254, 446] width 98 height 16
checkbox input "true"
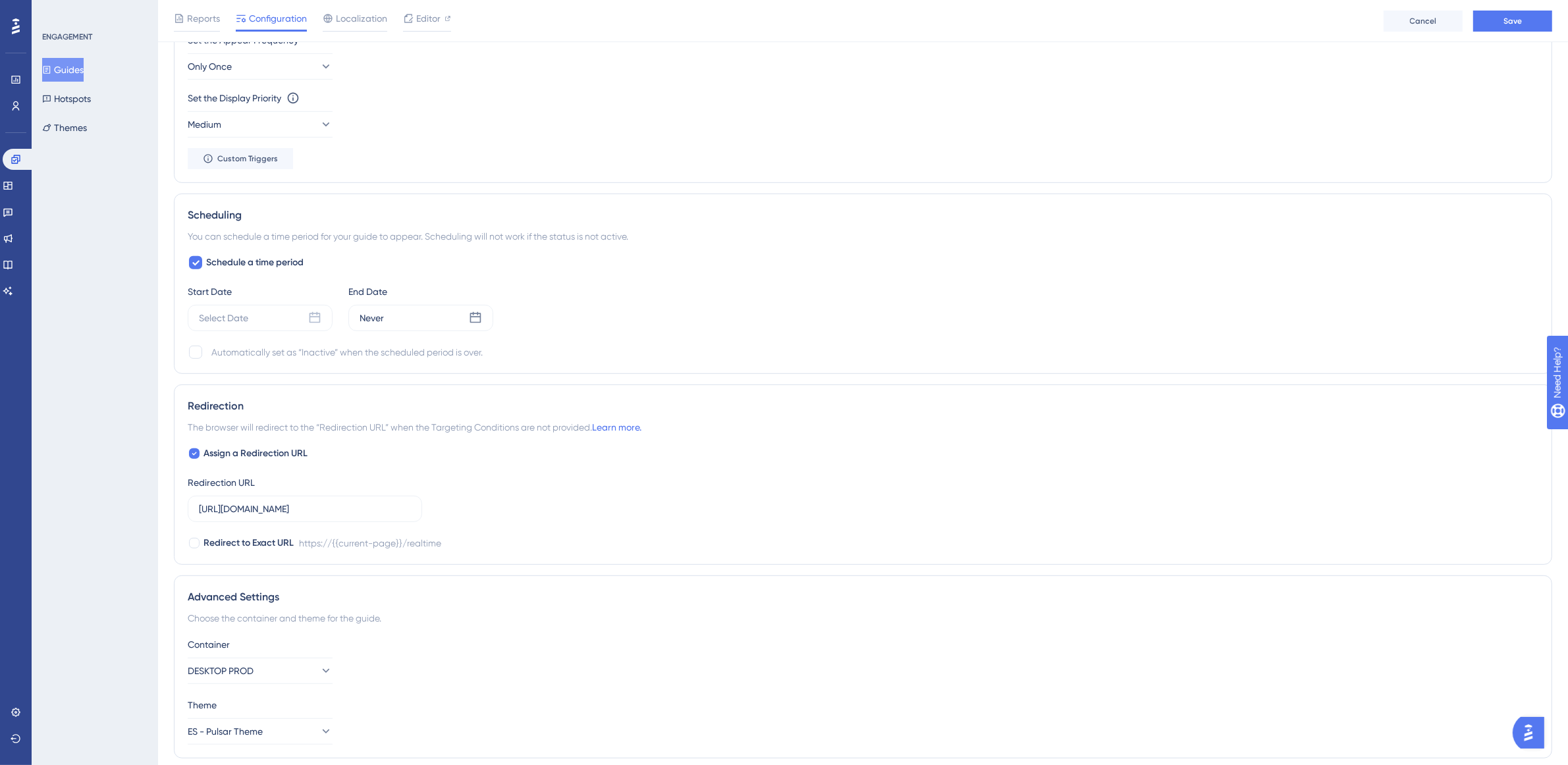
scroll to position [890, 0]
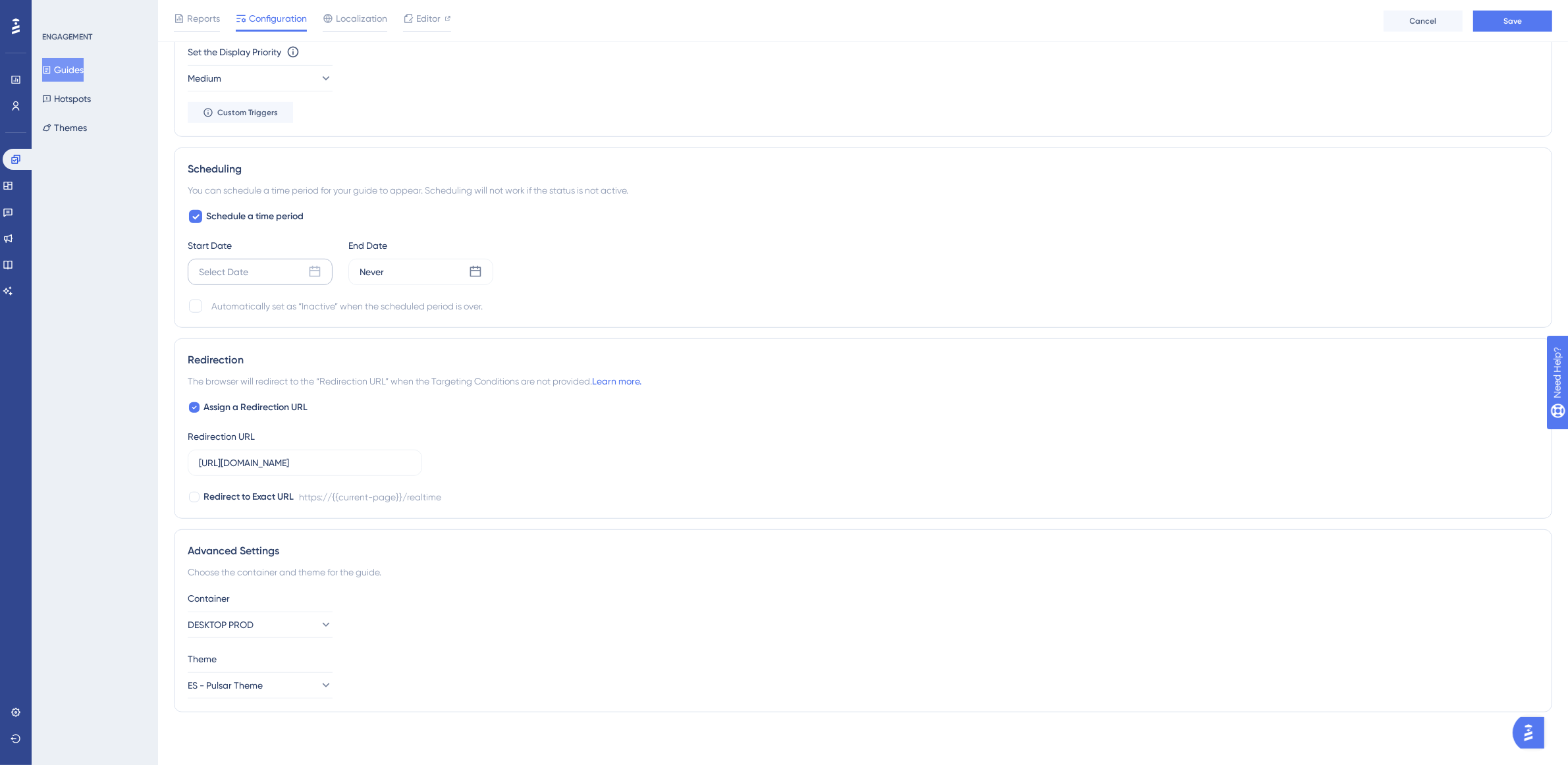
click at [313, 274] on icon at bounding box center [315, 272] width 13 height 13
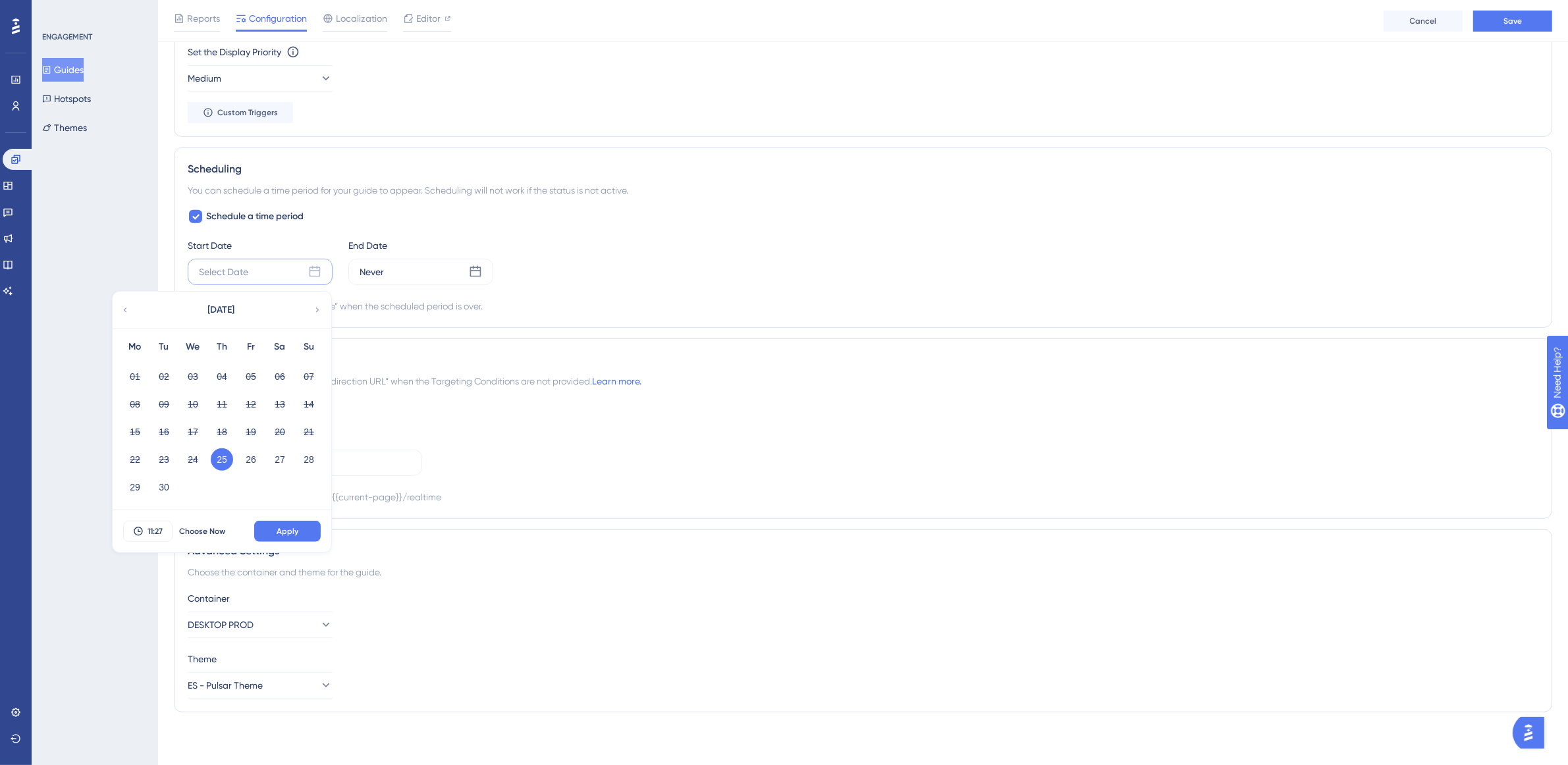
click at [221, 461] on button "25" at bounding box center [222, 460] width 23 height 23
click at [222, 458] on button "25" at bounding box center [222, 460] width 23 height 23
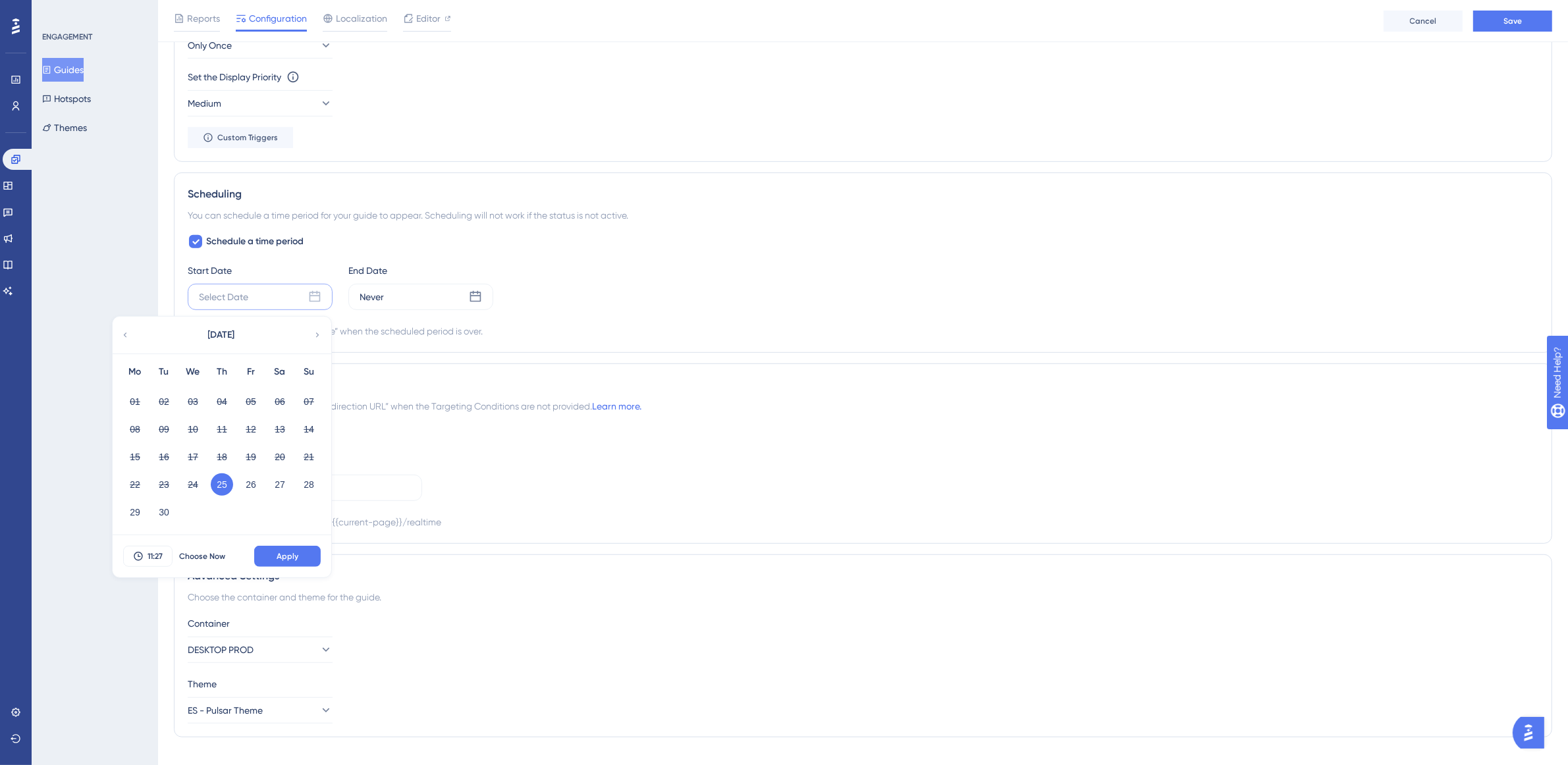
scroll to position [869, 6]
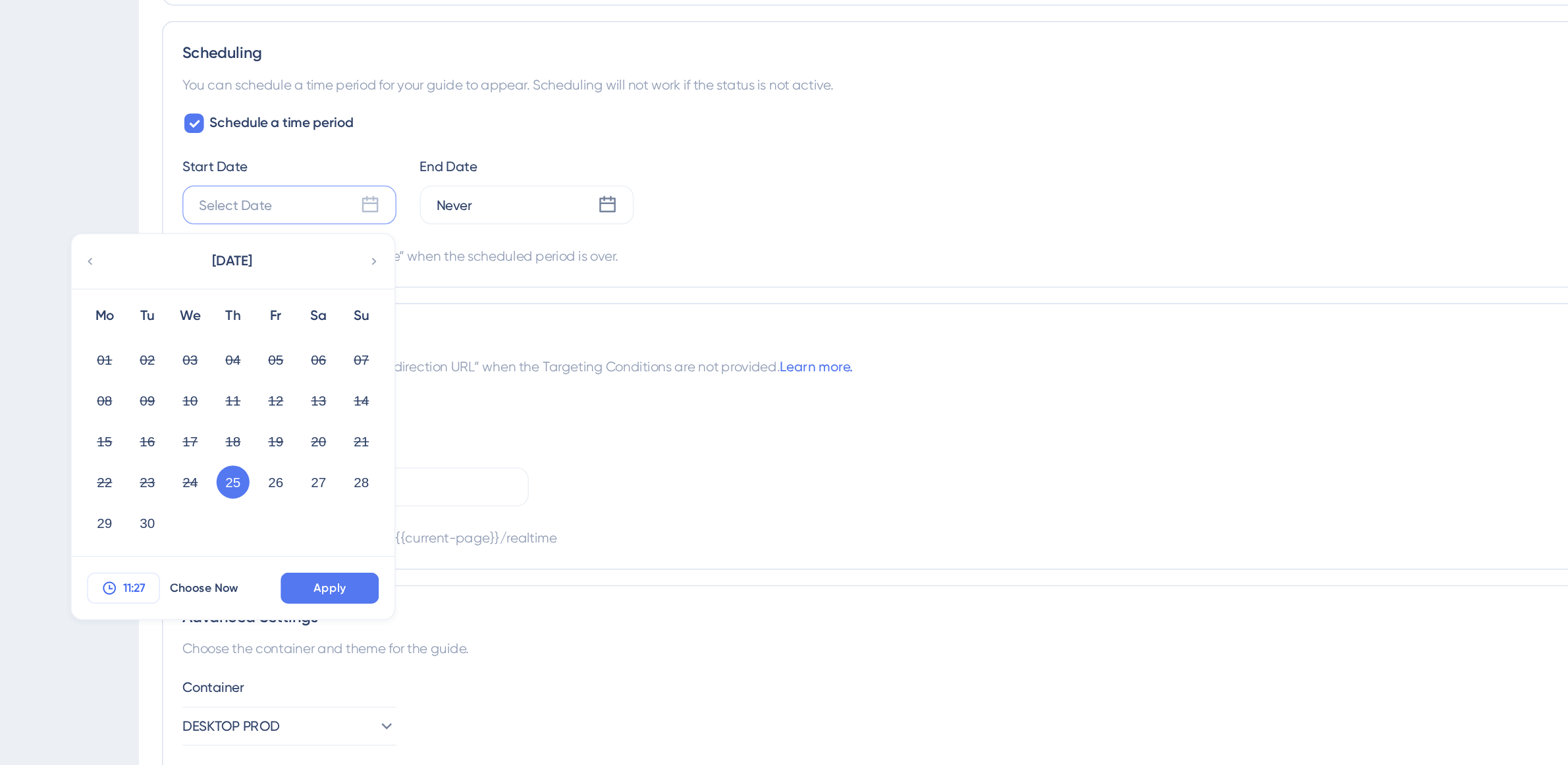
click at [142, 558] on button "11:27" at bounding box center [148, 550] width 49 height 21
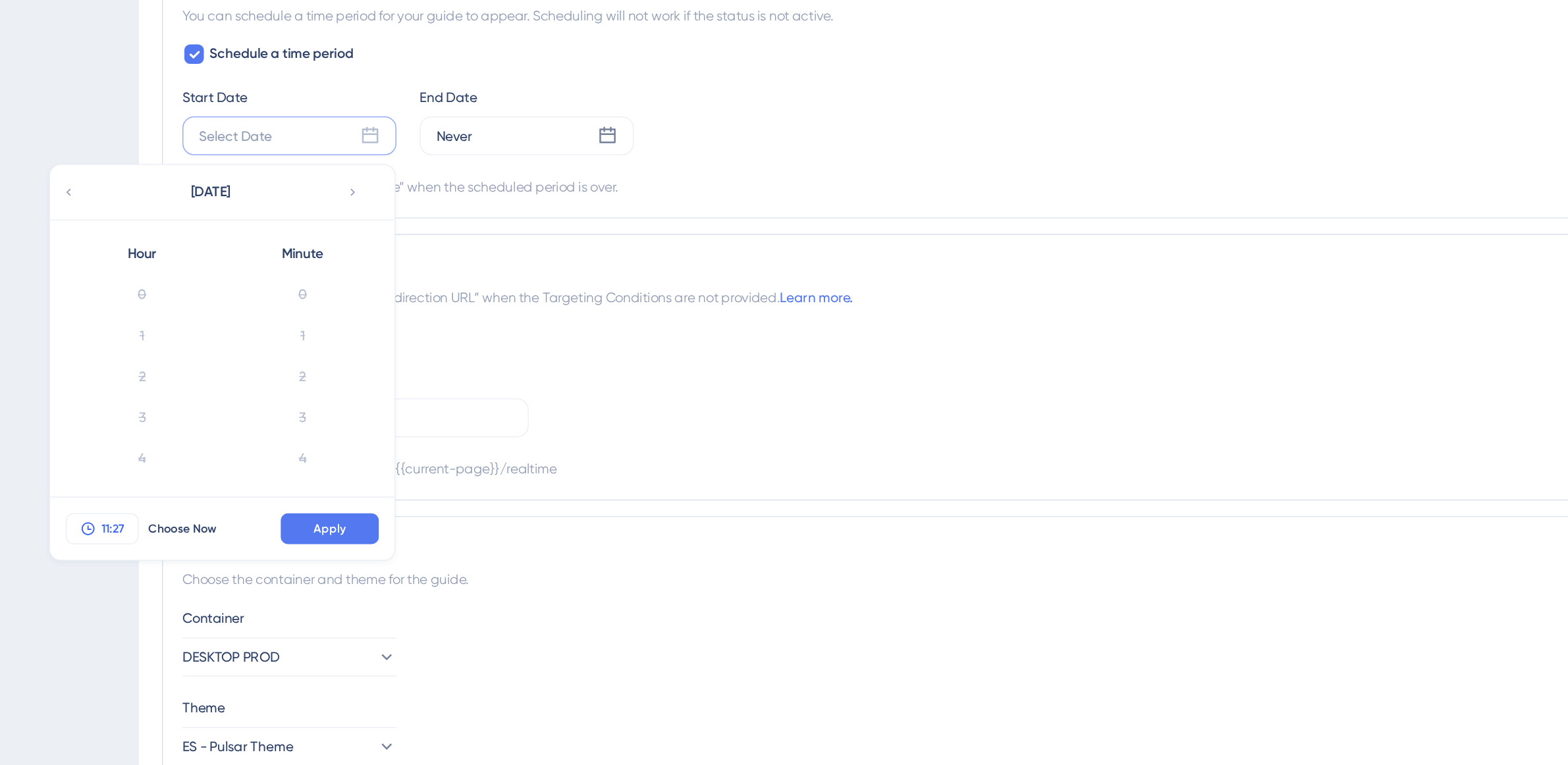
scroll to position [689, 0]
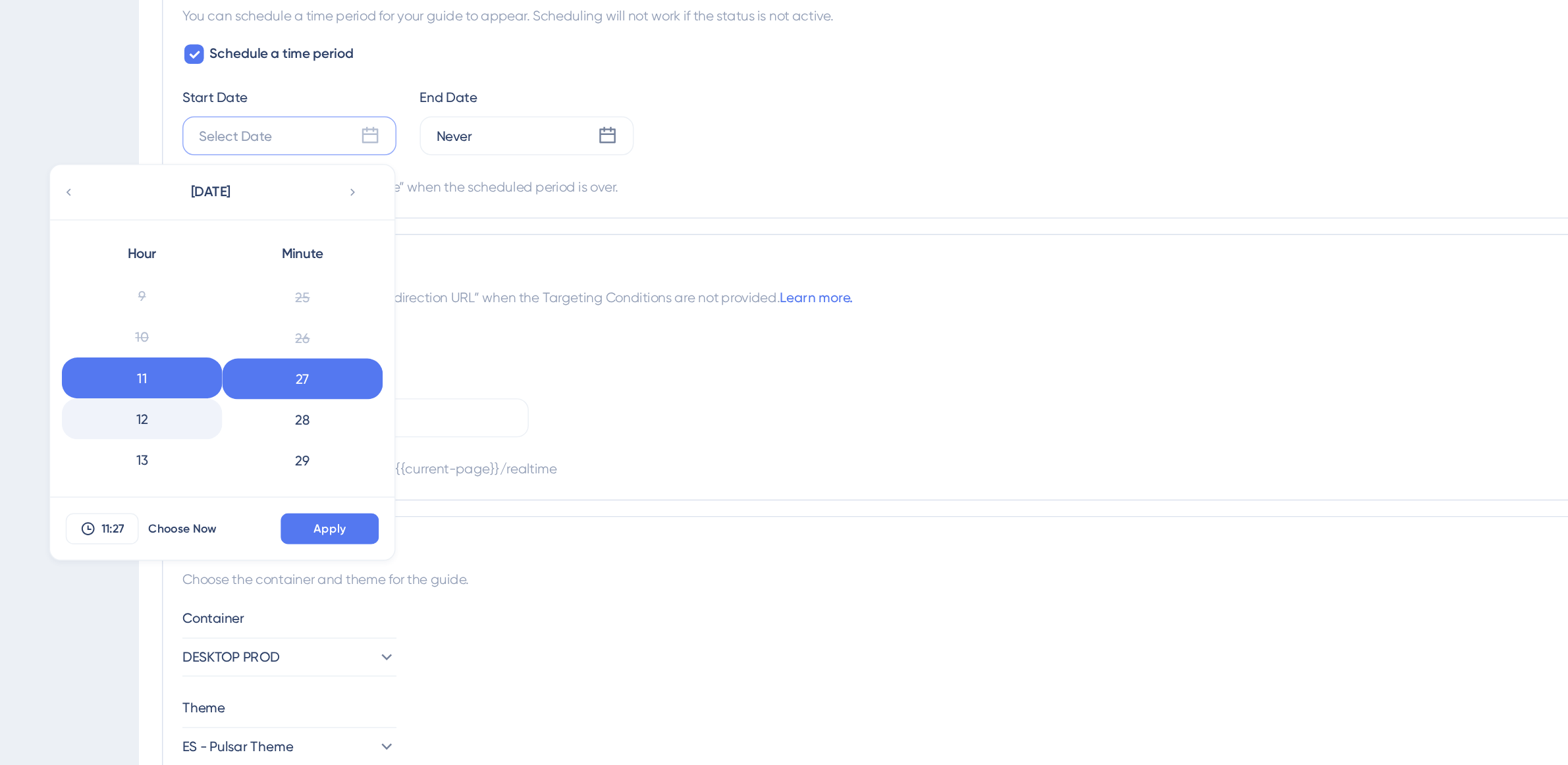
click at [167, 495] on div "12" at bounding box center [160, 482] width 109 height 27
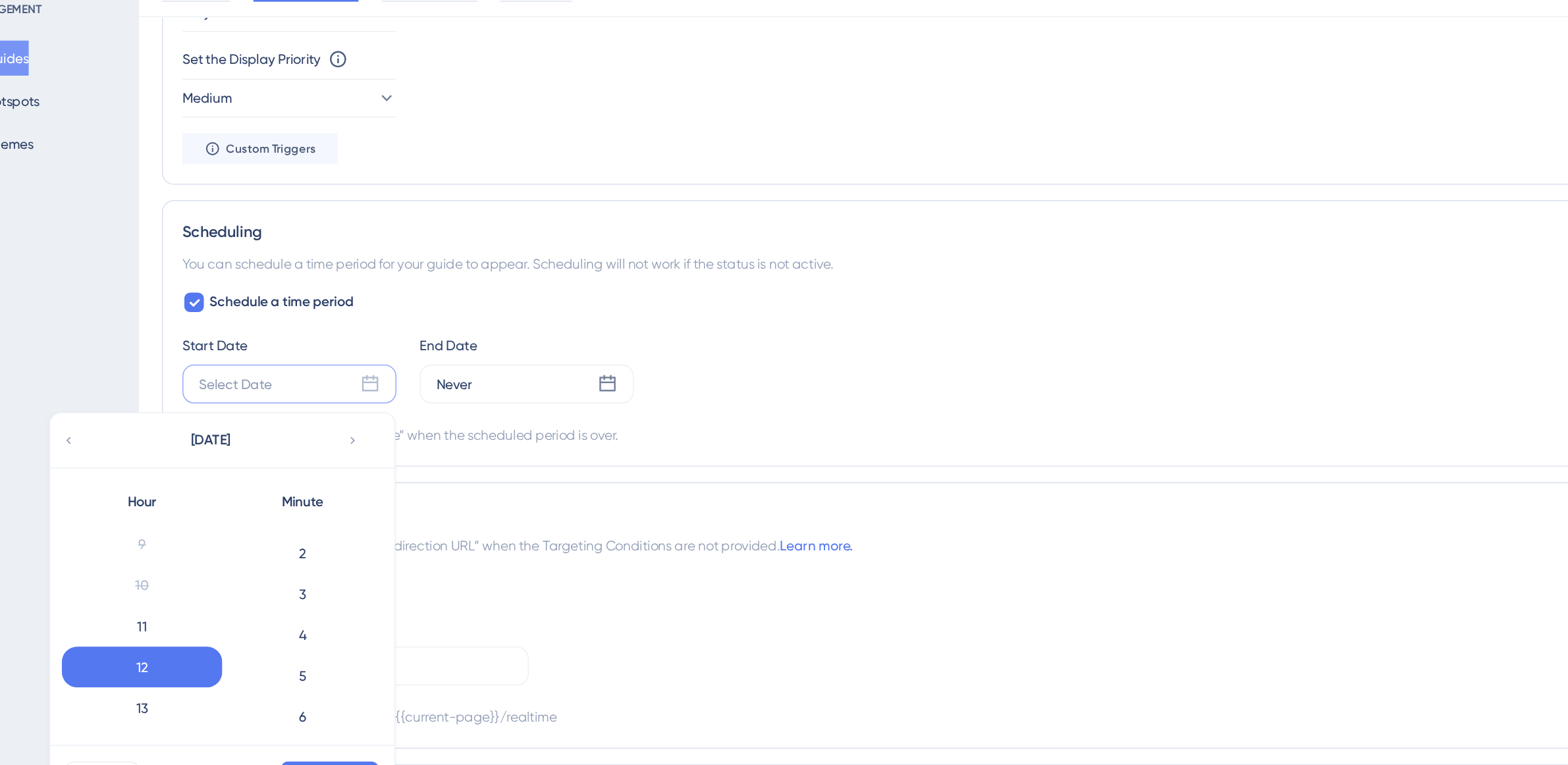
scroll to position [0, 0]
click at [291, 397] on div "0" at bounding box center [269, 398] width 109 height 27
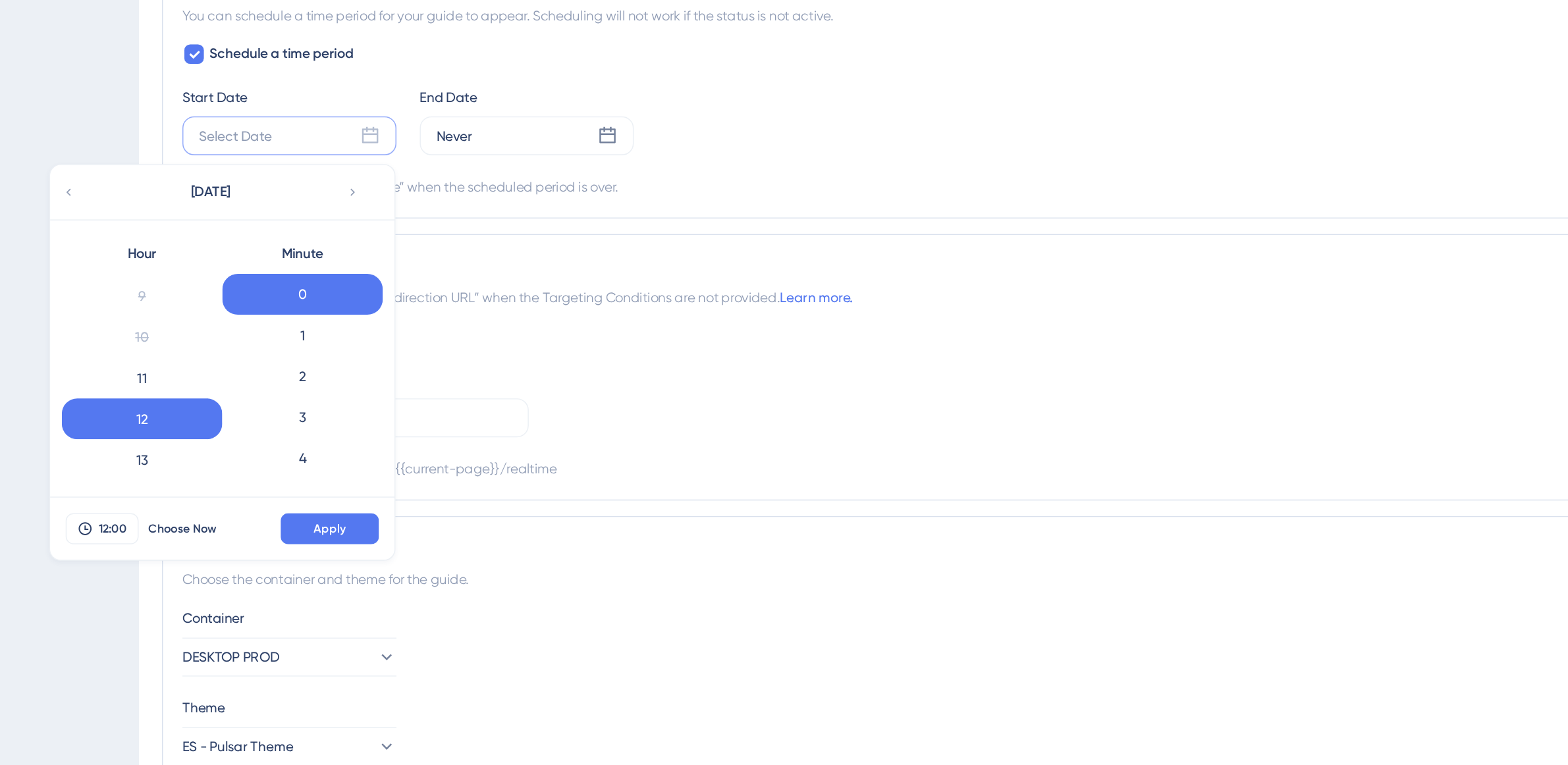
click at [281, 562] on span "Apply" at bounding box center [287, 556] width 22 height 10
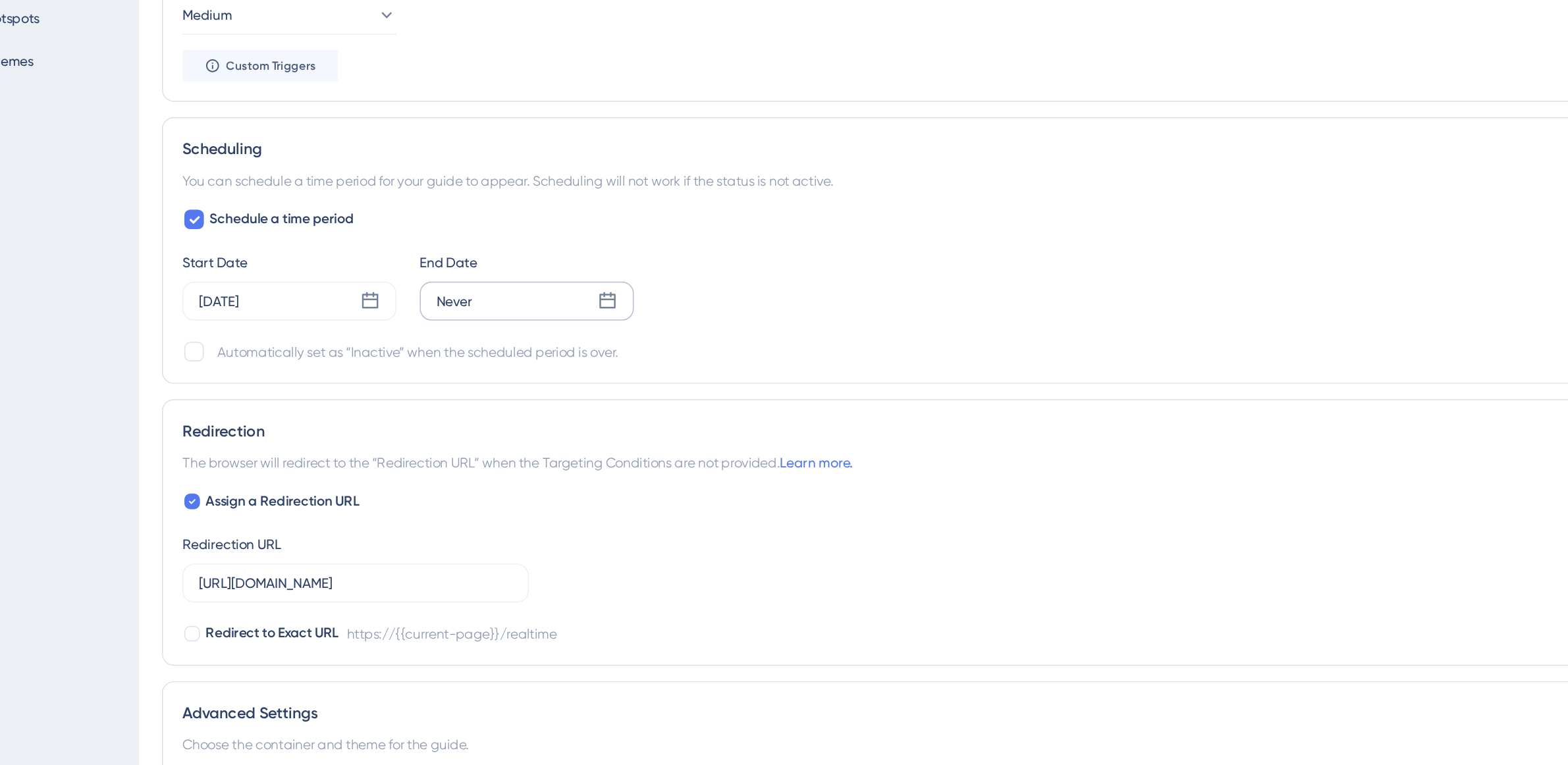
click at [470, 294] on icon at bounding box center [475, 291] width 13 height 13
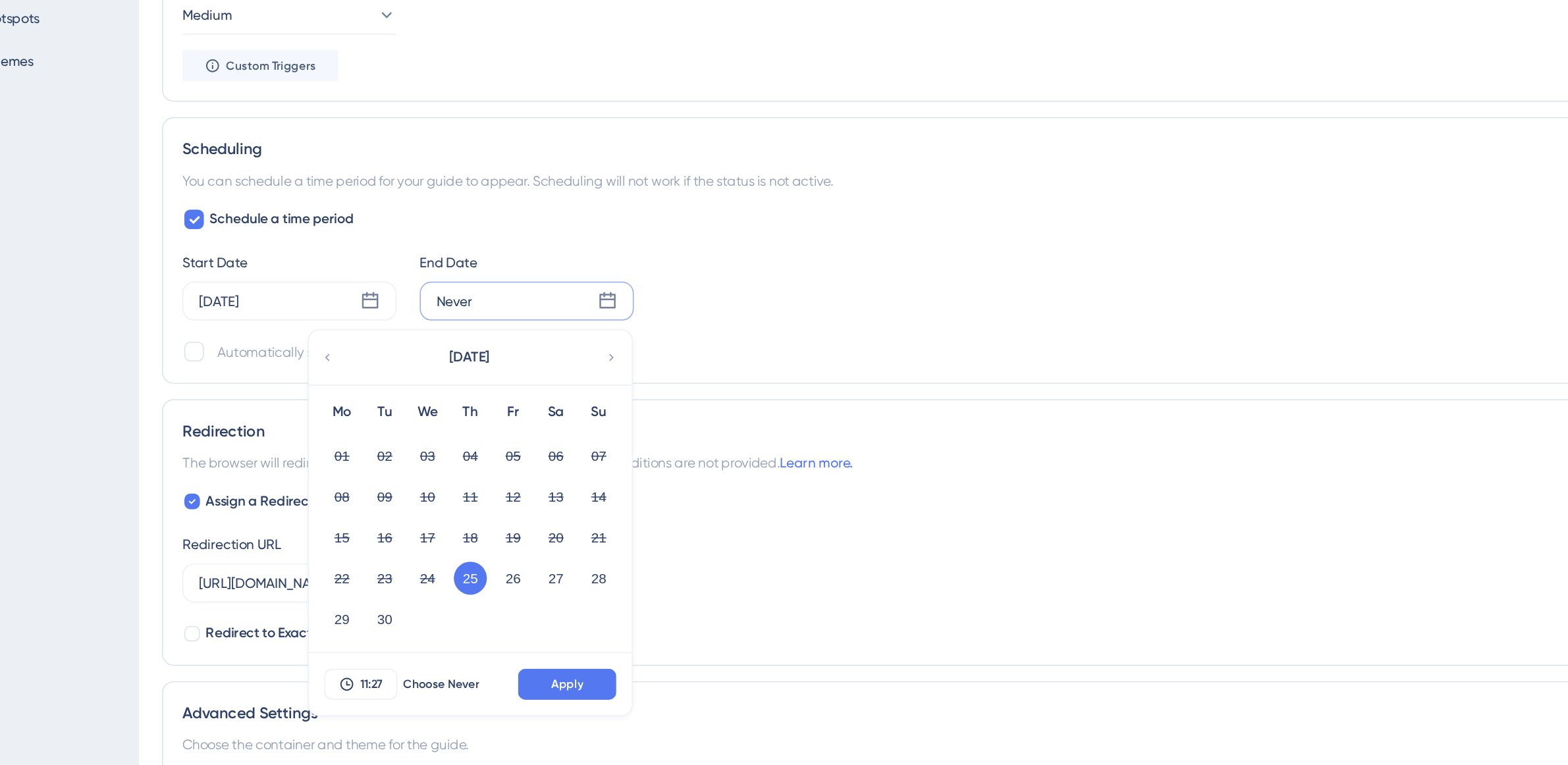
click at [374, 474] on button "25" at bounding box center [383, 478] width 23 height 23
click at [422, 558] on button "Apply" at bounding box center [448, 550] width 66 height 21
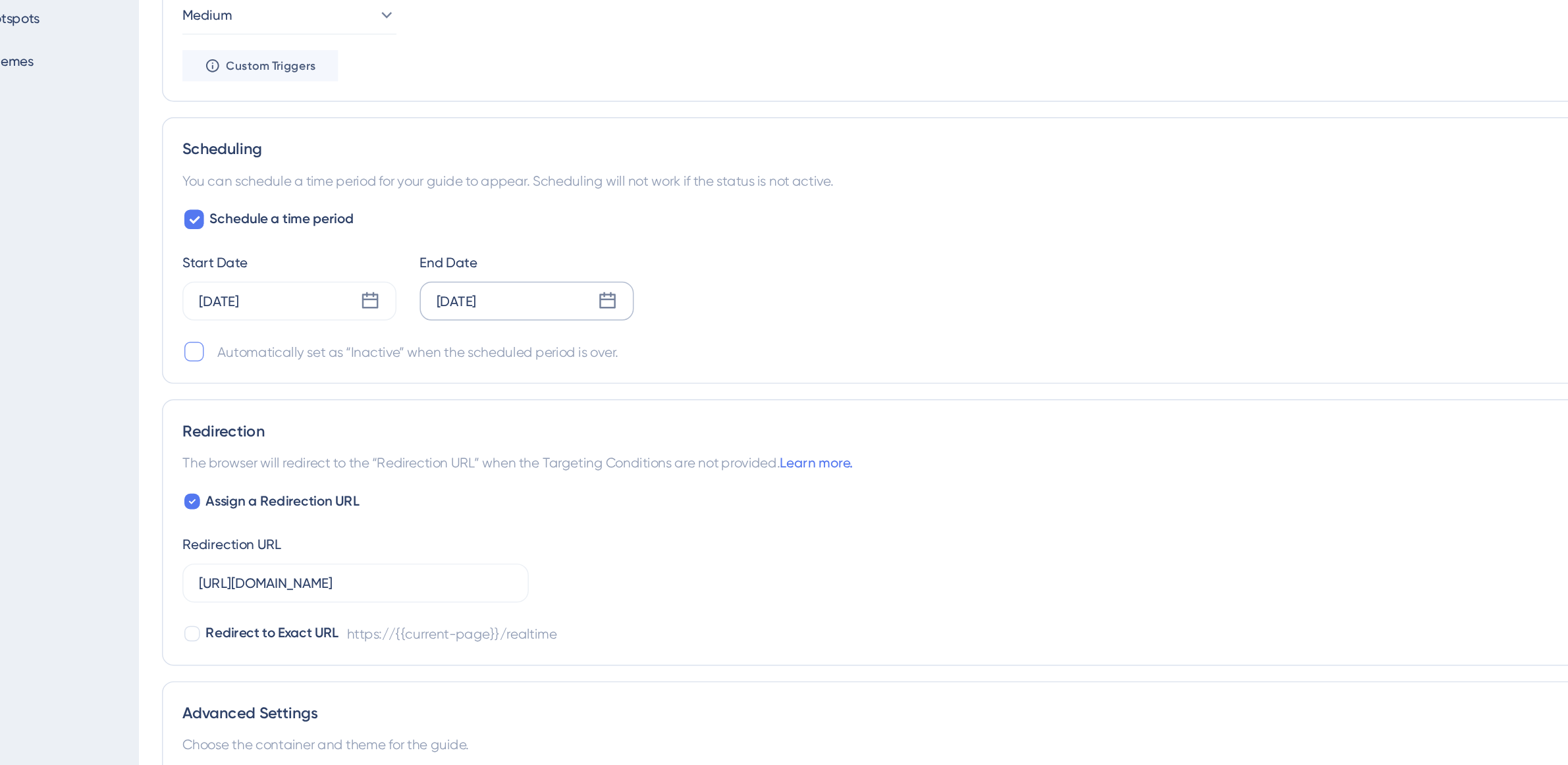
click at [195, 328] on div at bounding box center [195, 324] width 13 height 13
checkbox input "true"
click at [469, 297] on icon at bounding box center [475, 291] width 13 height 13
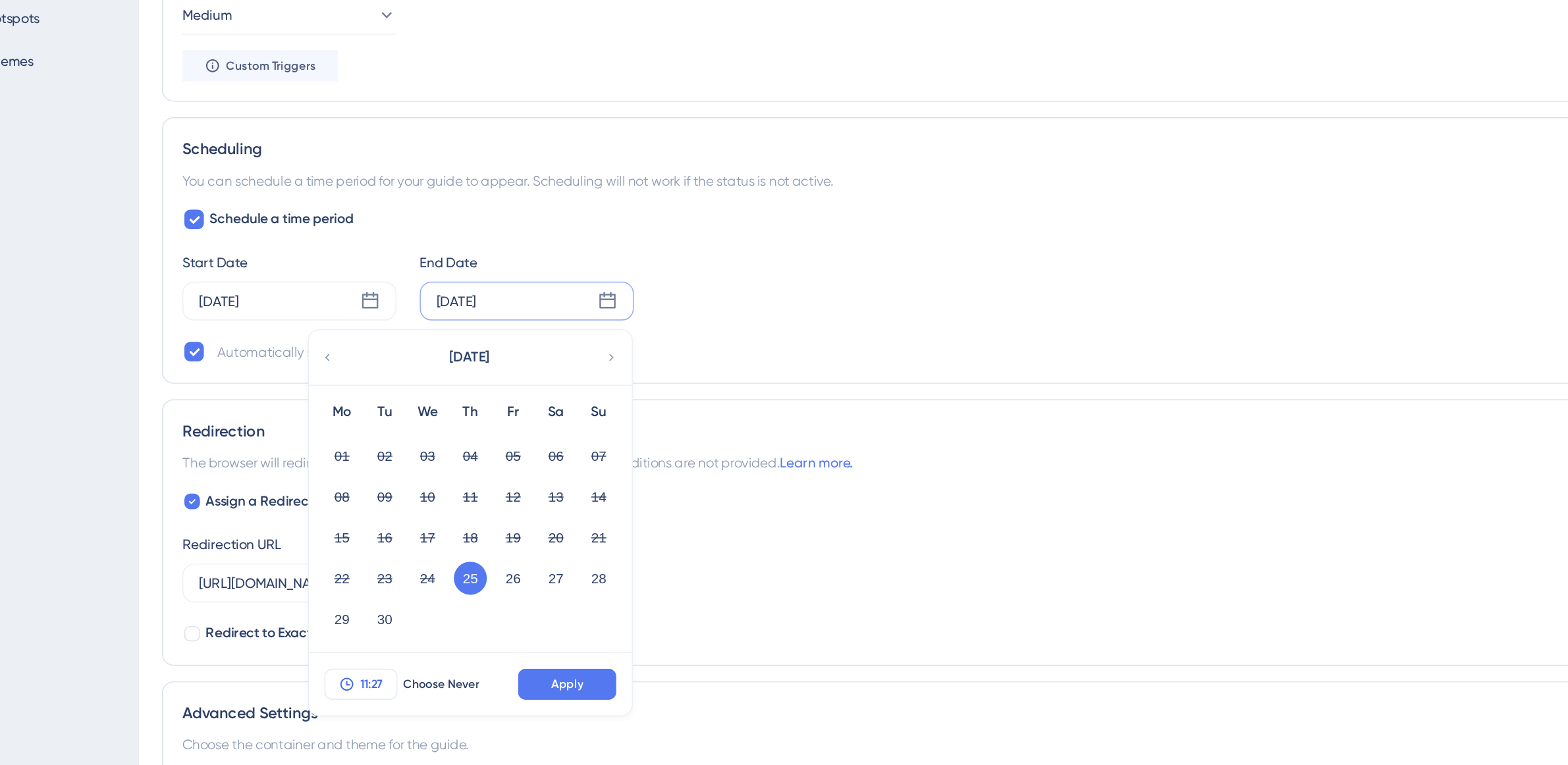
click at [299, 555] on button "11:27" at bounding box center [308, 550] width 49 height 21
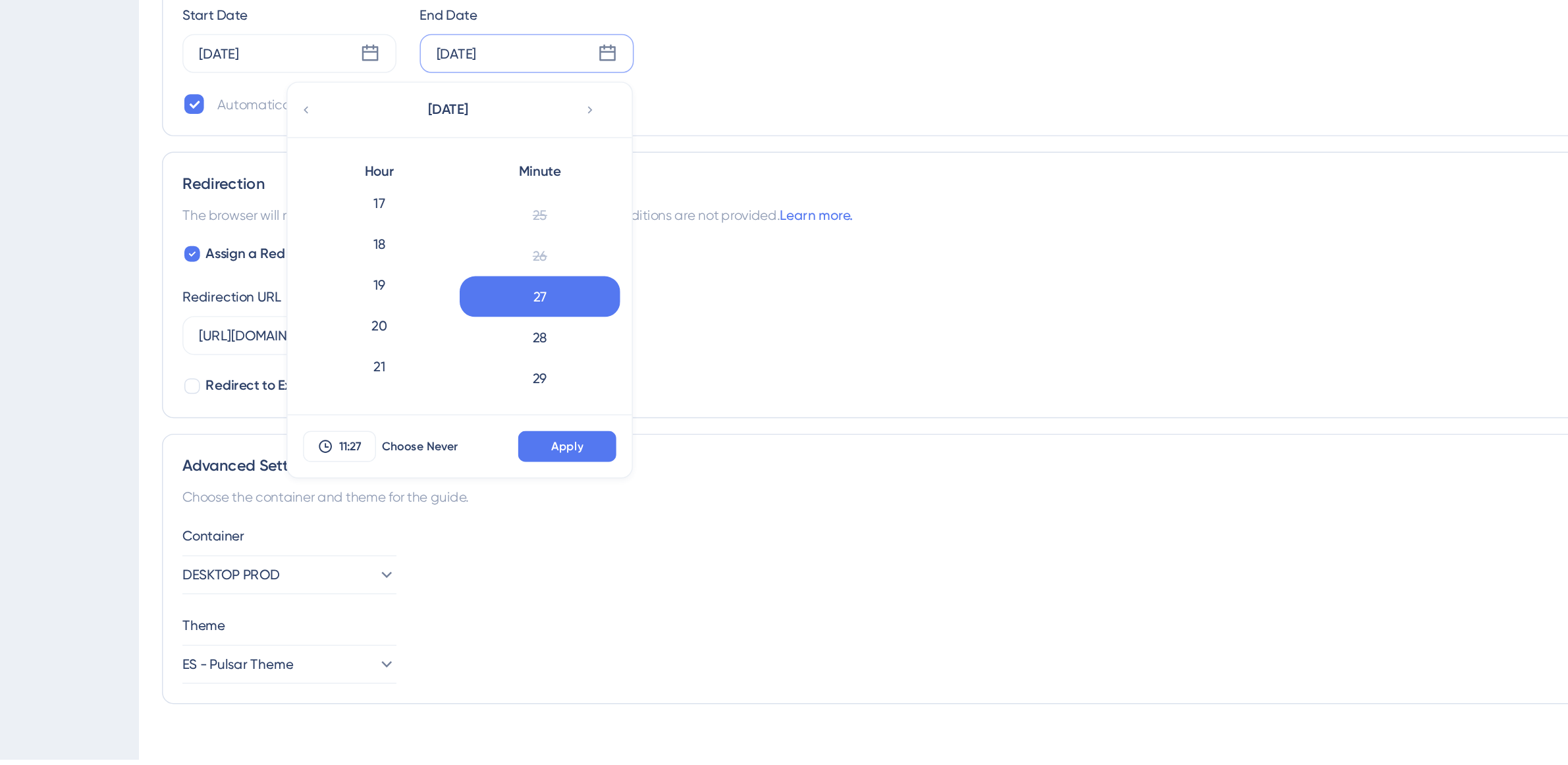
scroll to position [522, 0]
click at [344, 505] on div "23" at bounding box center [320, 508] width 109 height 27
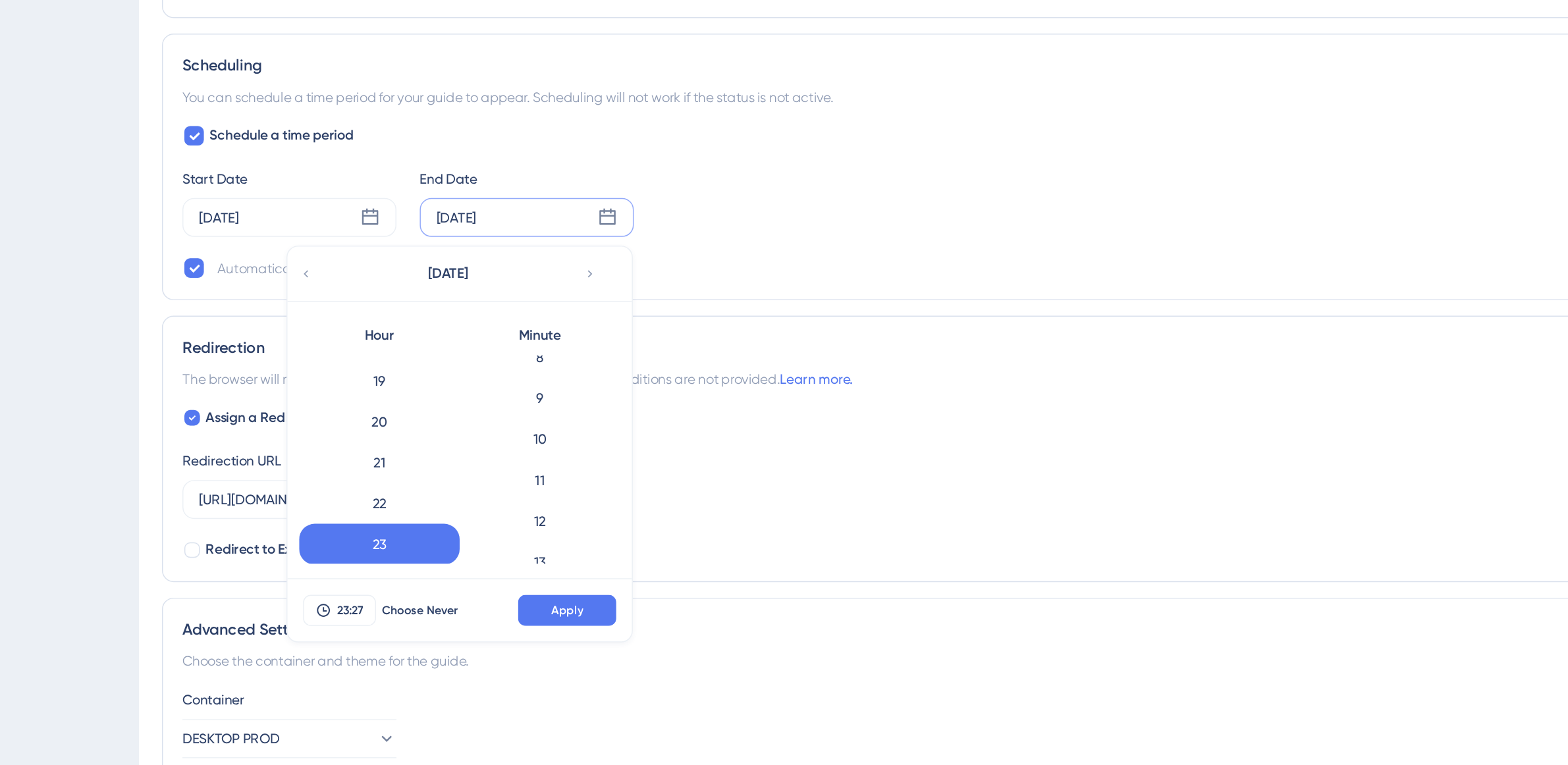
scroll to position [0, 0]
click at [460, 391] on div "0" at bounding box center [429, 395] width 109 height 27
click at [458, 557] on button "Apply" at bounding box center [448, 553] width 66 height 21
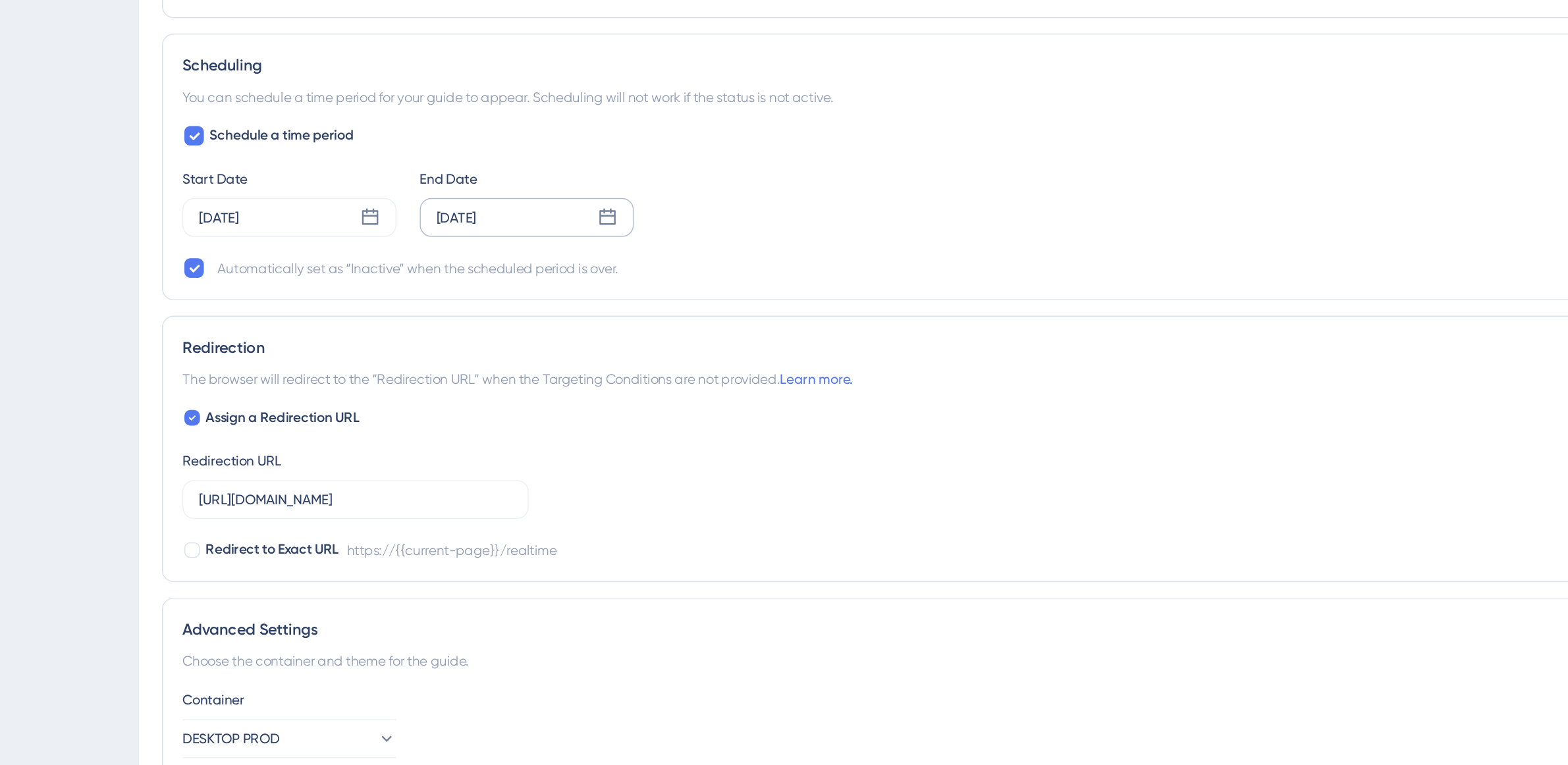
click at [533, 495] on div "Assign a Redirection URL Redirection URL https://app.pulsarml.com/realtime Redi…" at bounding box center [863, 467] width 1350 height 106
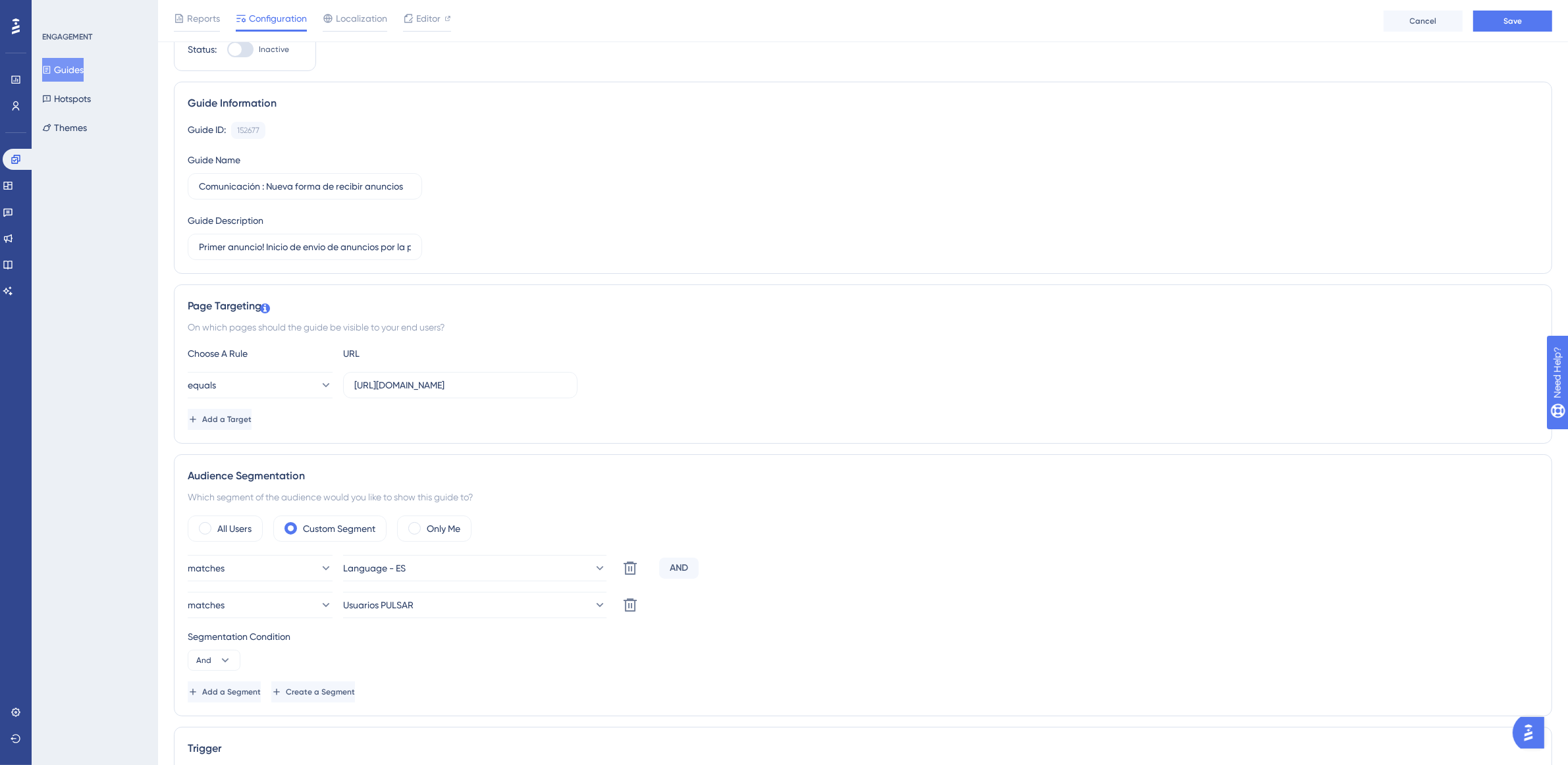
scroll to position [0, 6]
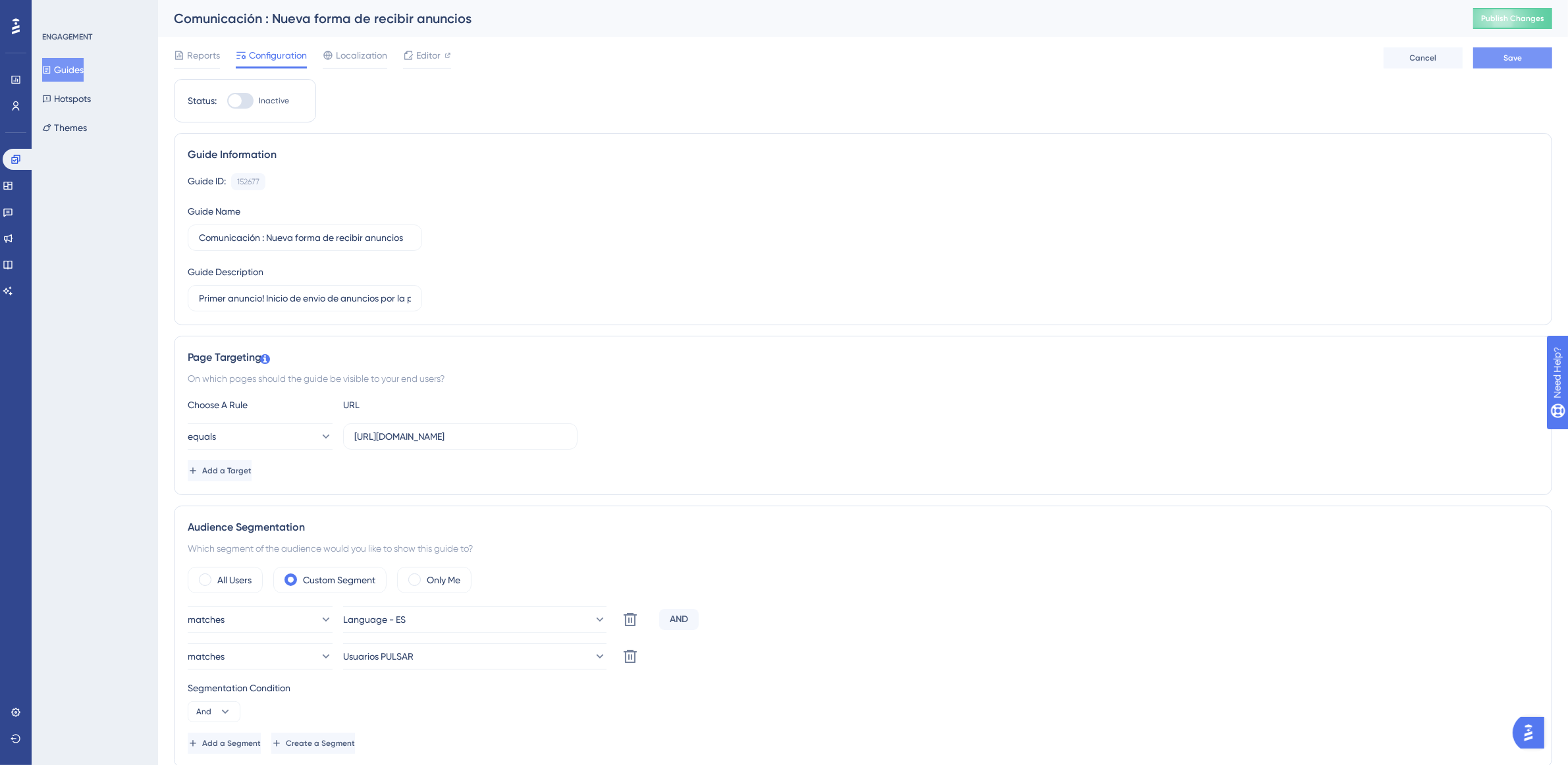
click at [1503, 61] on span "Save" at bounding box center [1512, 57] width 19 height 10
click at [234, 112] on div "Status: Inactive" at bounding box center [245, 101] width 142 height 44
click at [228, 97] on div at bounding box center [235, 101] width 13 height 13
click at [227, 101] on input "Inactive" at bounding box center [227, 101] width 1 height 1
checkbox input "true"
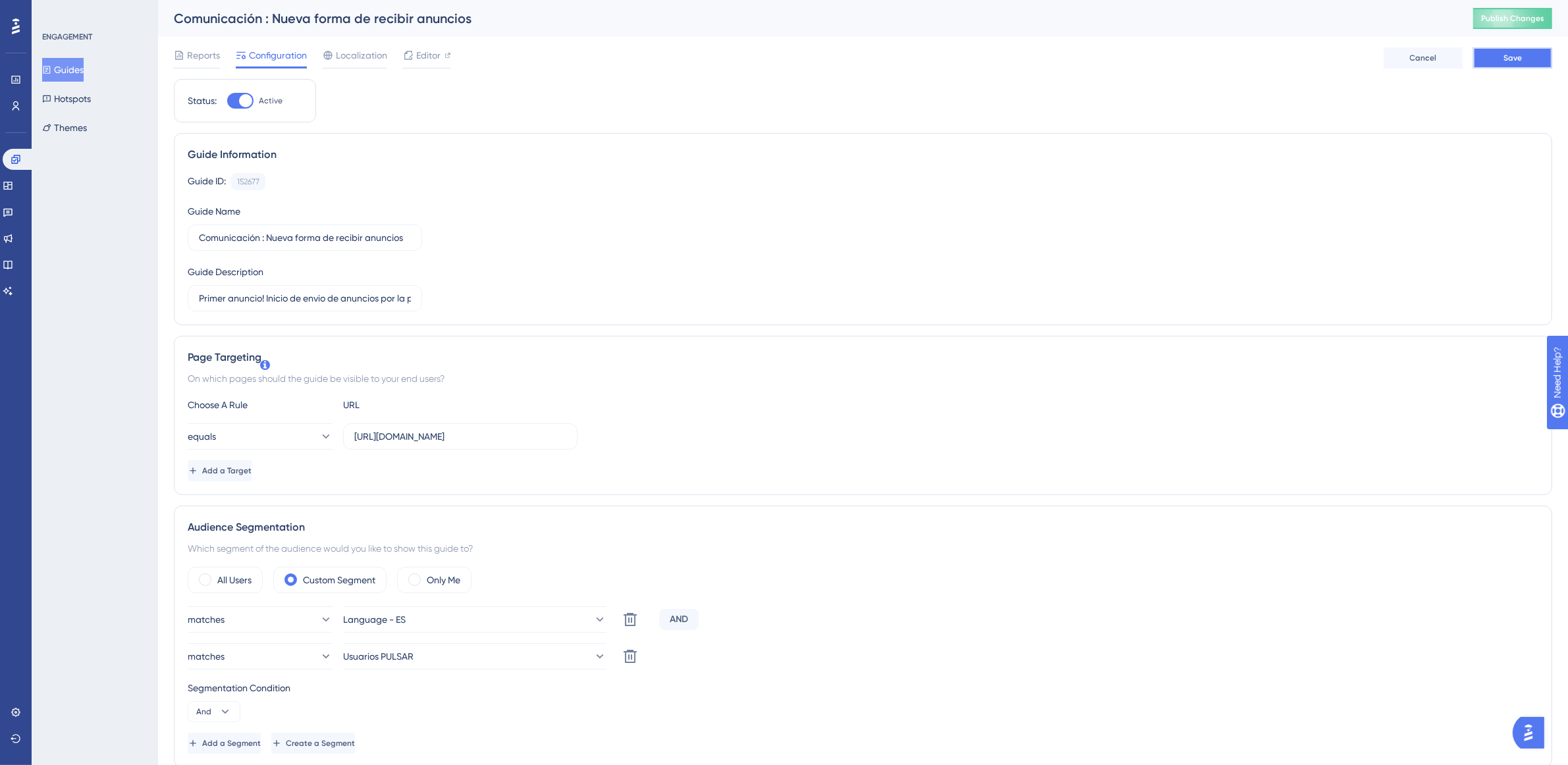
click at [1522, 63] on button "Save" at bounding box center [1512, 58] width 79 height 21
click at [1516, 10] on button "Publish Changes" at bounding box center [1512, 19] width 79 height 21
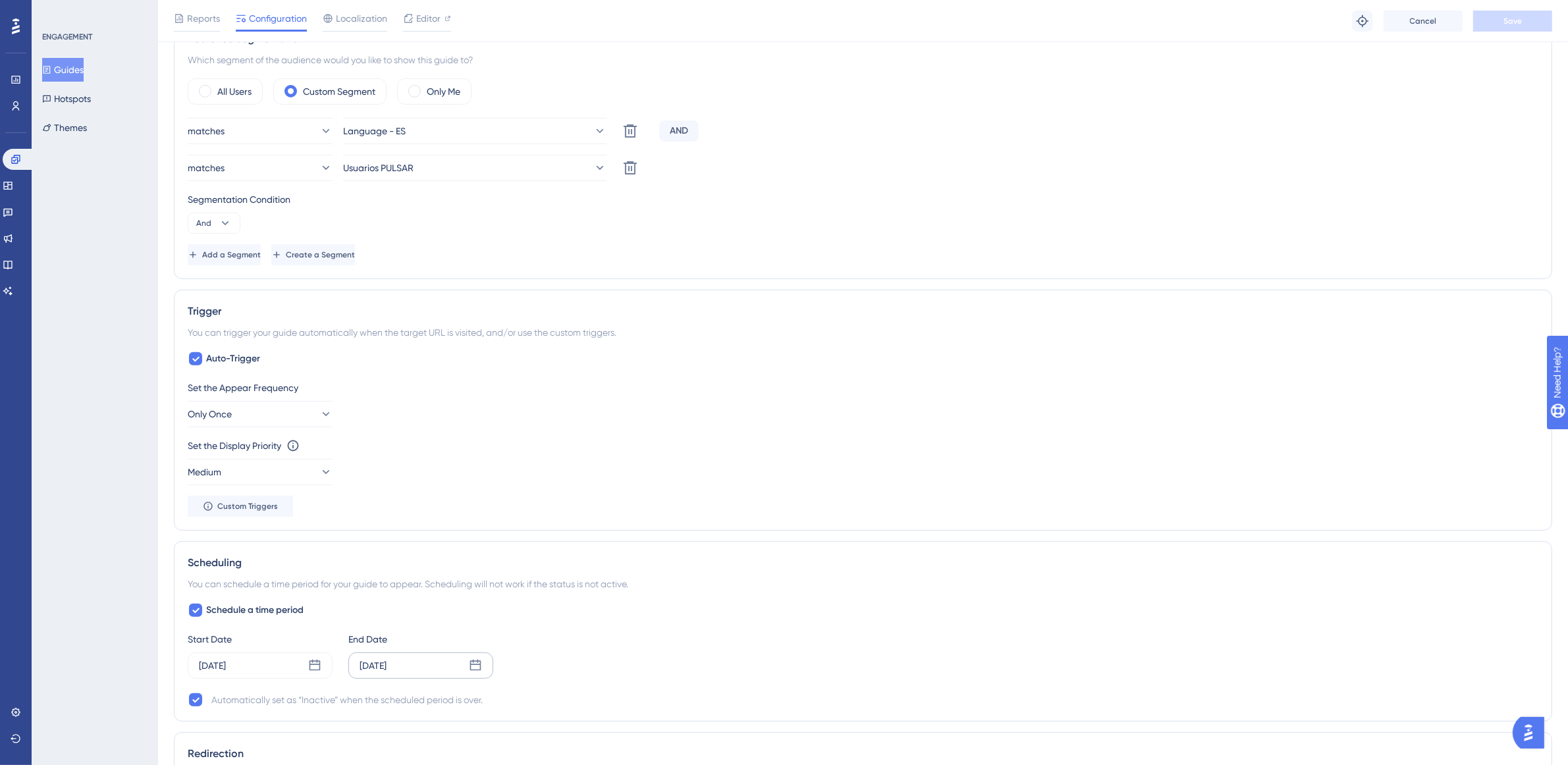
scroll to position [741, 6]
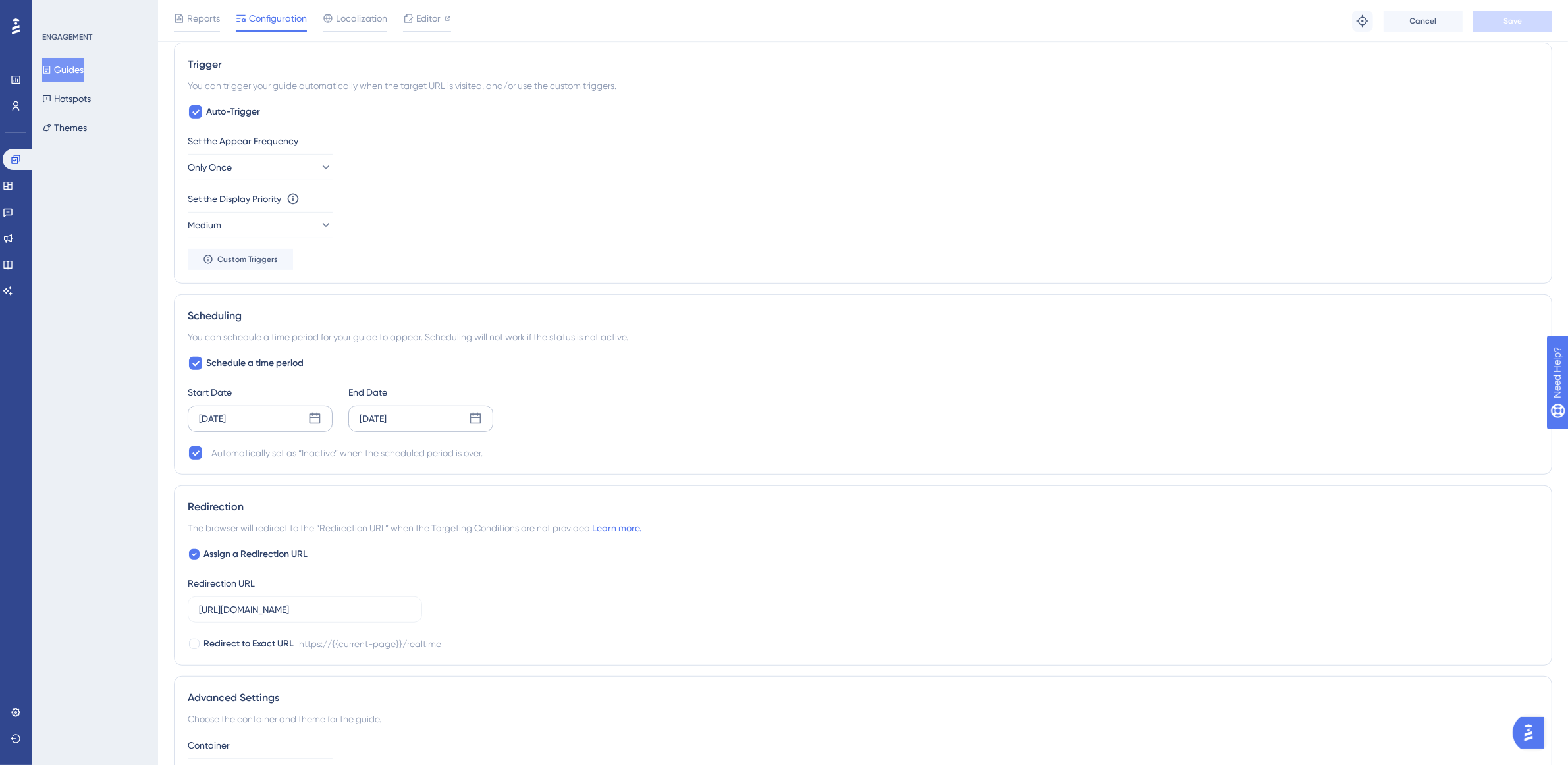
click at [308, 424] on icon at bounding box center [315, 419] width 13 height 13
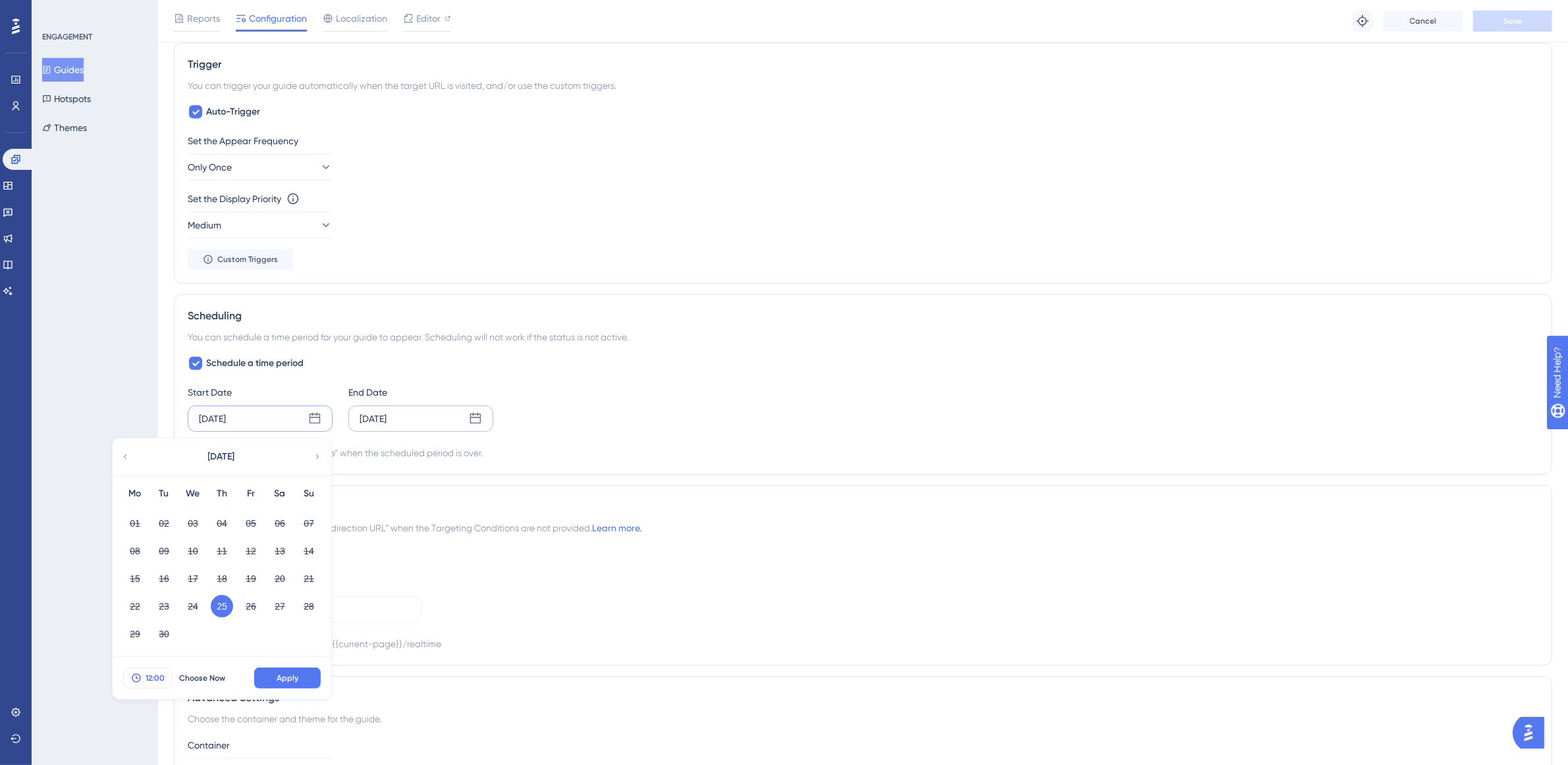
click at [147, 678] on span "12:00" at bounding box center [155, 678] width 19 height 10
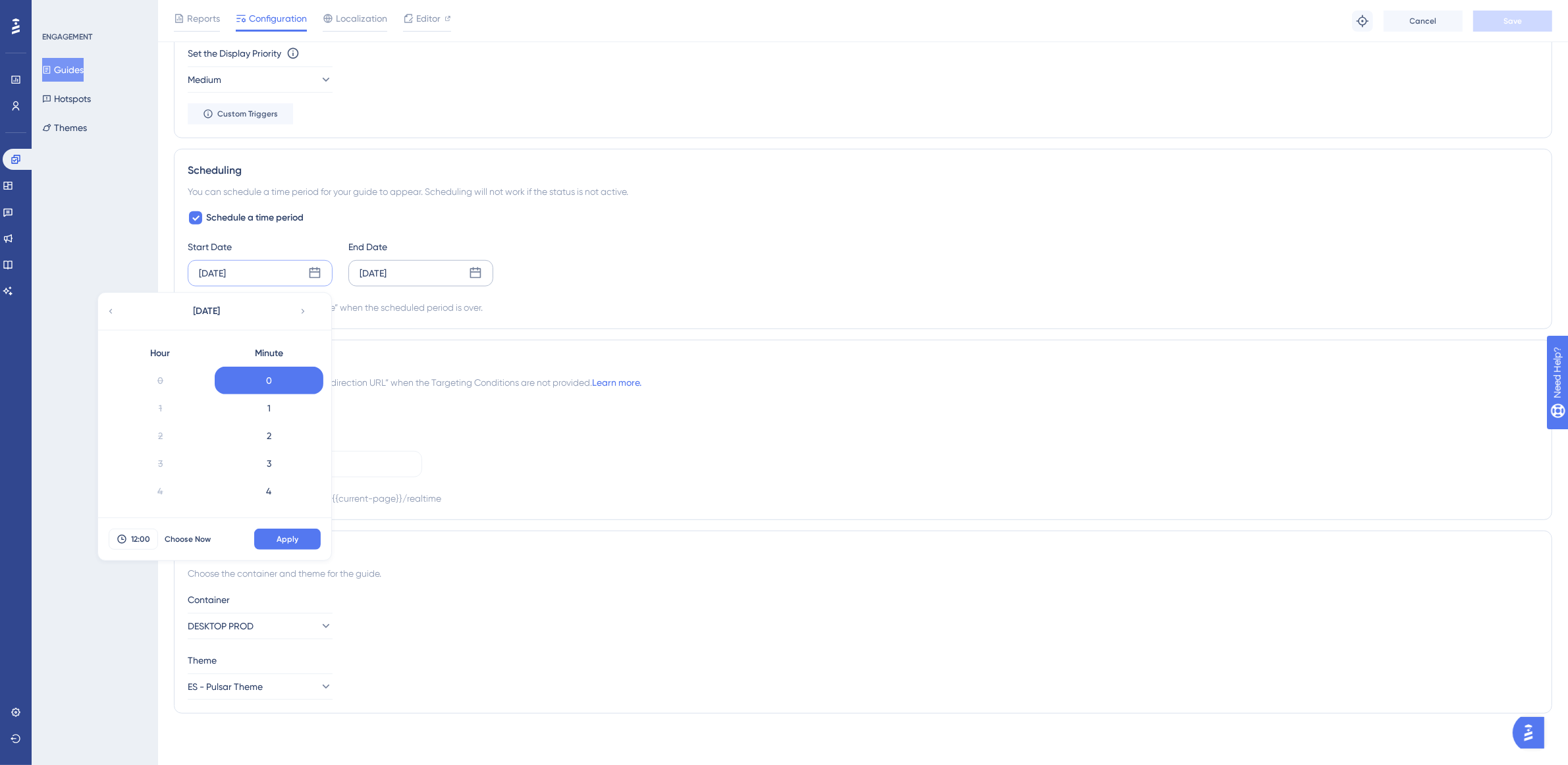
scroll to position [274, 0]
click at [176, 416] on div "11" at bounding box center [160, 410] width 109 height 27
click at [277, 445] on div "29" at bounding box center [269, 441] width 109 height 27
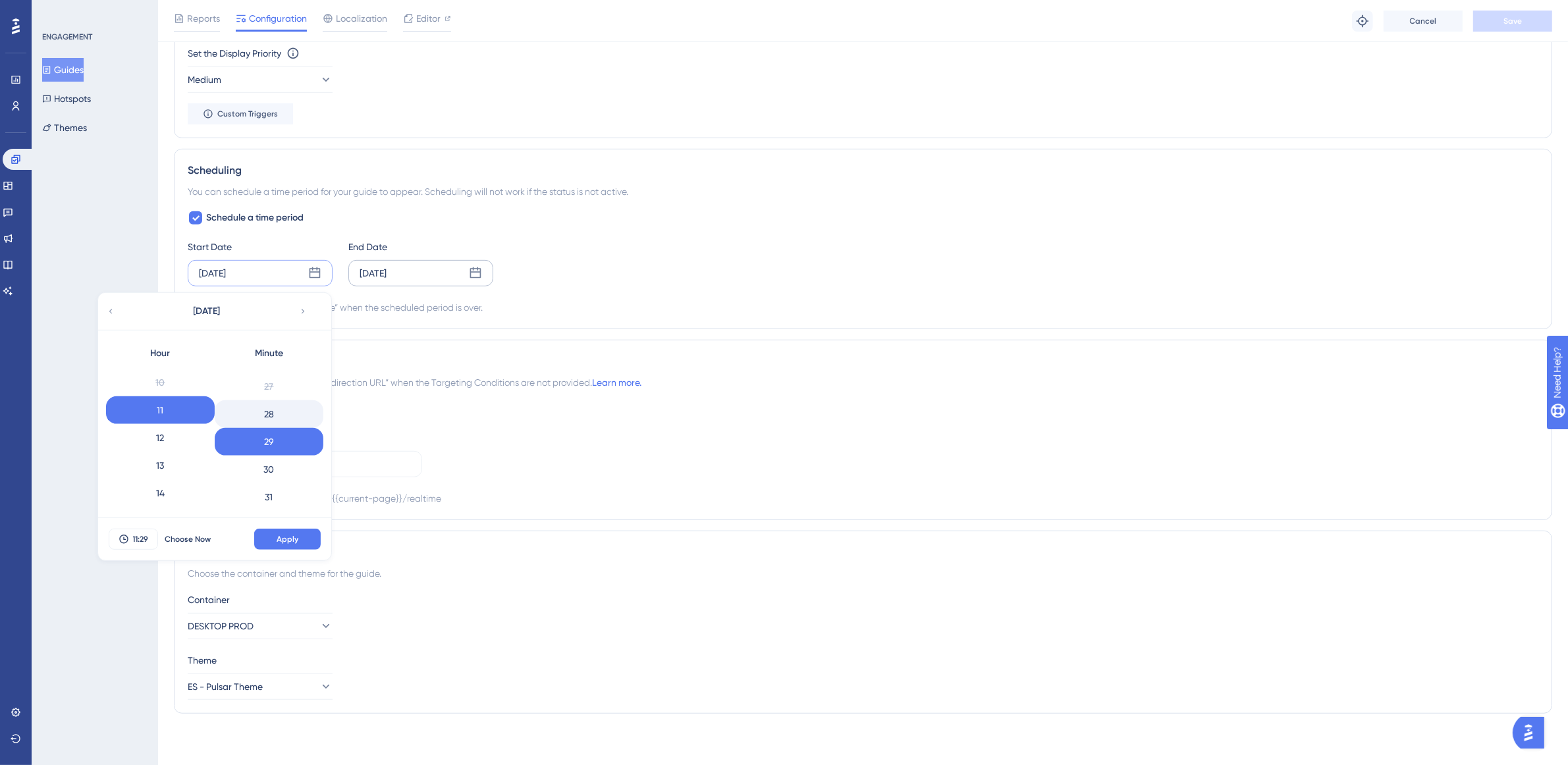
click at [275, 419] on div "28" at bounding box center [269, 414] width 109 height 27
drag, startPoint x: 287, startPoint y: 538, endPoint x: 281, endPoint y: 552, distance: 15.2
click at [287, 537] on span "Apply" at bounding box center [287, 539] width 22 height 10
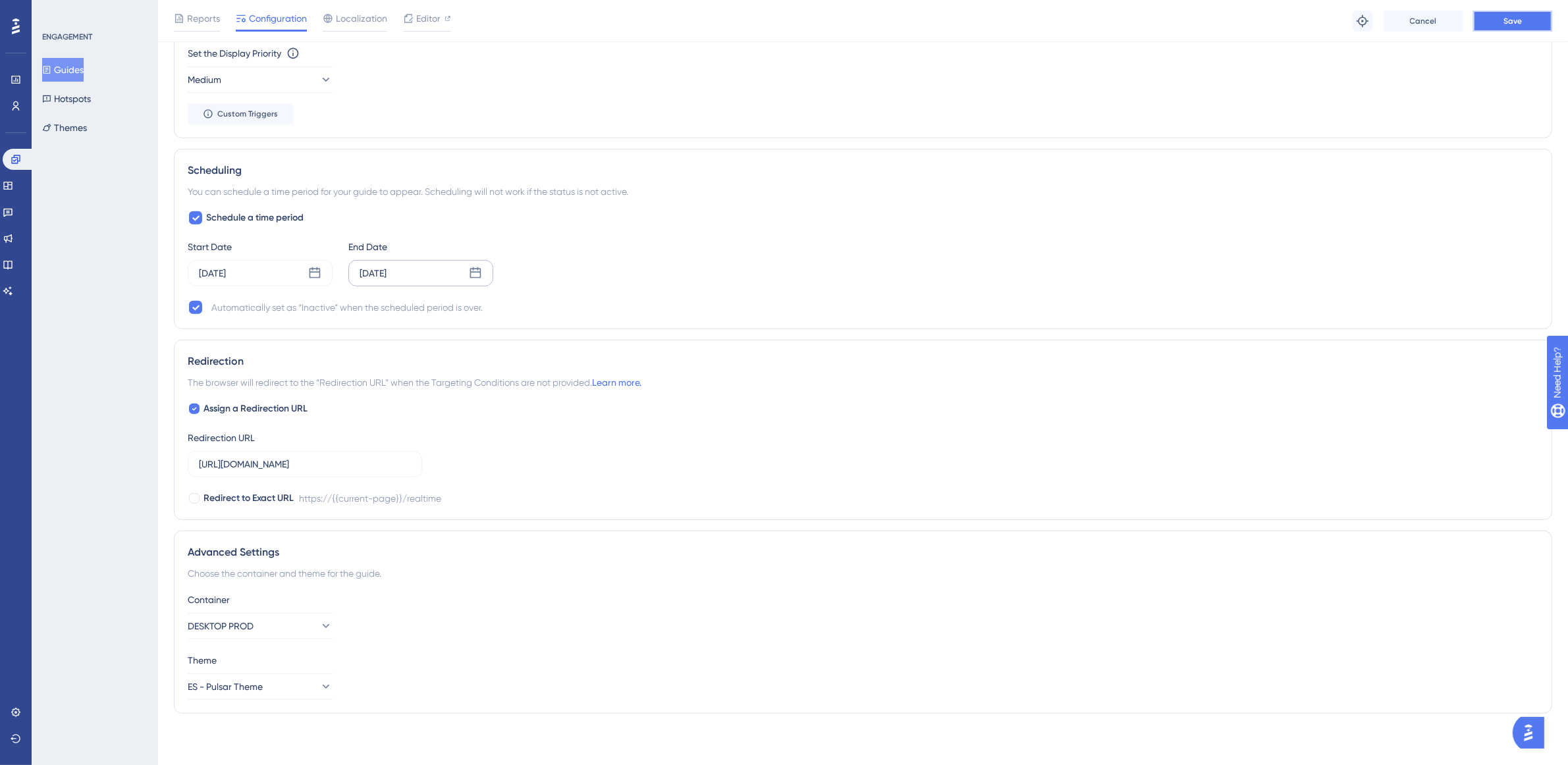
click at [1515, 19] on span "Save" at bounding box center [1512, 21] width 19 height 10
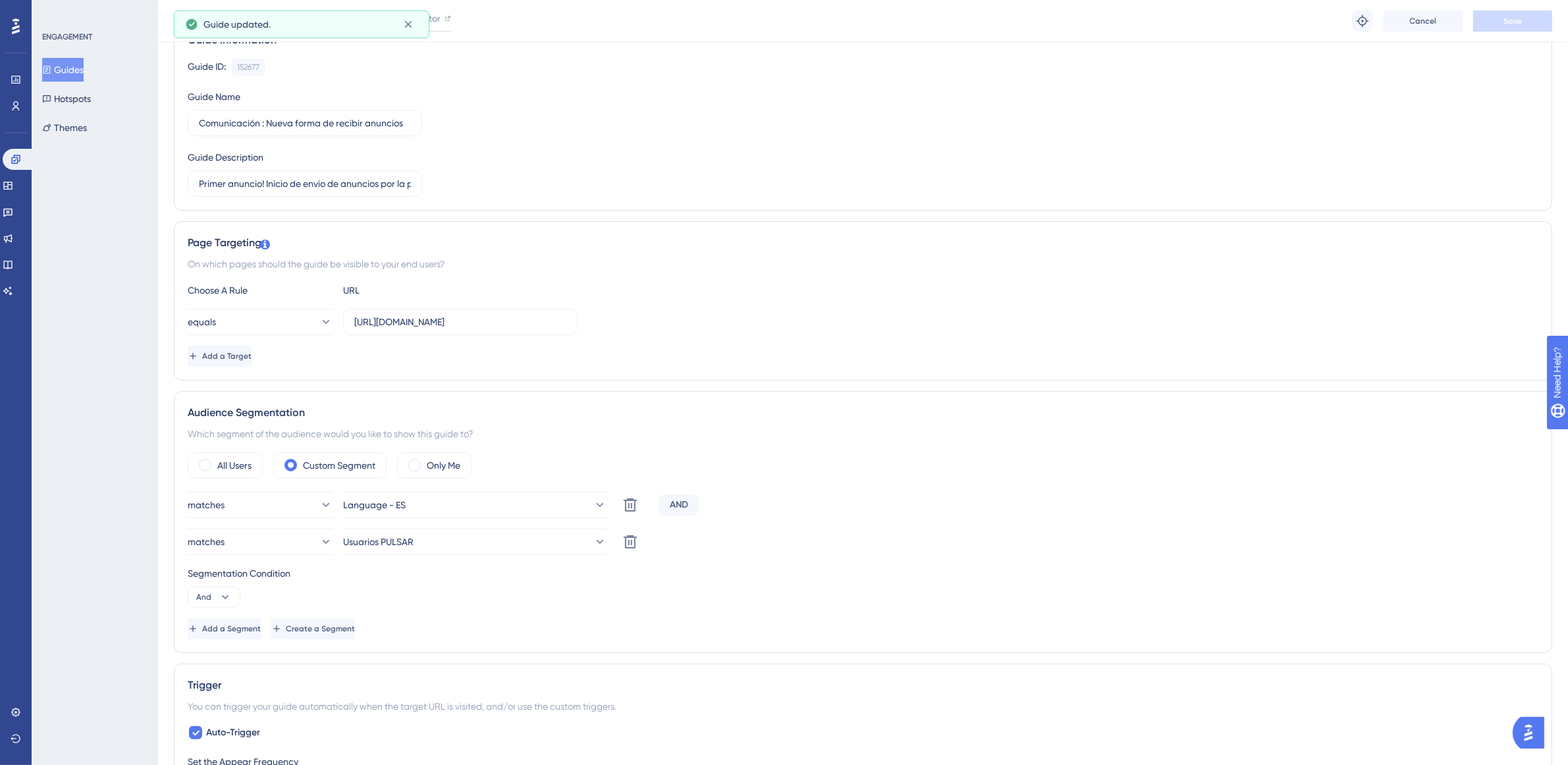
scroll to position [0, 6]
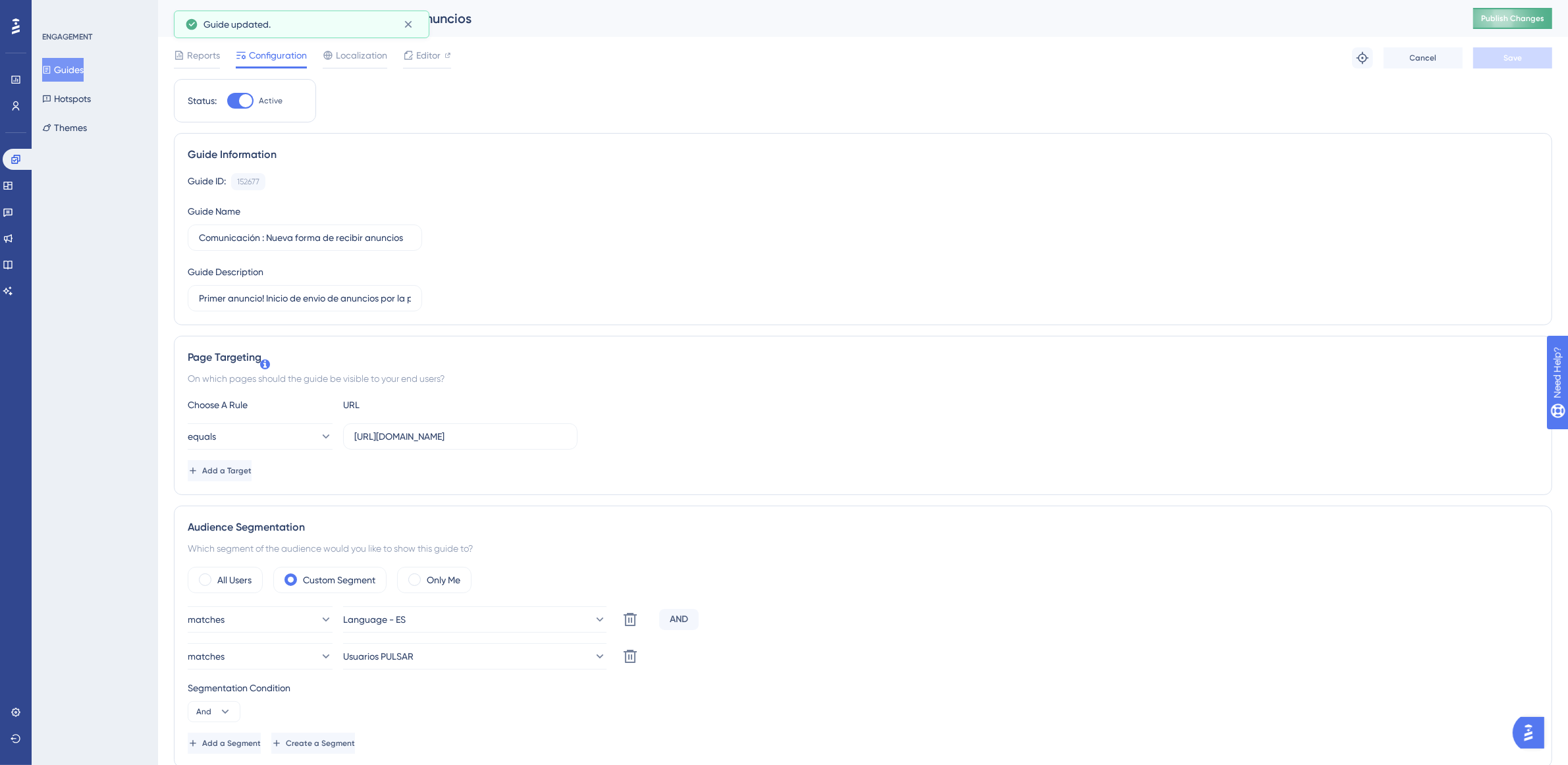
click at [1531, 16] on span "Publish Changes" at bounding box center [1512, 18] width 63 height 10
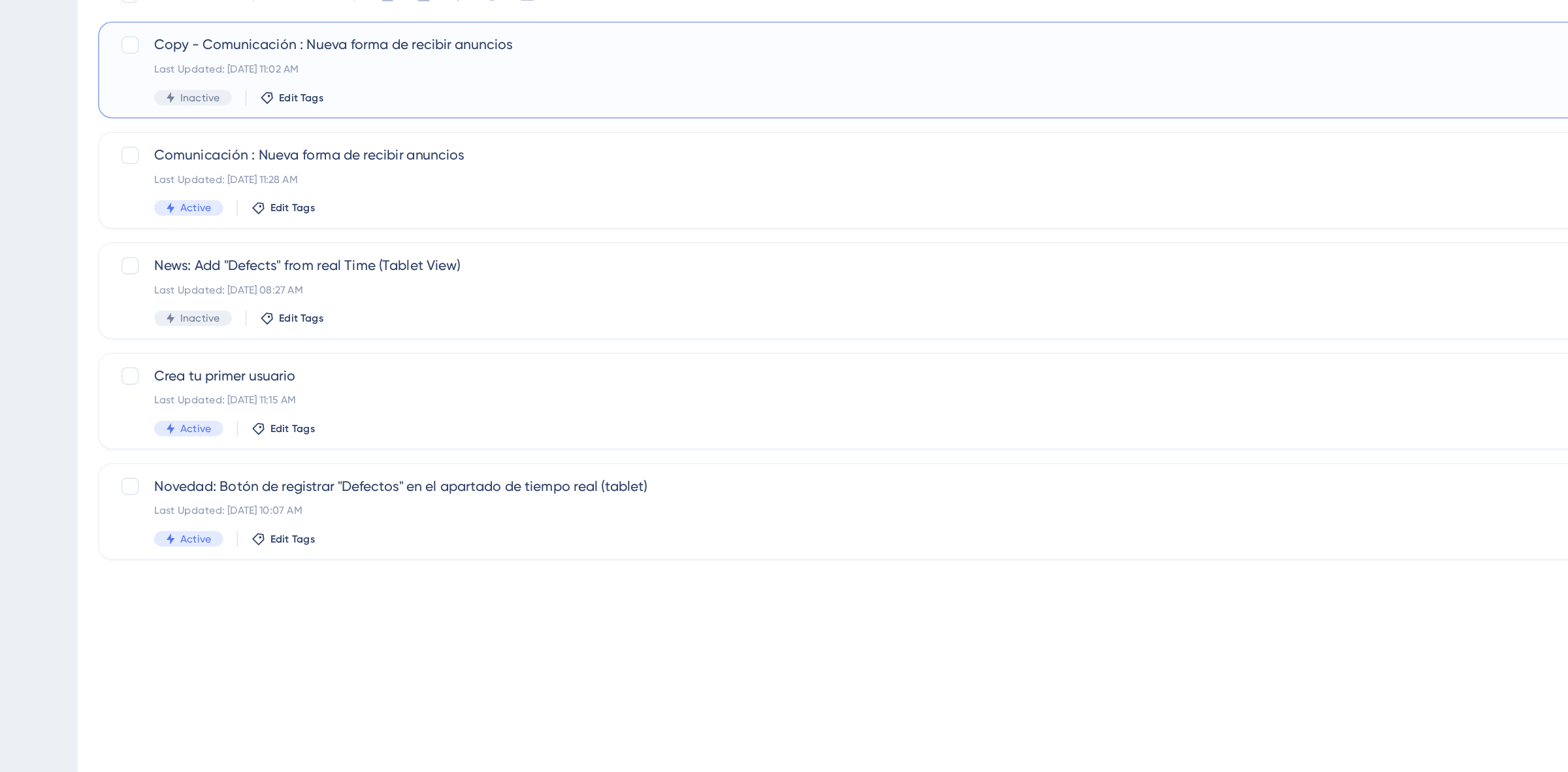
click at [432, 159] on div "Last Updated: Sep 25 2025, 11:02 AM" at bounding box center [810, 155] width 1191 height 10
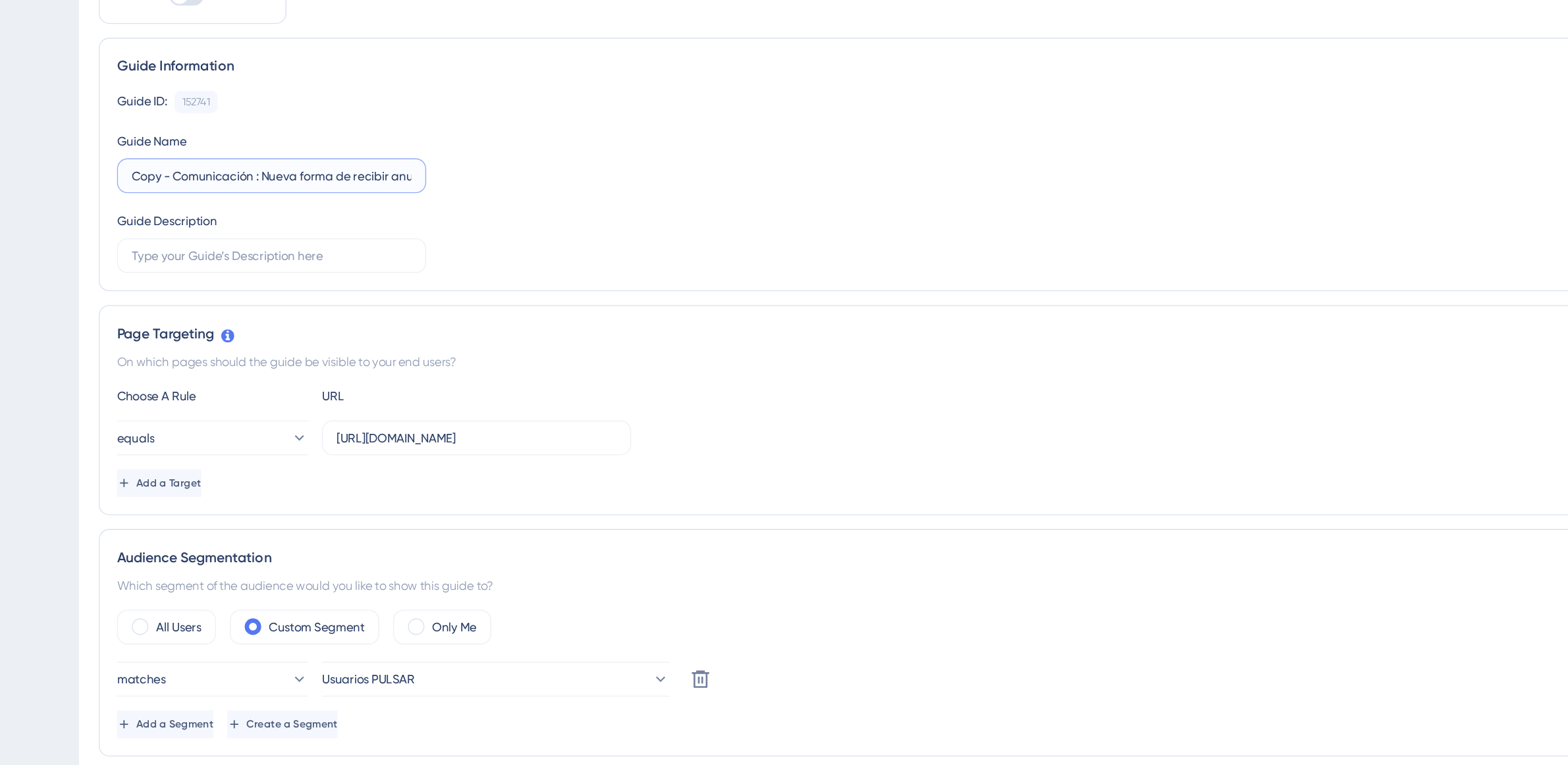
drag, startPoint x: 208, startPoint y: 219, endPoint x: 174, endPoint y: 220, distance: 34.0
click at [174, 220] on div "Guide Information Guide ID: 152741 Copy Guide Name Copy - Comunicación : Nueva …" at bounding box center [863, 229] width 1378 height 192
click at [220, 243] on input "US -: Nueva forma de recibir anuncios" at bounding box center [304, 238] width 212 height 15
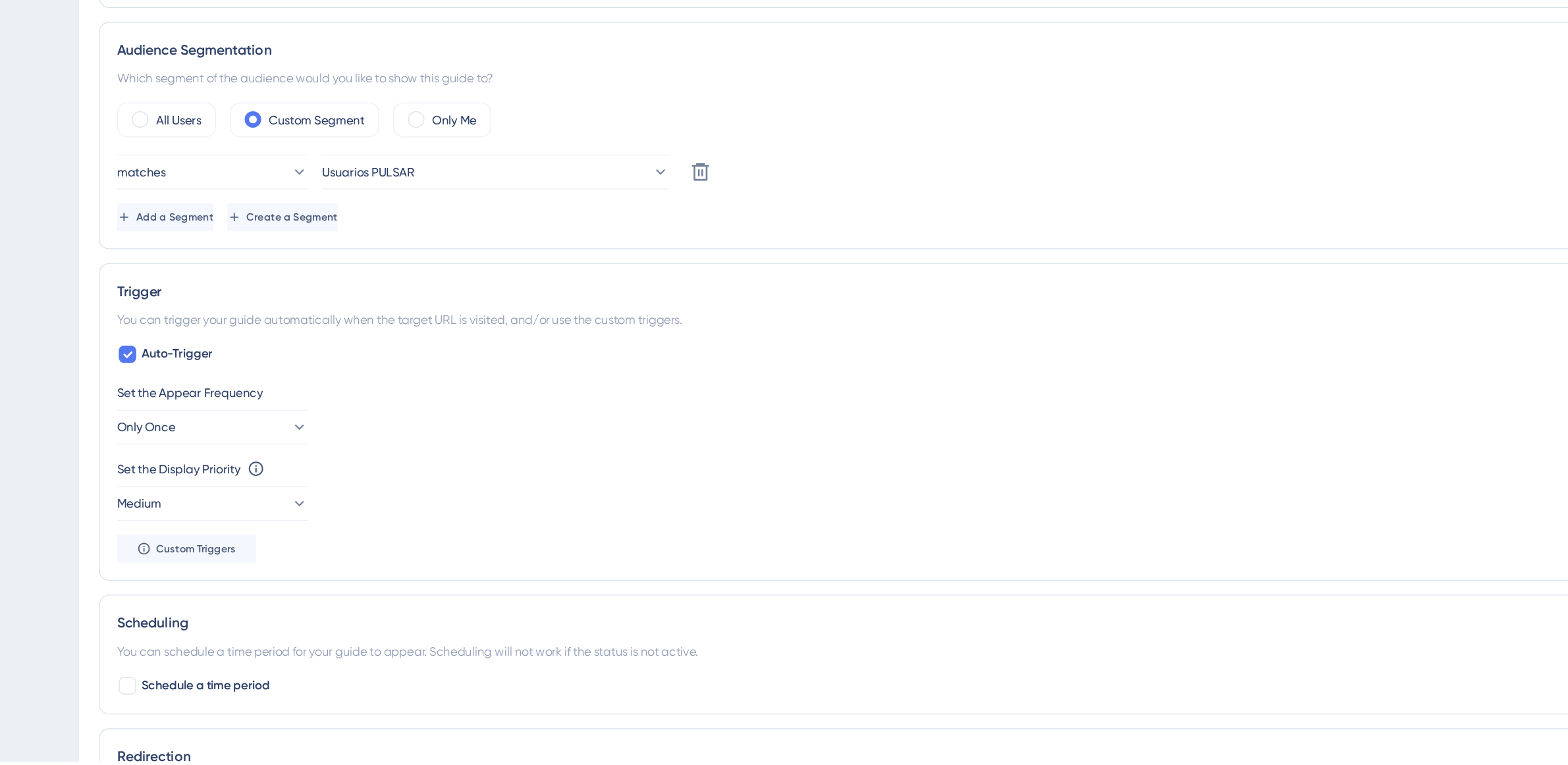
scroll to position [311, 0]
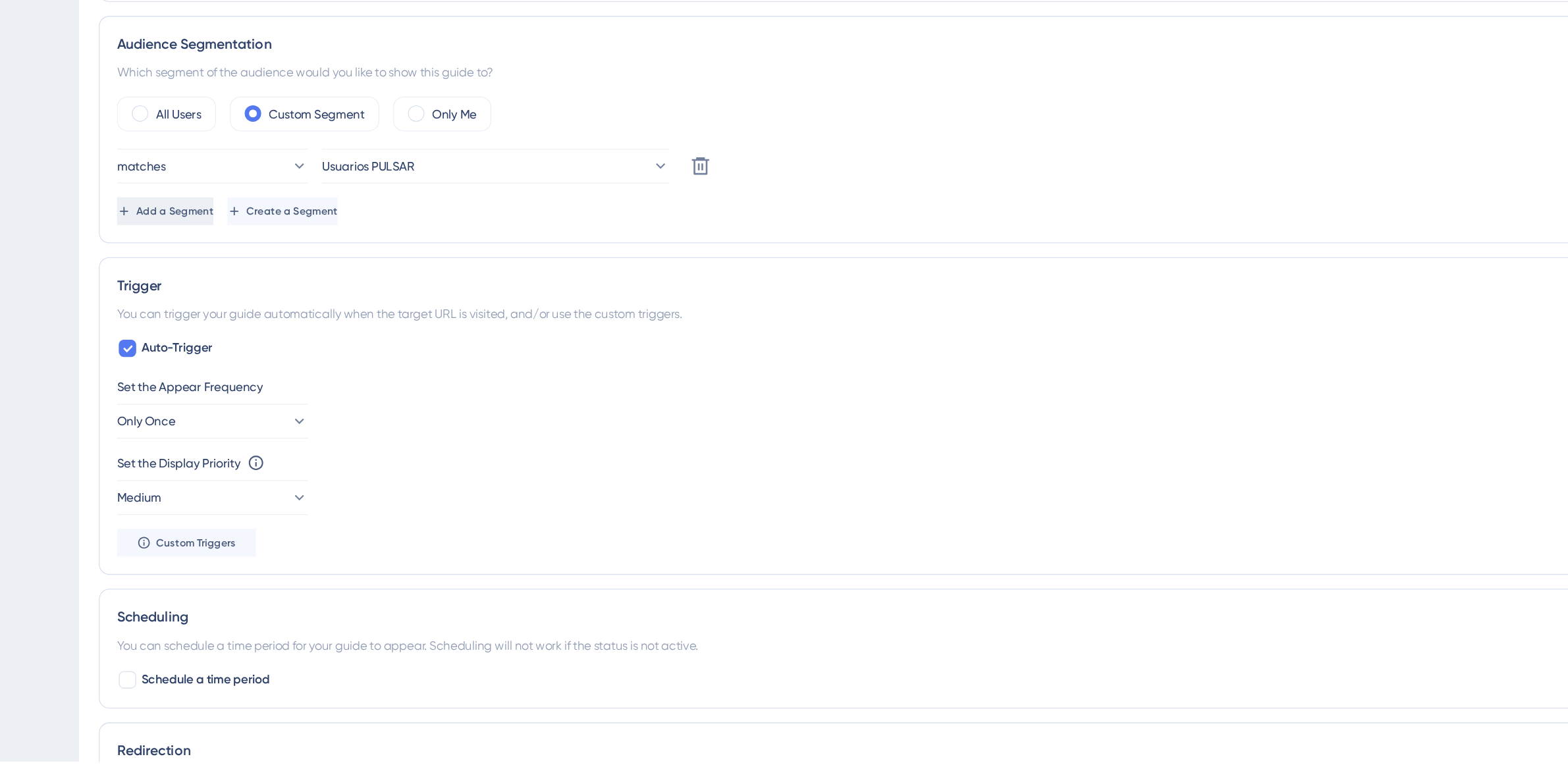
type input "US - Nueva forma de recibir anuncios"
click at [261, 345] on button "Add a Segment" at bounding box center [224, 348] width 73 height 21
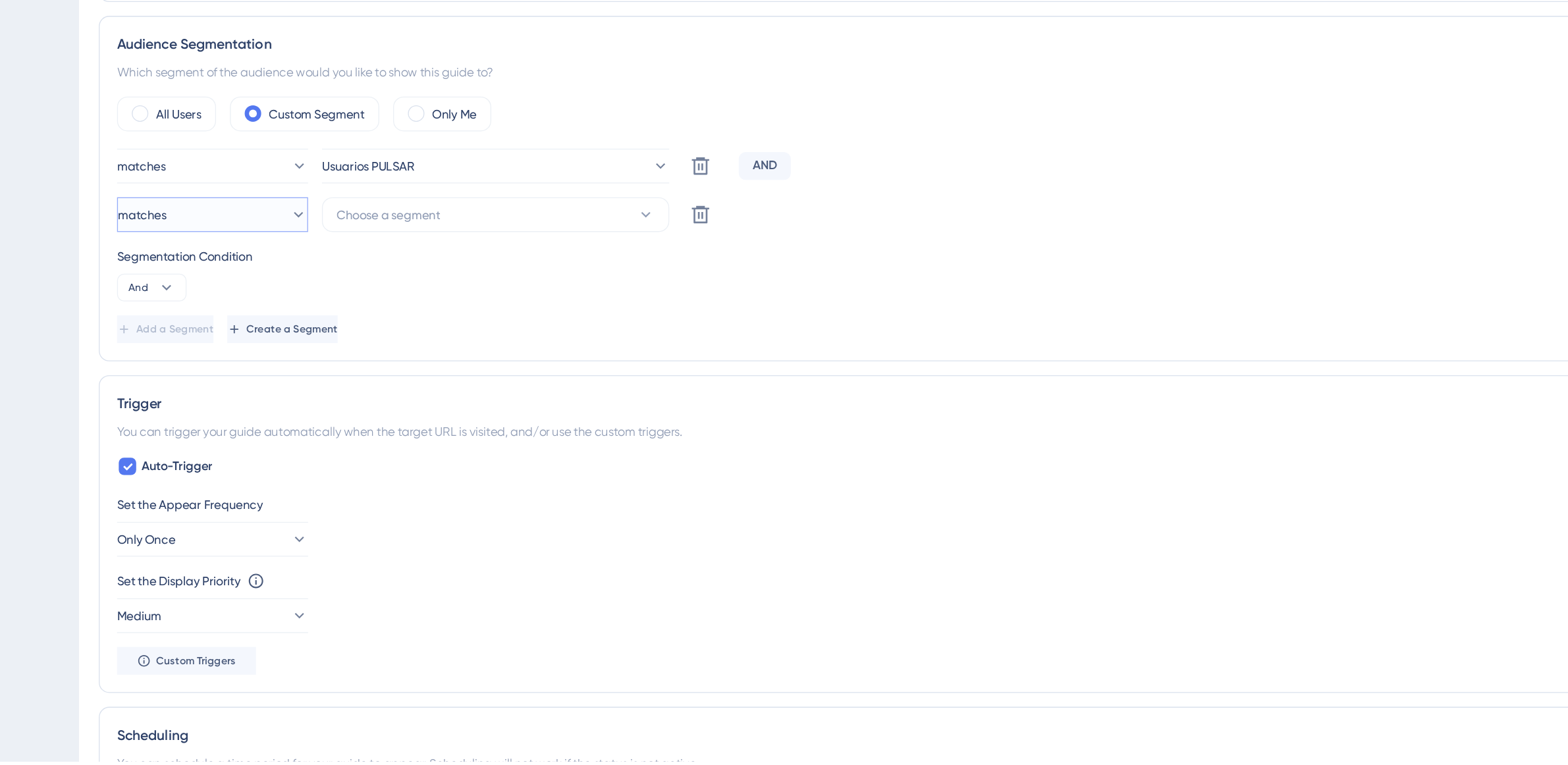
click at [289, 343] on button "matches" at bounding box center [260, 350] width 144 height 27
click at [361, 343] on span "Choose a segment" at bounding box center [393, 350] width 78 height 16
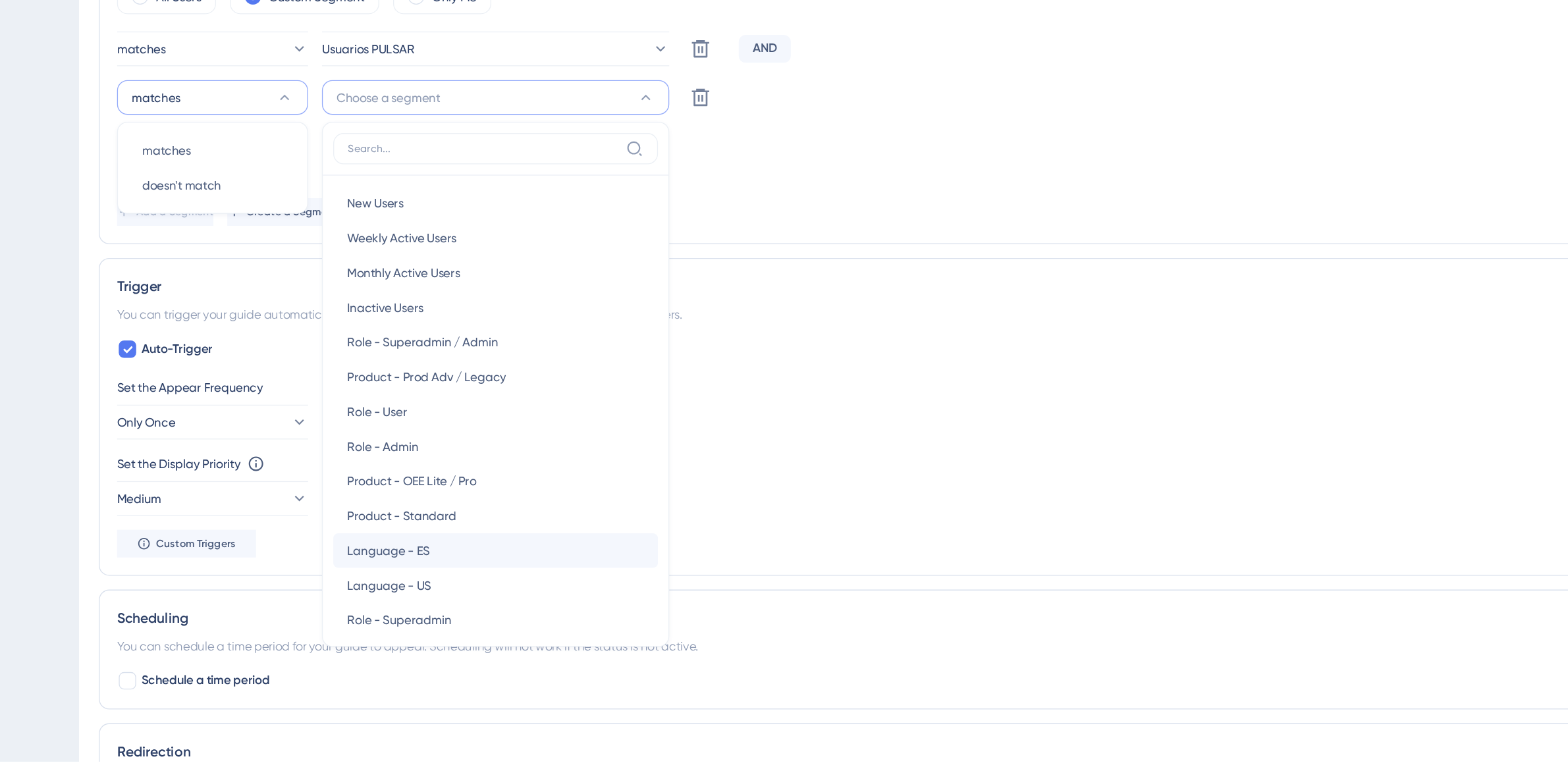
scroll to position [650, 0]
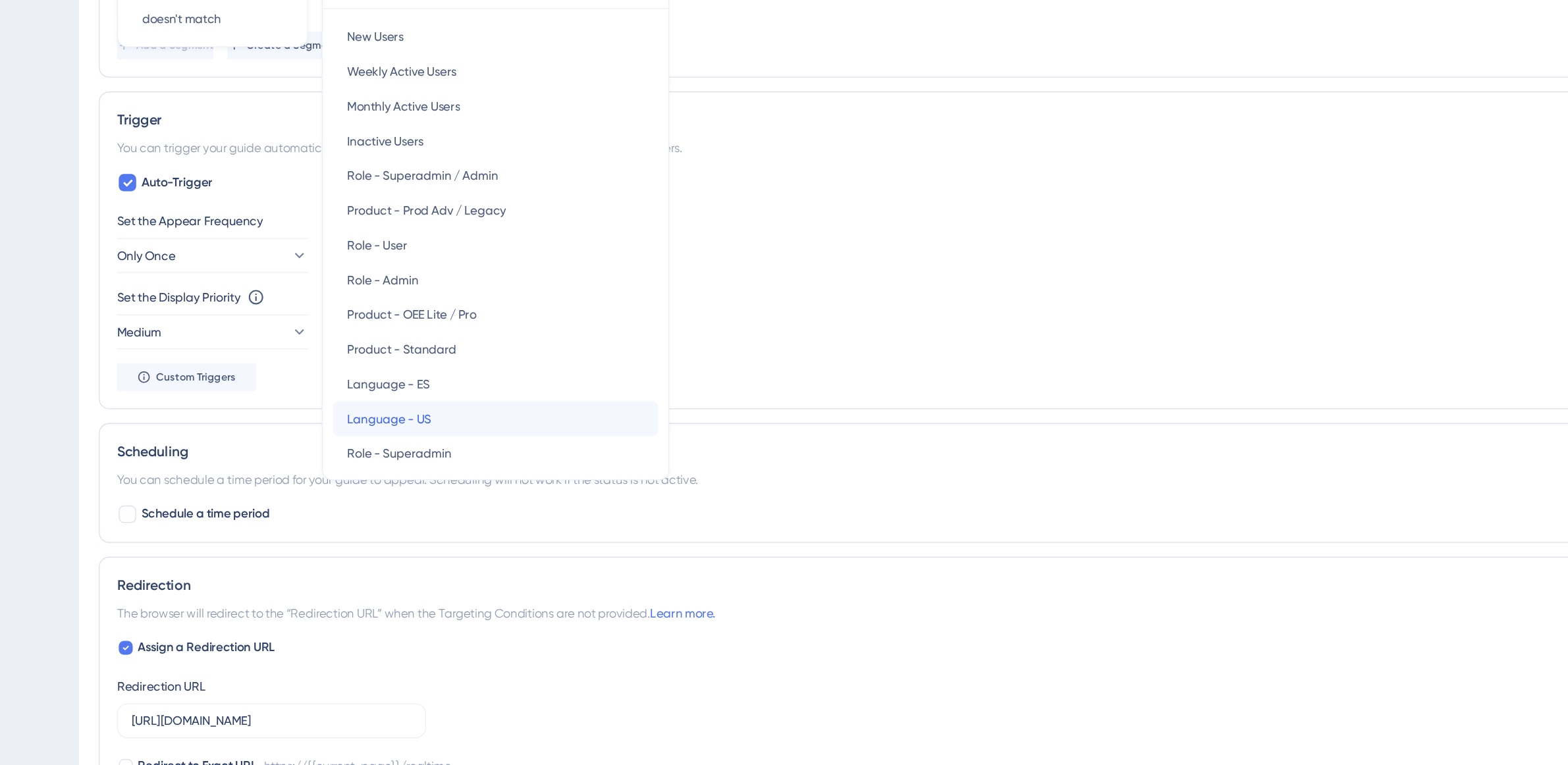
click at [481, 374] on div "Language - US Language - US" at bounding box center [475, 381] width 225 height 27
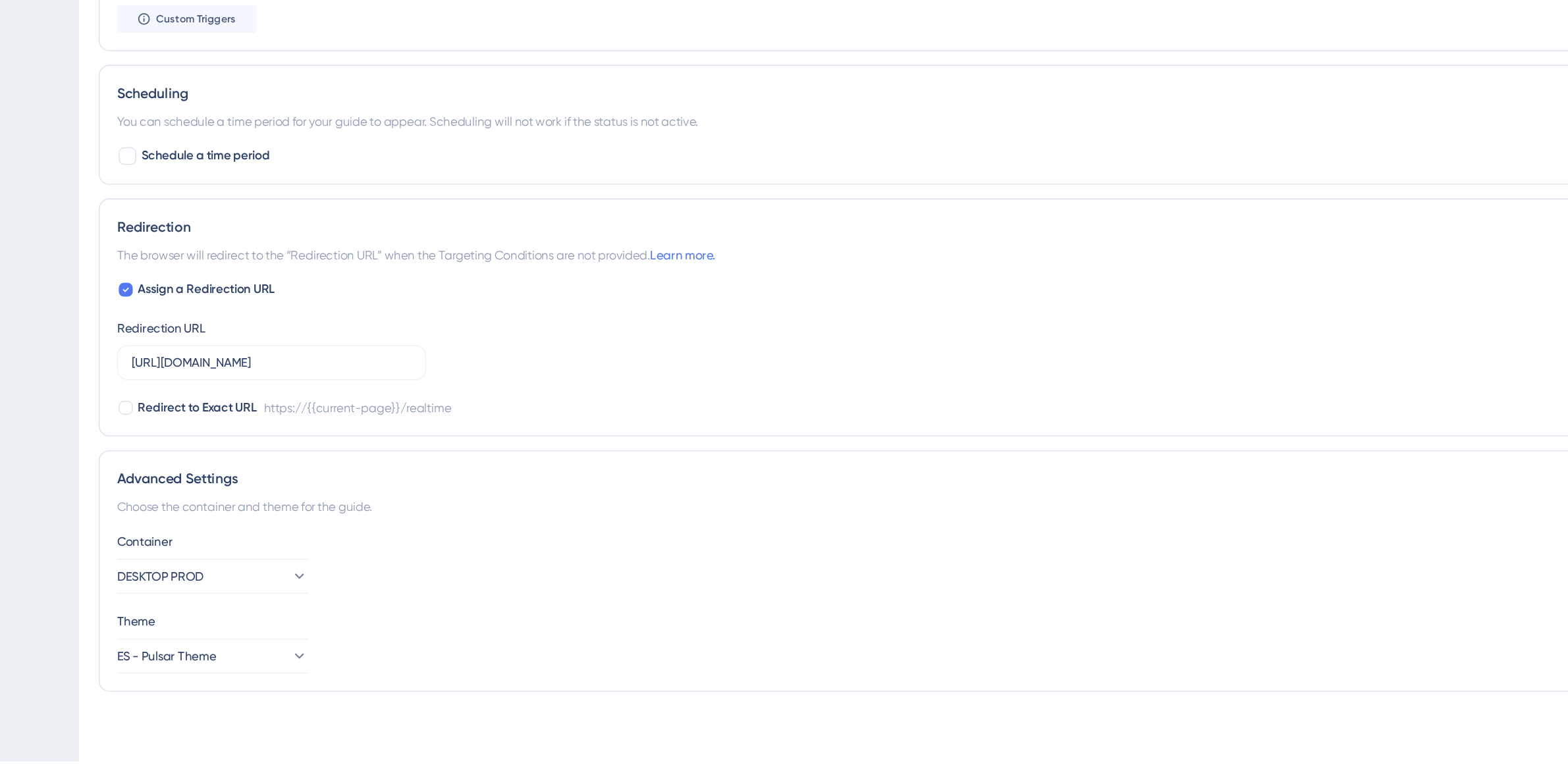
scroll to position [801, 0]
click at [320, 679] on icon at bounding box center [325, 685] width 13 height 13
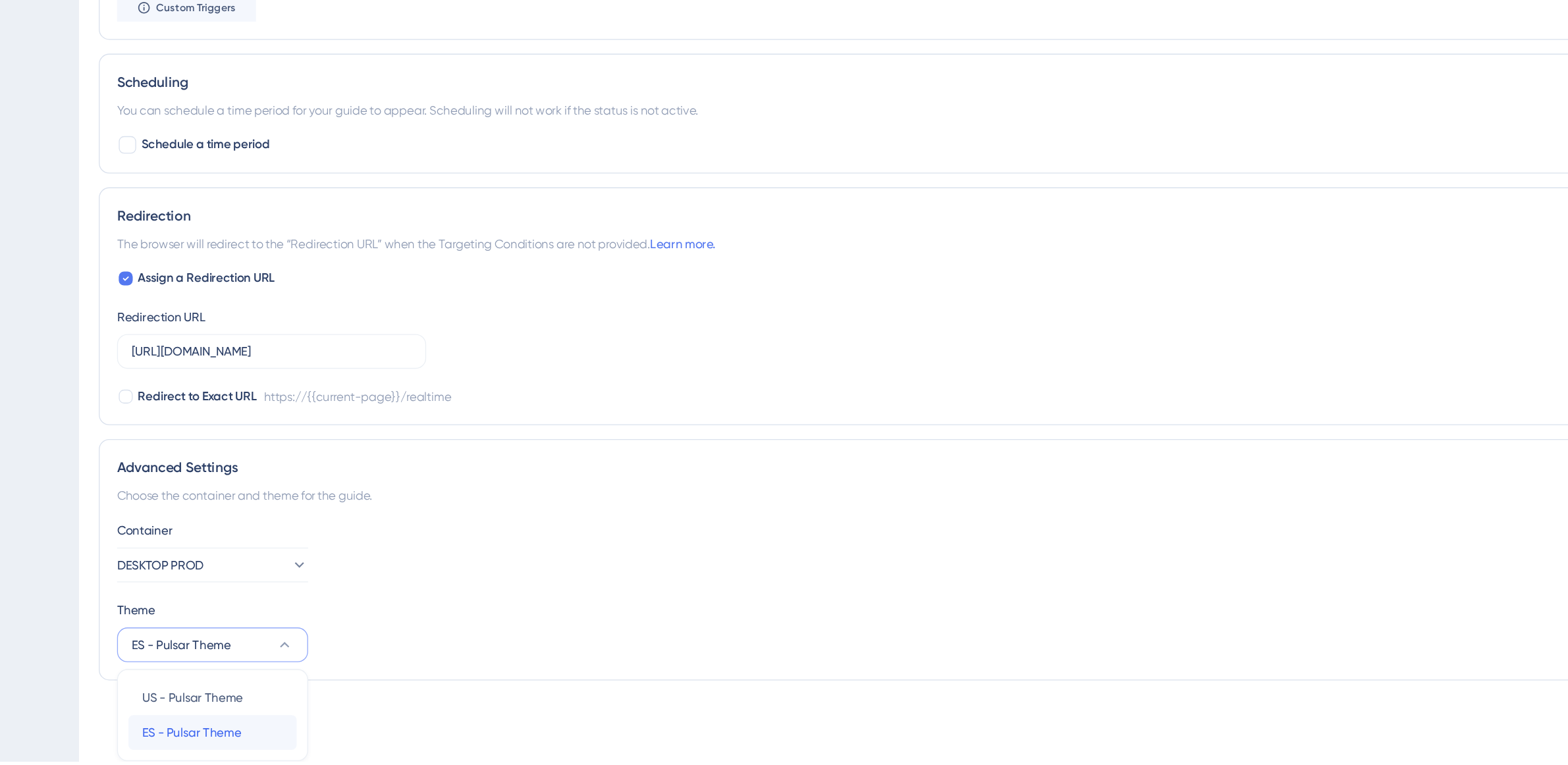
click at [274, 741] on span "ES - Pulsar Theme" at bounding box center [244, 743] width 75 height 16
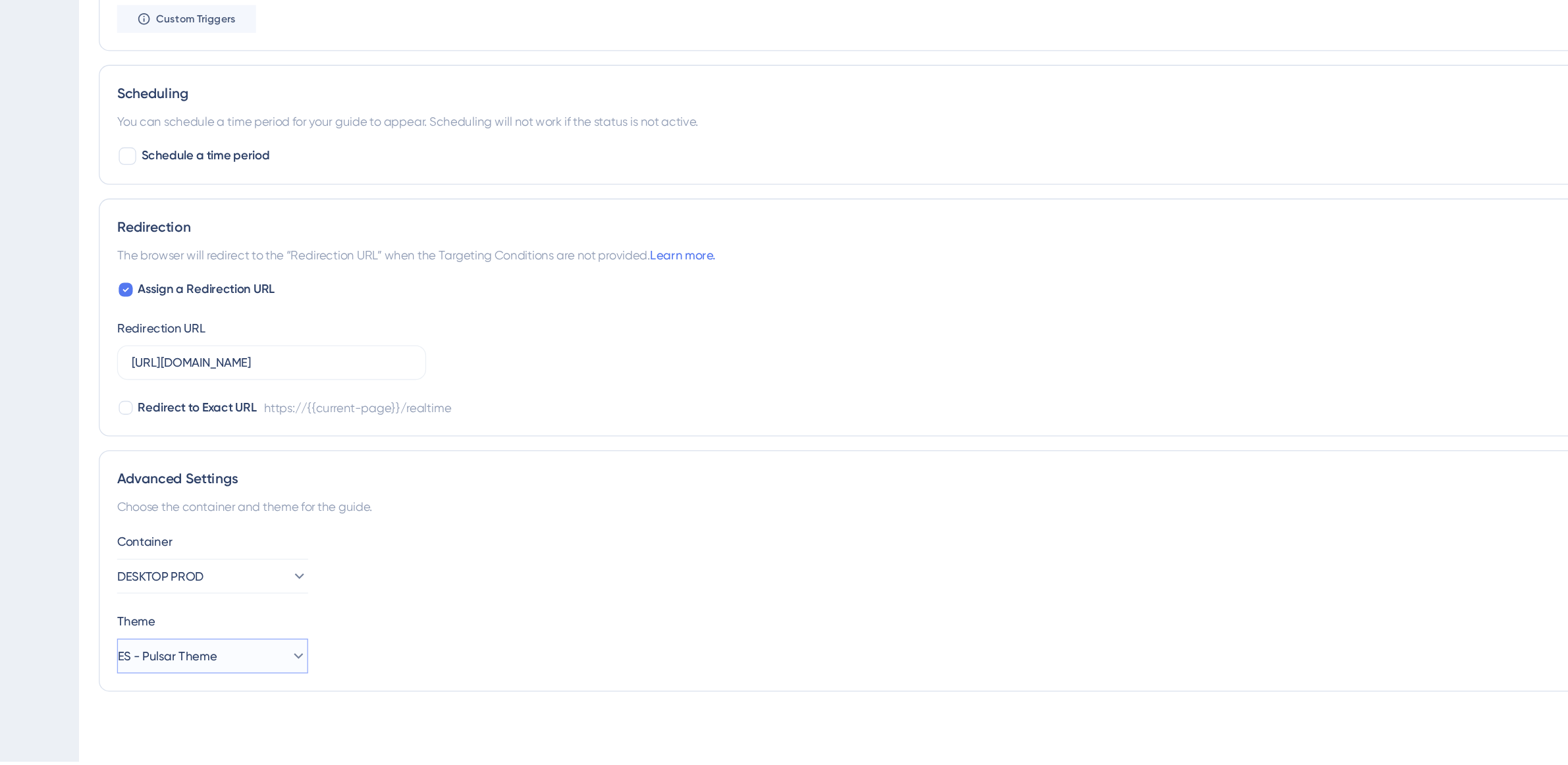
click at [263, 682] on span "ES - Pulsar Theme" at bounding box center [225, 686] width 75 height 16
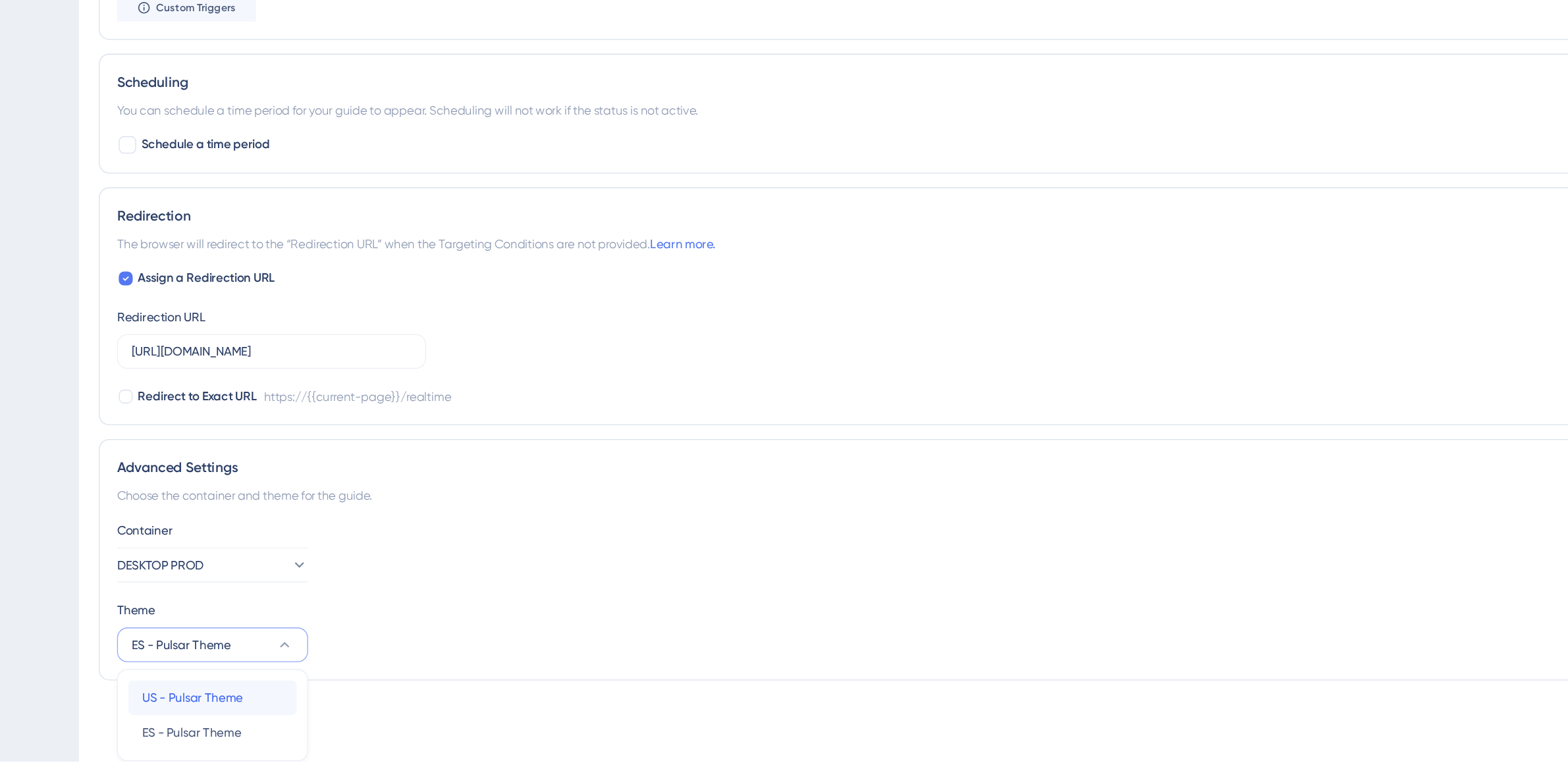
click at [266, 720] on span "US - Pulsar Theme" at bounding box center [245, 717] width 77 height 16
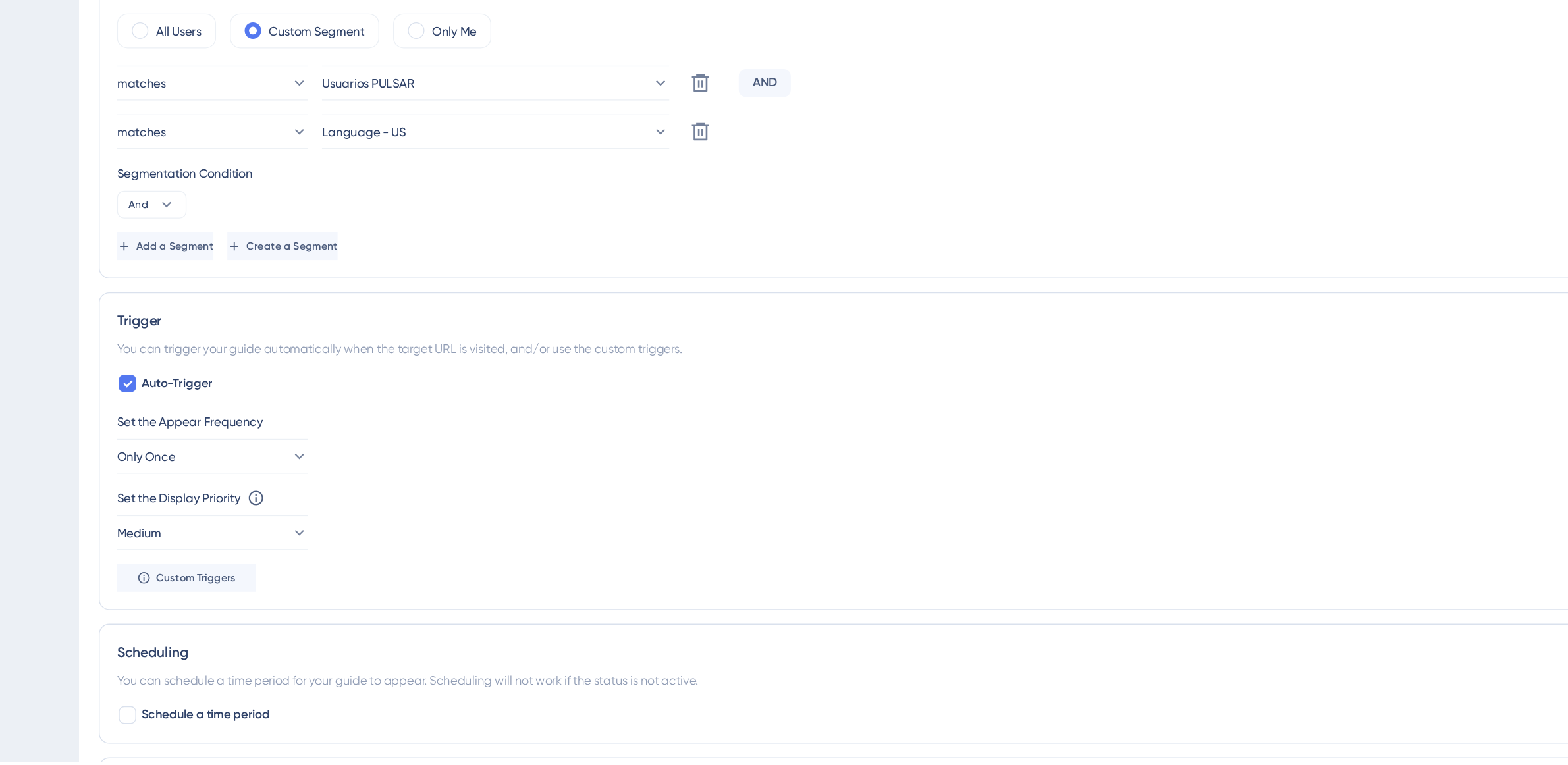
scroll to position [624, 0]
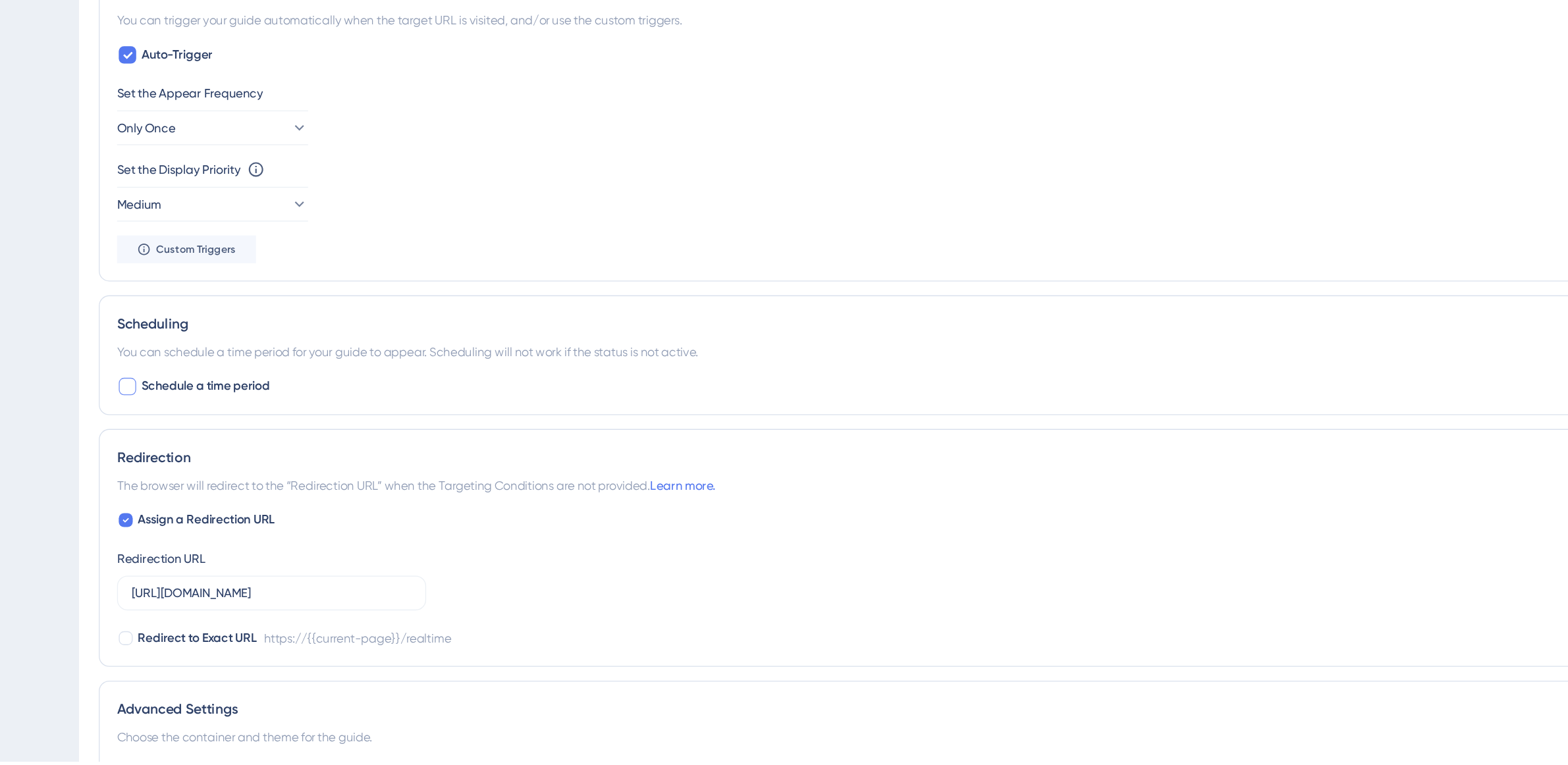
click at [199, 486] on div at bounding box center [195, 480] width 13 height 13
checkbox input "true"
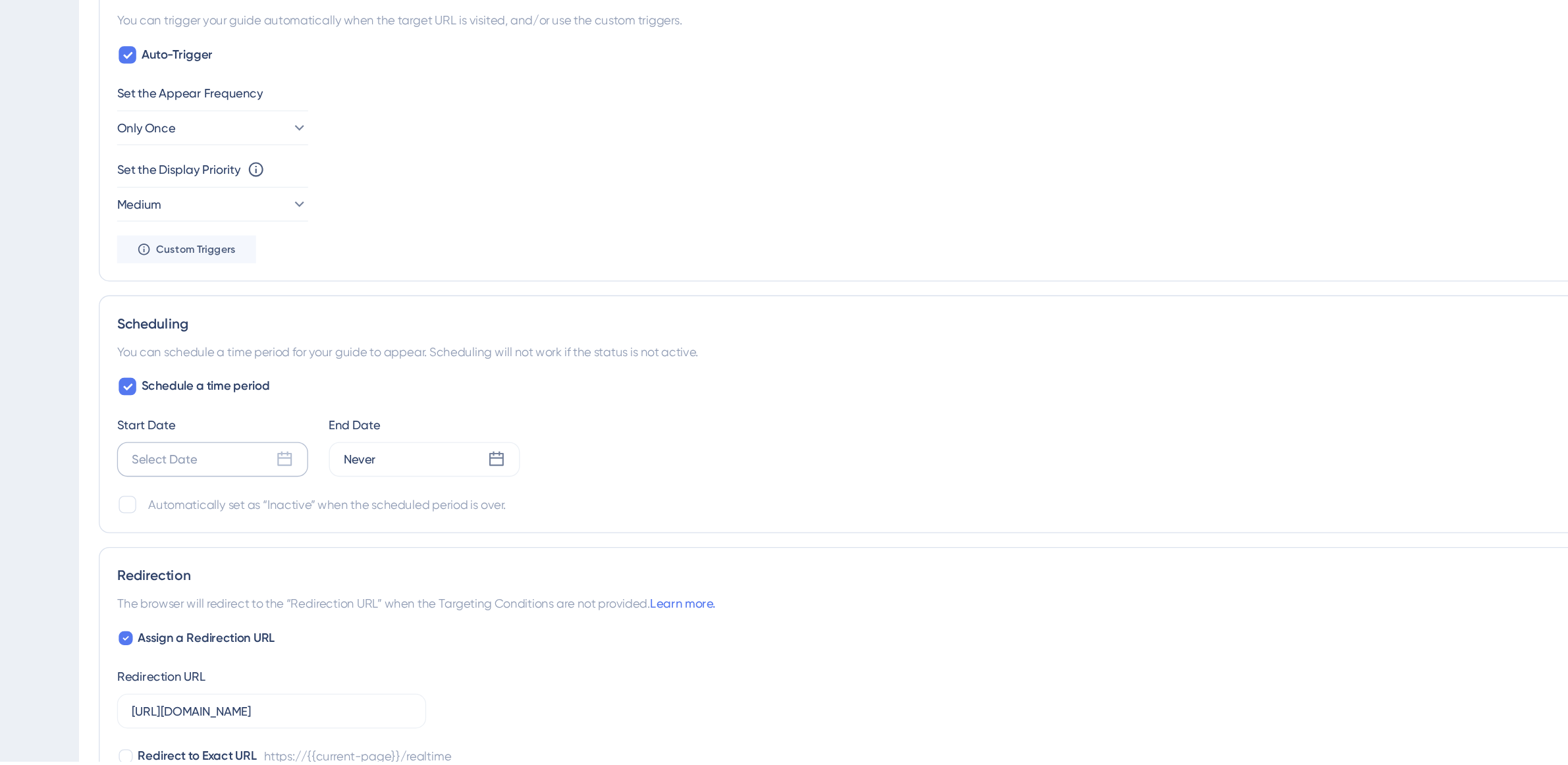
click at [278, 541] on div "Select Date" at bounding box center [260, 536] width 144 height 27
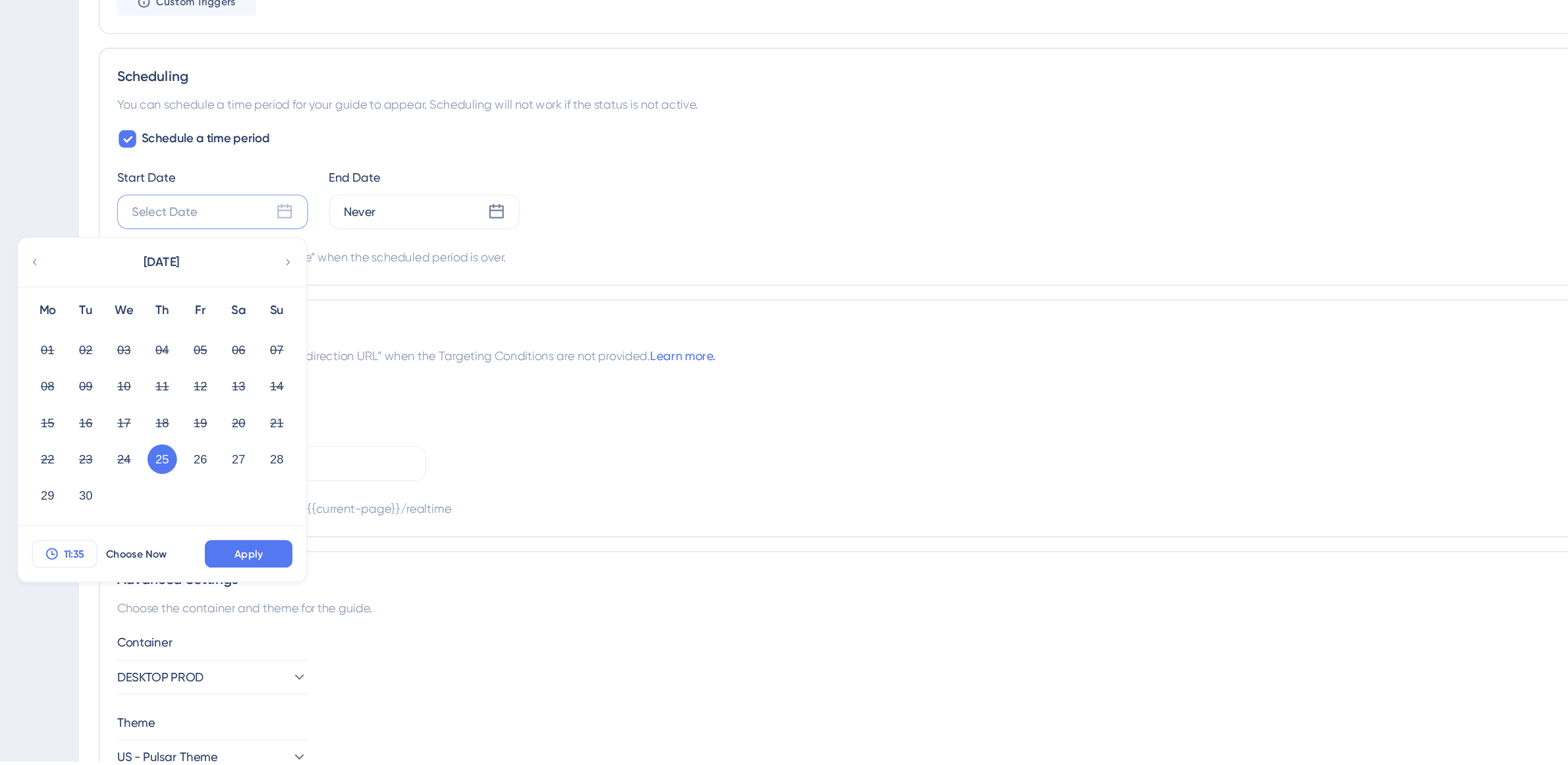
click at [160, 606] on span "11:35" at bounding box center [156, 608] width 16 height 10
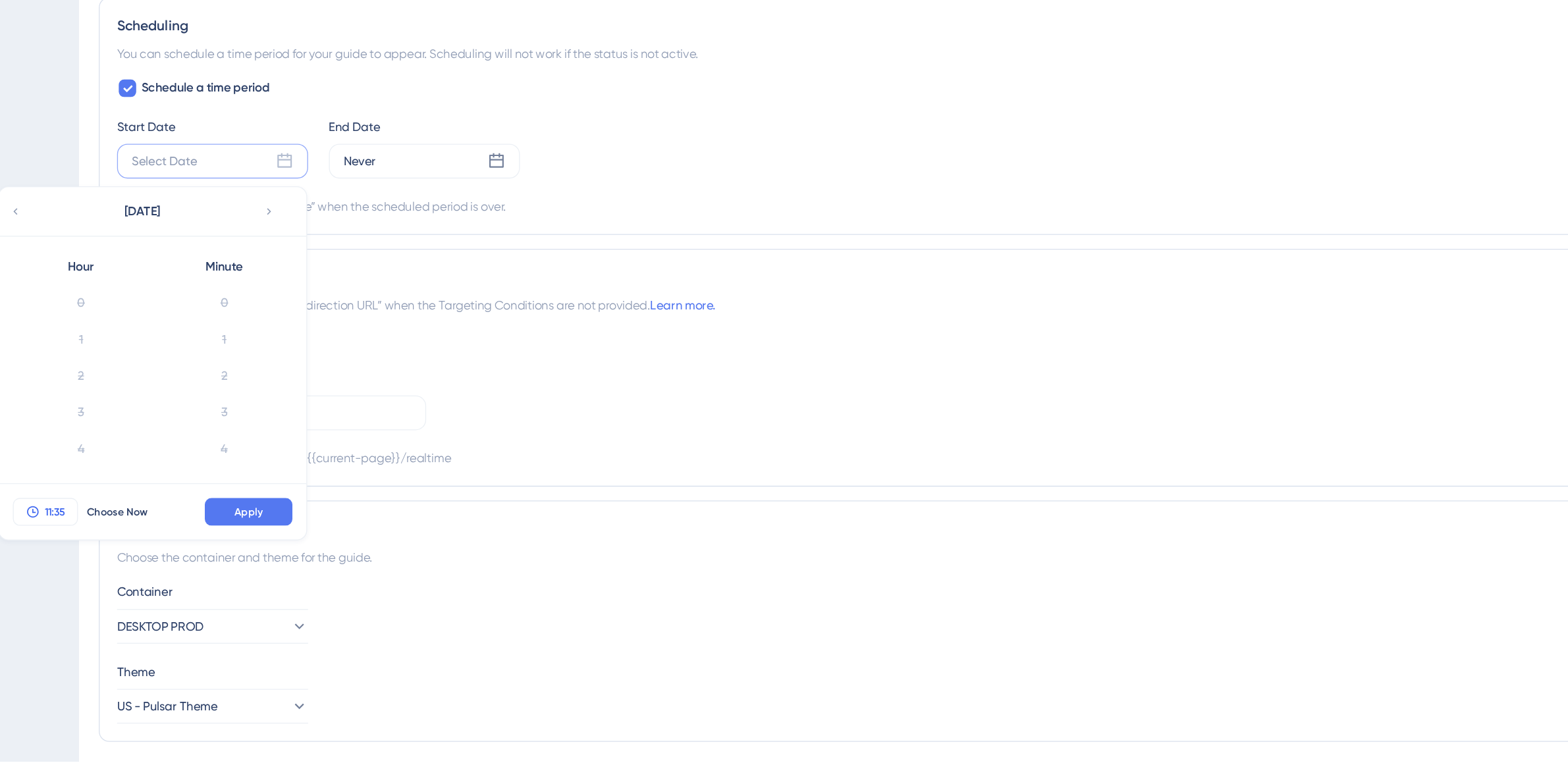
scroll to position [910, 0]
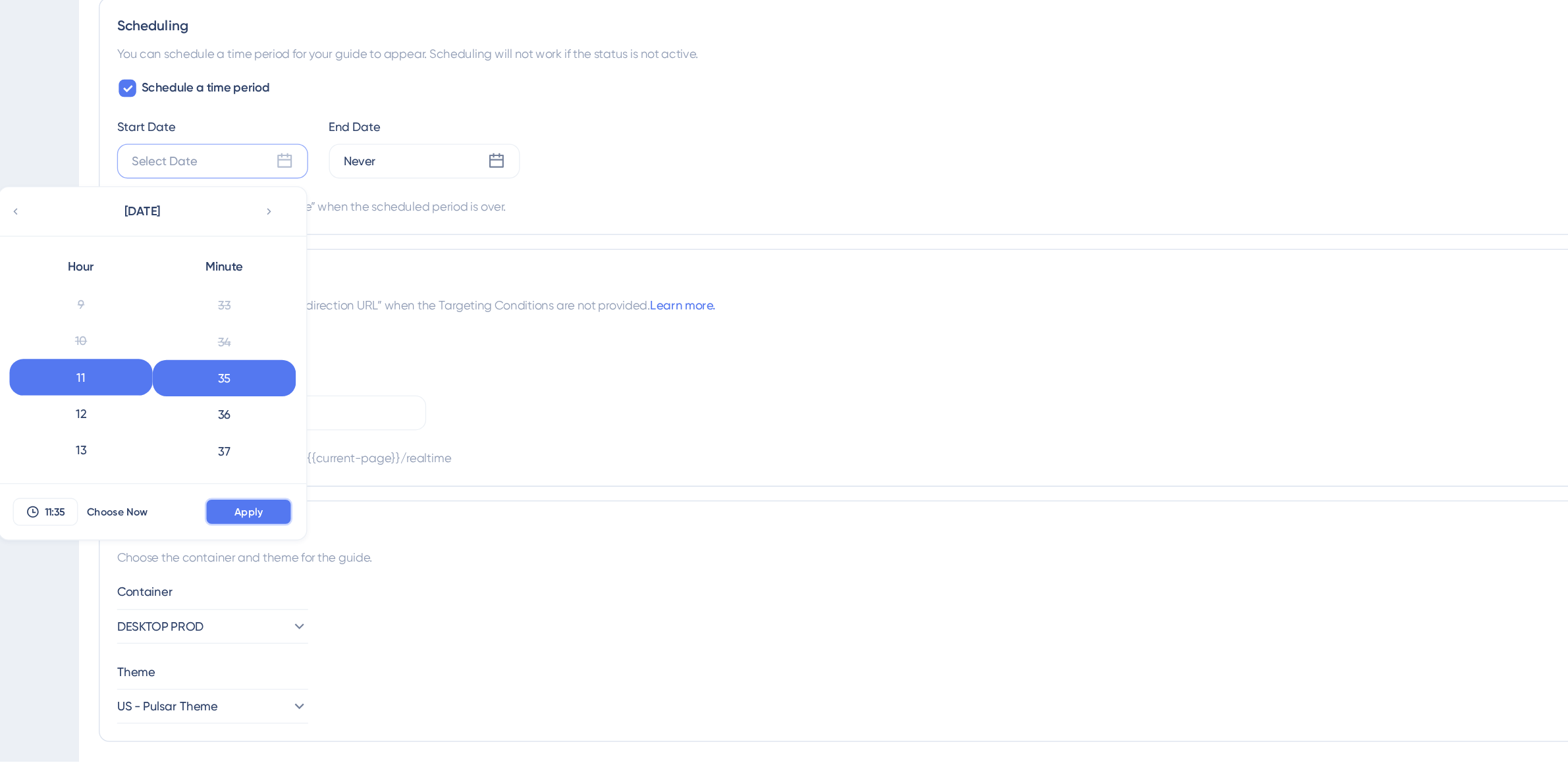
click at [291, 575] on span "Apply" at bounding box center [287, 575] width 22 height 10
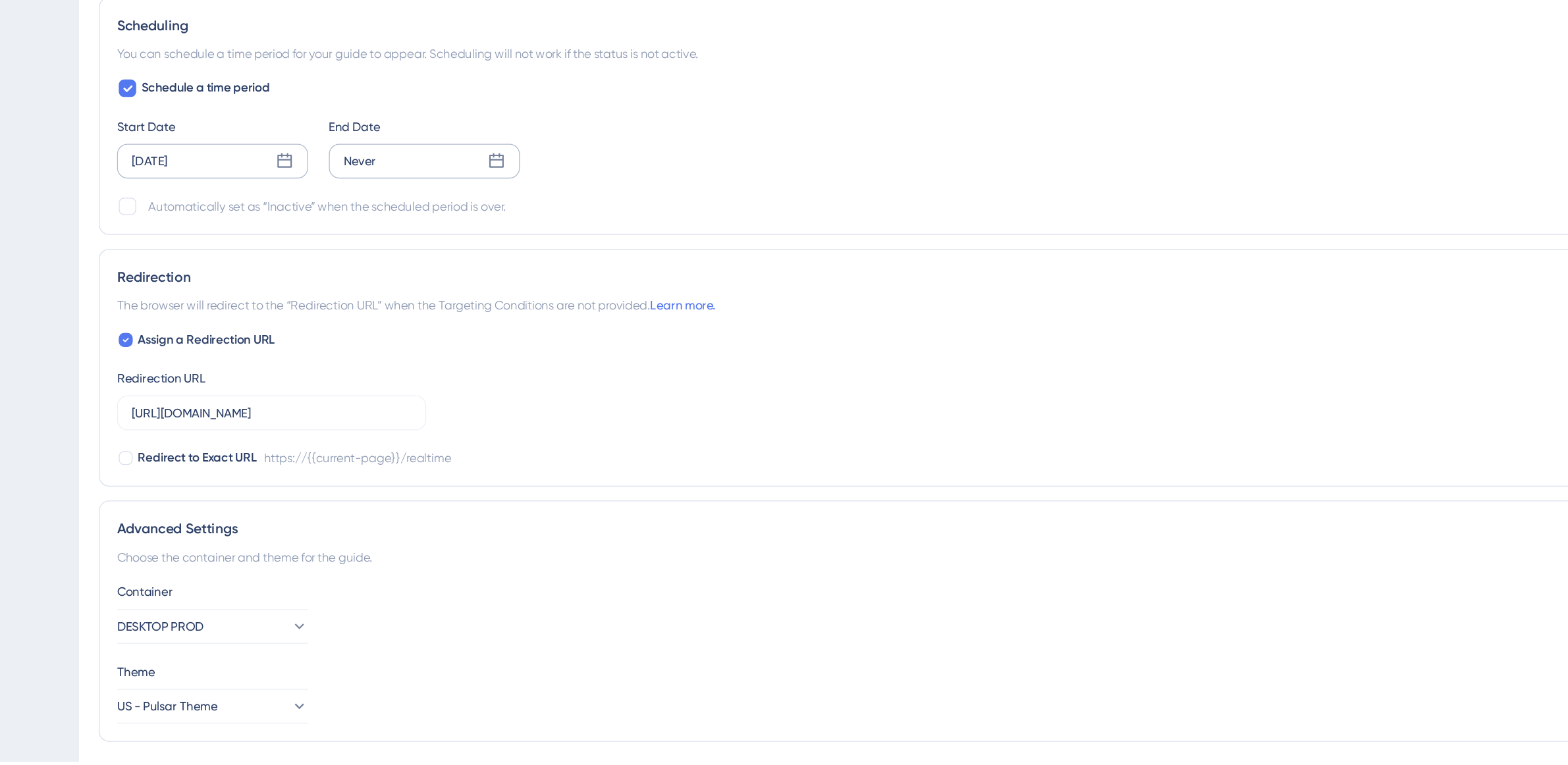
click at [475, 304] on div "Never" at bounding box center [420, 310] width 144 height 27
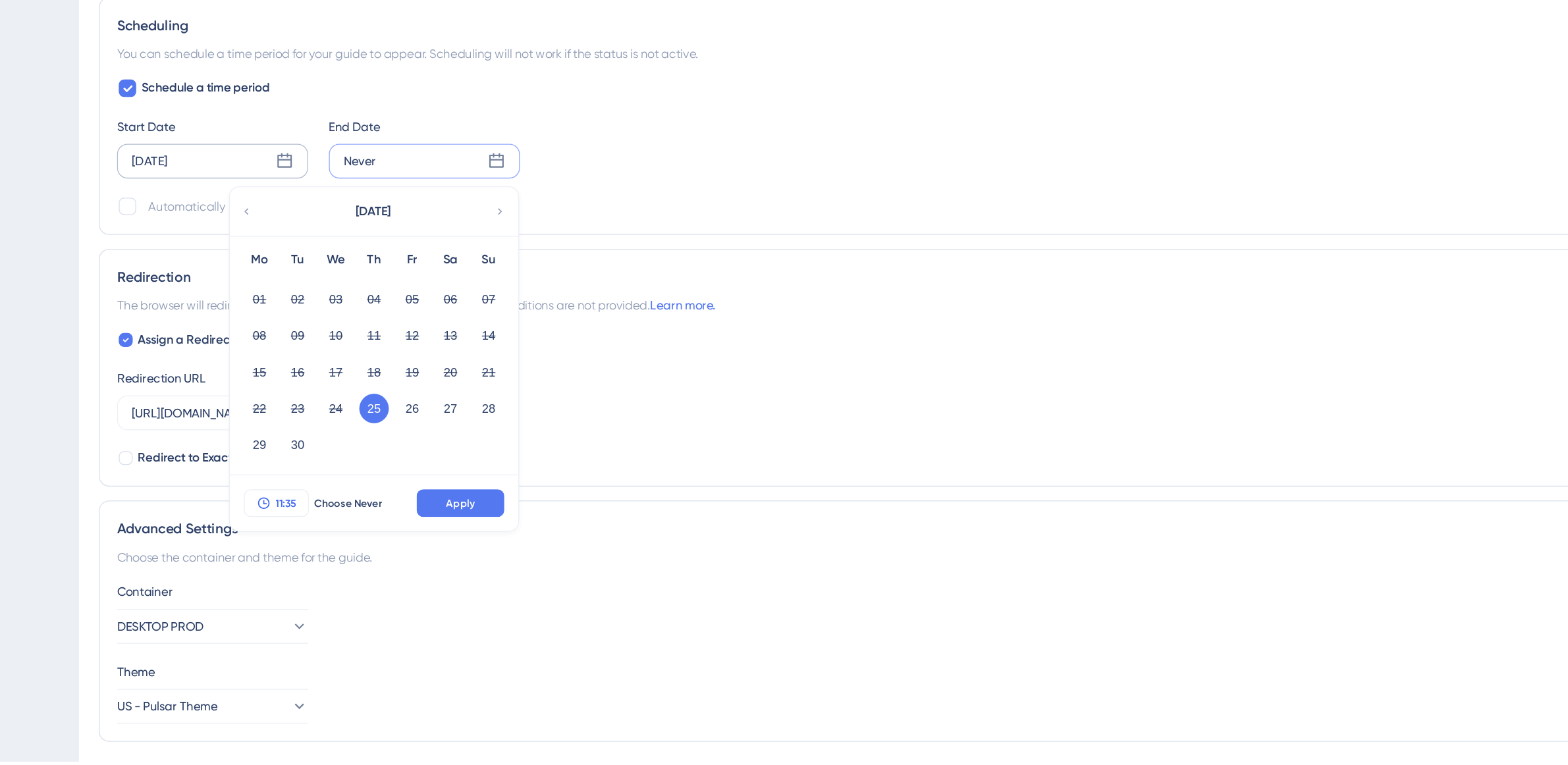
click at [318, 572] on span "11:35" at bounding box center [316, 569] width 16 height 10
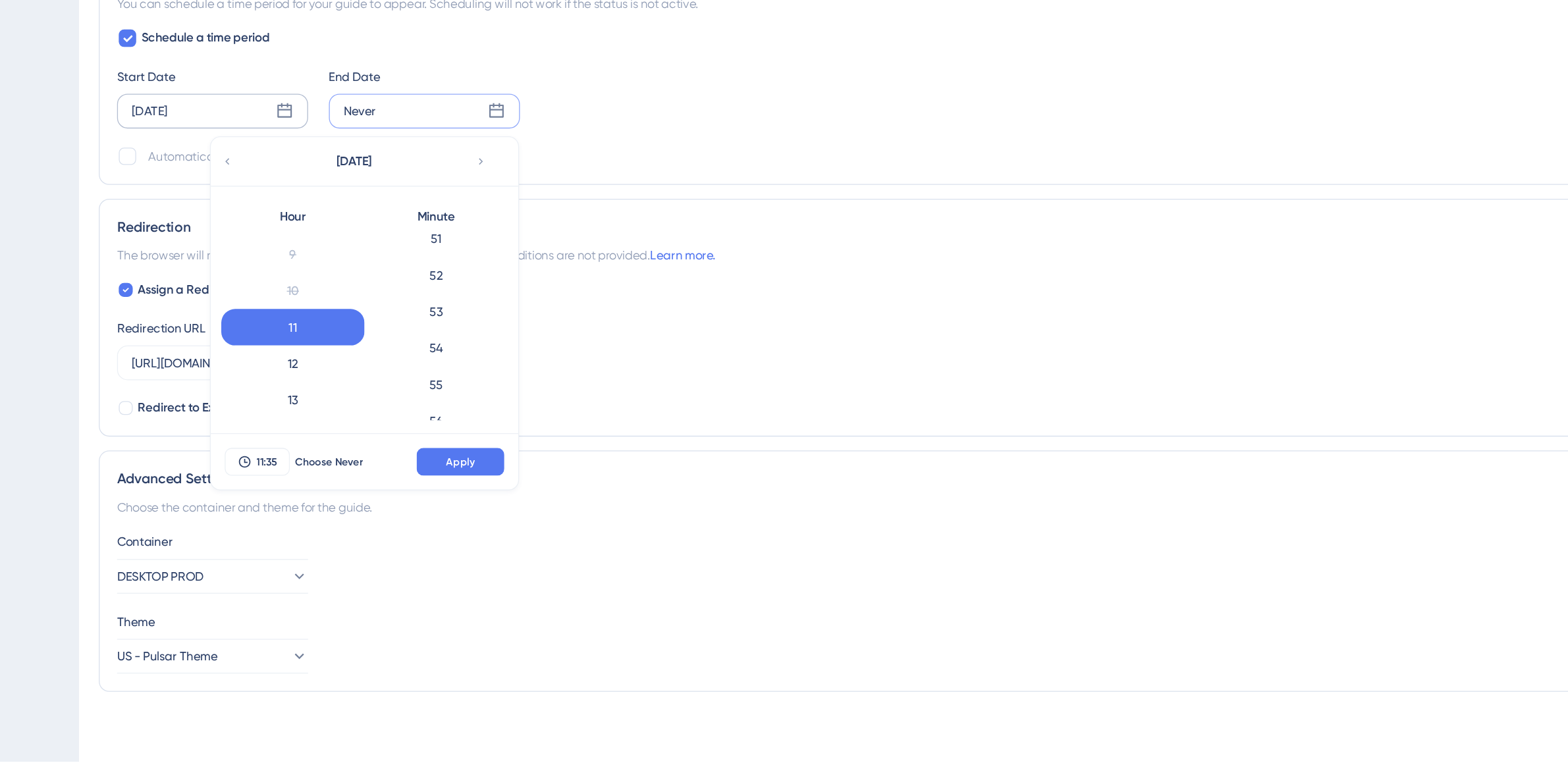
scroll to position [1518, 0]
drag, startPoint x: 453, startPoint y: 504, endPoint x: 439, endPoint y: 495, distance: 16.6
click at [451, 503] on div "59" at bounding box center [429, 493] width 109 height 27
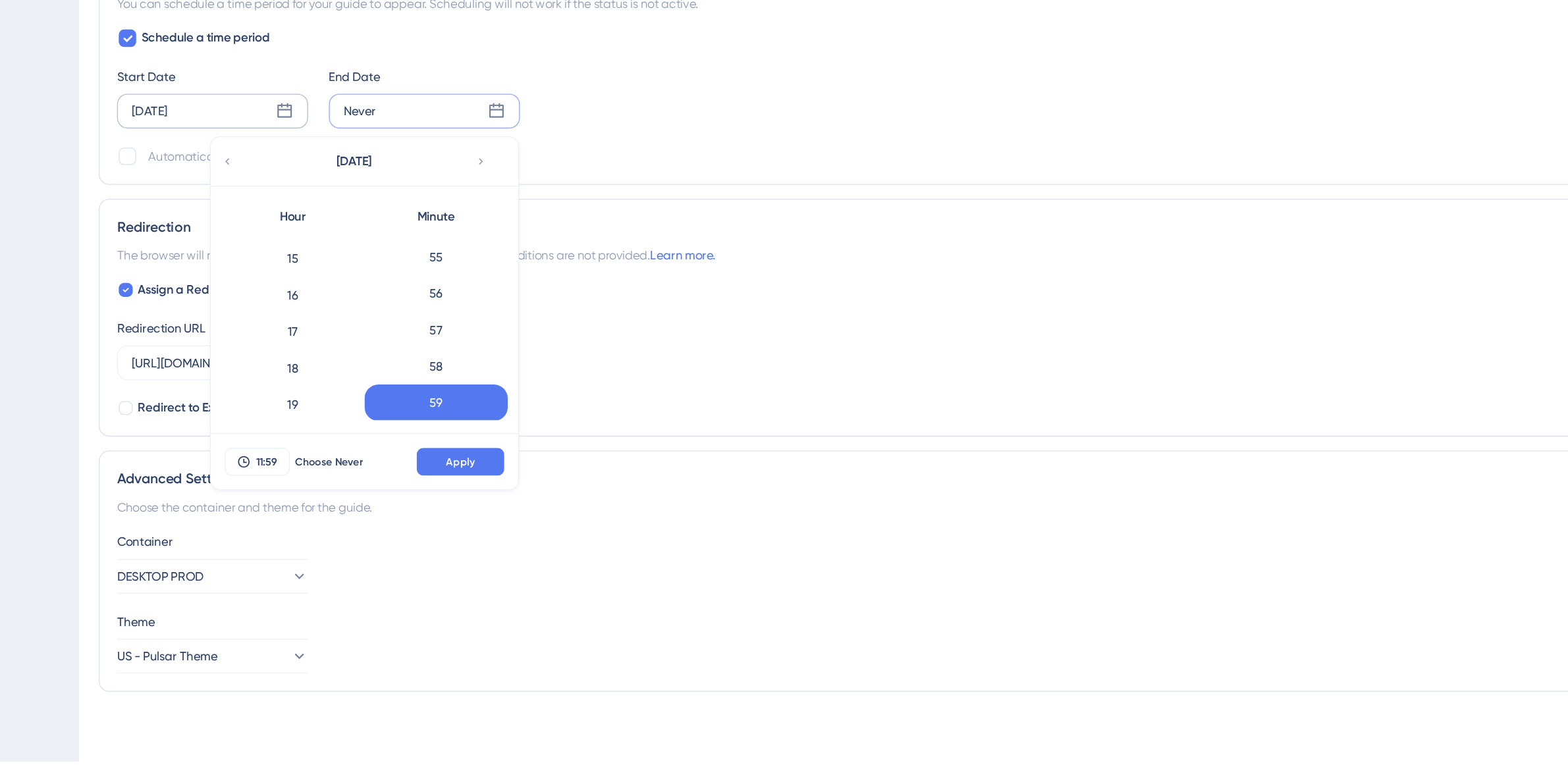
scroll to position [522, 0]
click at [350, 490] on div "23" at bounding box center [320, 493] width 109 height 27
click at [463, 531] on button "Apply" at bounding box center [448, 538] width 66 height 21
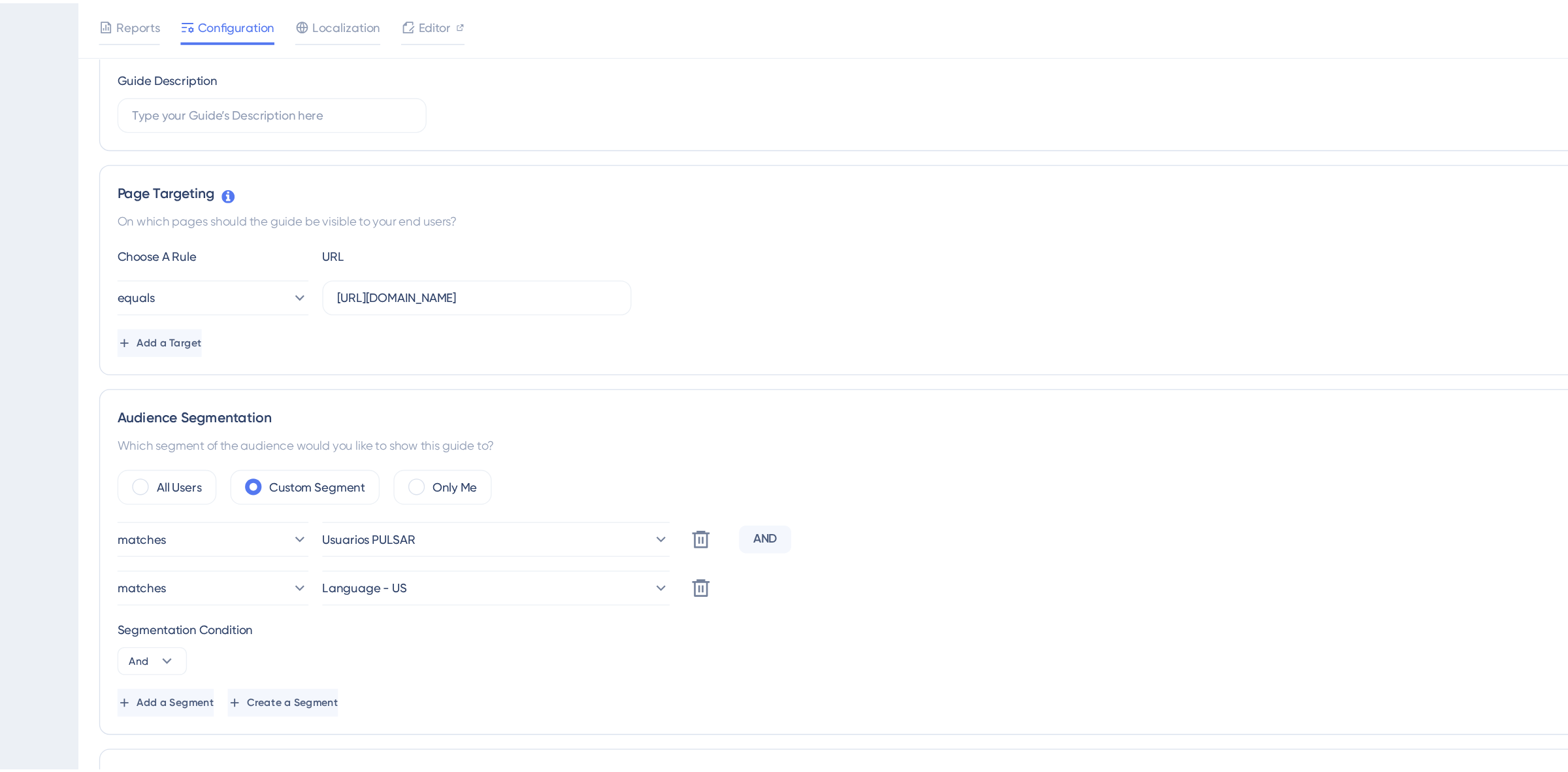
scroll to position [0, 0]
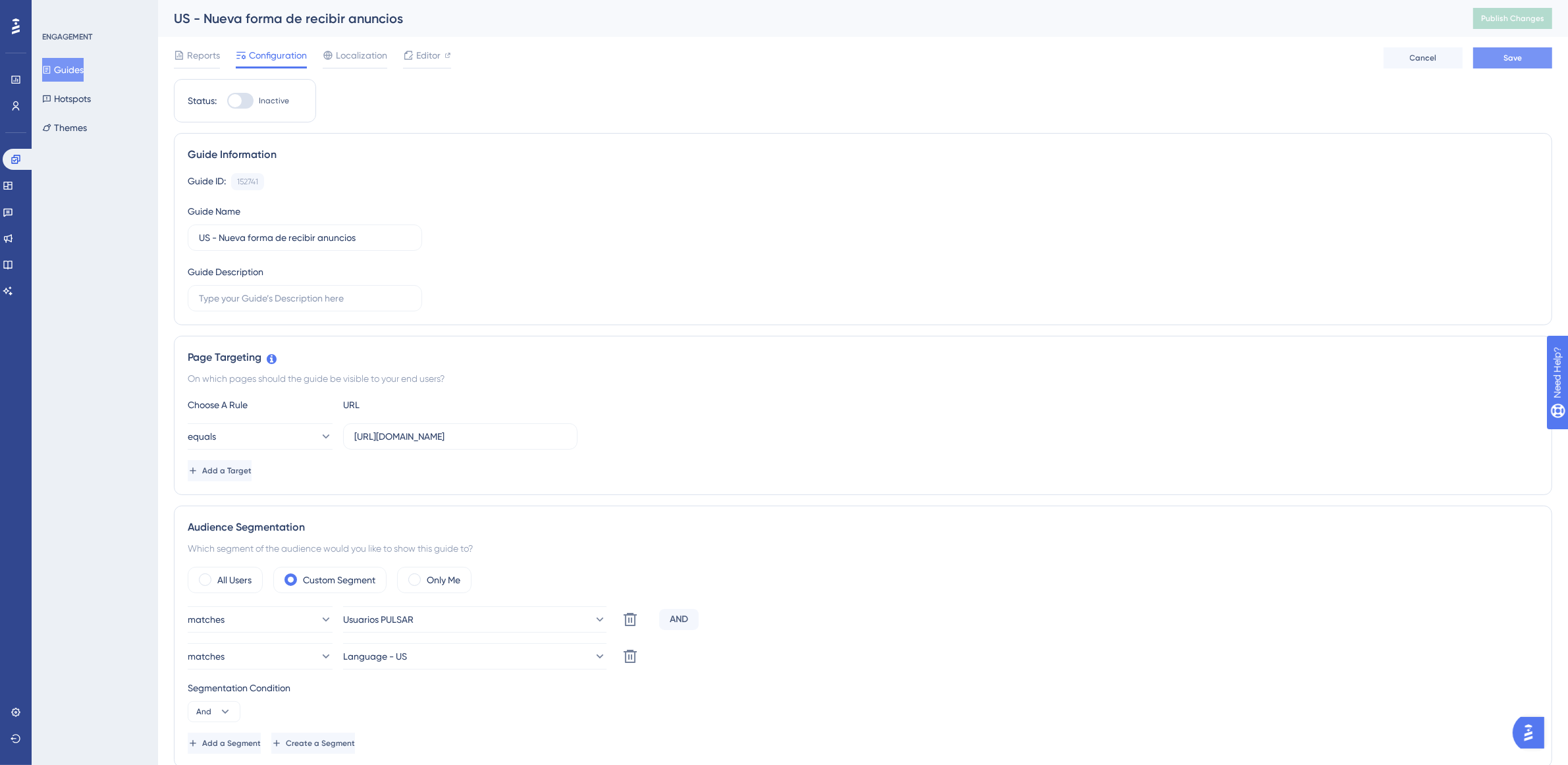
click at [1526, 48] on button "Save" at bounding box center [1512, 58] width 79 height 21
click at [81, 68] on button "Guides" at bounding box center [62, 69] width 41 height 23
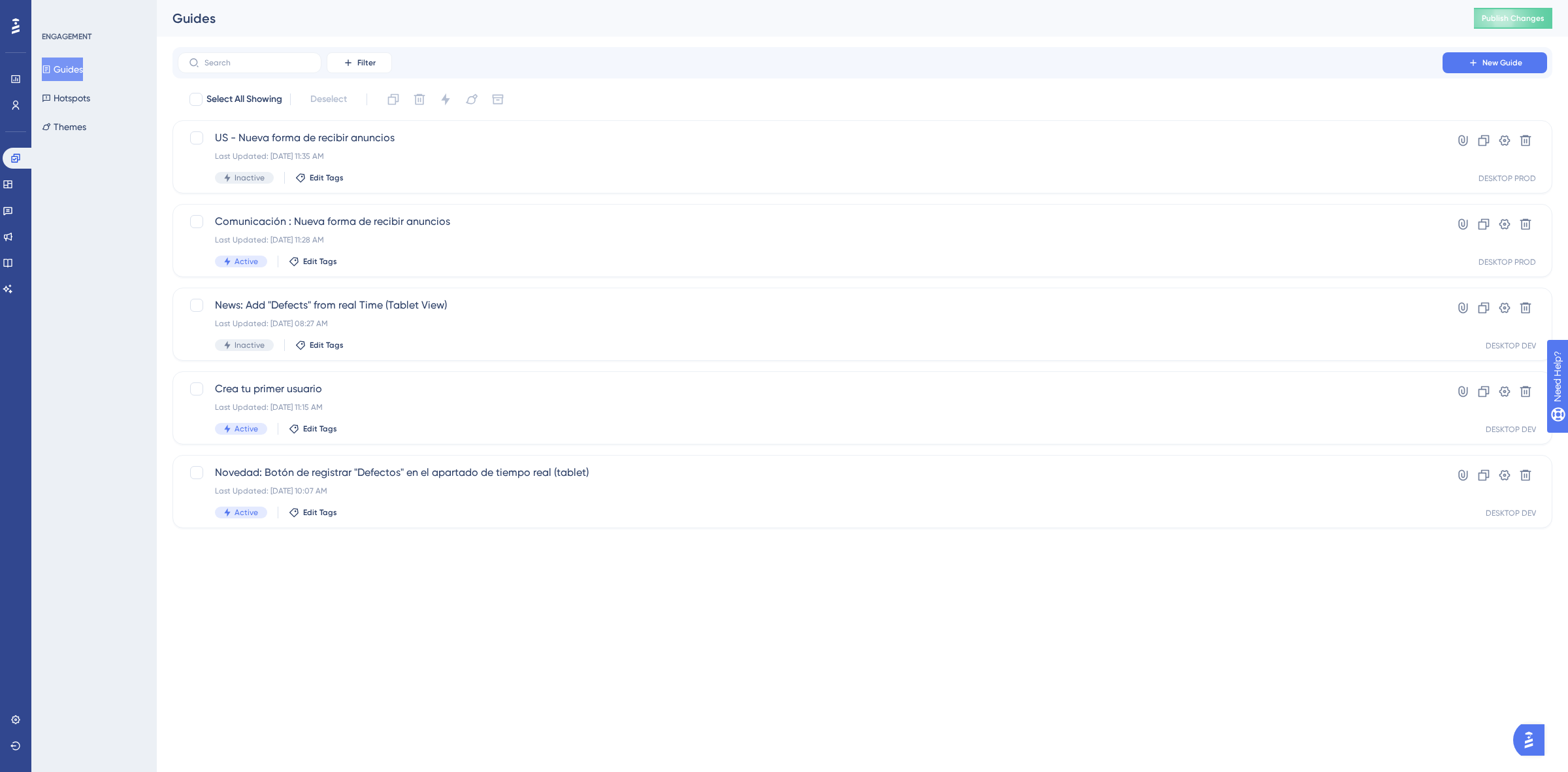
drag, startPoint x: 1541, startPoint y: 744, endPoint x: 1534, endPoint y: 743, distance: 7.1
click at [1534, 743] on button "Open AI Assistant Launcher" at bounding box center [1529, 739] width 31 height 31
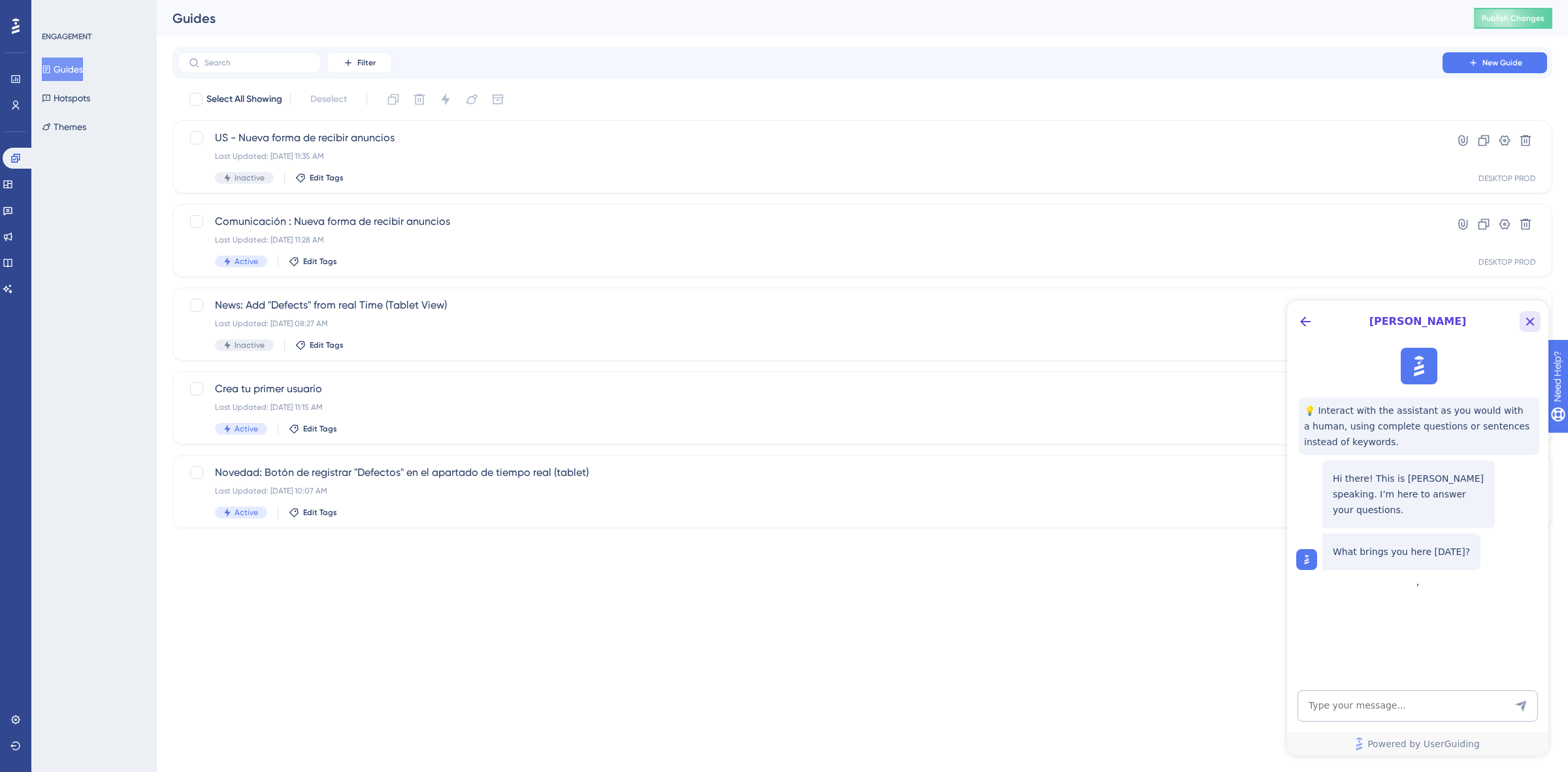
drag, startPoint x: 1533, startPoint y: 316, endPoint x: 2816, endPoint y: 621, distance: 1318.8
click at [1533, 316] on icon "Close Button" at bounding box center [1530, 322] width 16 height 16
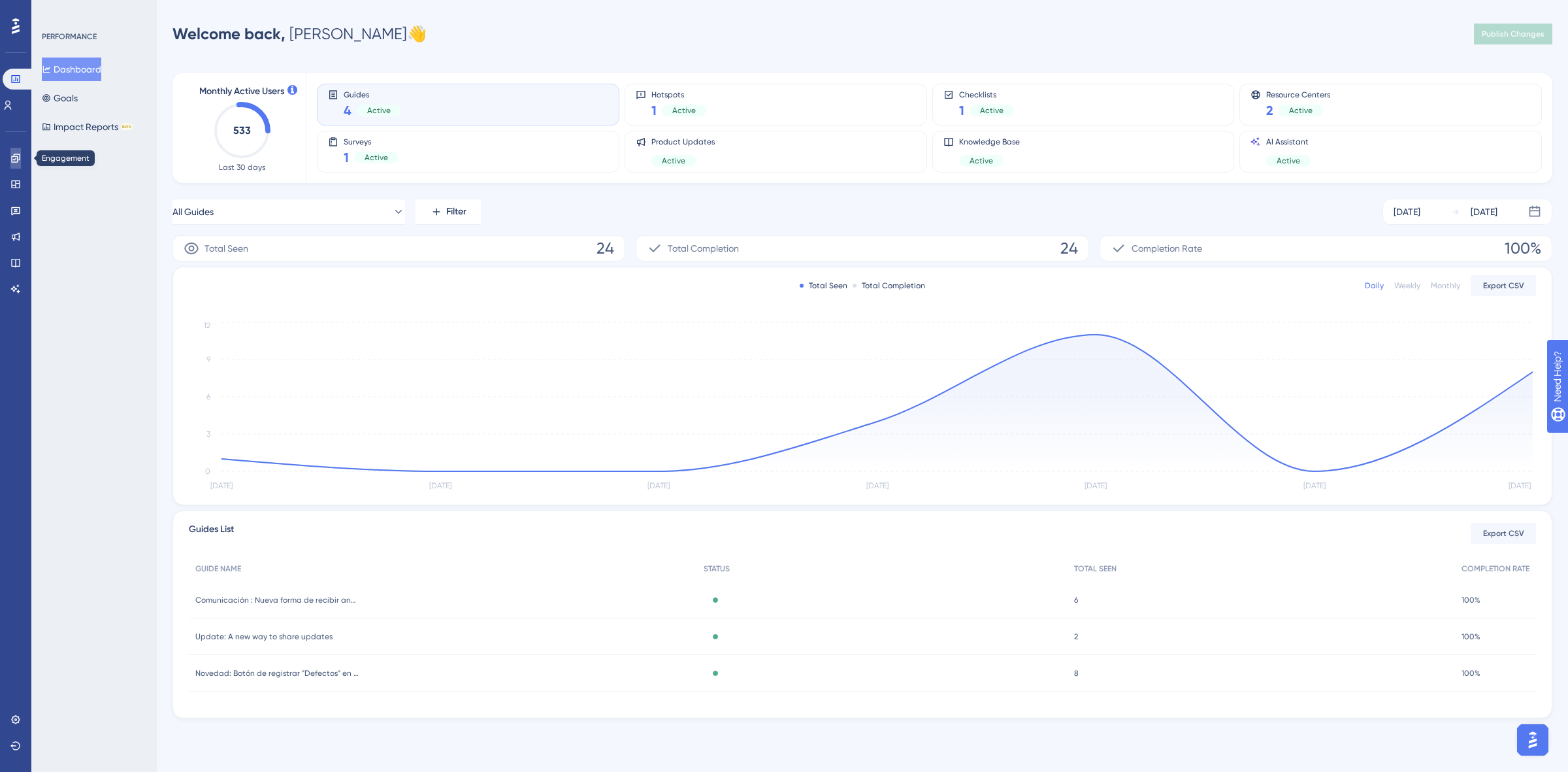
click at [17, 160] on icon at bounding box center [15, 158] width 9 height 9
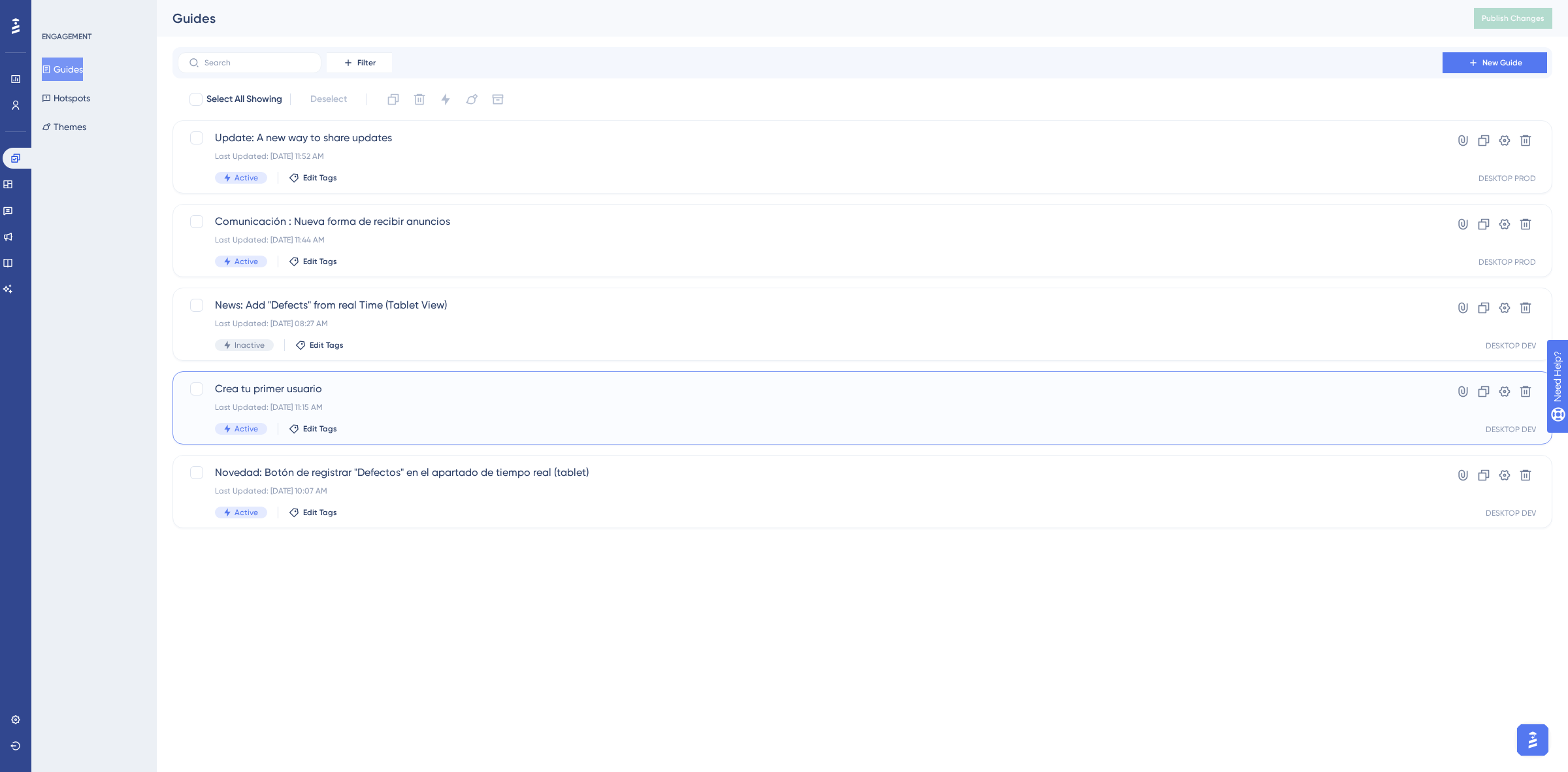
click at [468, 413] on div "Crea tu primer usuario Last Updated: [DATE] 11:15 AM Active Edit Tags" at bounding box center [810, 408] width 1191 height 54
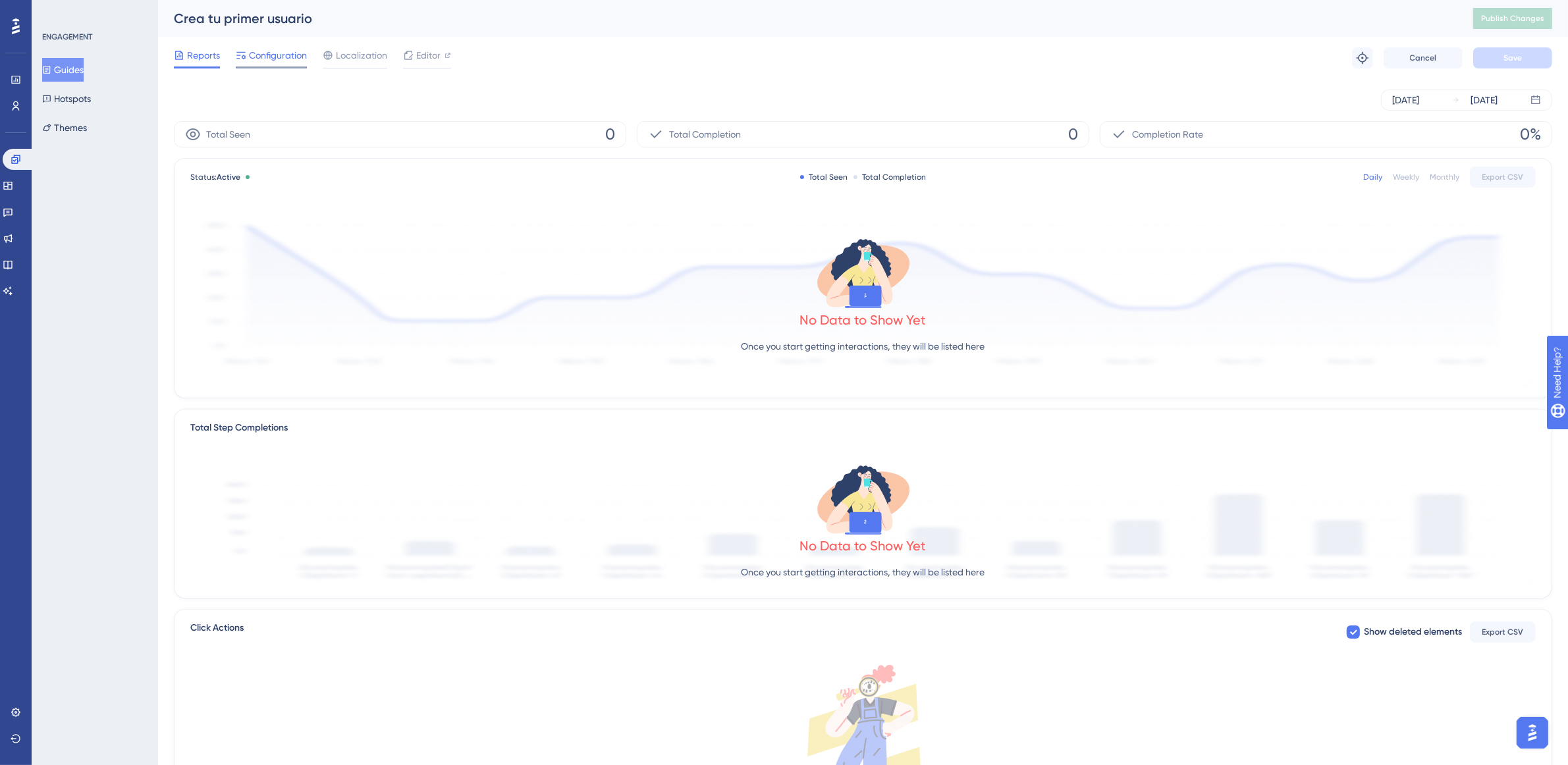
click at [275, 61] on span "Configuration" at bounding box center [278, 56] width 58 height 16
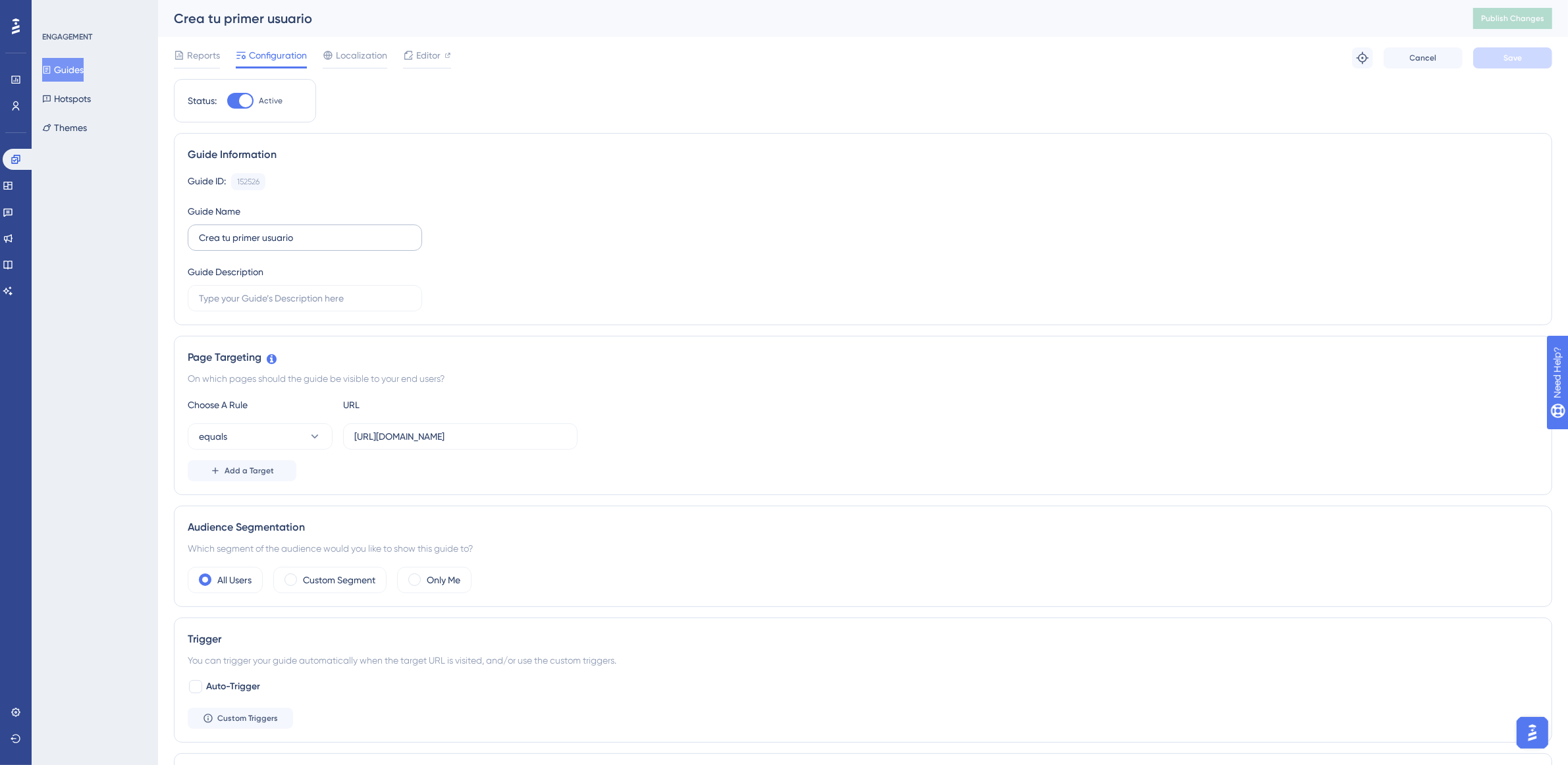
click at [195, 234] on label "Crea tu primer usuario" at bounding box center [305, 237] width 234 height 27
click at [199, 234] on input "Crea tu primer usuario" at bounding box center [304, 238] width 212 height 15
drag, startPoint x: 211, startPoint y: 237, endPoint x: 238, endPoint y: 245, distance: 28.2
click at [211, 238] on input "OB: Crea tu primer usuario" at bounding box center [304, 238] width 212 height 15
type input "OB - 1 : Crea tu primer usuario"
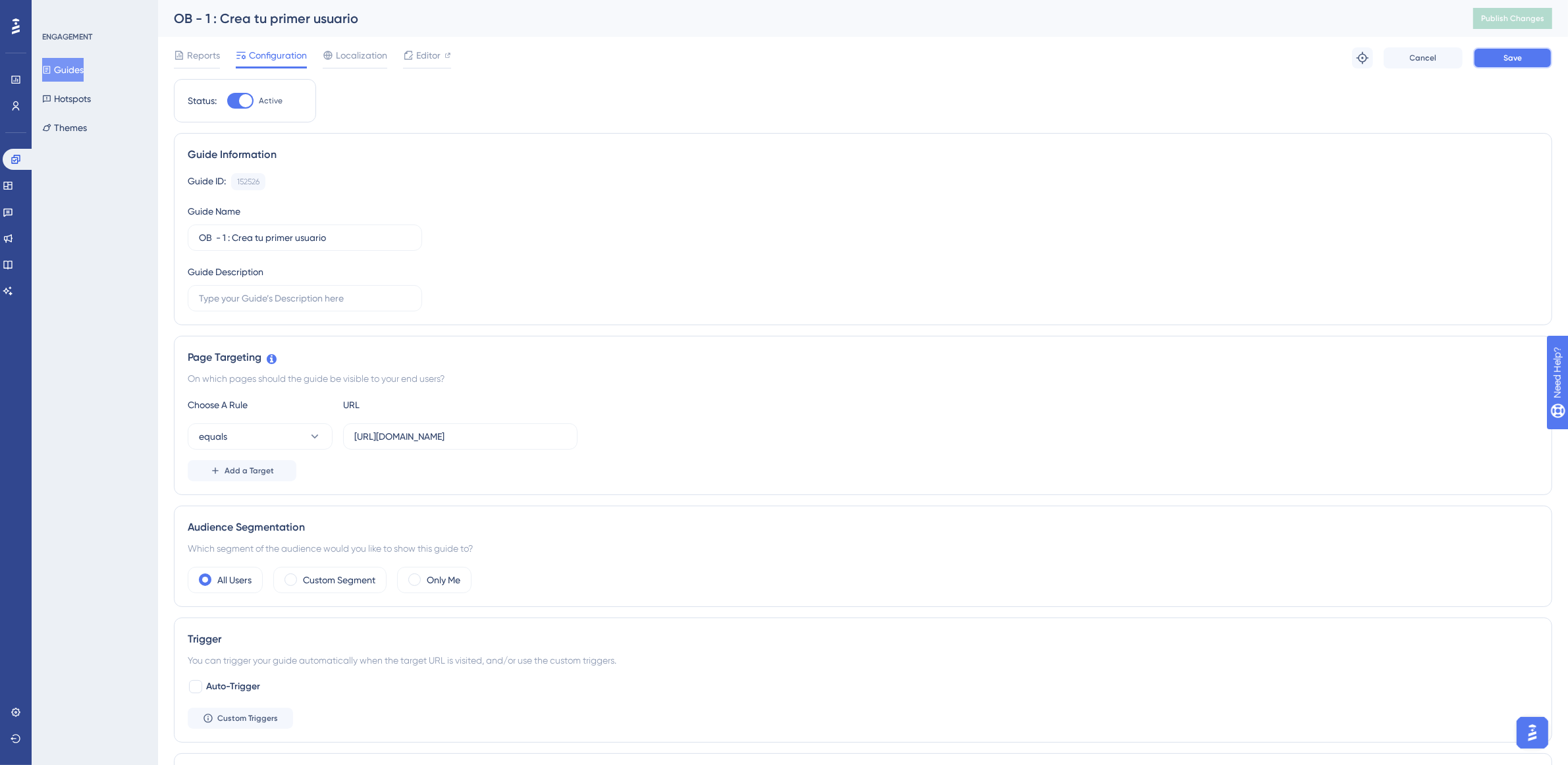
click at [1516, 61] on span "Save" at bounding box center [1512, 57] width 19 height 10
click at [84, 70] on button "Guides" at bounding box center [62, 69] width 41 height 23
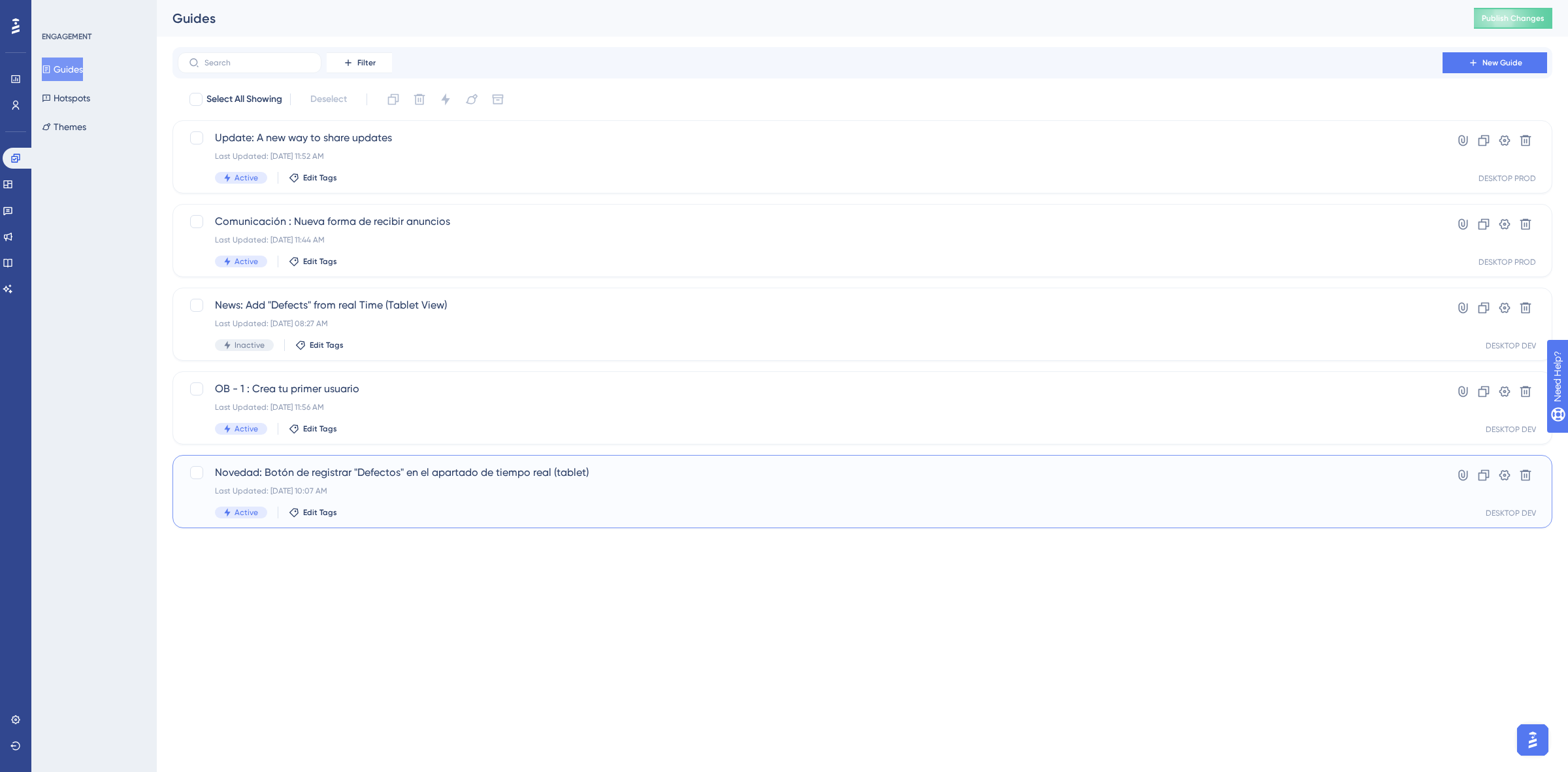
click at [435, 491] on div "Last Updated: [DATE] 10:07 AM" at bounding box center [810, 490] width 1191 height 10
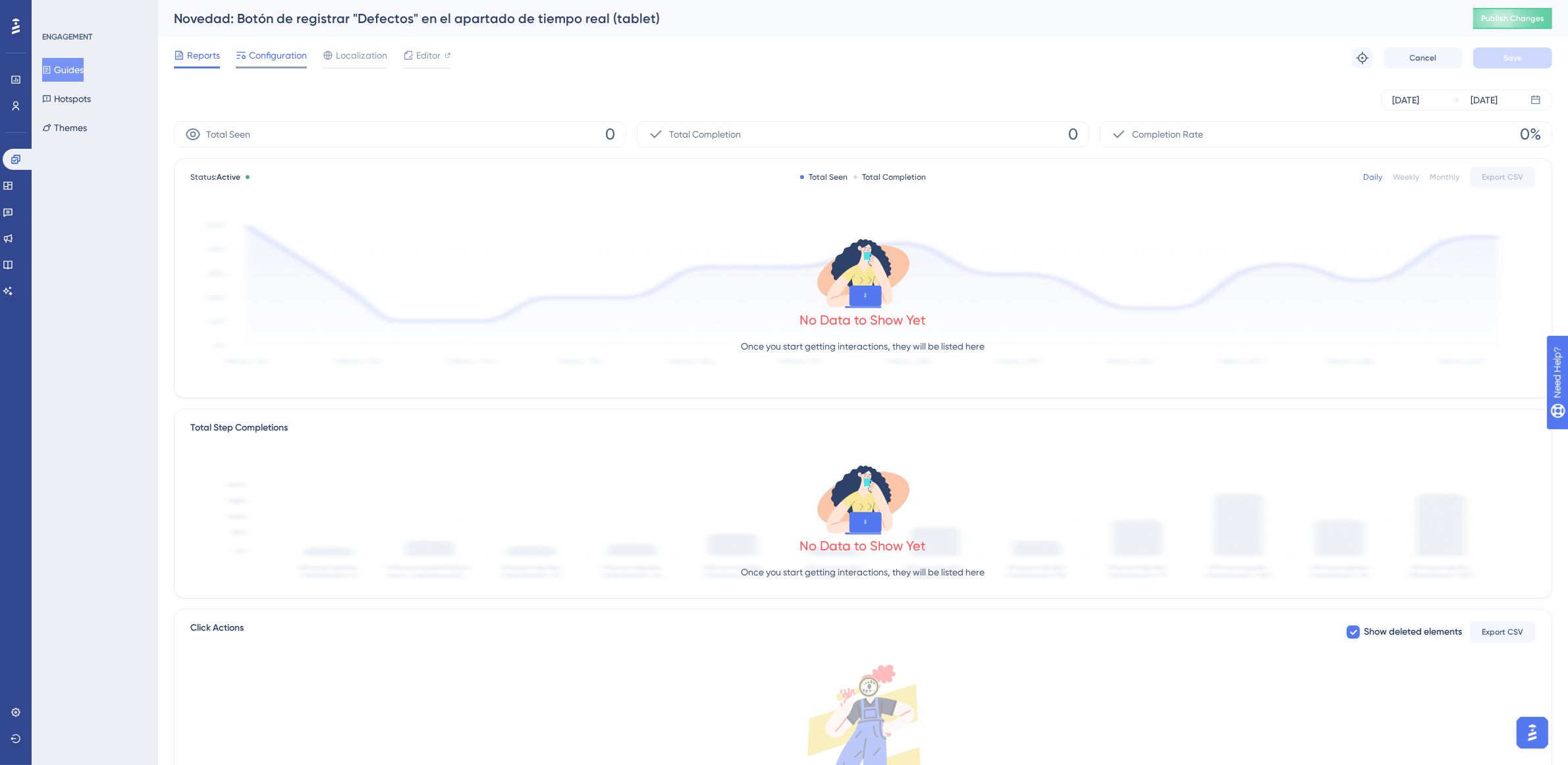
click at [284, 52] on span "Configuration" at bounding box center [278, 56] width 58 height 16
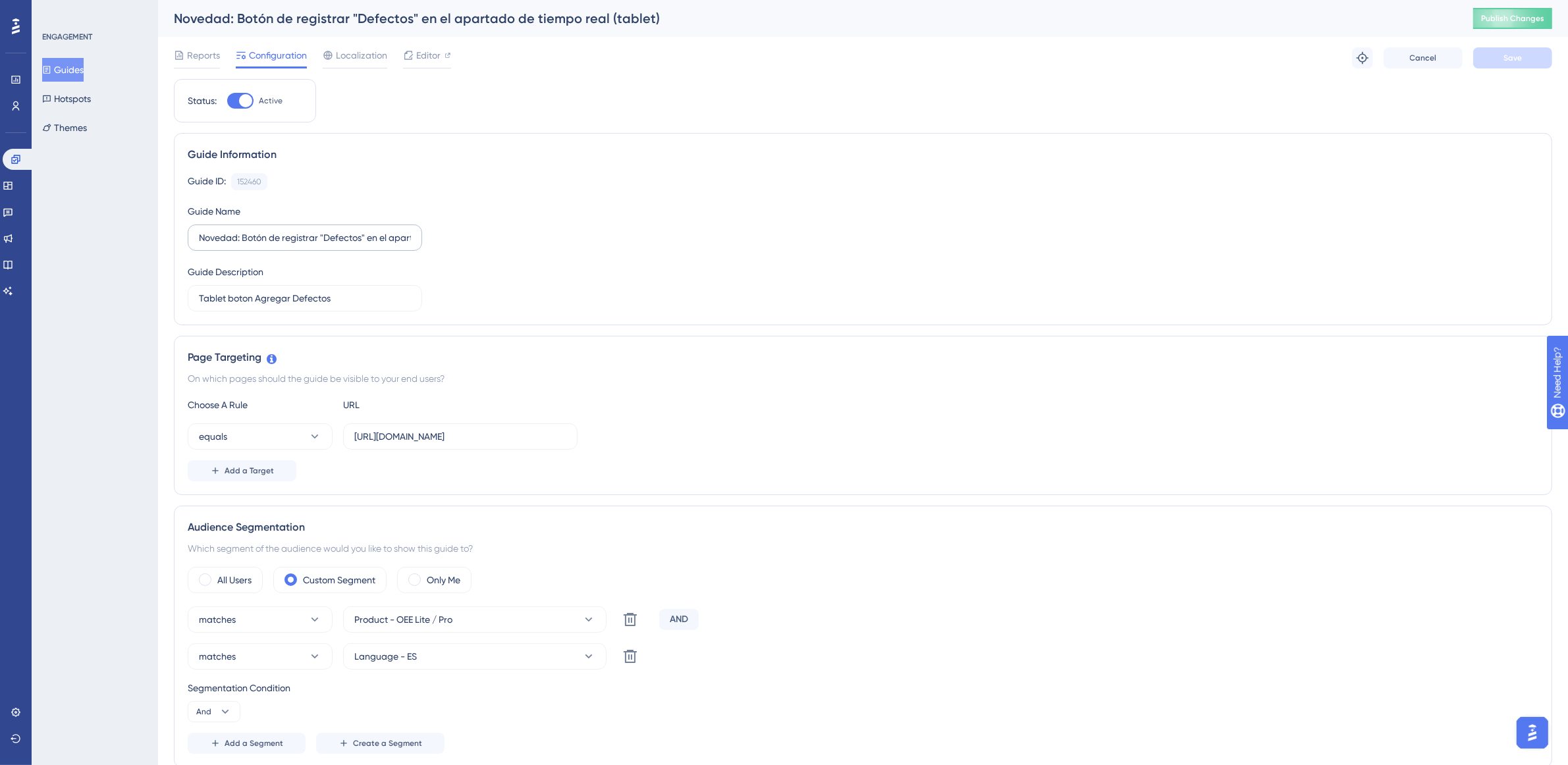
click at [195, 237] on label "Novedad: Botón de registrar "Defectos" en el apartado de tiempo real (tablet)" at bounding box center [305, 237] width 234 height 27
click at [199, 237] on input "Novedad: Botón de registrar "Defectos" en el apartado de tiempo real (tablet)" at bounding box center [304, 238] width 212 height 15
drag, startPoint x: 201, startPoint y: 238, endPoint x: 190, endPoint y: 235, distance: 11.4
click at [190, 235] on label "Novedad: Botón de registrar "Defectos" en el apartado de tiempo real (tablet)" at bounding box center [305, 237] width 234 height 27
click at [277, 252] on div "Guide ID: 152460 Copy Guide Name Novedad: Botón de registrar "Defectos" en el a…" at bounding box center [863, 242] width 1350 height 138
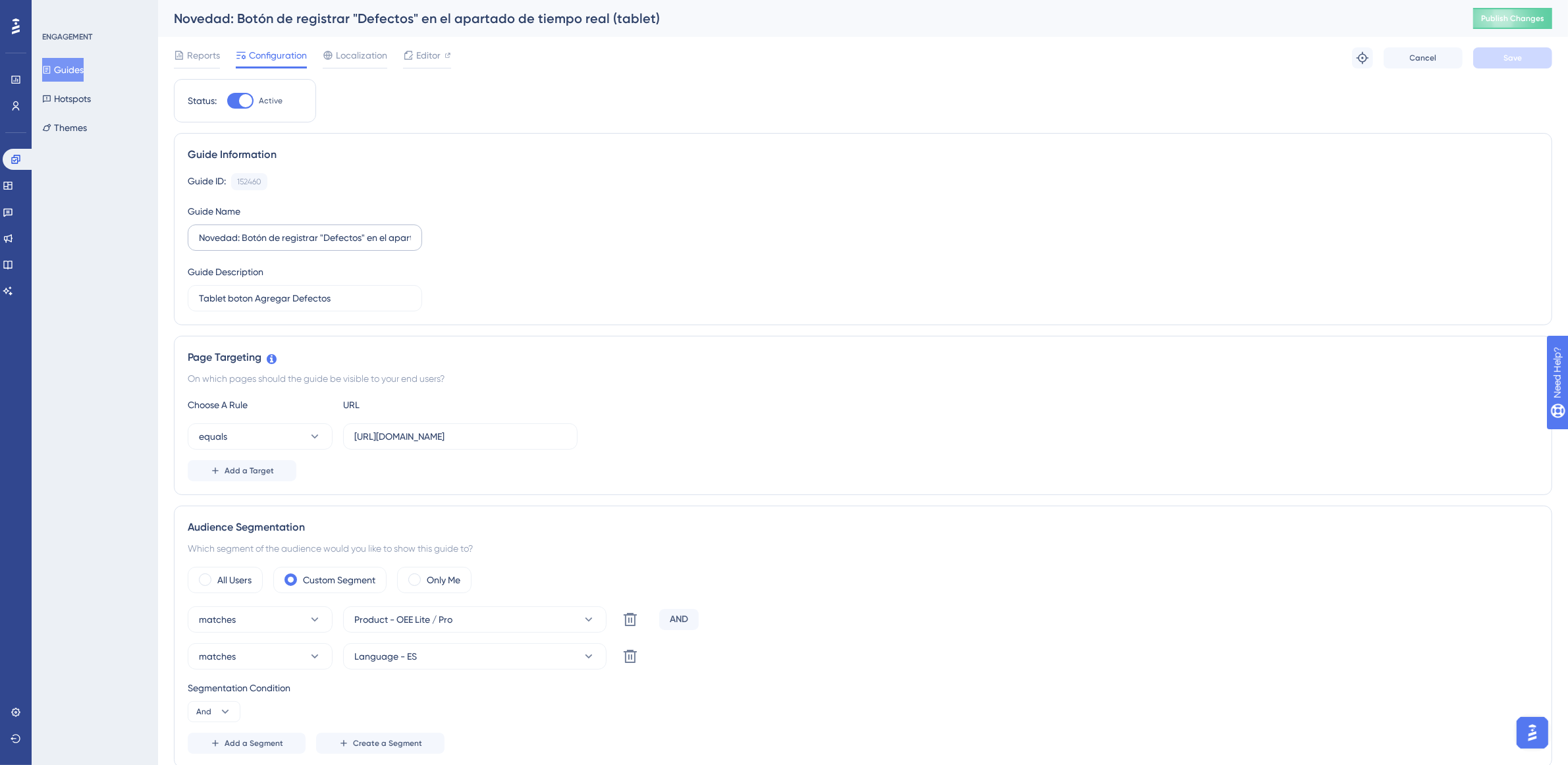
click at [196, 234] on label "Novedad: Botón de registrar "Defectos" en el apartado de tiempo real (tablet)" at bounding box center [305, 237] width 234 height 27
click at [199, 234] on input "Novedad: Botón de registrar "Defectos" en el apartado de tiempo real (tablet)" at bounding box center [304, 238] width 212 height 15
type input "MKT 1 - "Defectos" en el apartado de tiempo real (tablet)"
click at [1532, 52] on button "Save" at bounding box center [1512, 58] width 79 height 21
click at [84, 66] on button "Guides" at bounding box center [62, 69] width 41 height 23
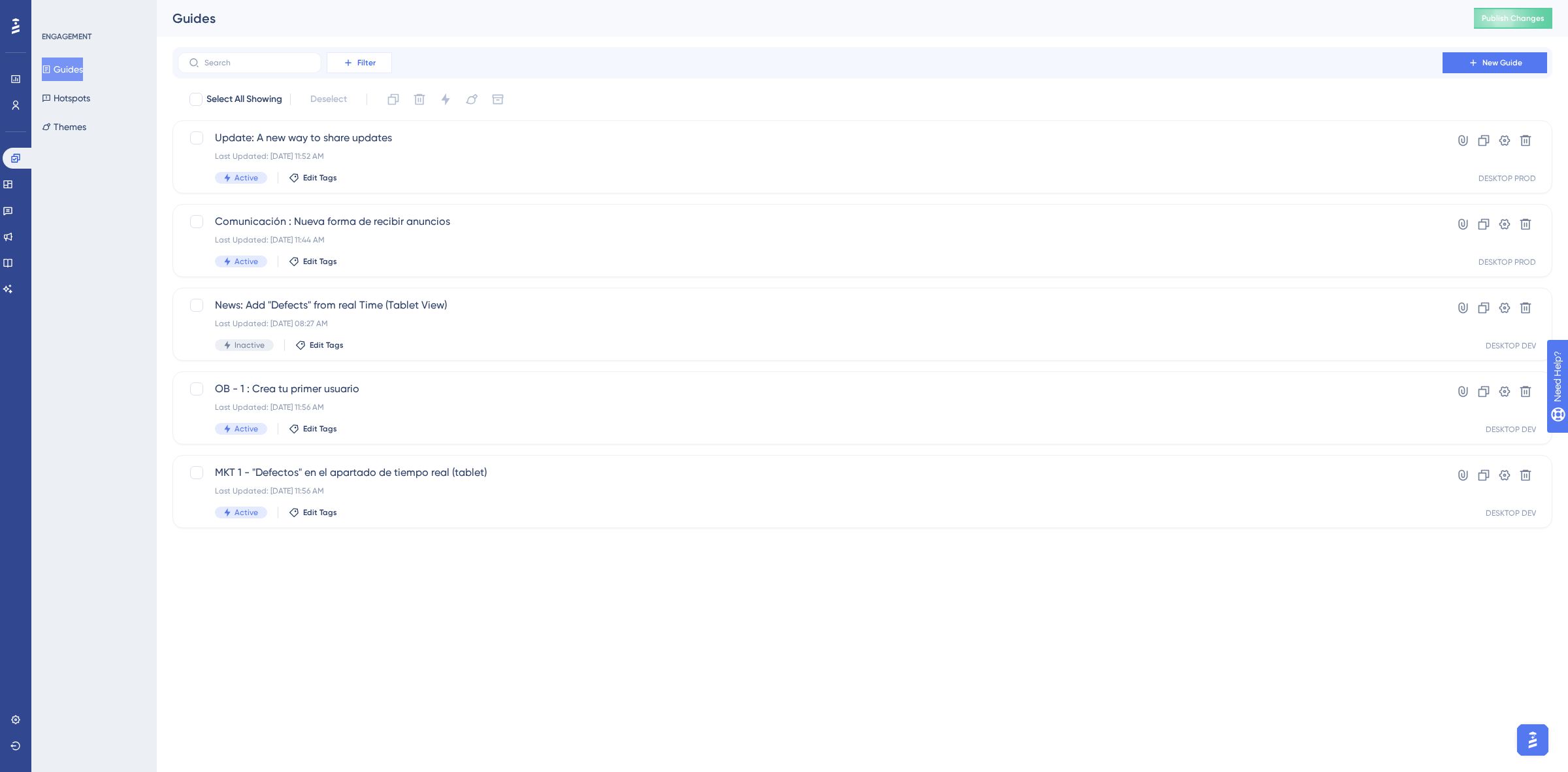
click at [368, 53] on button "Filter" at bounding box center [360, 62] width 66 height 21
click at [372, 97] on div "Tags Tags" at bounding box center [372, 100] width 54 height 26
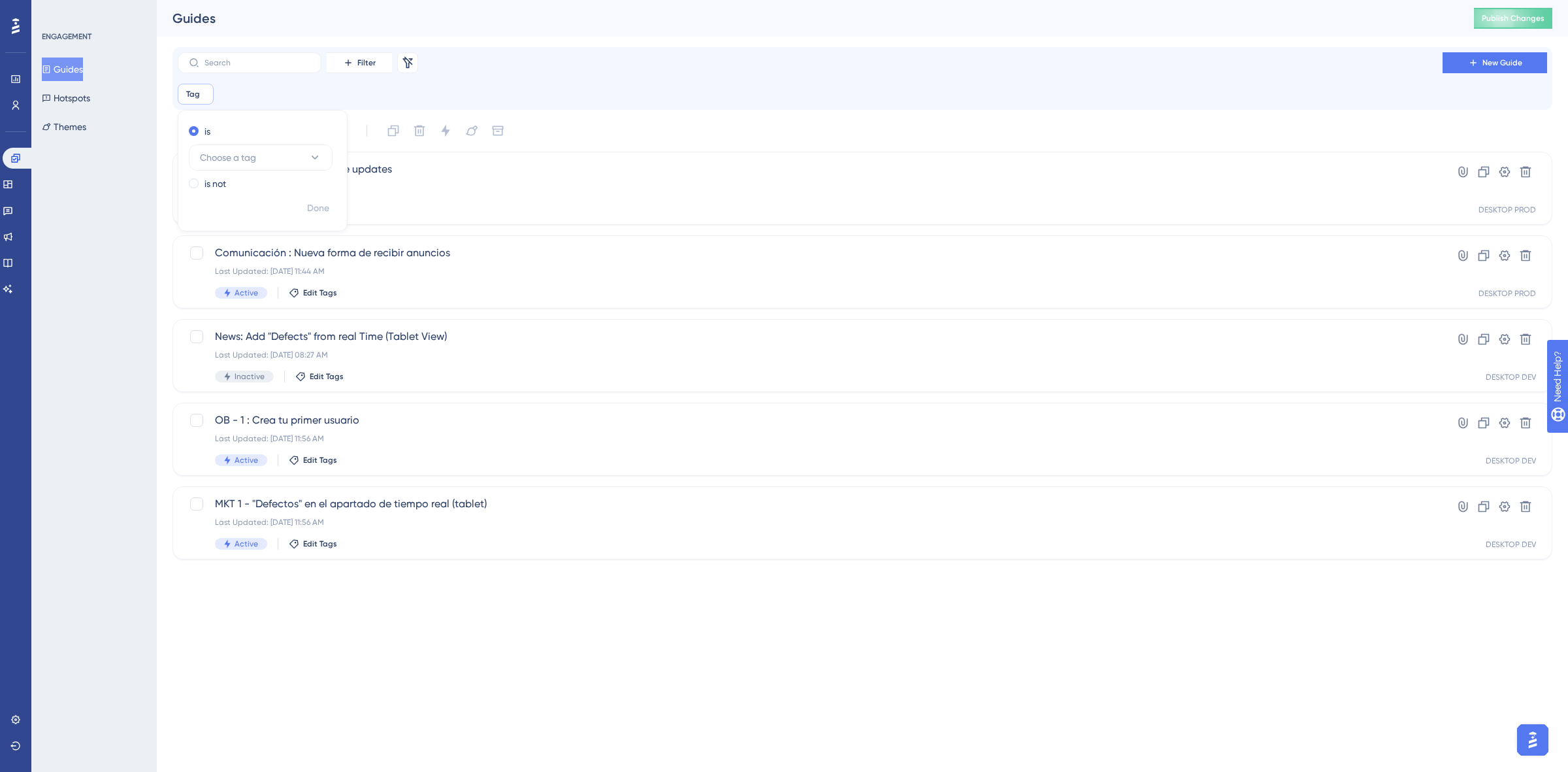
click at [622, 99] on div "Tag Remove is Choose a tag is not Done" at bounding box center [862, 94] width 1369 height 21
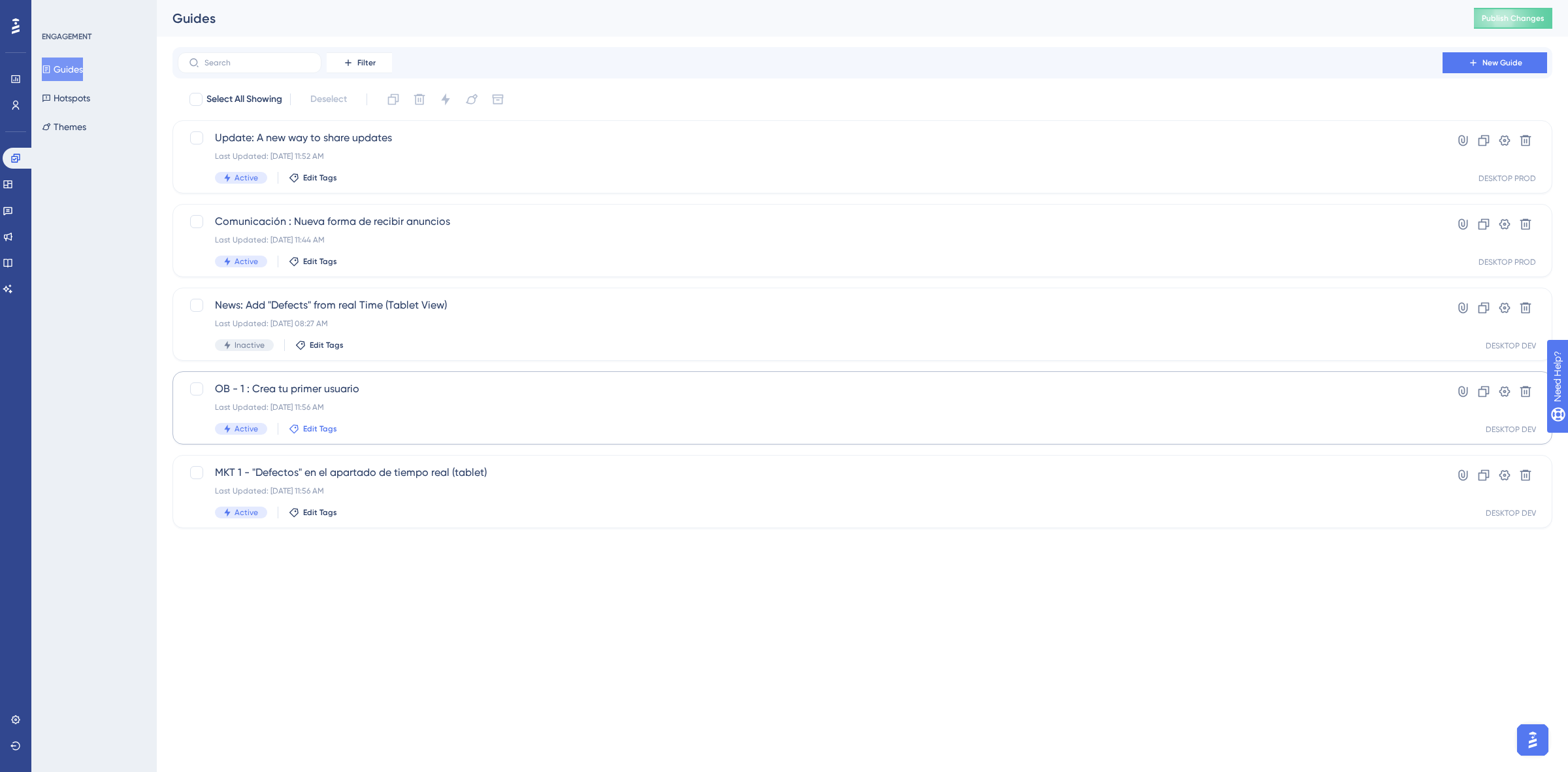
click at [316, 431] on span "Edit Tags" at bounding box center [320, 428] width 34 height 10
click at [306, 580] on div at bounding box center [304, 578] width 10 height 10
checkbox input "true"
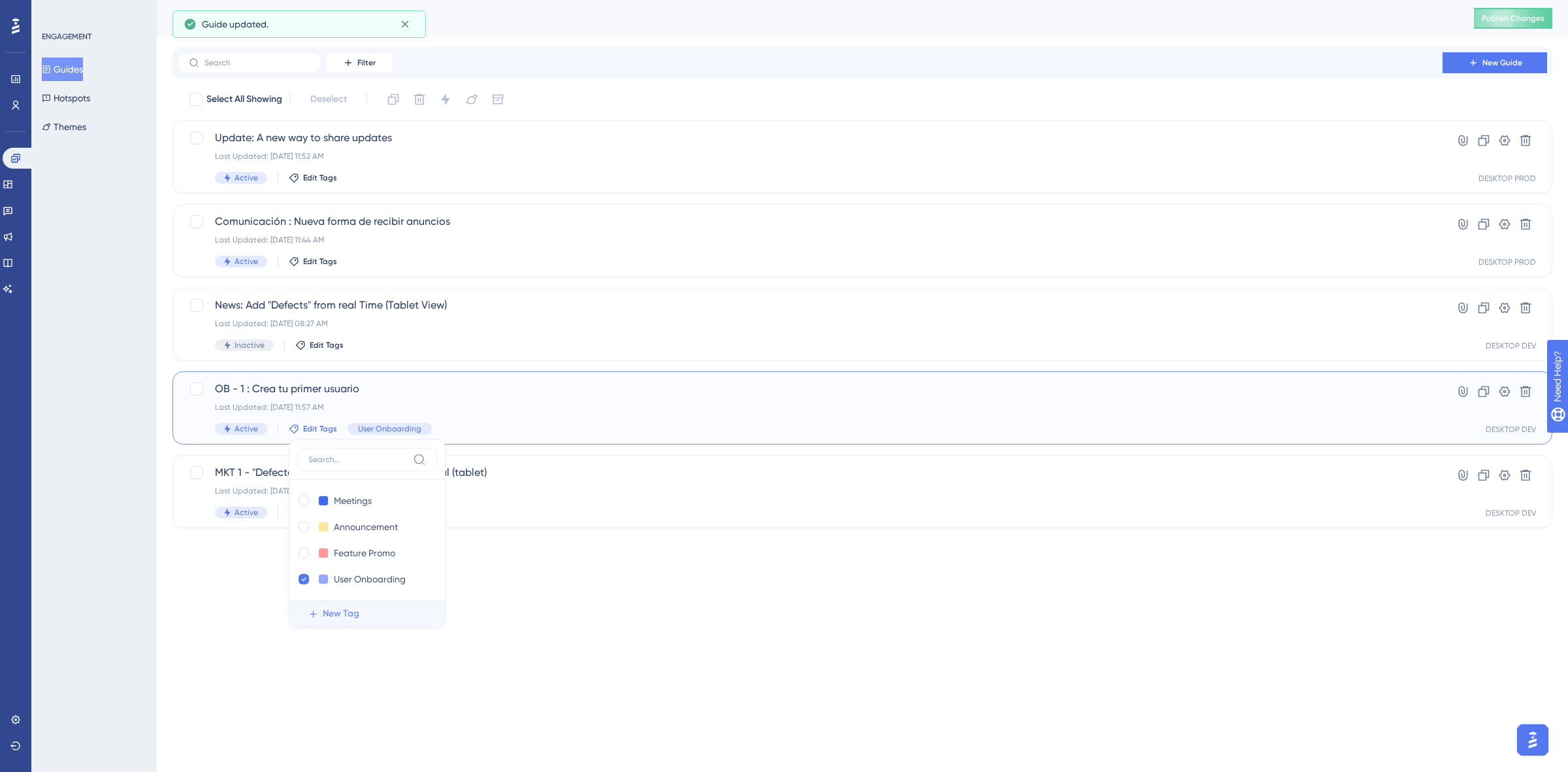
click at [344, 612] on span "New Tag" at bounding box center [341, 613] width 37 height 16
click at [338, 451] on label at bounding box center [367, 459] width 140 height 23
click at [338, 454] on input at bounding box center [358, 459] width 99 height 10
click at [376, 497] on input "New Tag 1" at bounding box center [360, 501] width 52 height 16
drag, startPoint x: 377, startPoint y: 497, endPoint x: 333, endPoint y: 490, distance: 44.6
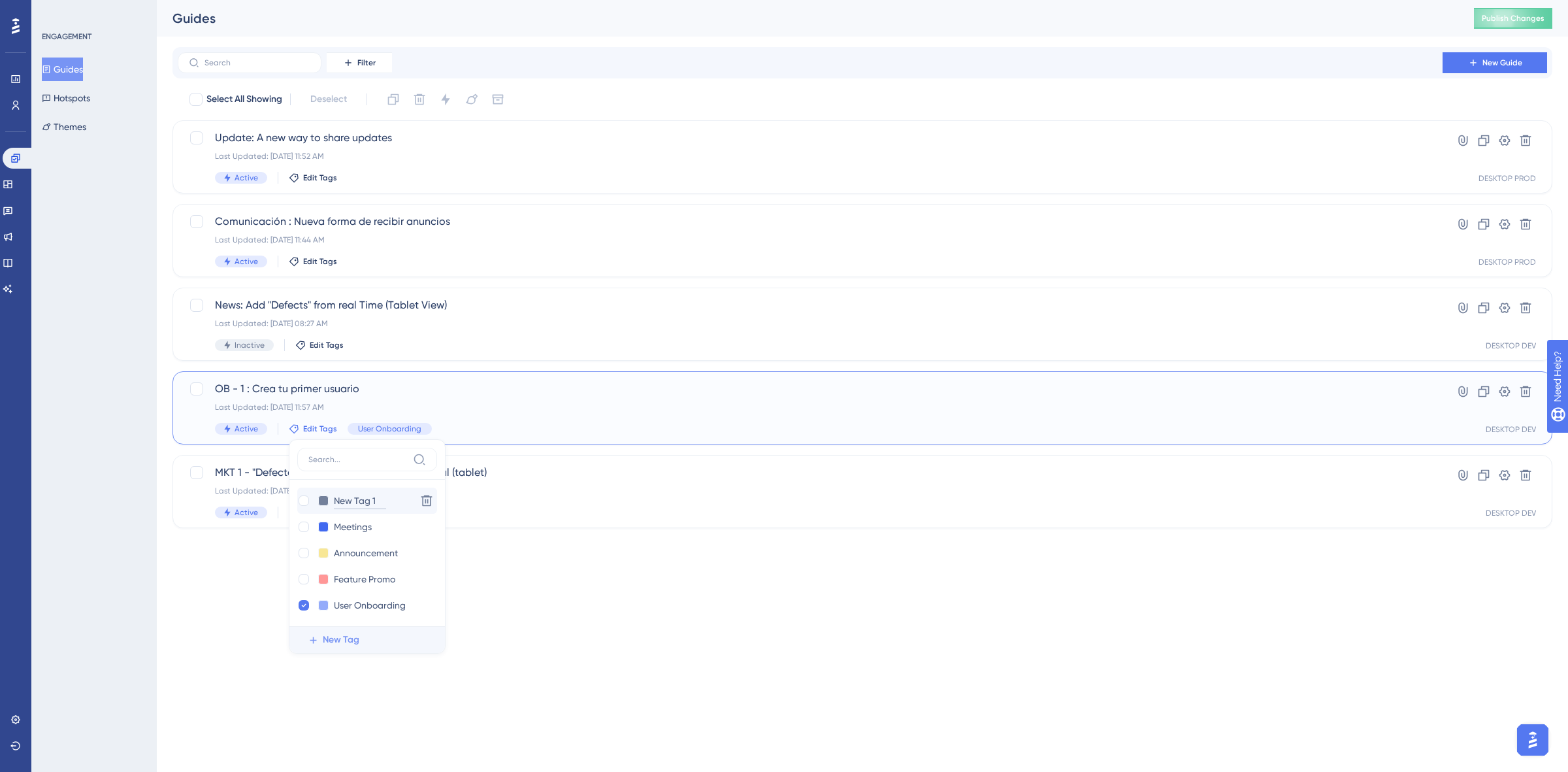
click at [333, 490] on div "New Tag 1 New Tag 1 Delete" at bounding box center [367, 501] width 140 height 26
type input "CS"
click at [300, 497] on div at bounding box center [304, 500] width 10 height 10
checkbox input "true"
click at [589, 0] on html "Performance Users Engagement Widgets Feedback Product Updates Knowledge Base AI…" at bounding box center [784, 0] width 1568 height 0
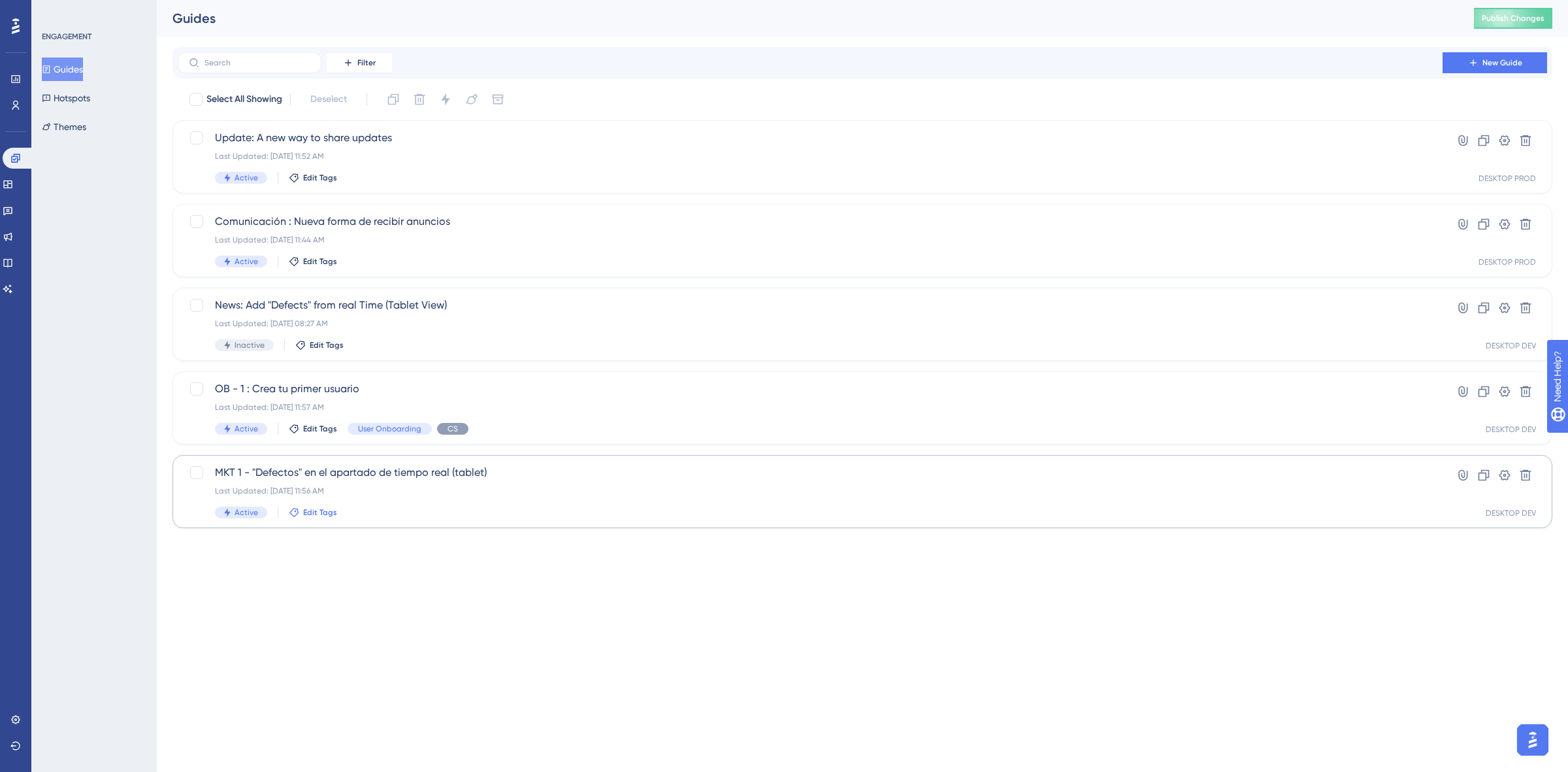
click at [304, 507] on span "Edit Tags" at bounding box center [320, 512] width 34 height 10
click at [388, 665] on input "Feature Promo" at bounding box center [366, 663] width 64 height 16
type input "Feature"
drag, startPoint x: 300, startPoint y: 658, endPoint x: 322, endPoint y: 715, distance: 61.1
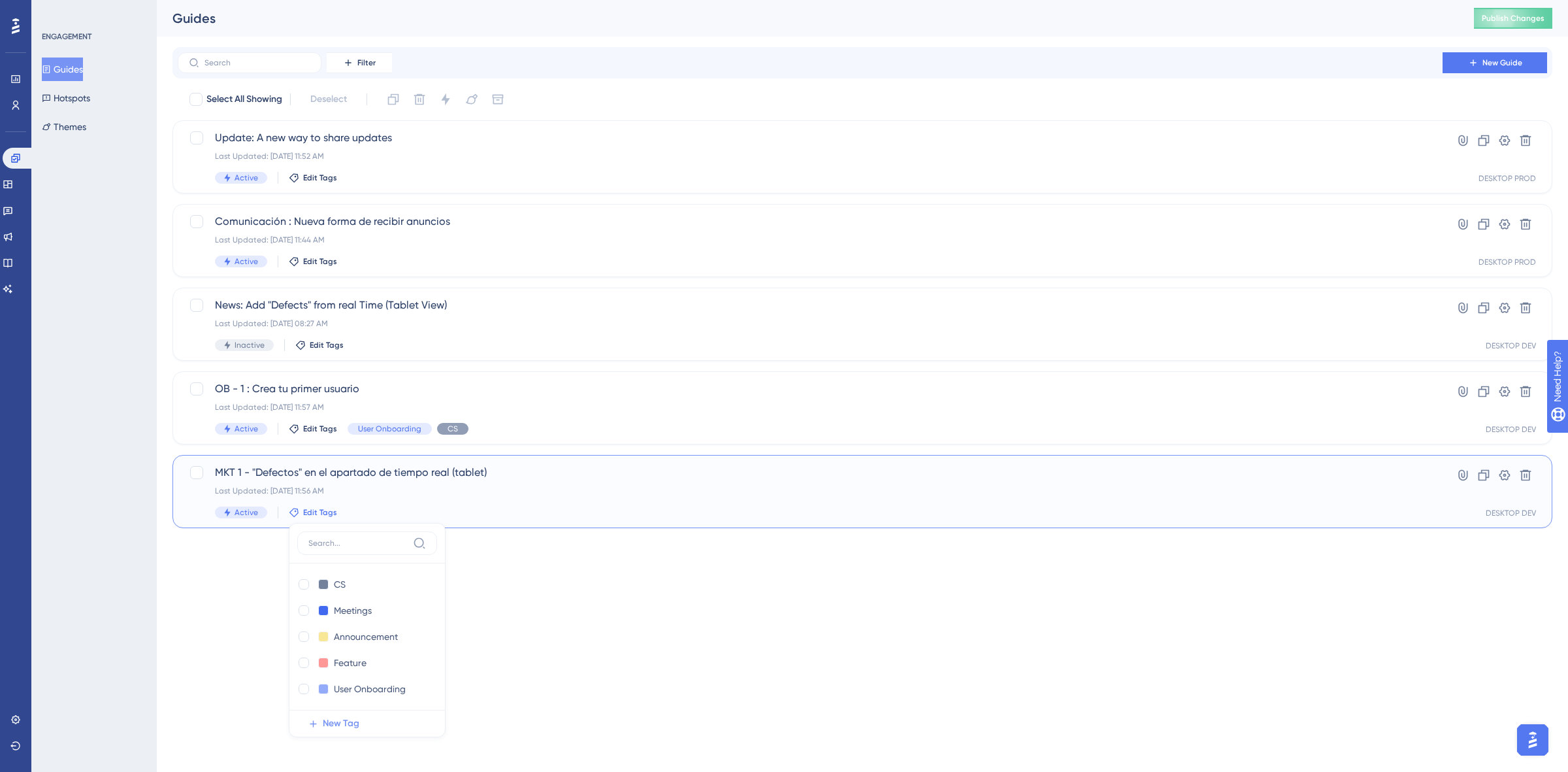
click at [300, 658] on div at bounding box center [304, 662] width 10 height 10
checkbox input "true"
click at [327, 719] on span "New Tag" at bounding box center [341, 723] width 37 height 16
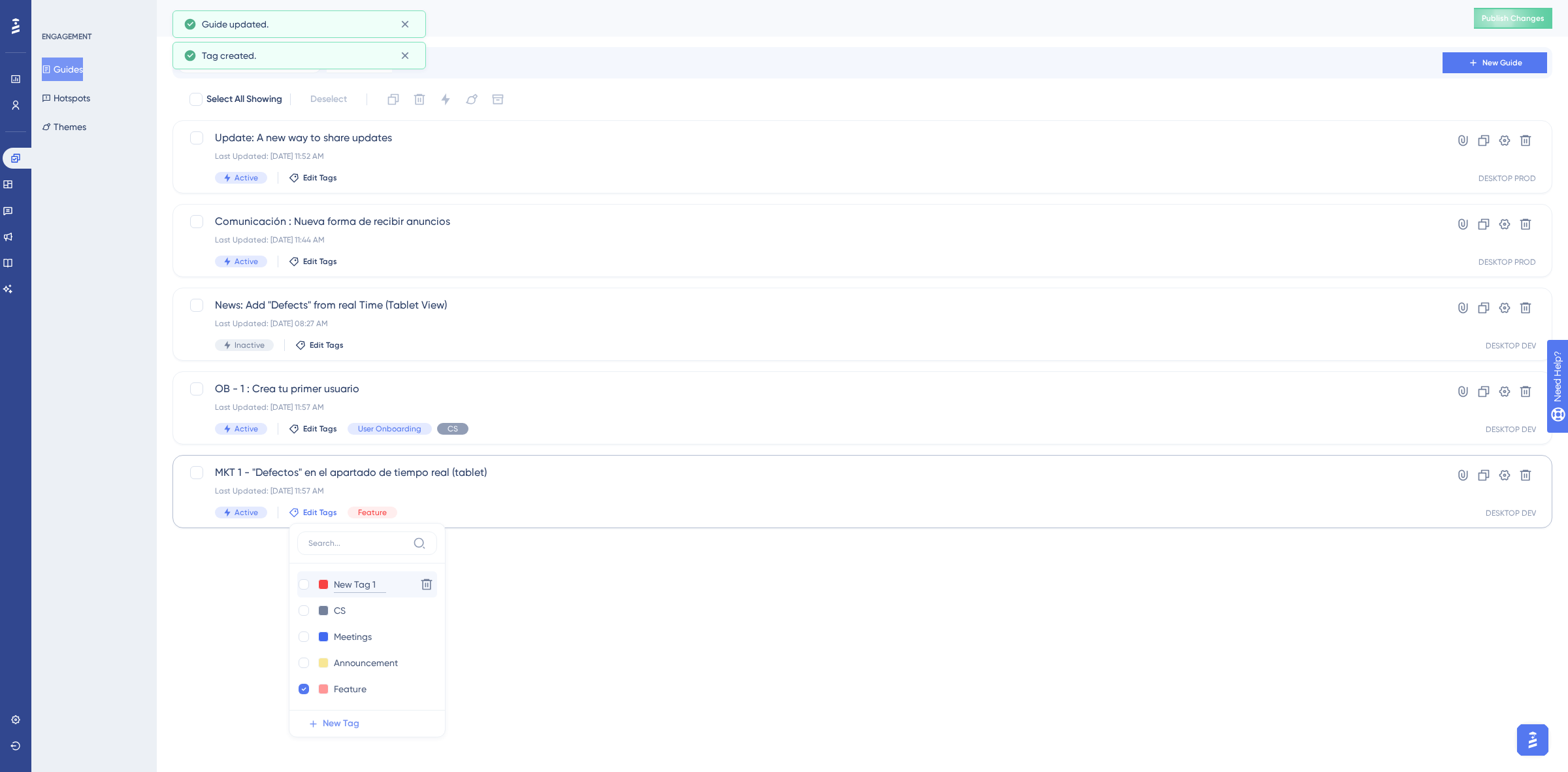
click at [358, 582] on input "New Tag 1" at bounding box center [360, 585] width 52 height 16
drag, startPoint x: 376, startPoint y: 582, endPoint x: 350, endPoint y: 559, distance: 34.7
click at [333, 573] on div "New Tag 1 New Tag 1 Delete" at bounding box center [367, 584] width 140 height 26
type input "Marketing"
checkbox input "true"
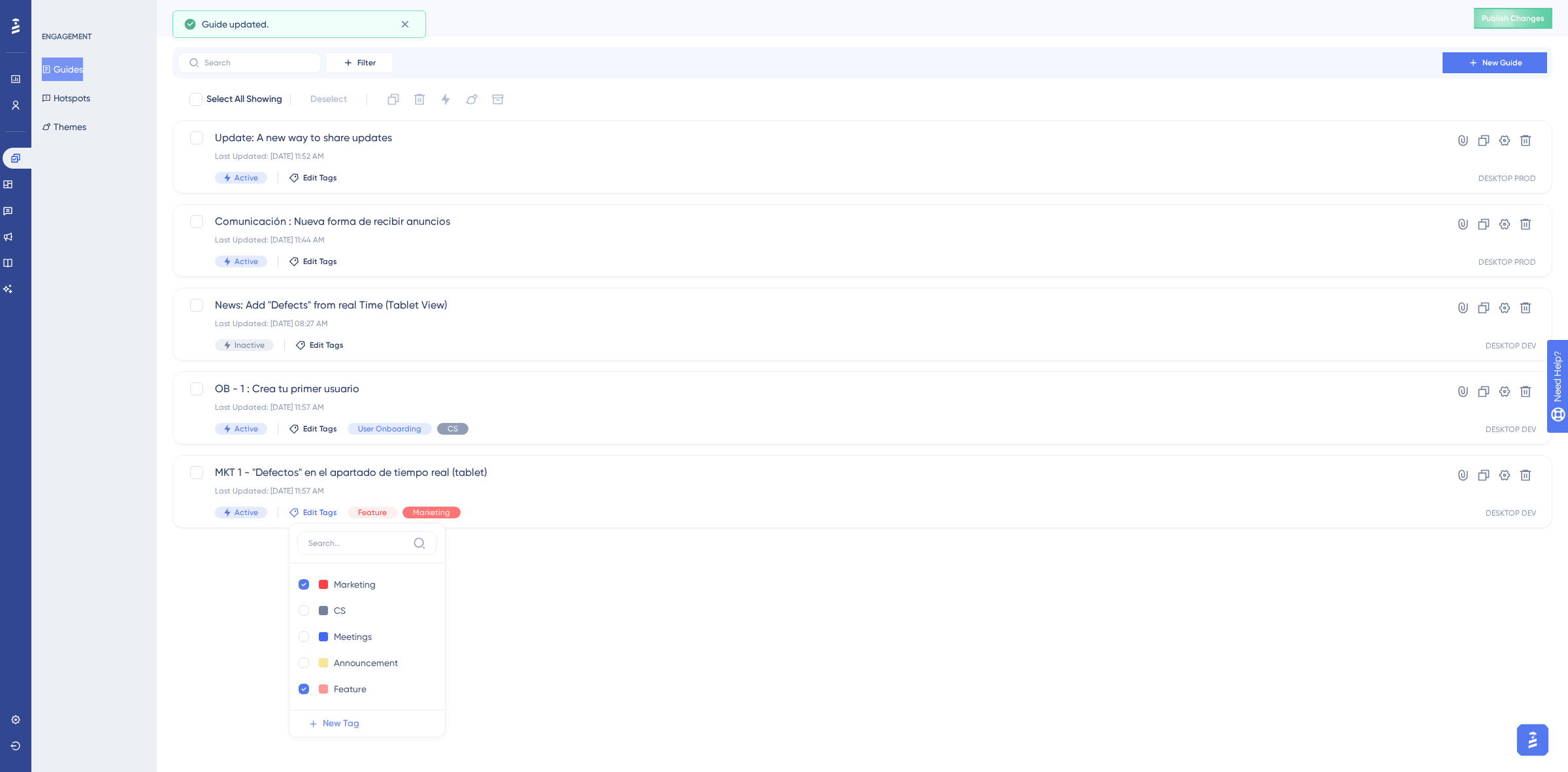
click at [614, 0] on html "Performance Users Engagement Widgets Feedback Product Updates Knowledge Base AI…" at bounding box center [784, 0] width 1568 height 0
click at [328, 342] on span "Edit Tags" at bounding box center [327, 344] width 34 height 10
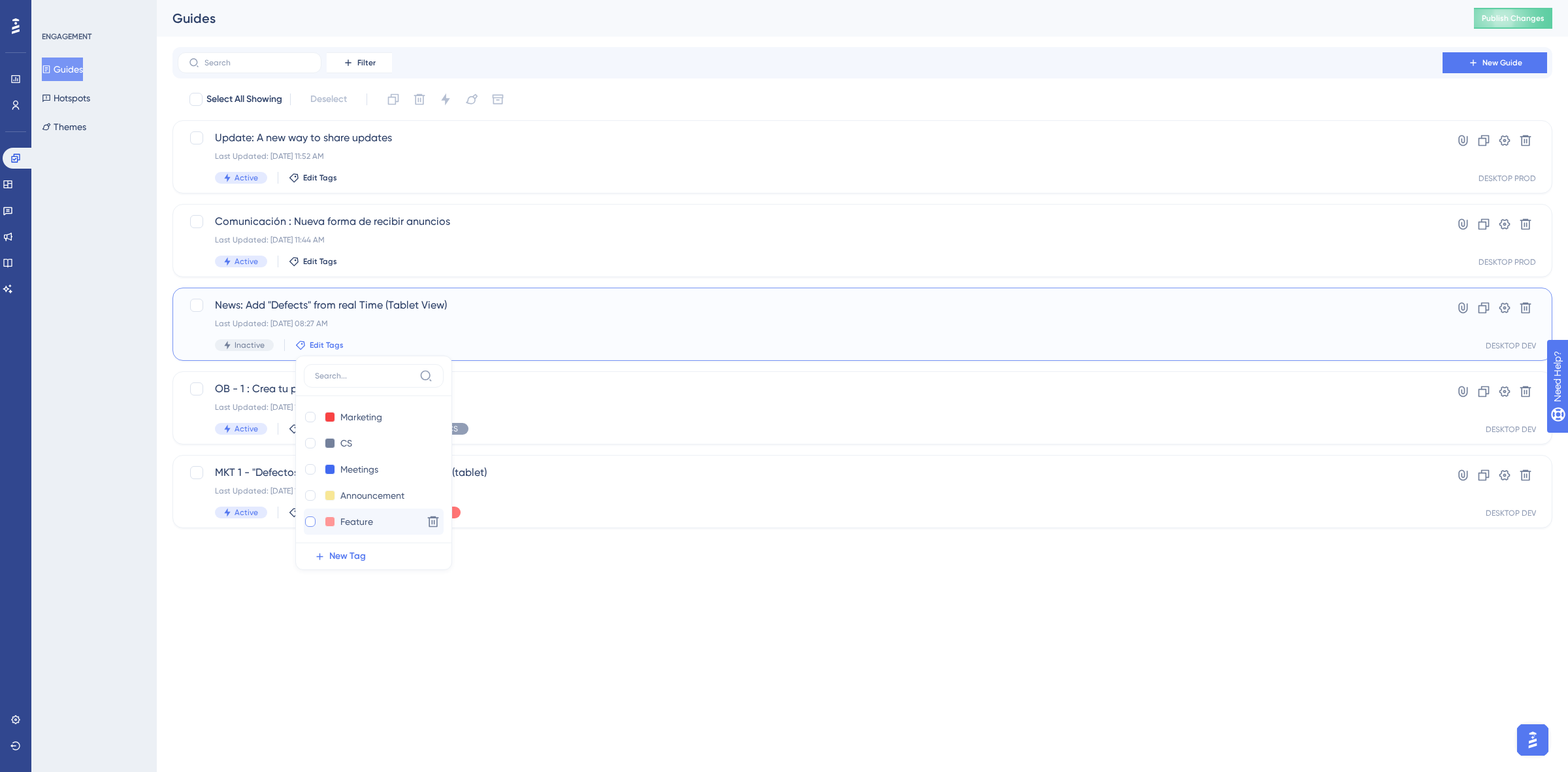
click at [308, 518] on div at bounding box center [310, 521] width 10 height 10
checkbox input "true"
click at [307, 416] on div at bounding box center [310, 416] width 10 height 10
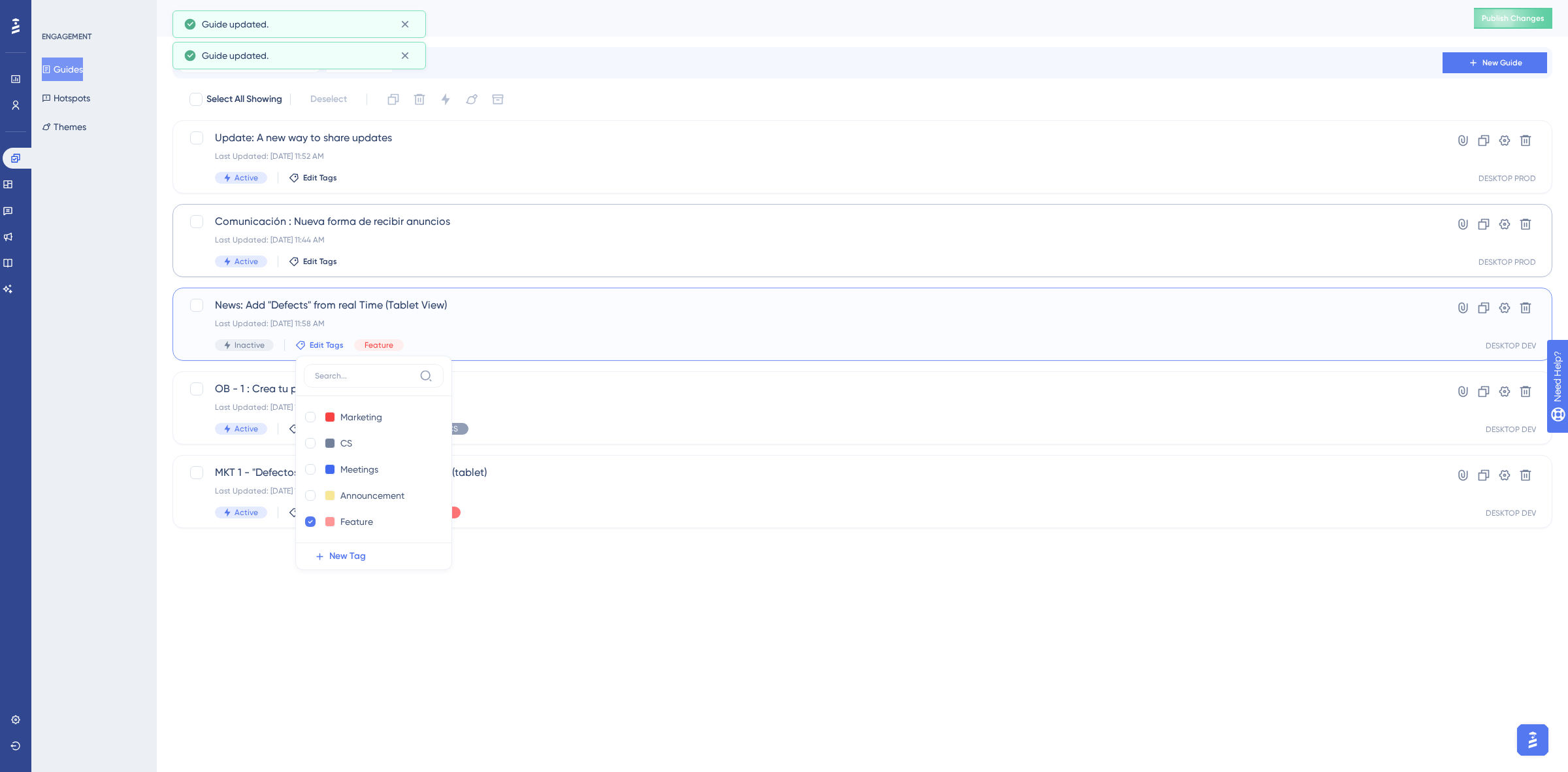
checkbox input "true"
click at [677, 0] on html "Performance Users Engagement Widgets Feedback Product Updates Knowledge Base AI…" at bounding box center [784, 0] width 1568 height 0
click at [464, 220] on span "Comunicación : Nueva forma de recibir anuncios" at bounding box center [810, 222] width 1191 height 16
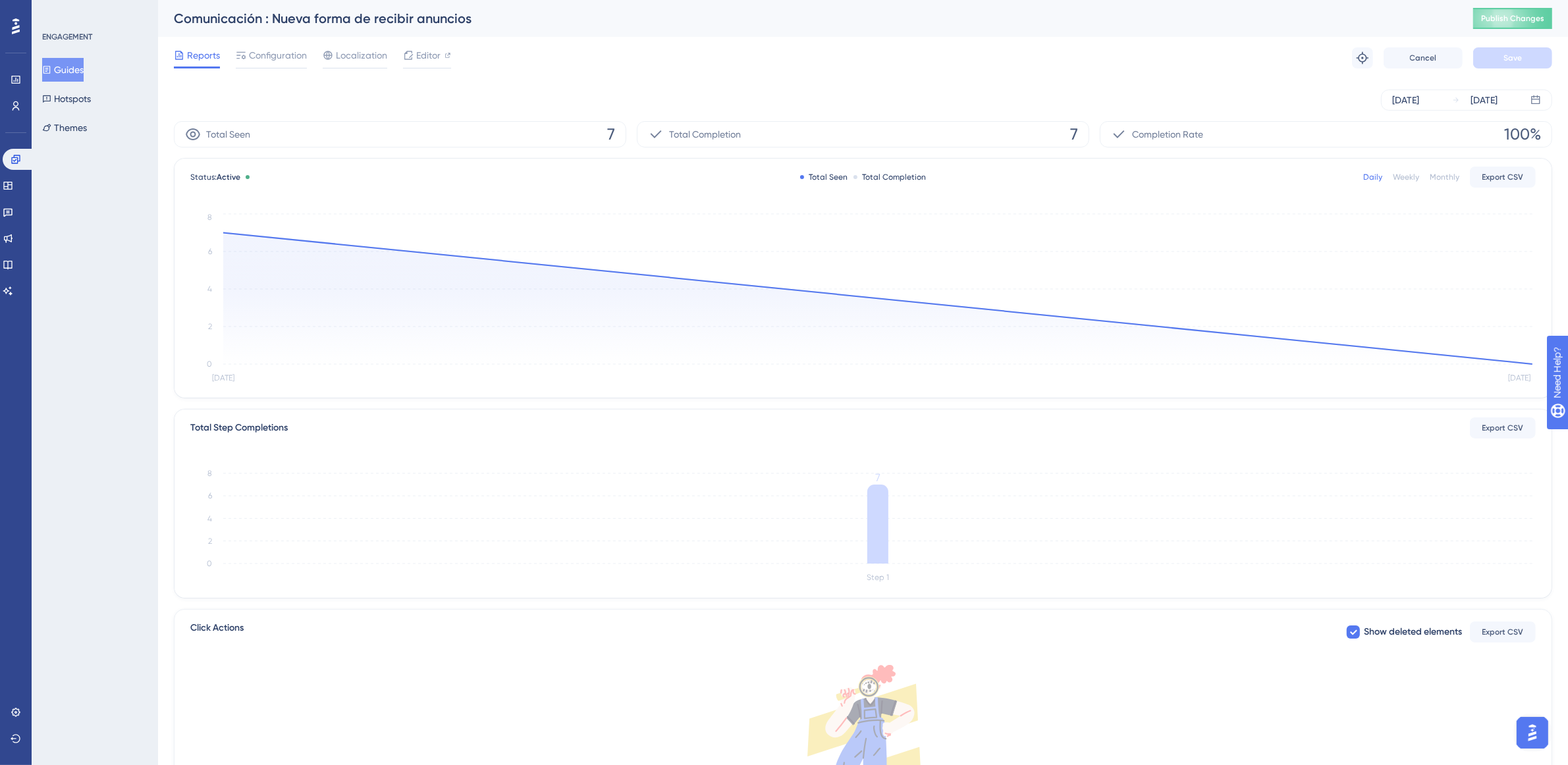
click at [84, 66] on button "Guides" at bounding box center [62, 69] width 41 height 23
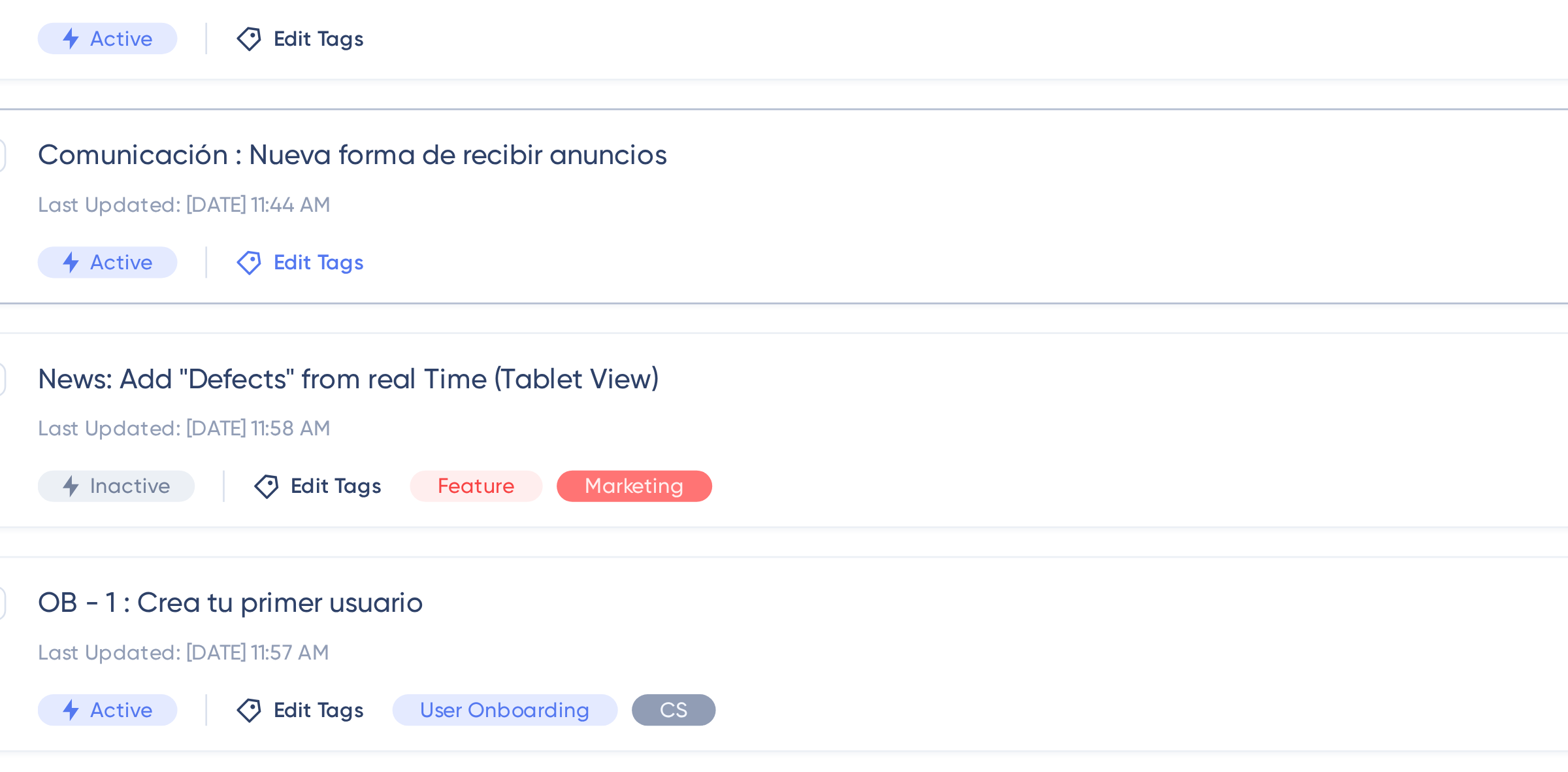
click at [321, 261] on span "Edit Tags" at bounding box center [320, 261] width 34 height 10
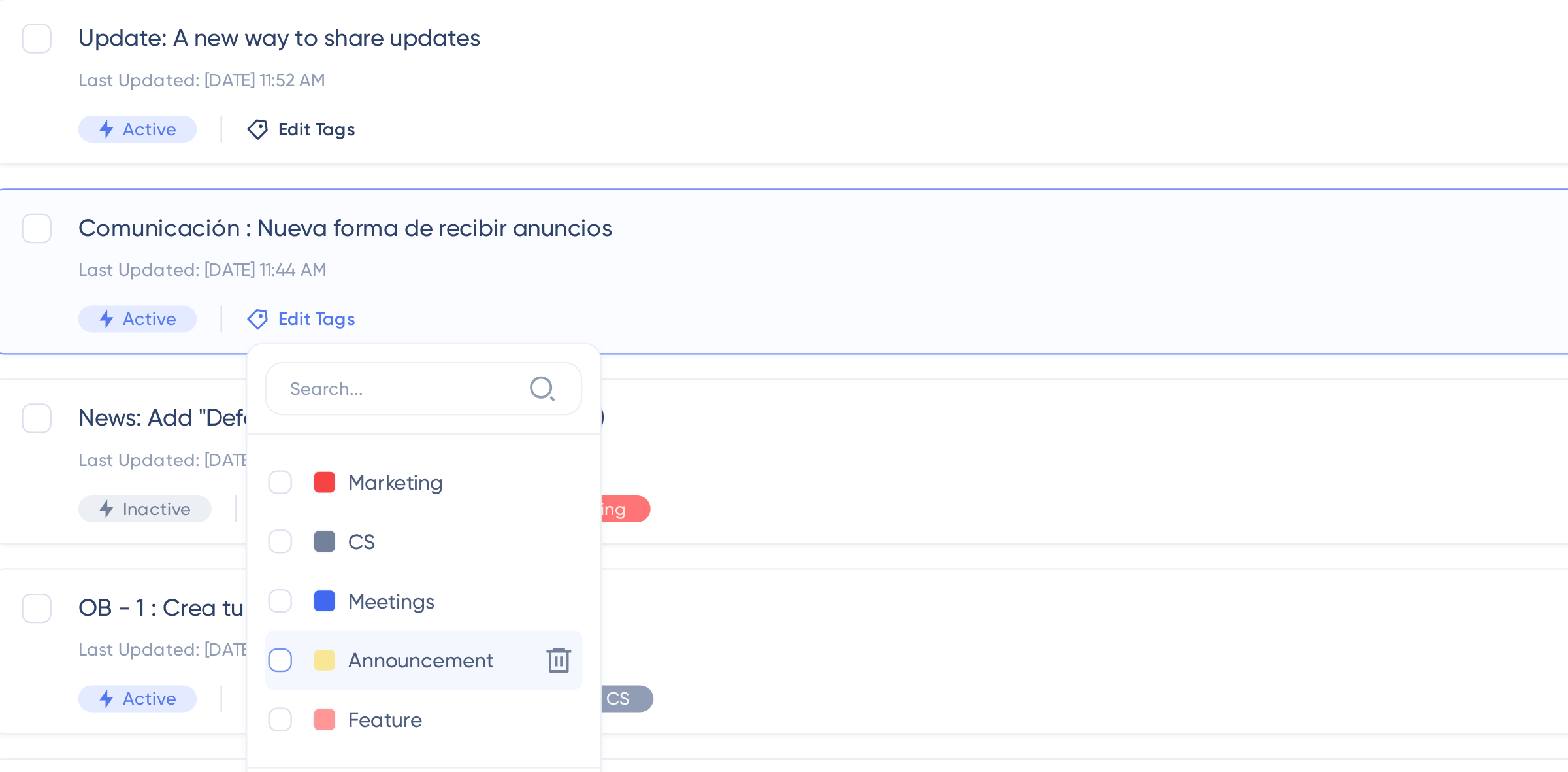
click at [304, 410] on div at bounding box center [304, 411] width 10 height 10
checkbox input "true"
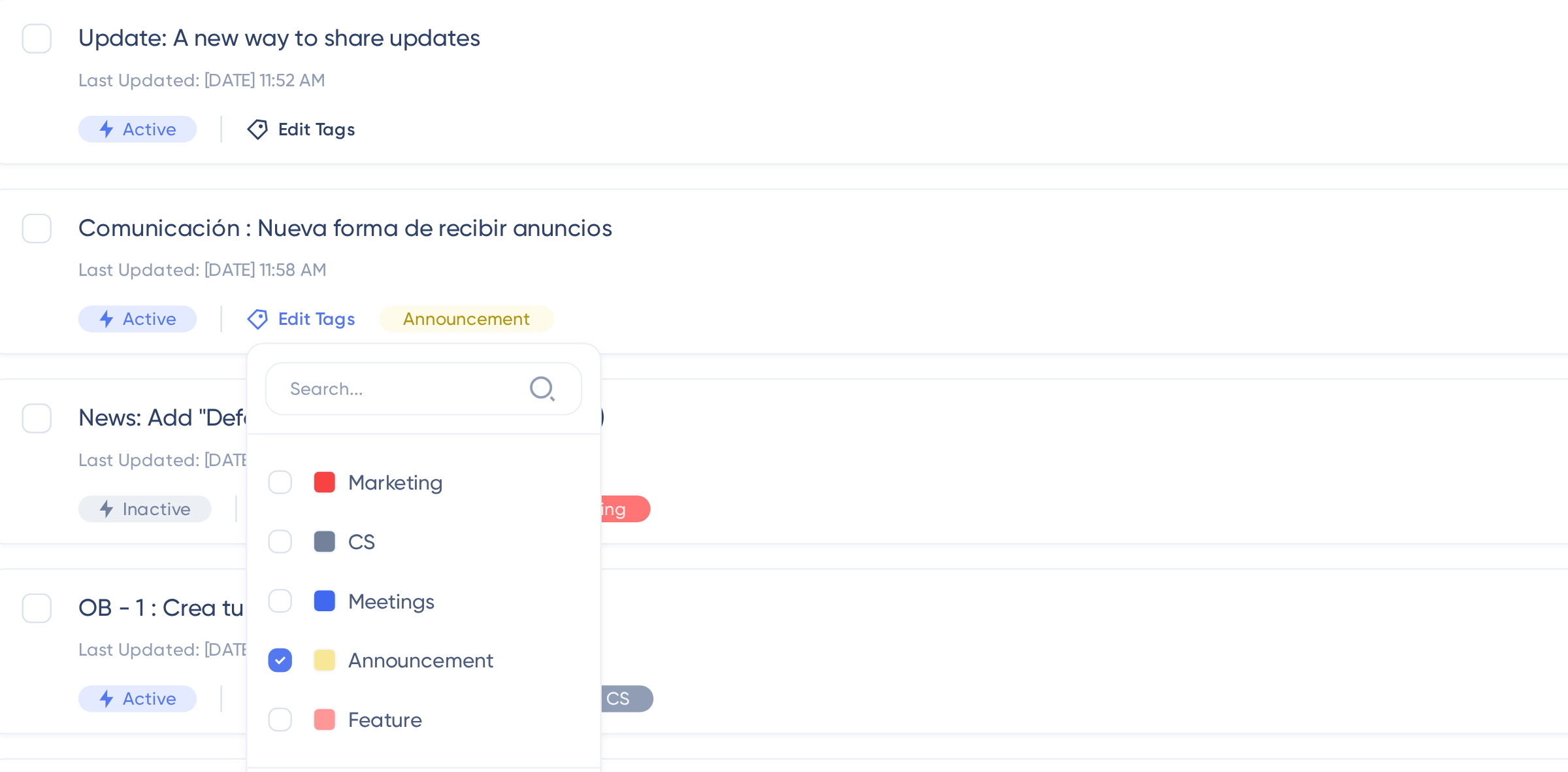
click at [492, 199] on div "Select All Showing Deselect Update: A new way to share updates Last Updated: Se…" at bounding box center [862, 308] width 1380 height 439
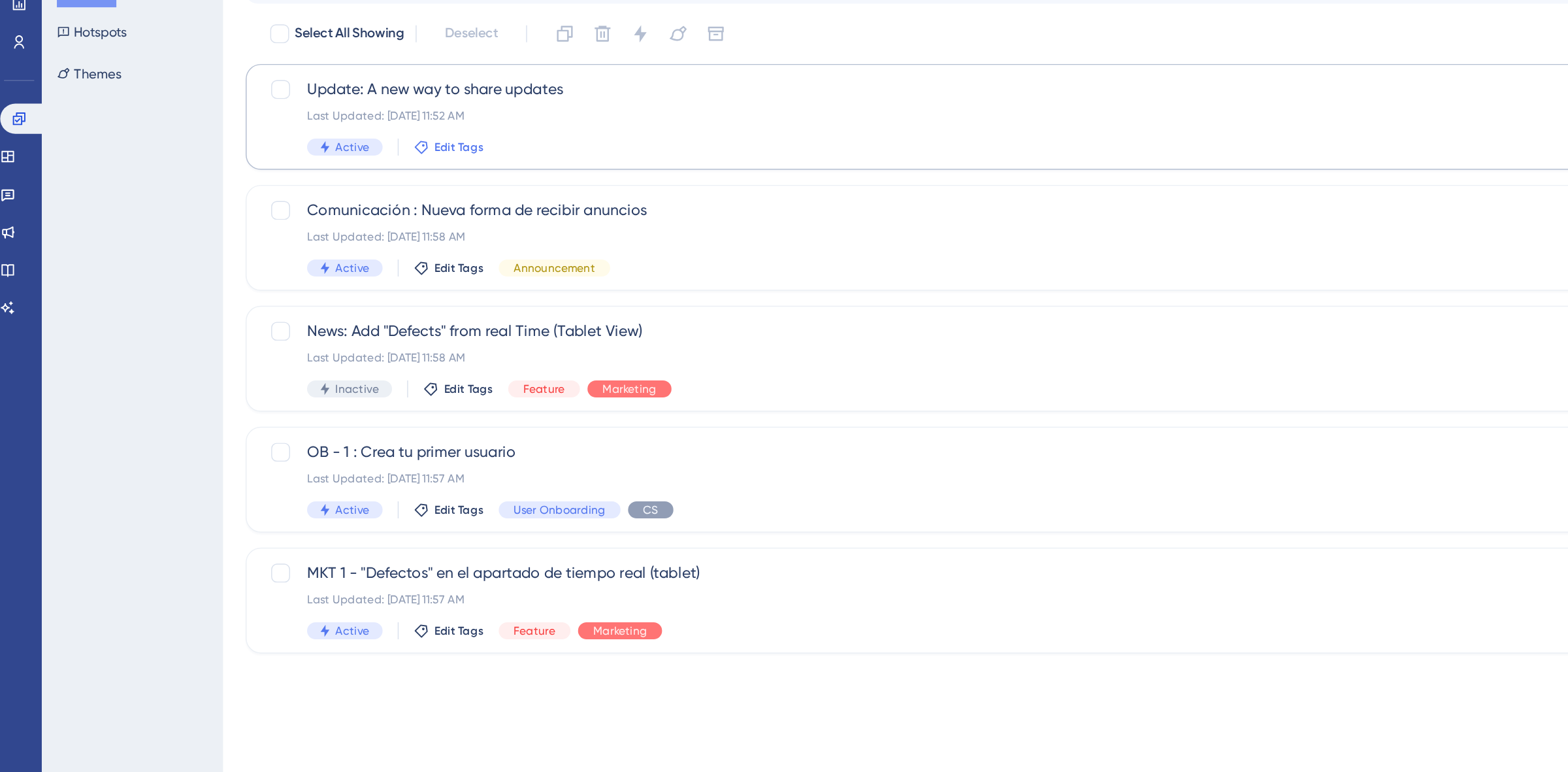
click at [320, 175] on span "Edit Tags" at bounding box center [320, 177] width 34 height 10
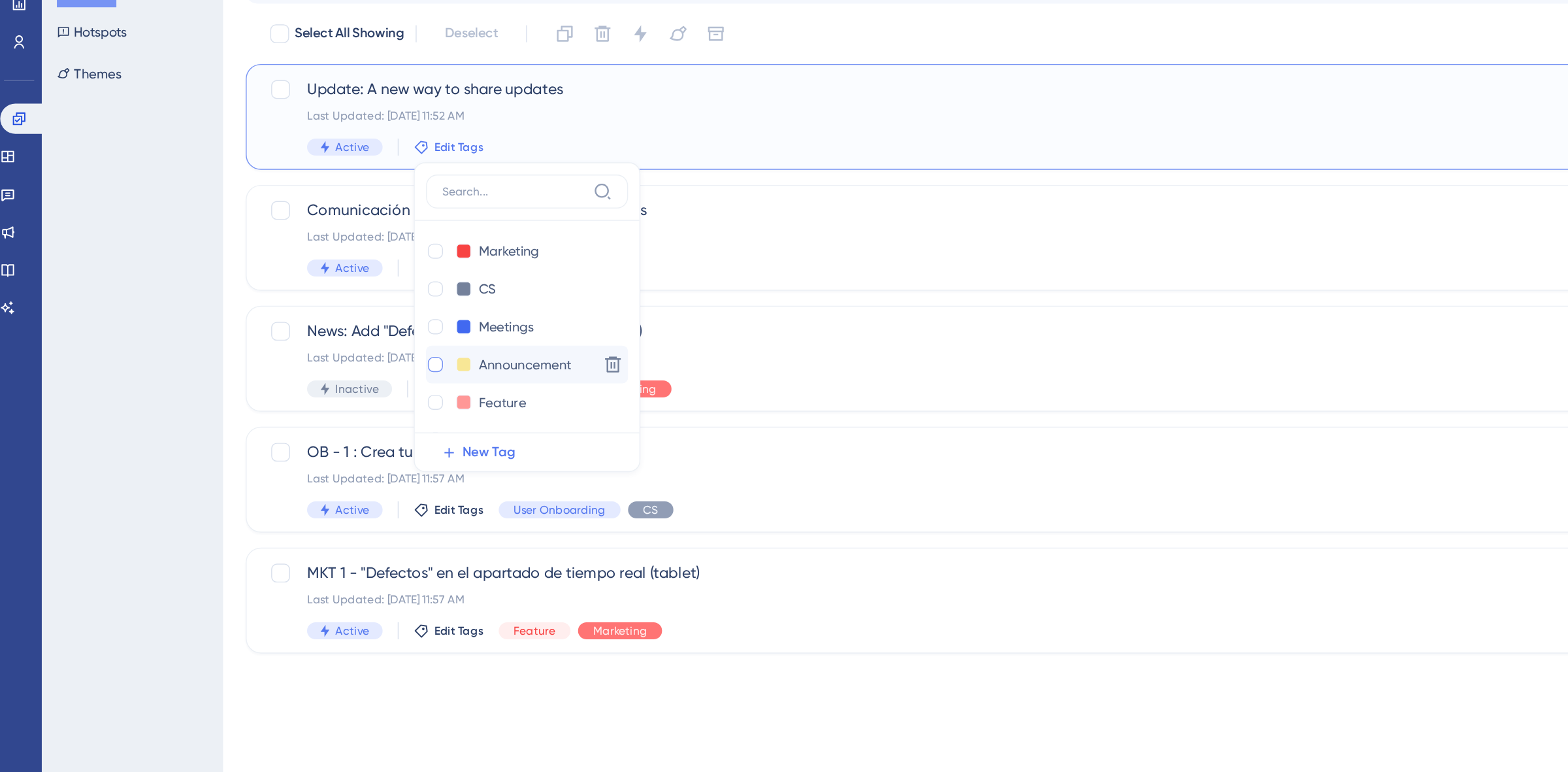
click at [305, 325] on div at bounding box center [304, 328] width 10 height 10
checkbox input "true"
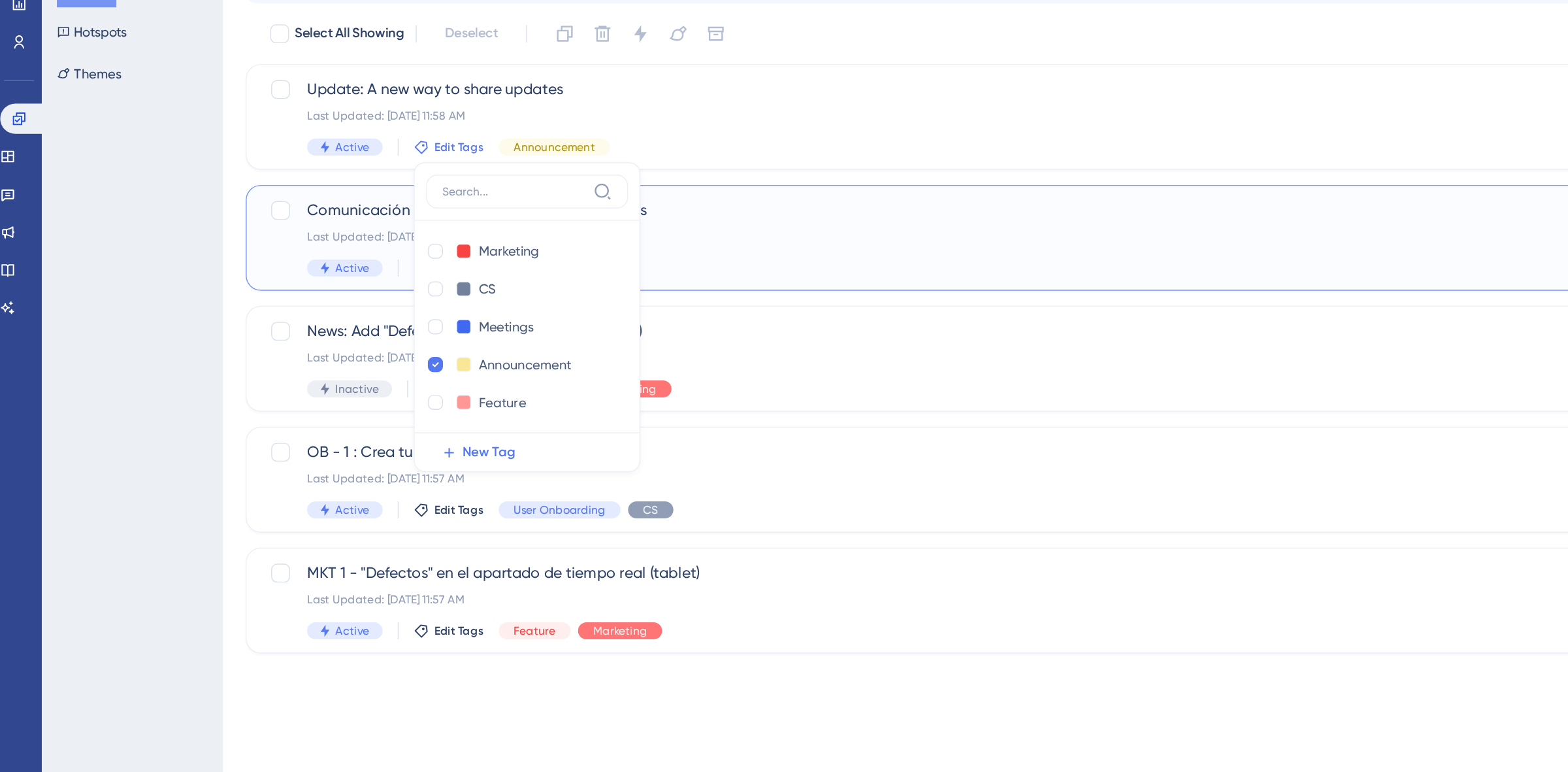
click at [488, 206] on div "Comunicación : Nueva forma de recibir anuncios Last Updated: Sep 25 2025, 11:58…" at bounding box center [862, 240] width 1380 height 73
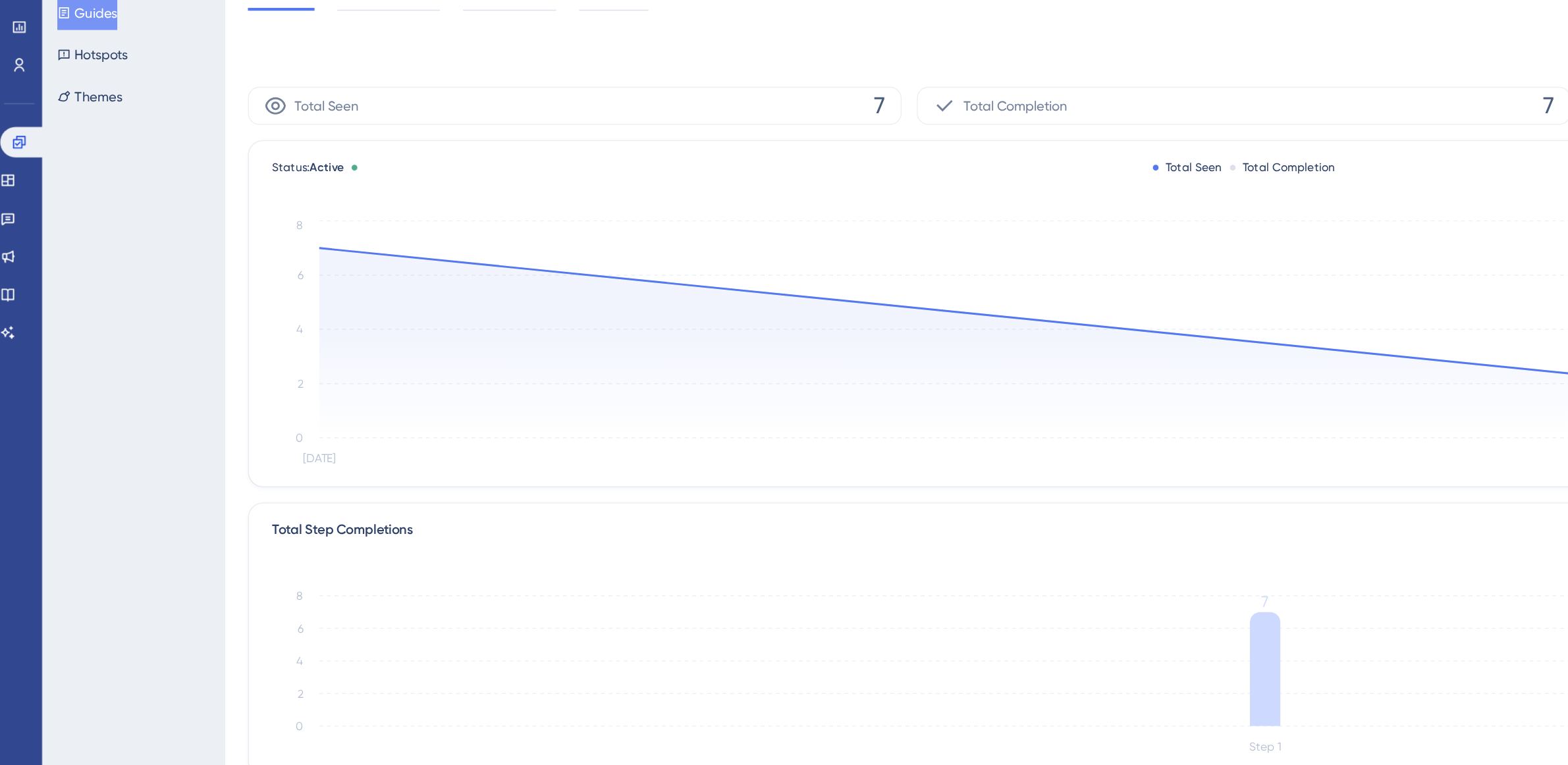
click at [75, 76] on button "Guides" at bounding box center [62, 69] width 41 height 23
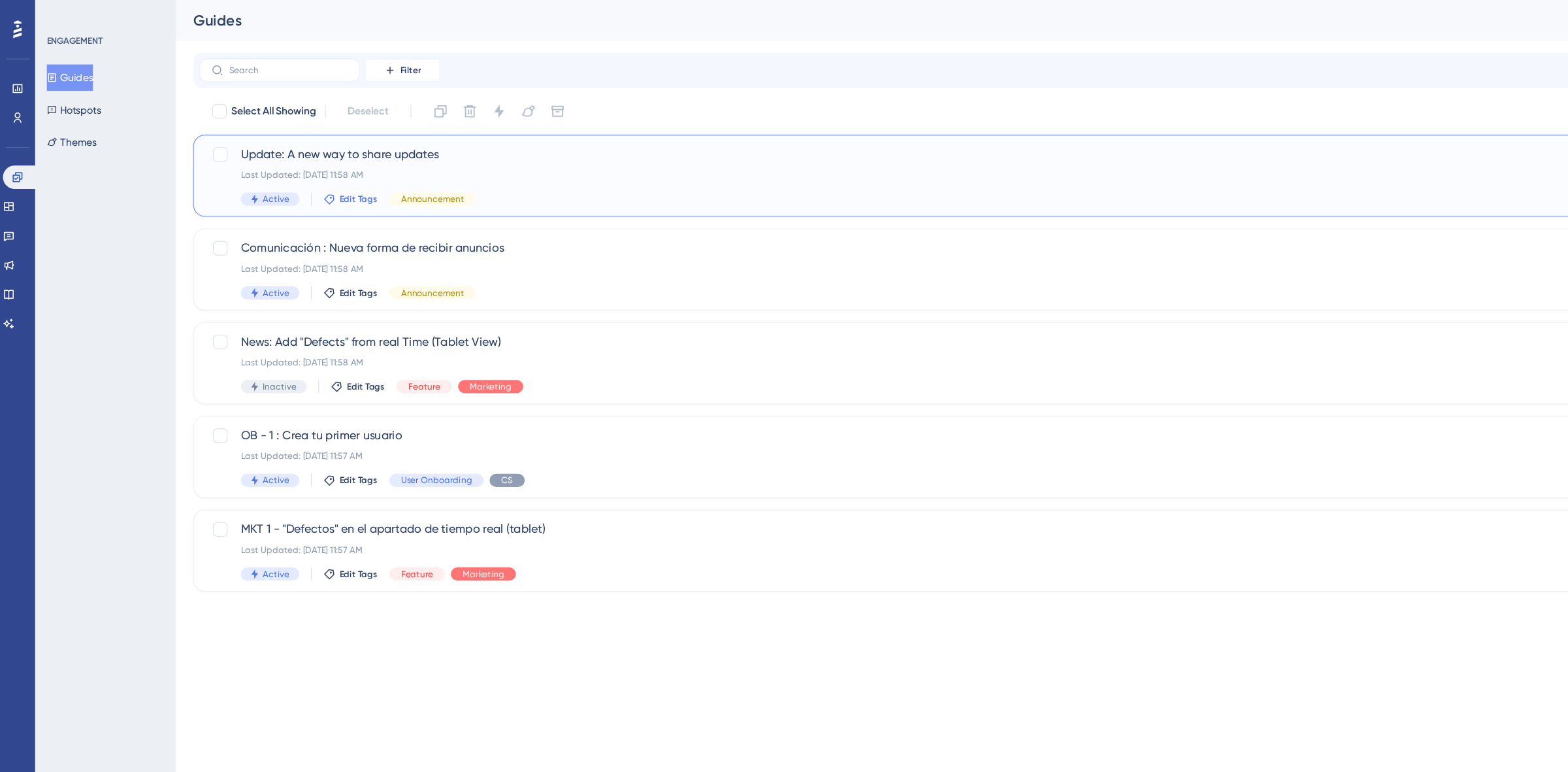
click at [300, 179] on button "Edit Tags" at bounding box center [313, 177] width 48 height 10
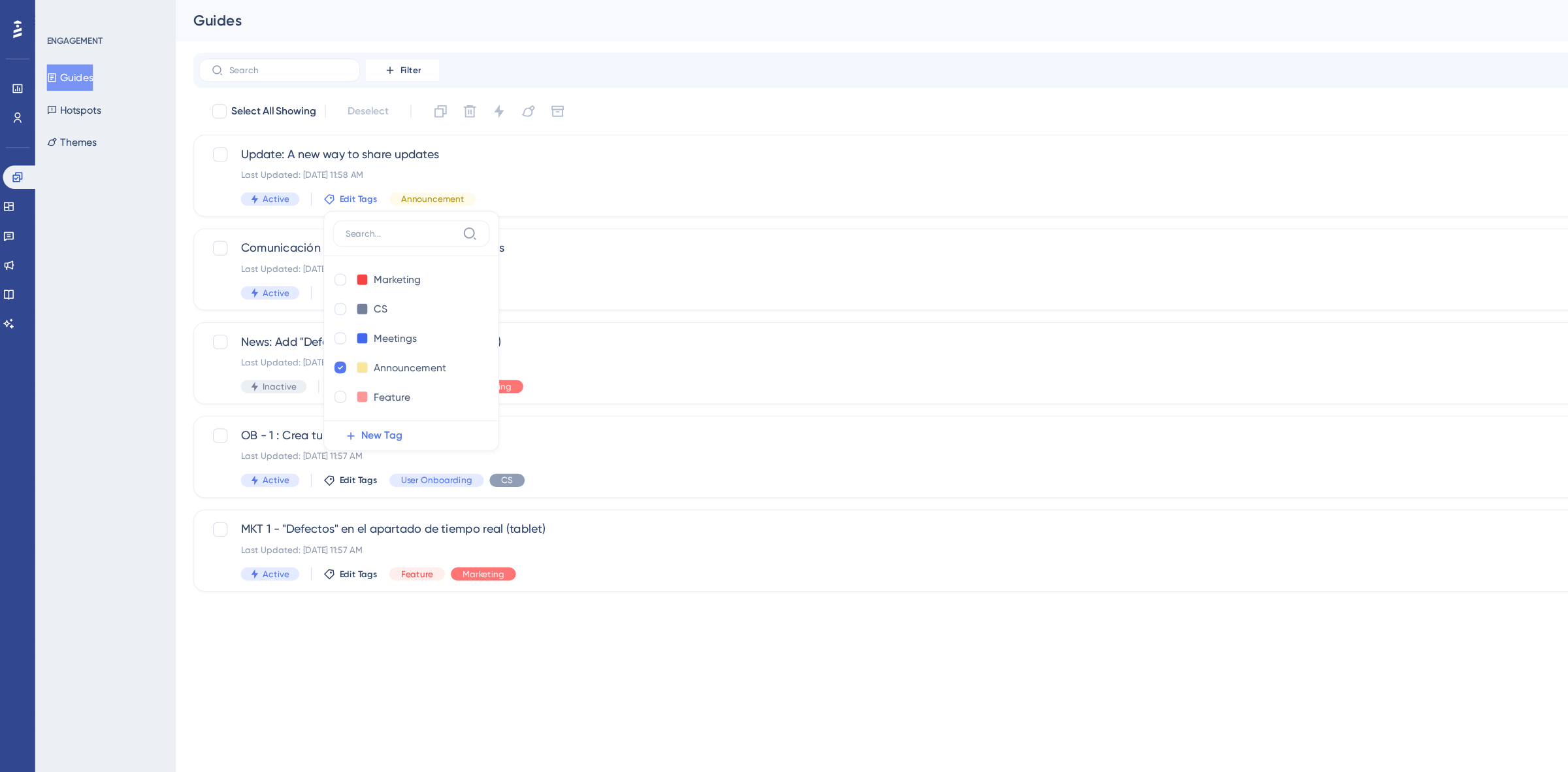
click at [573, 101] on div "Select All Showing Deselect" at bounding box center [870, 99] width 1365 height 21
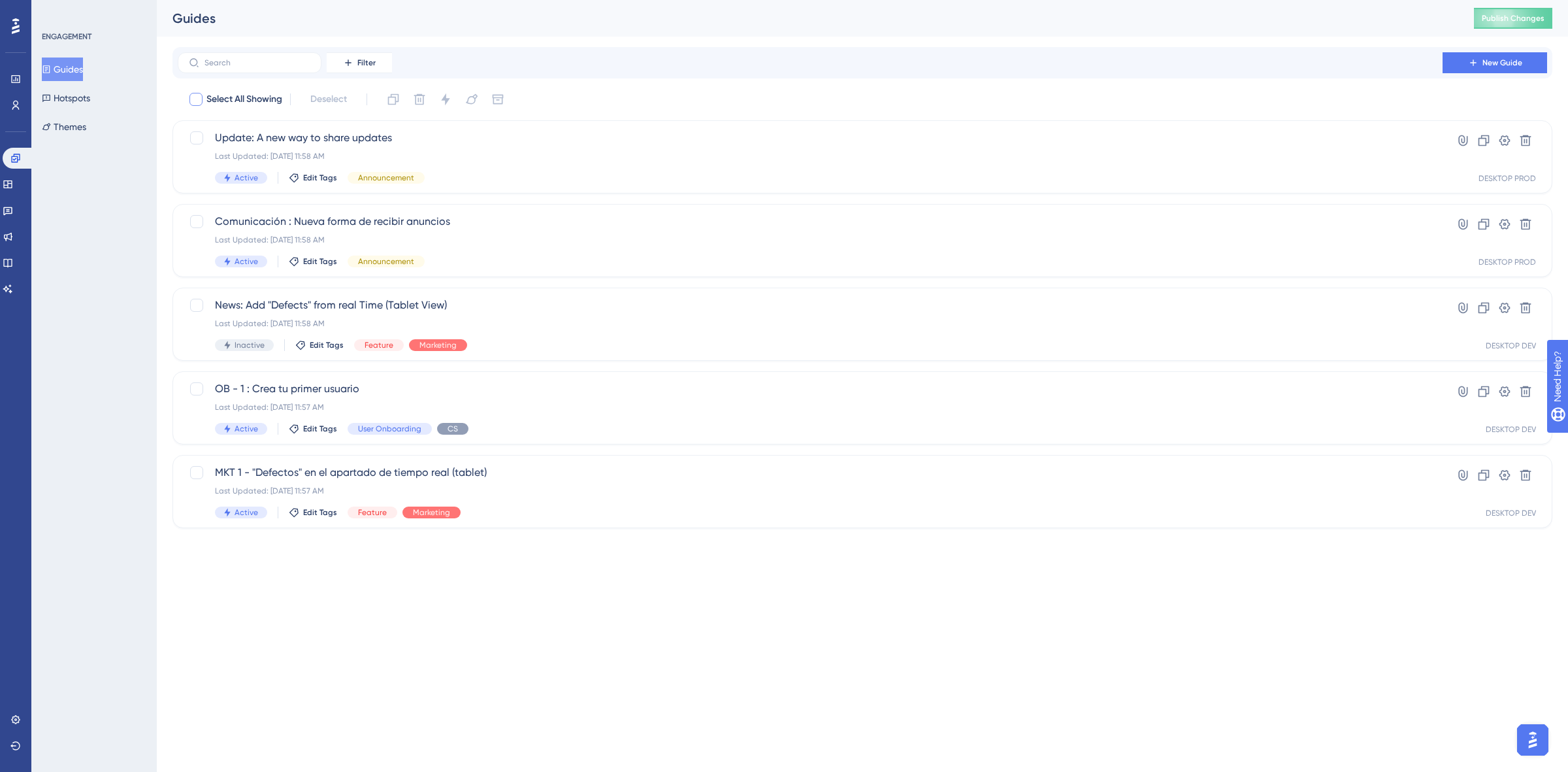
click at [242, 97] on span "Select All Showing" at bounding box center [244, 99] width 76 height 16
checkbox input "true"
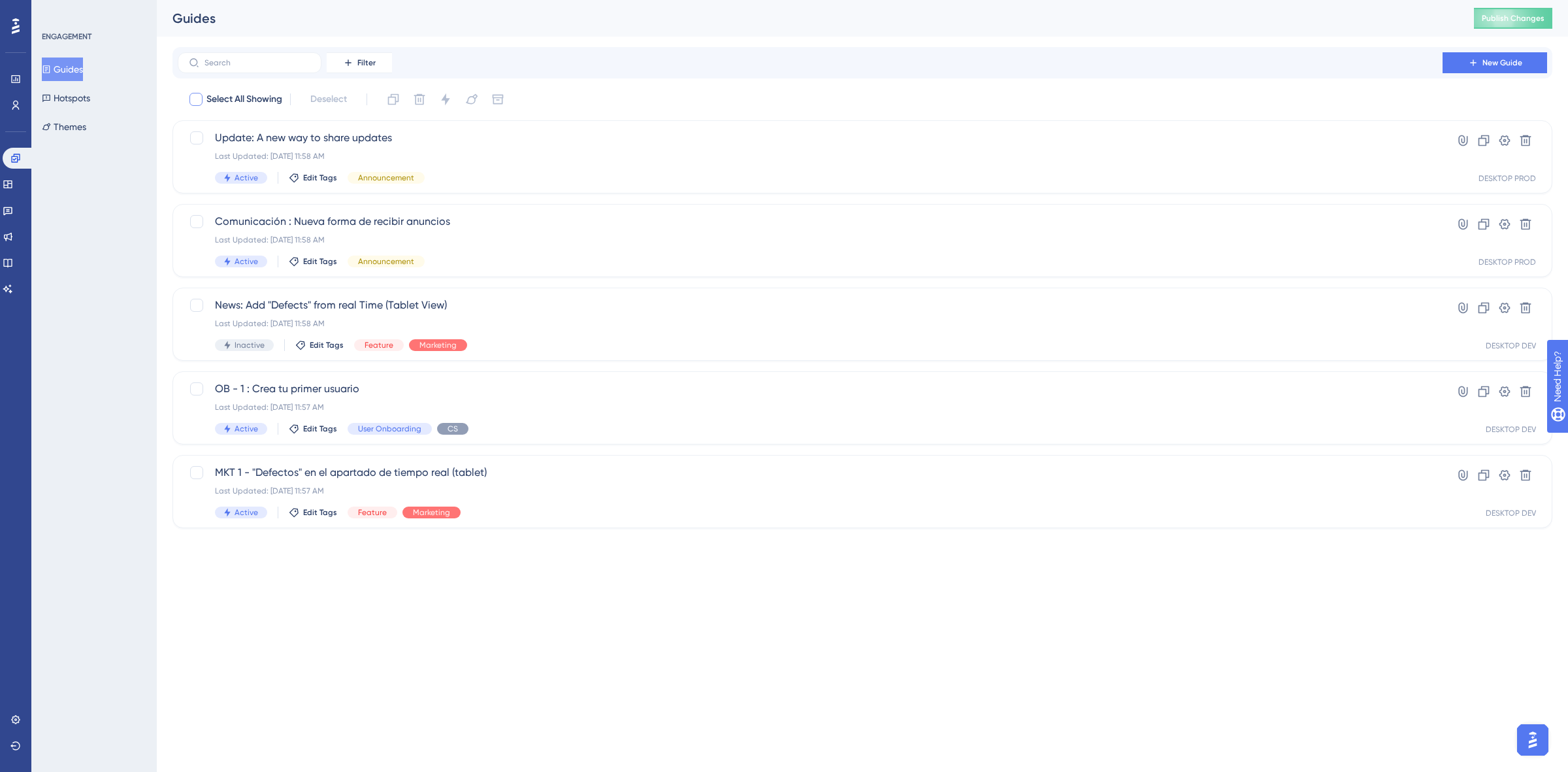
checkbox input "true"
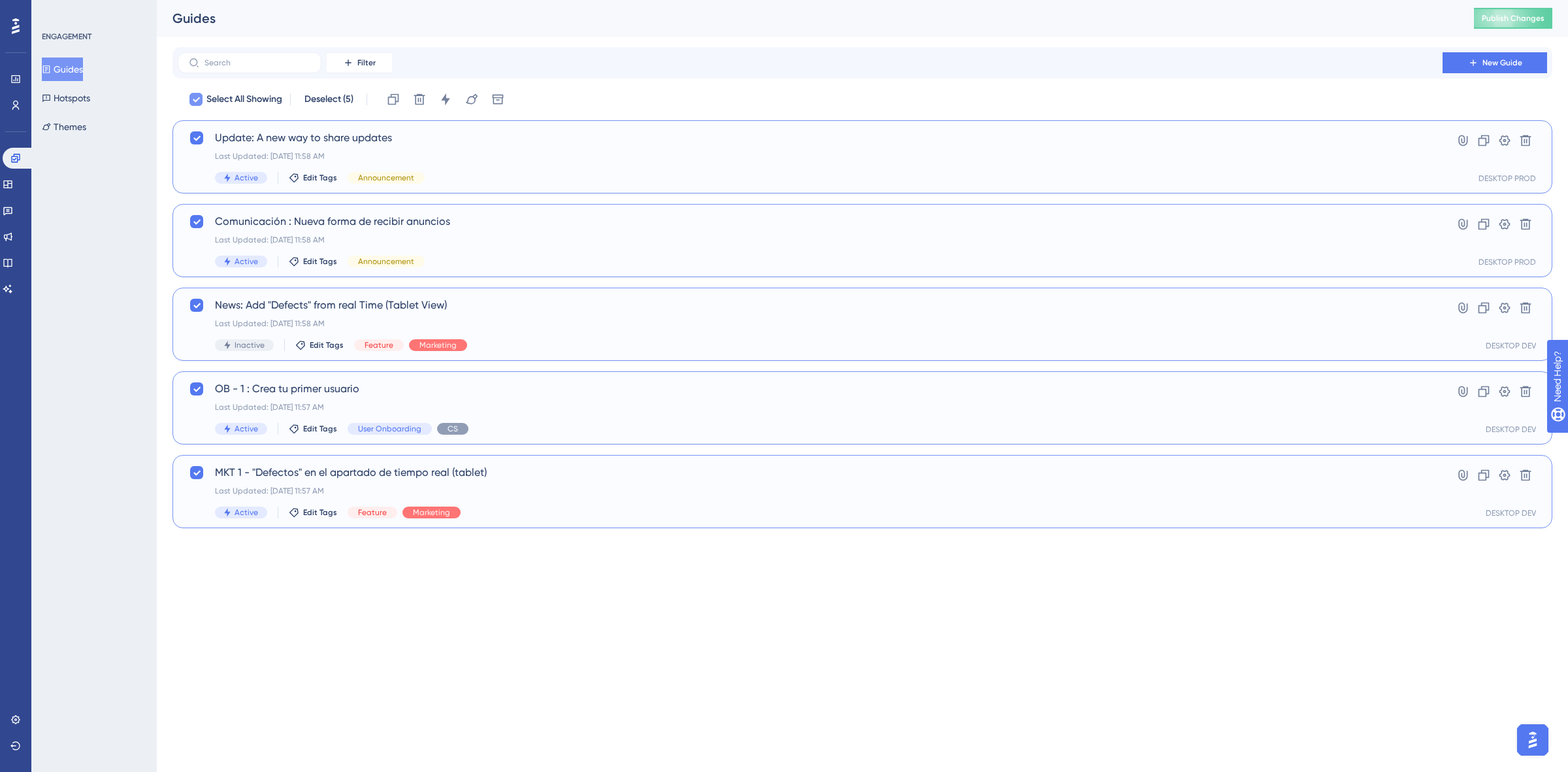
click at [242, 97] on span "Select All Showing" at bounding box center [244, 99] width 76 height 16
checkbox input "false"
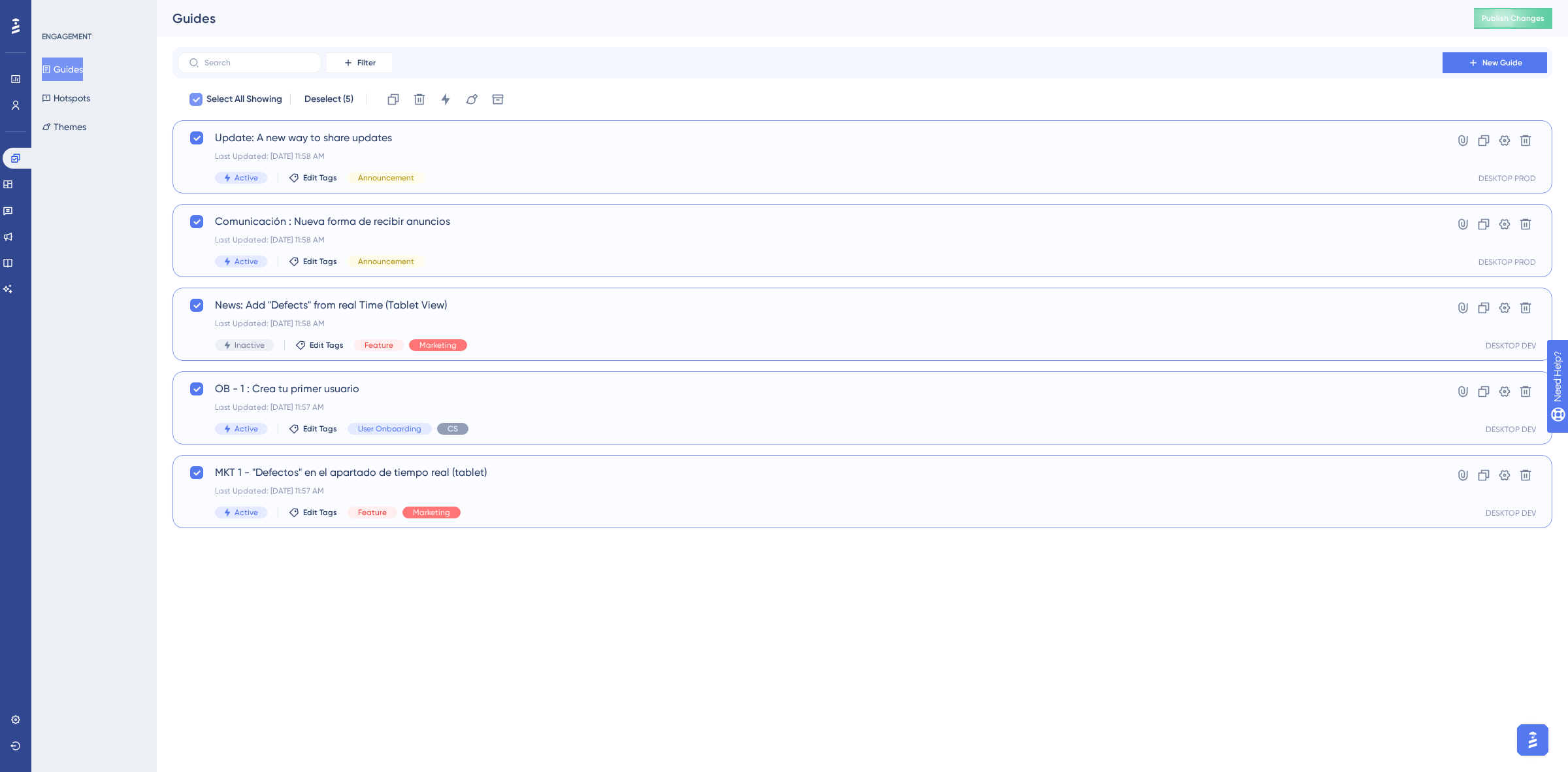
checkbox input "false"
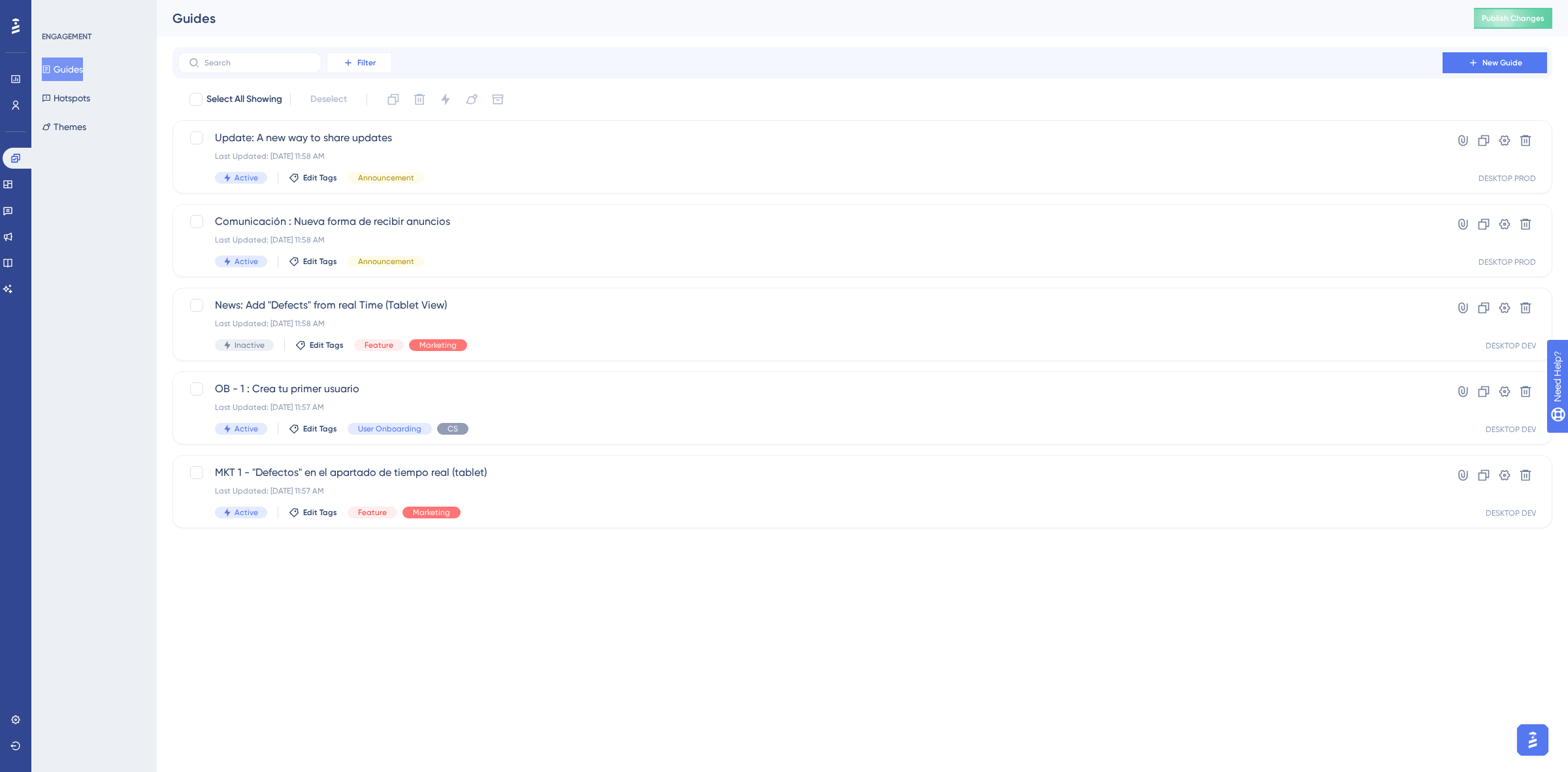
click at [374, 58] on span "Filter" at bounding box center [366, 62] width 18 height 10
click at [389, 108] on div "Tags Tags" at bounding box center [372, 100] width 54 height 26
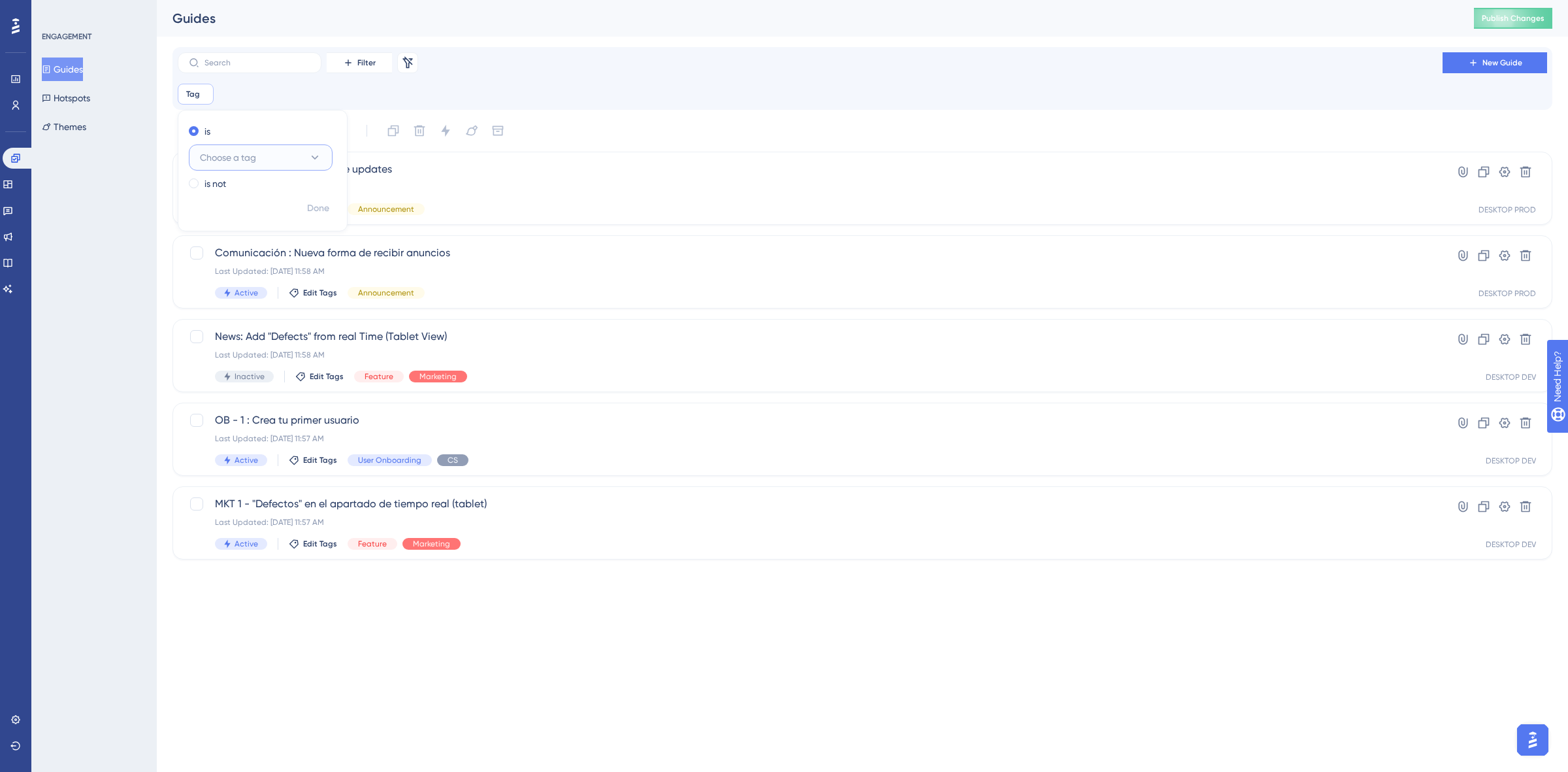
click at [311, 160] on icon at bounding box center [315, 157] width 13 height 13
drag, startPoint x: 269, startPoint y: 288, endPoint x: 445, endPoint y: 223, distance: 187.6
click at [270, 288] on span "User Onboarding" at bounding box center [243, 290] width 72 height 16
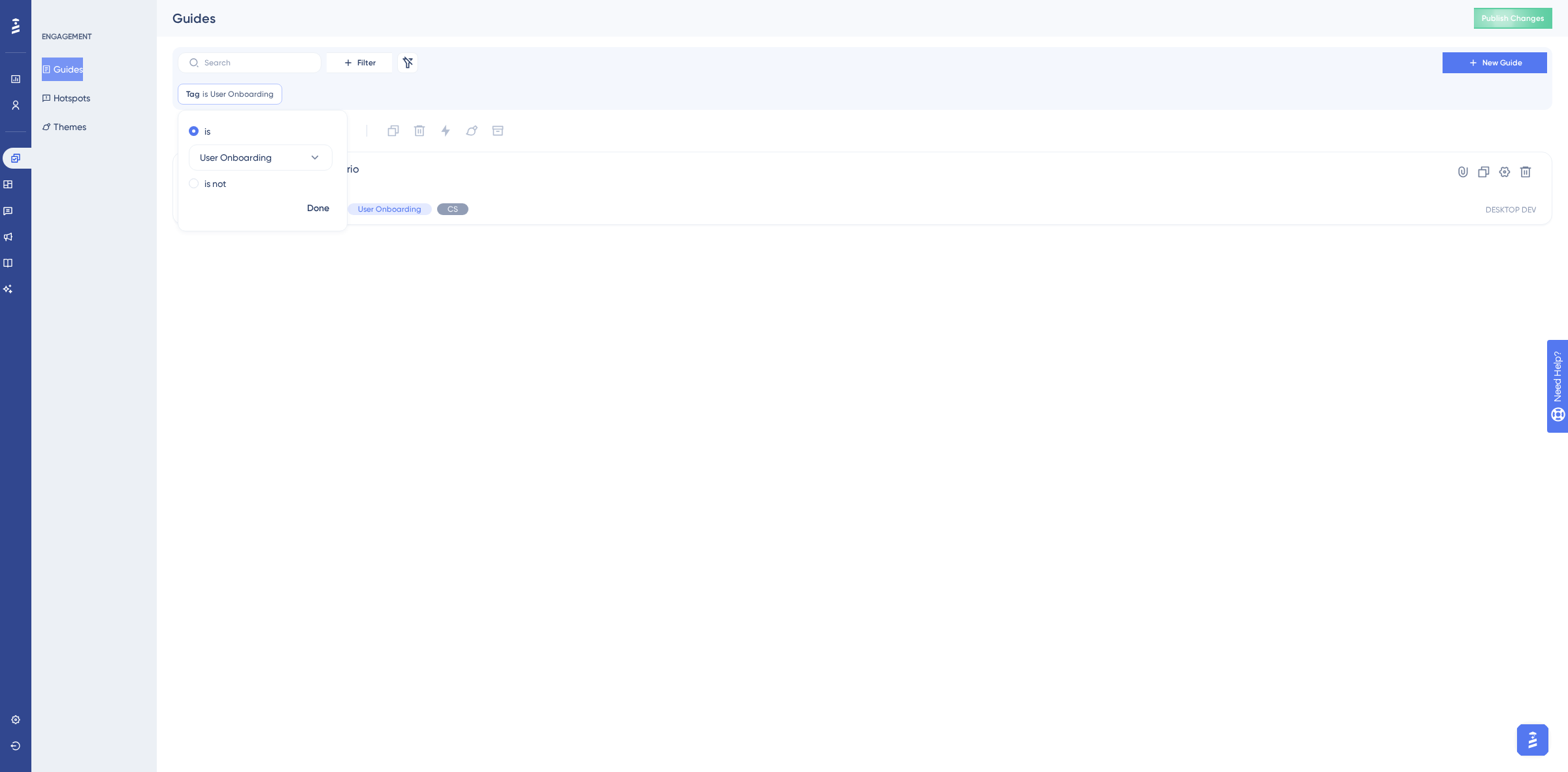
click at [941, 0] on html "Performance Users Engagement Widgets Feedback Product Updates Knowledge Base AI…" at bounding box center [784, 0] width 1568 height 0
click at [250, 93] on span "User Onboarding" at bounding box center [242, 94] width 63 height 10
click at [268, 94] on icon at bounding box center [272, 94] width 8 height 8
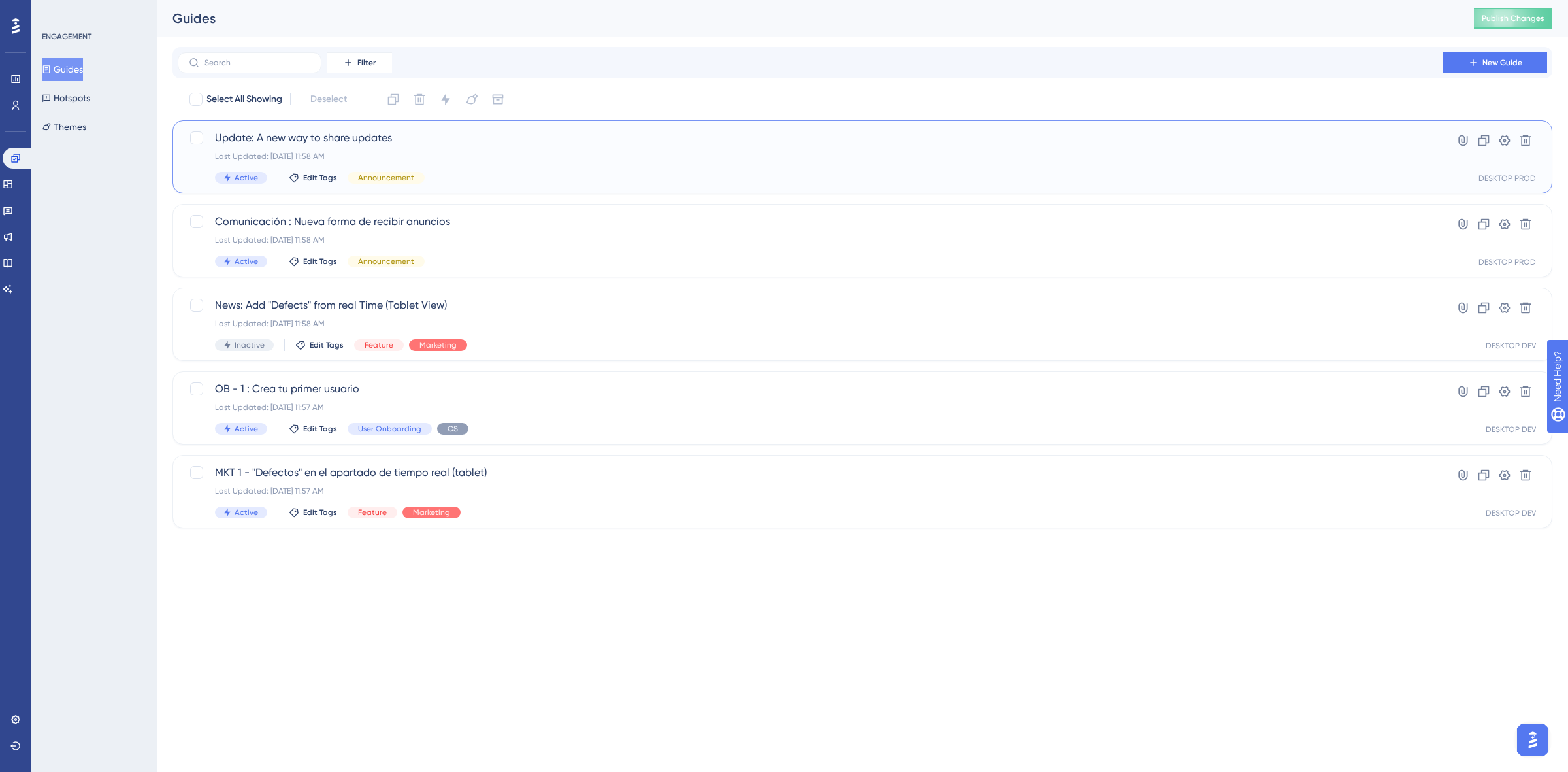
click at [779, 155] on div "Last Updated: Sep 25 2025, 11:58 AM" at bounding box center [810, 155] width 1191 height 10
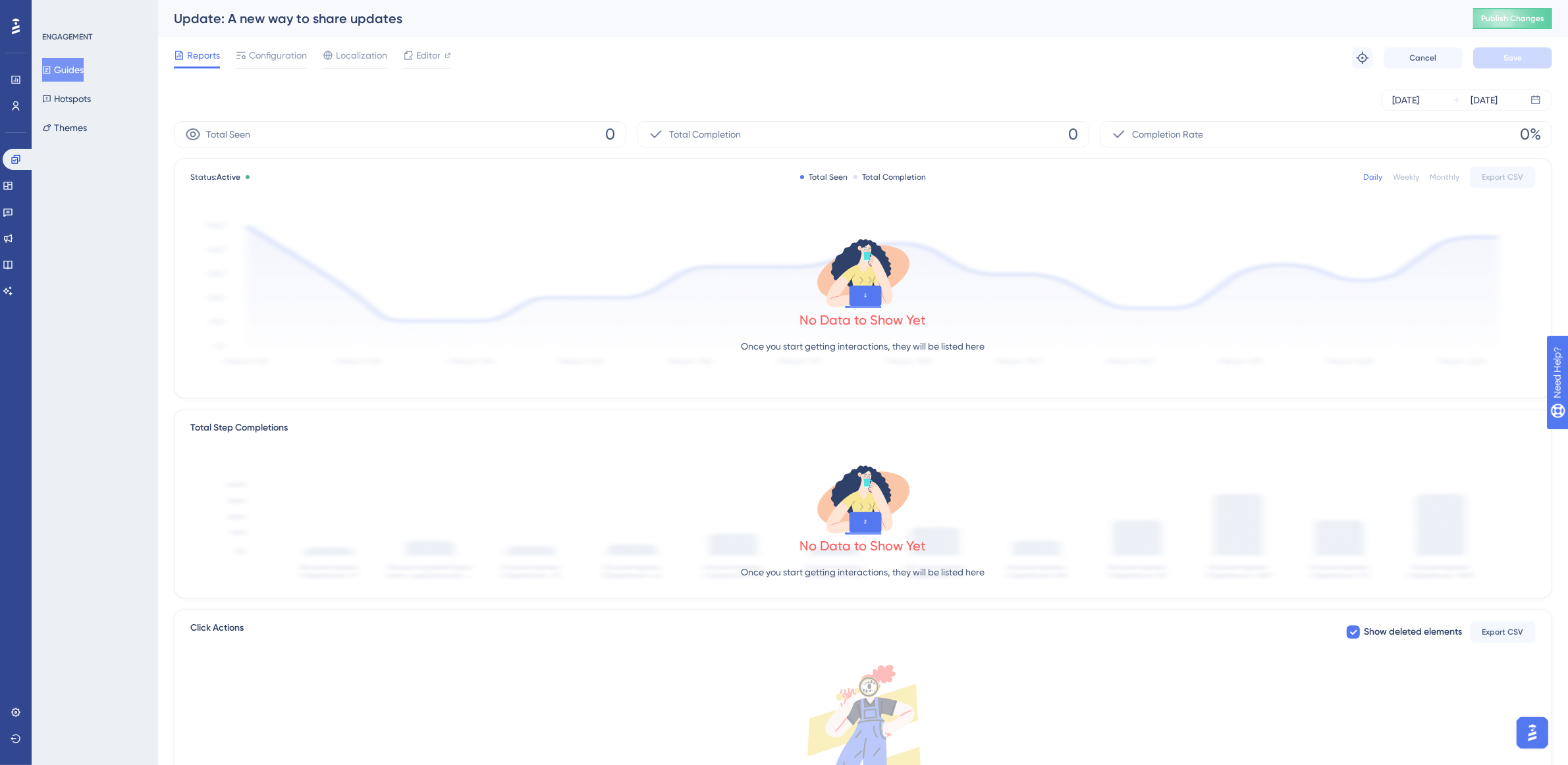
click at [61, 67] on button "Guides" at bounding box center [62, 69] width 41 height 23
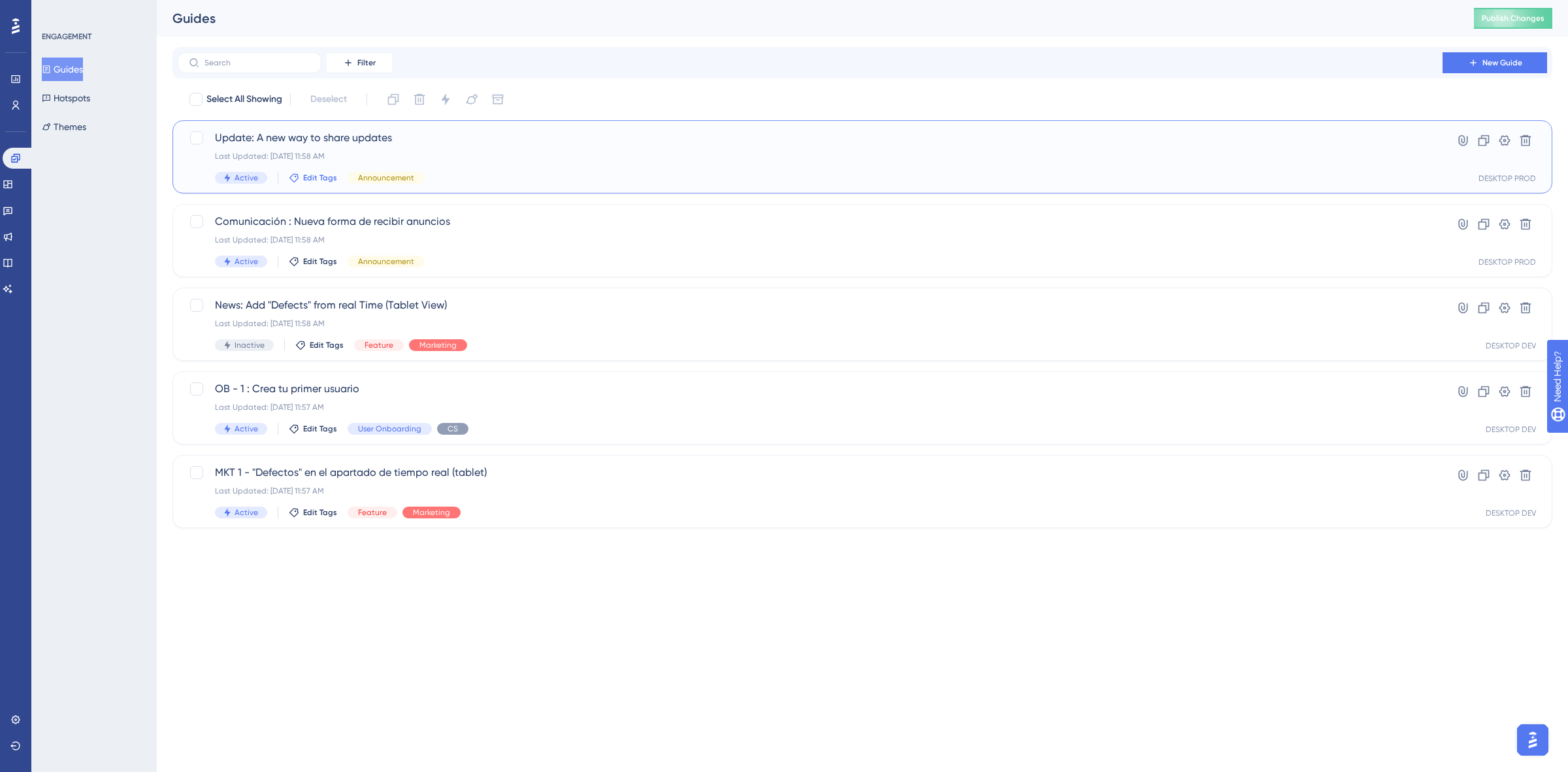
click at [304, 172] on span "Edit Tags" at bounding box center [320, 177] width 34 height 10
click at [301, 253] on div at bounding box center [304, 249] width 10 height 10
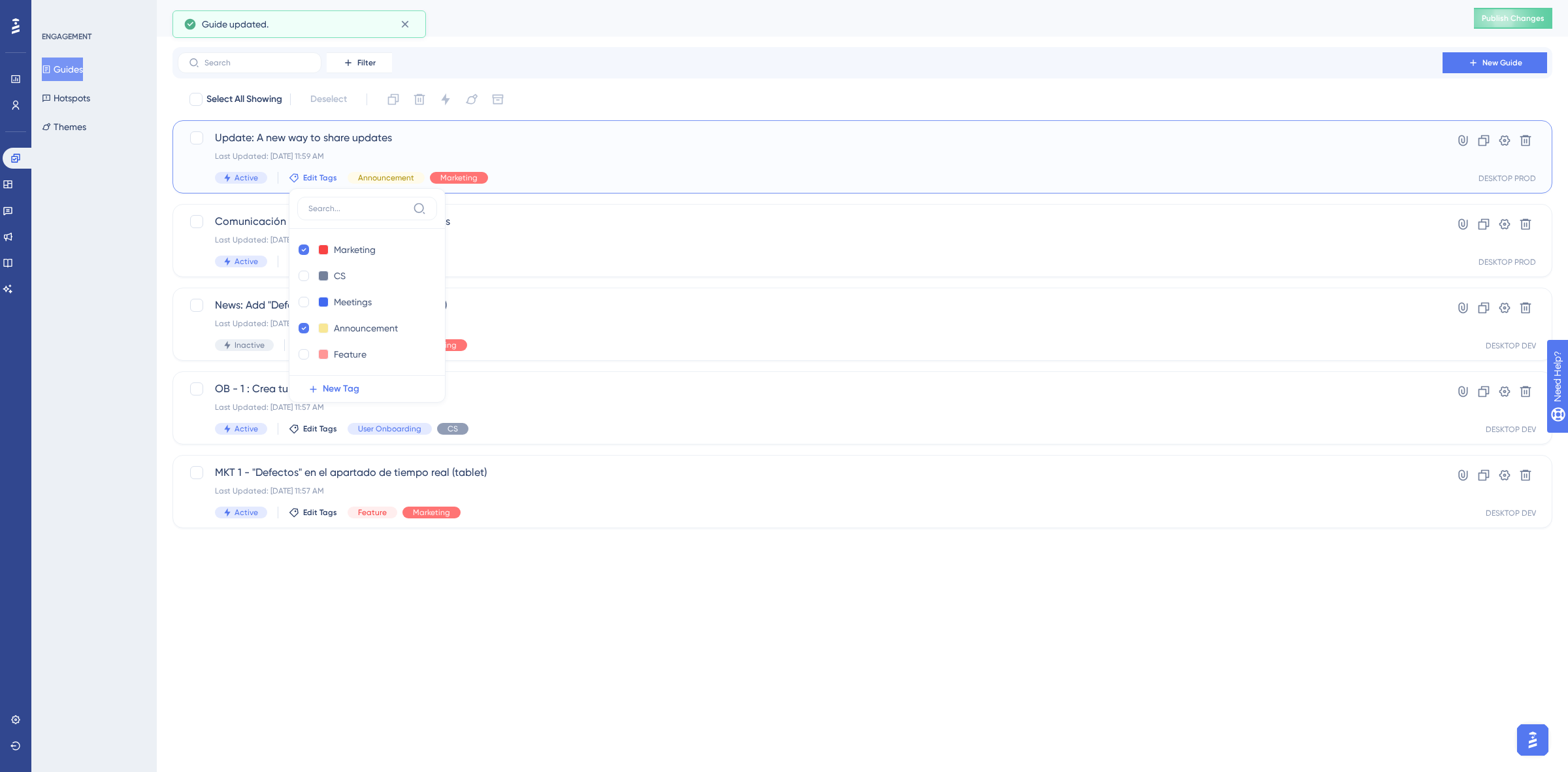
checkbox input "true"
click at [600, 83] on div "Filter New Guide Select All Showing Deselect Update: A new way to share updates…" at bounding box center [862, 287] width 1380 height 481
click at [331, 259] on span "Edit Tags" at bounding box center [320, 261] width 34 height 10
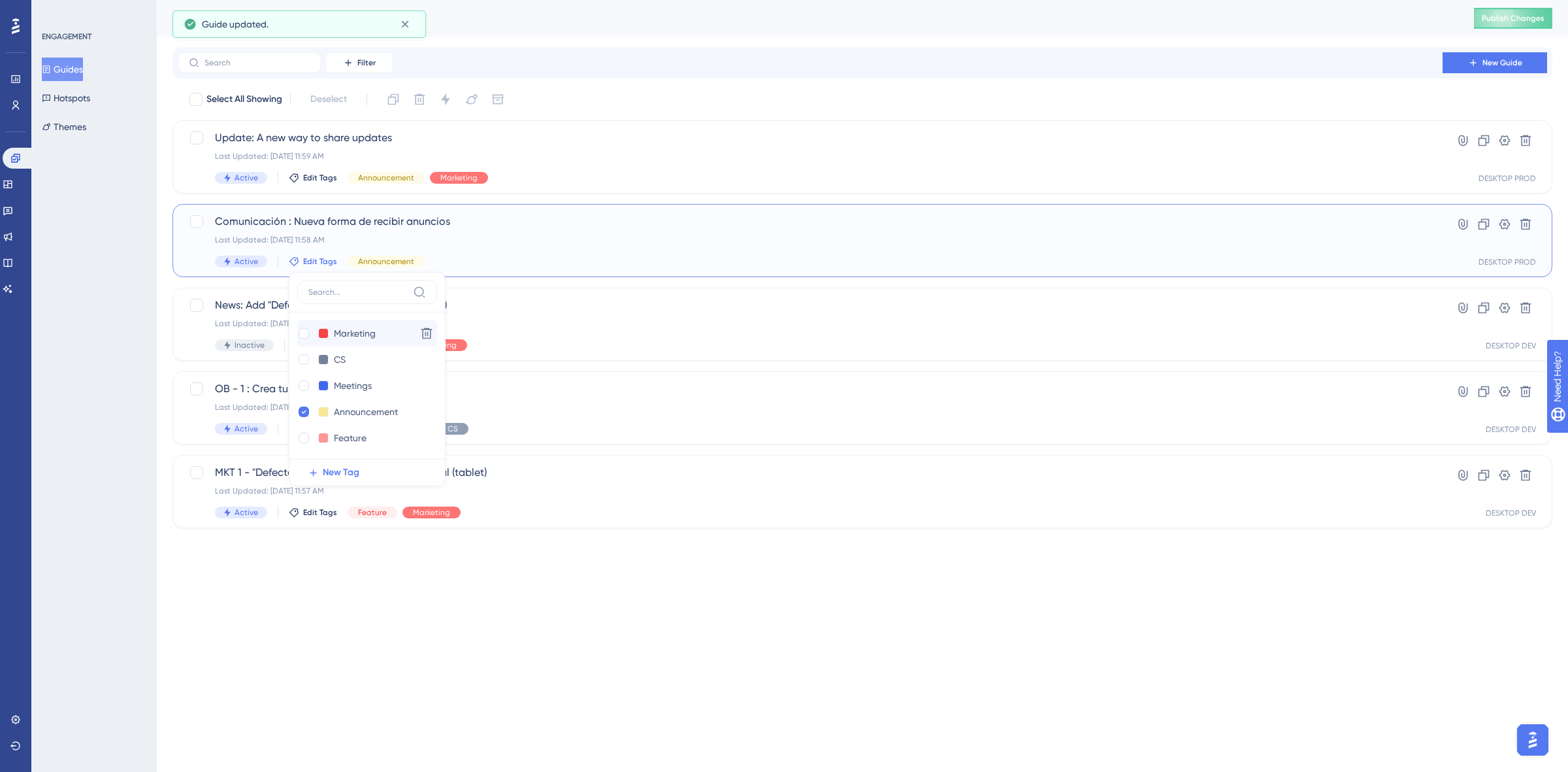
drag, startPoint x: 296, startPoint y: 333, endPoint x: 399, endPoint y: 345, distance: 103.7
click at [297, 334] on div at bounding box center [304, 333] width 13 height 13
checkbox input "true"
click at [598, 559] on div "Performance Users Engagement Widgets Feedback Product Updates Knowledge Base AI…" at bounding box center [784, 284] width 1568 height 569
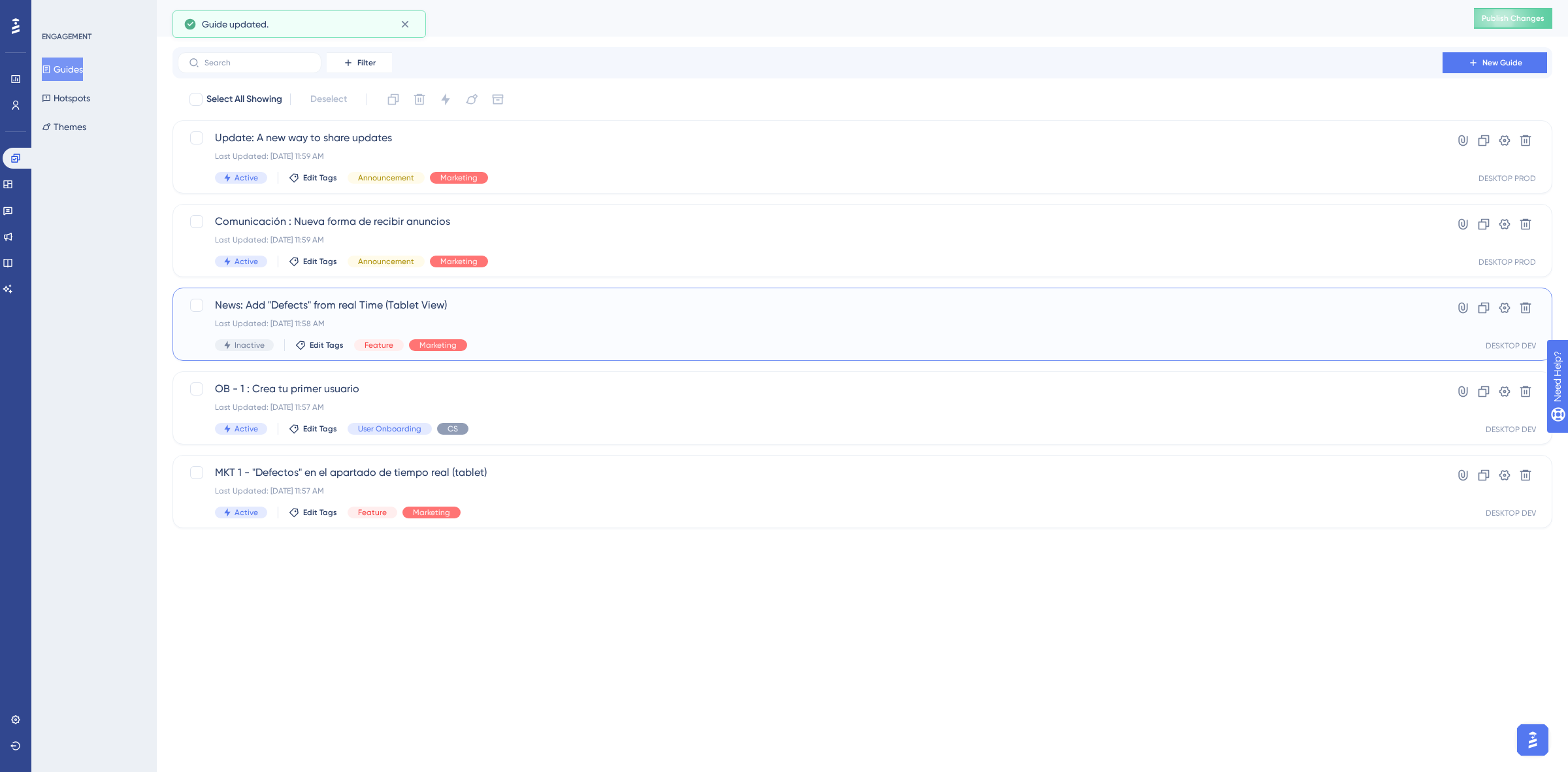
click at [292, 303] on span "News: Add "Defects" from real Time (Tablet View)" at bounding box center [810, 305] width 1191 height 16
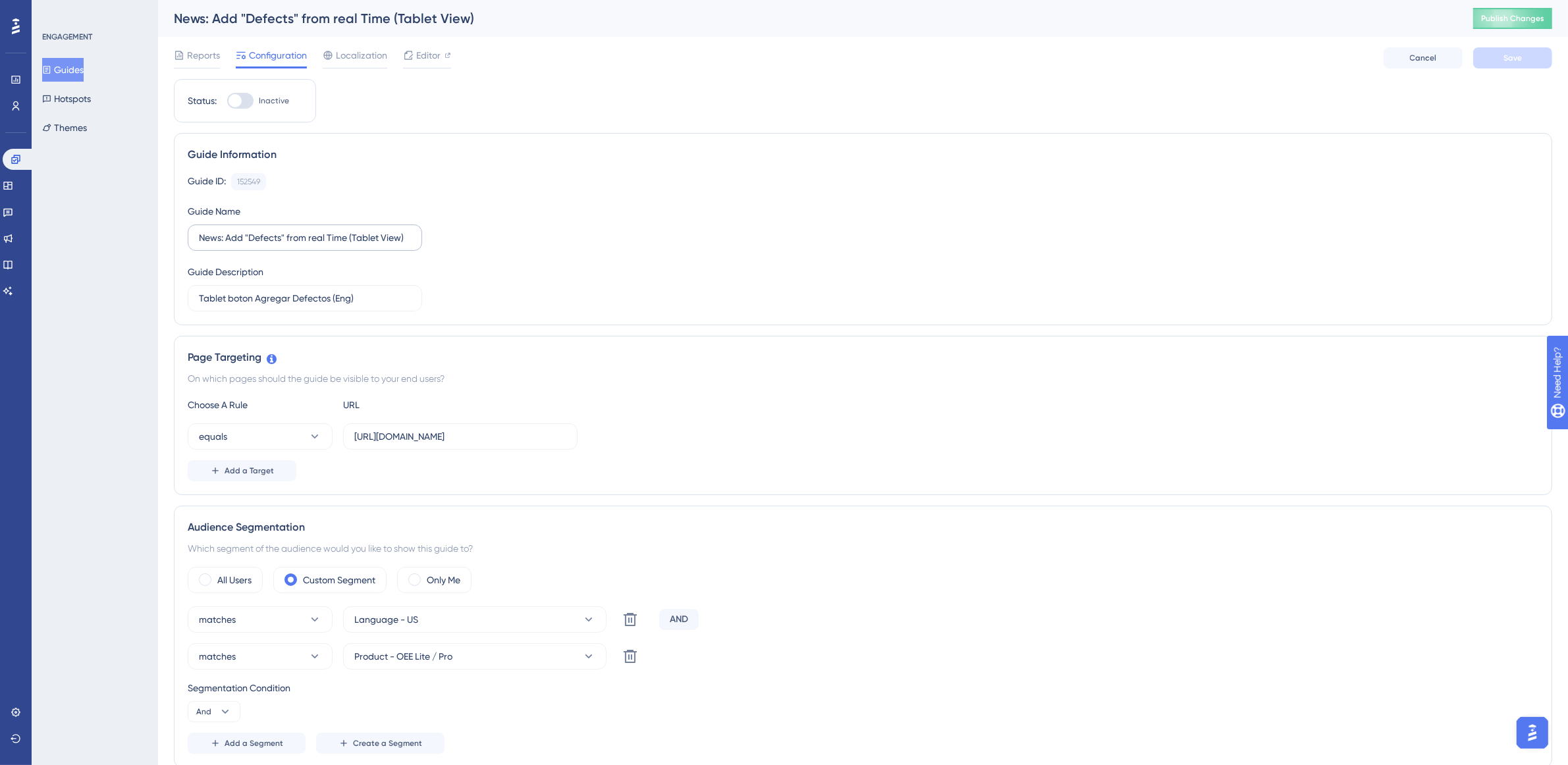
click at [198, 234] on label "News: Add "Defects" from real Time (Tablet View)" at bounding box center [305, 237] width 234 height 27
click at [199, 234] on input "News: Add "Defects" from real Time (Tablet View)" at bounding box center [304, 238] width 212 height 15
type input "MKT 2 - News: Add "Defects" from real Time (Tablet View)"
click at [1504, 65] on button "Save" at bounding box center [1512, 58] width 79 height 21
drag, startPoint x: 83, startPoint y: 65, endPoint x: 416, endPoint y: 44, distance: 333.7
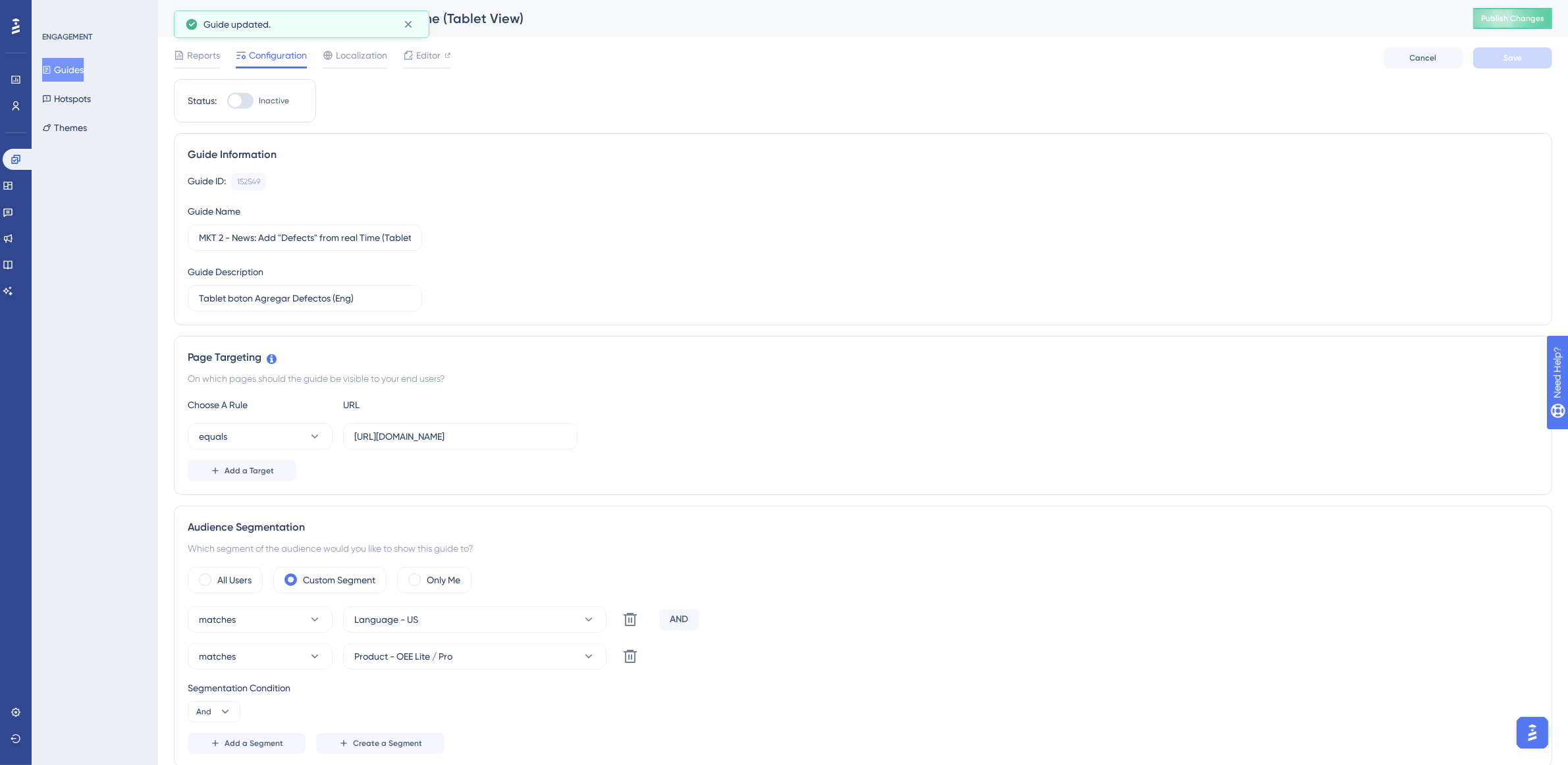
click at [83, 64] on button "Guides" at bounding box center [62, 69] width 41 height 23
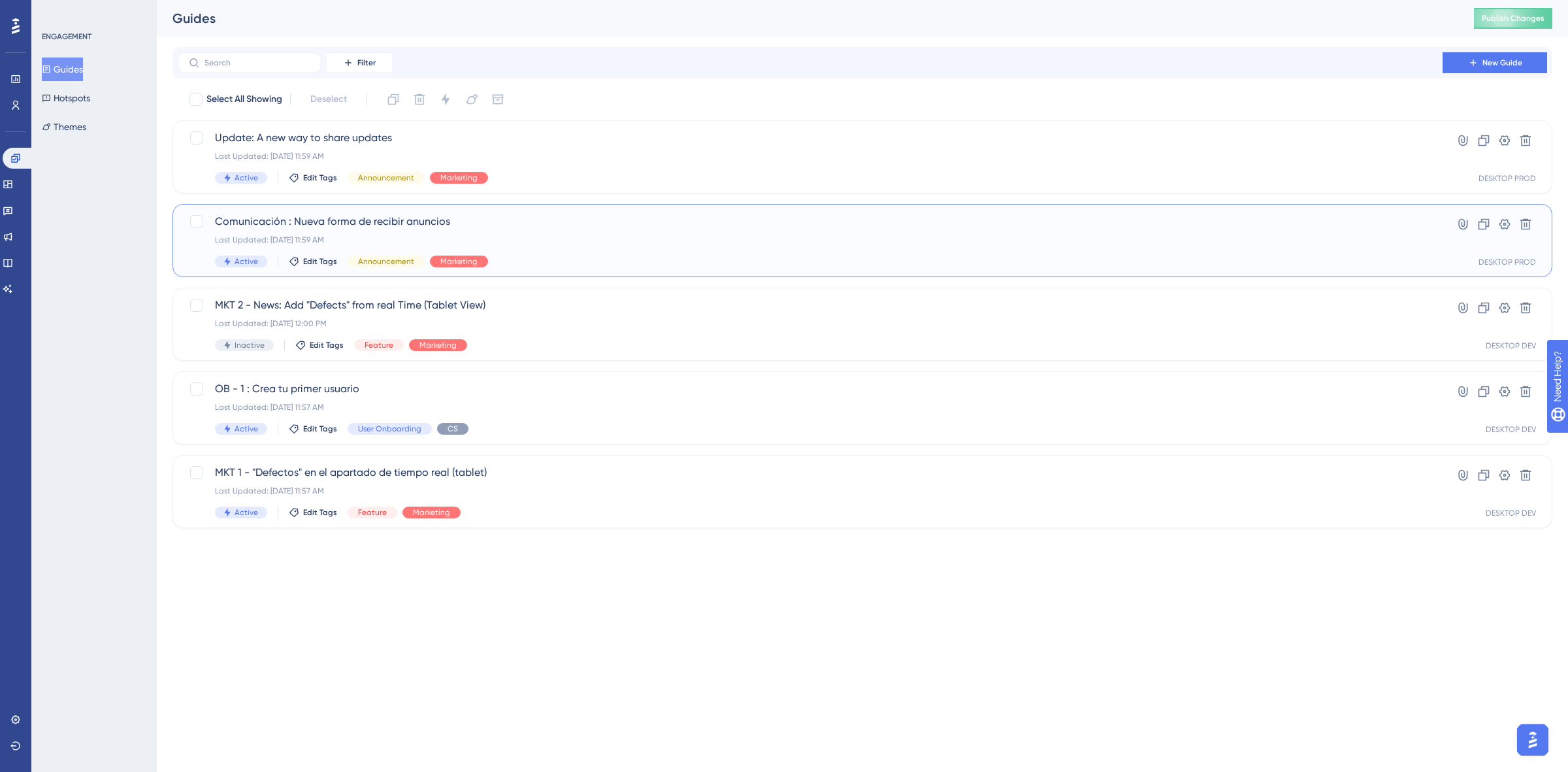
click at [556, 219] on span "Comunicación : Nueva forma de recibir anuncios" at bounding box center [810, 222] width 1191 height 16
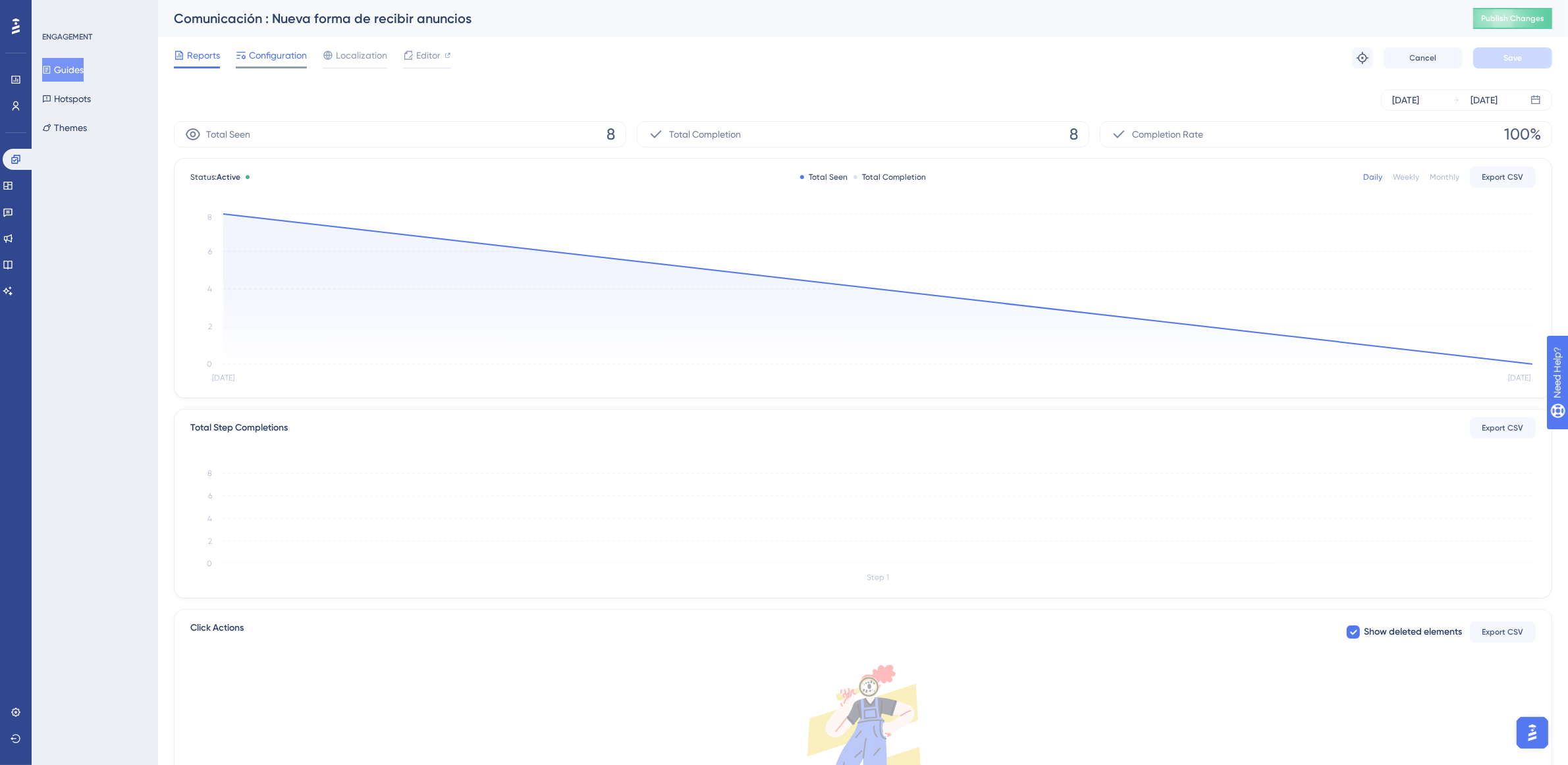
click at [285, 50] on span "Configuration" at bounding box center [278, 56] width 58 height 16
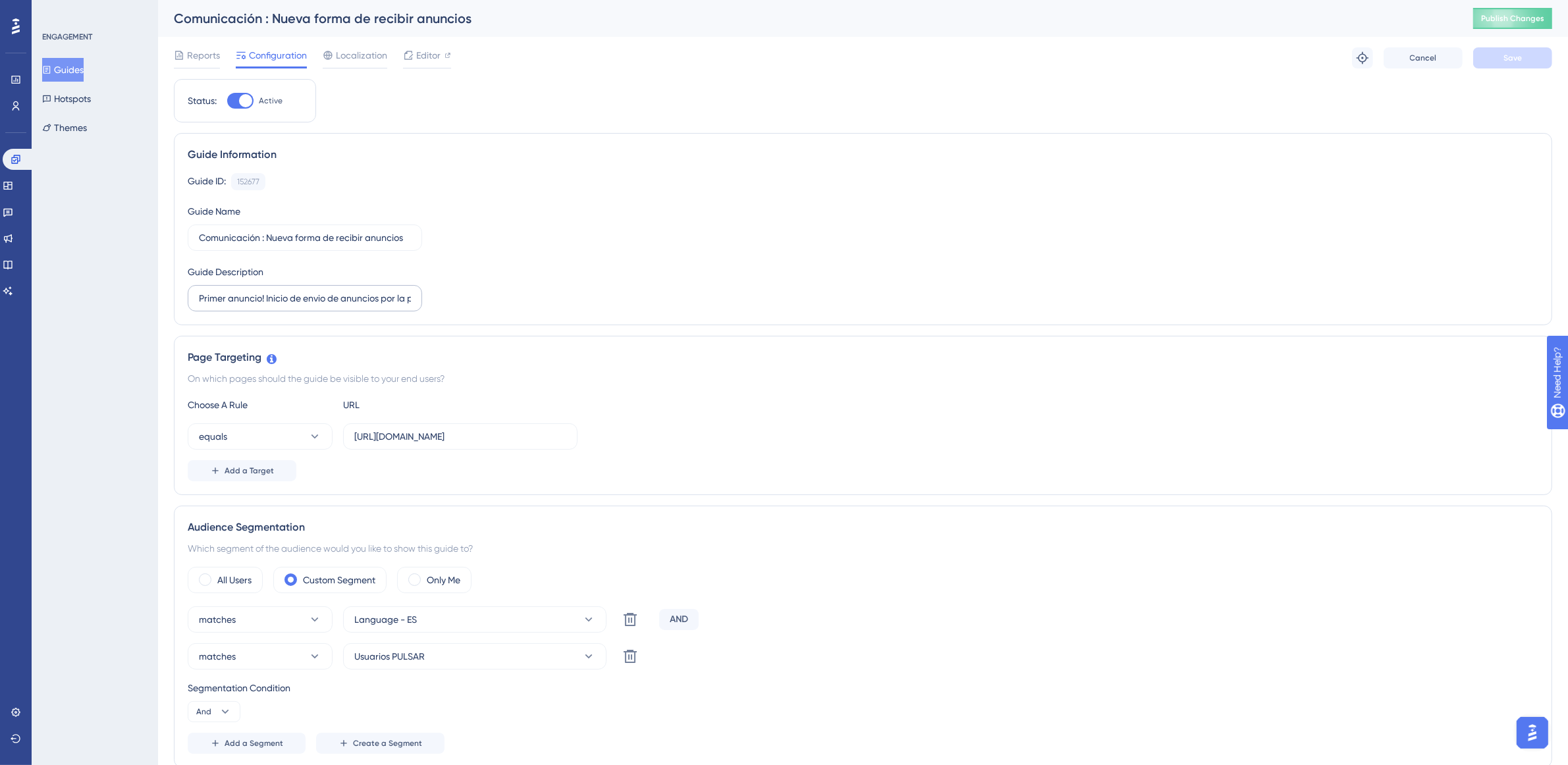
click at [192, 306] on label "Primer anuncio! Inicio de envio de anuncios por la plataforma" at bounding box center [305, 298] width 234 height 27
click at [199, 306] on input "Primer anuncio! Inicio de envio de anuncios por la plataforma" at bounding box center [304, 299] width 212 height 15
drag, startPoint x: 240, startPoint y: 300, endPoint x: -68, endPoint y: 295, distance: 308.0
click at [0, 0] on html "Performance Users Engagement Widgets Feedback Product Updates Knowledge Base AI…" at bounding box center [784, 0] width 1568 height 0
click at [199, 291] on input "Primer anuncio! Inicio de envio de anuncios por la plataforma" at bounding box center [304, 299] width 212 height 15
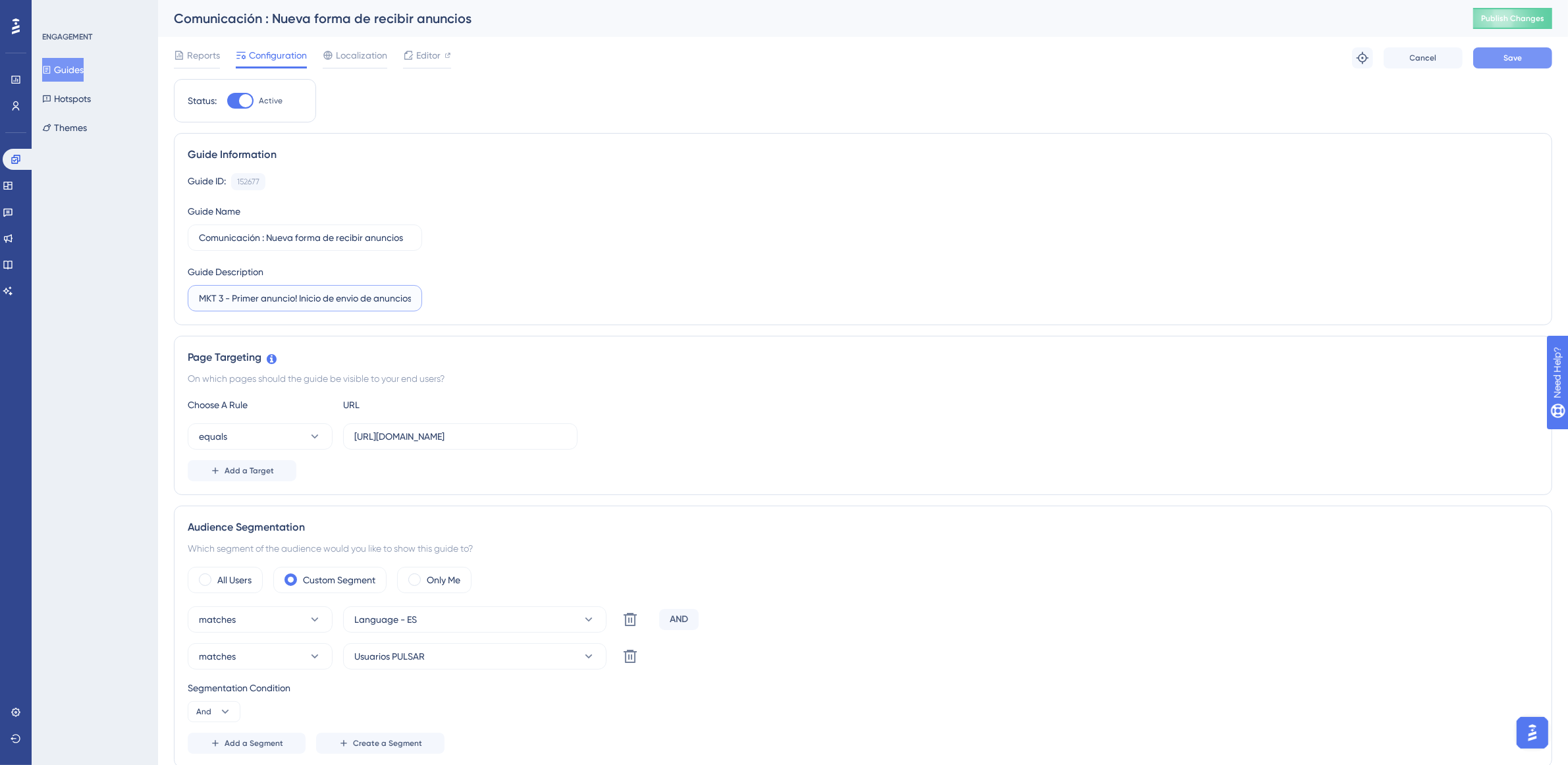
type input "MKT 3 - Primer anuncio! Inicio de envio de anuncios por la plataforma"
click at [1532, 67] on button "Save" at bounding box center [1512, 58] width 79 height 21
click at [60, 66] on button "Guides" at bounding box center [62, 69] width 41 height 23
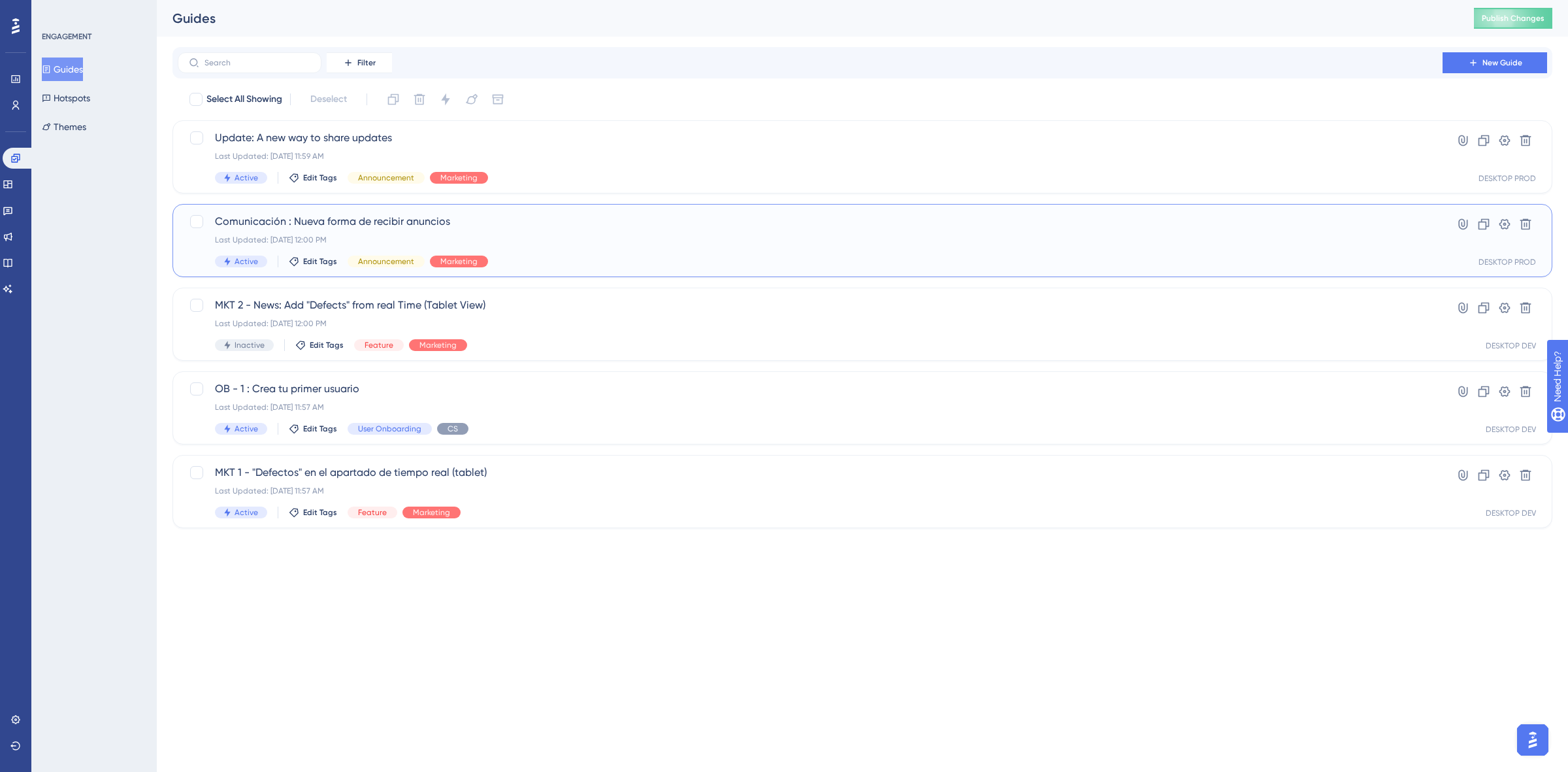
click at [582, 232] on div "Comunicación : Nueva forma de recibir anuncios Last Updated: Sep 25 2025, 12:00…" at bounding box center [810, 240] width 1191 height 54
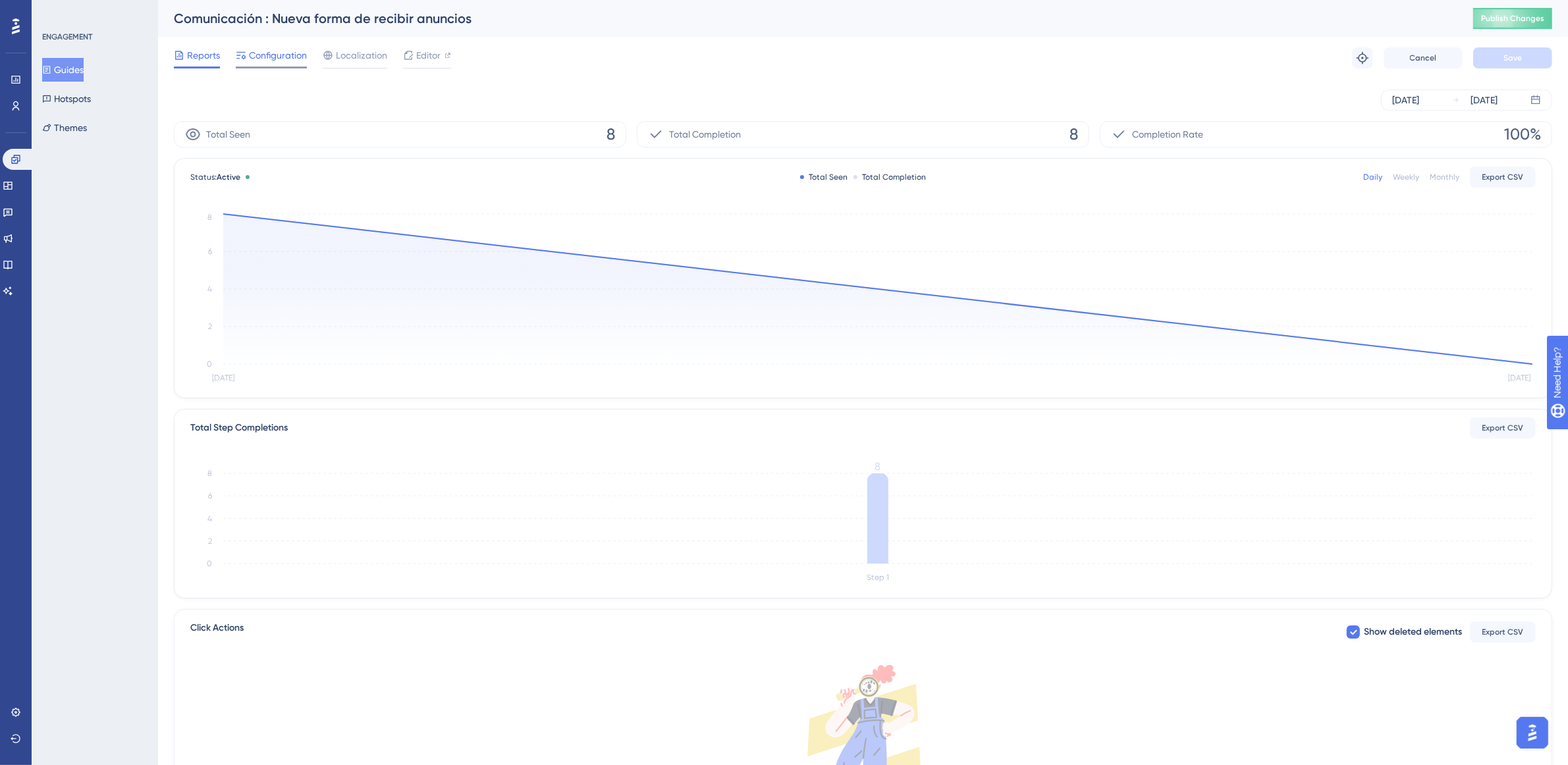
click at [241, 58] on icon at bounding box center [240, 55] width 10 height 10
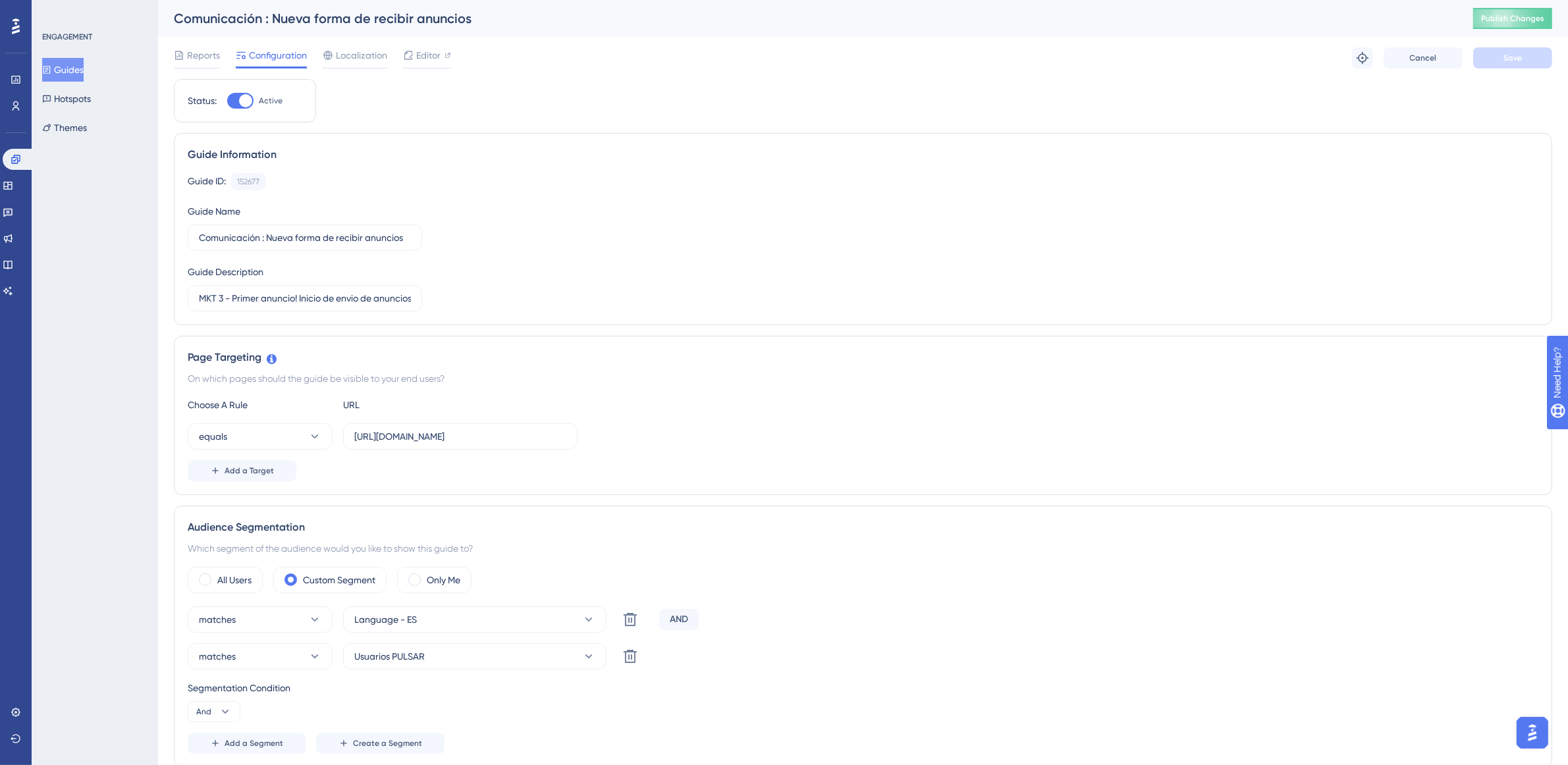
click at [77, 69] on button "Guides" at bounding box center [62, 69] width 41 height 23
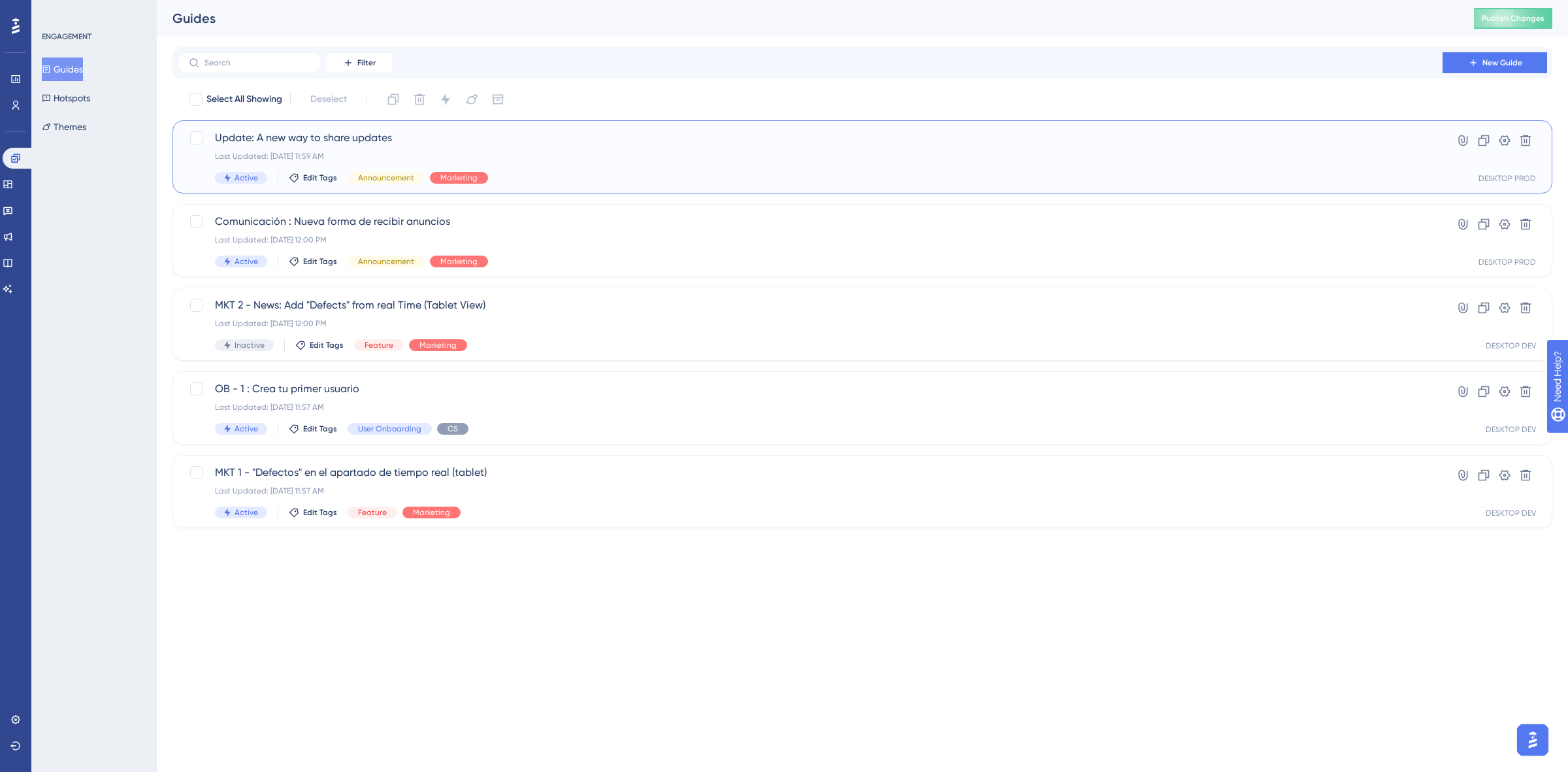
click at [431, 138] on span "Update: A new way to share updates" at bounding box center [810, 138] width 1191 height 16
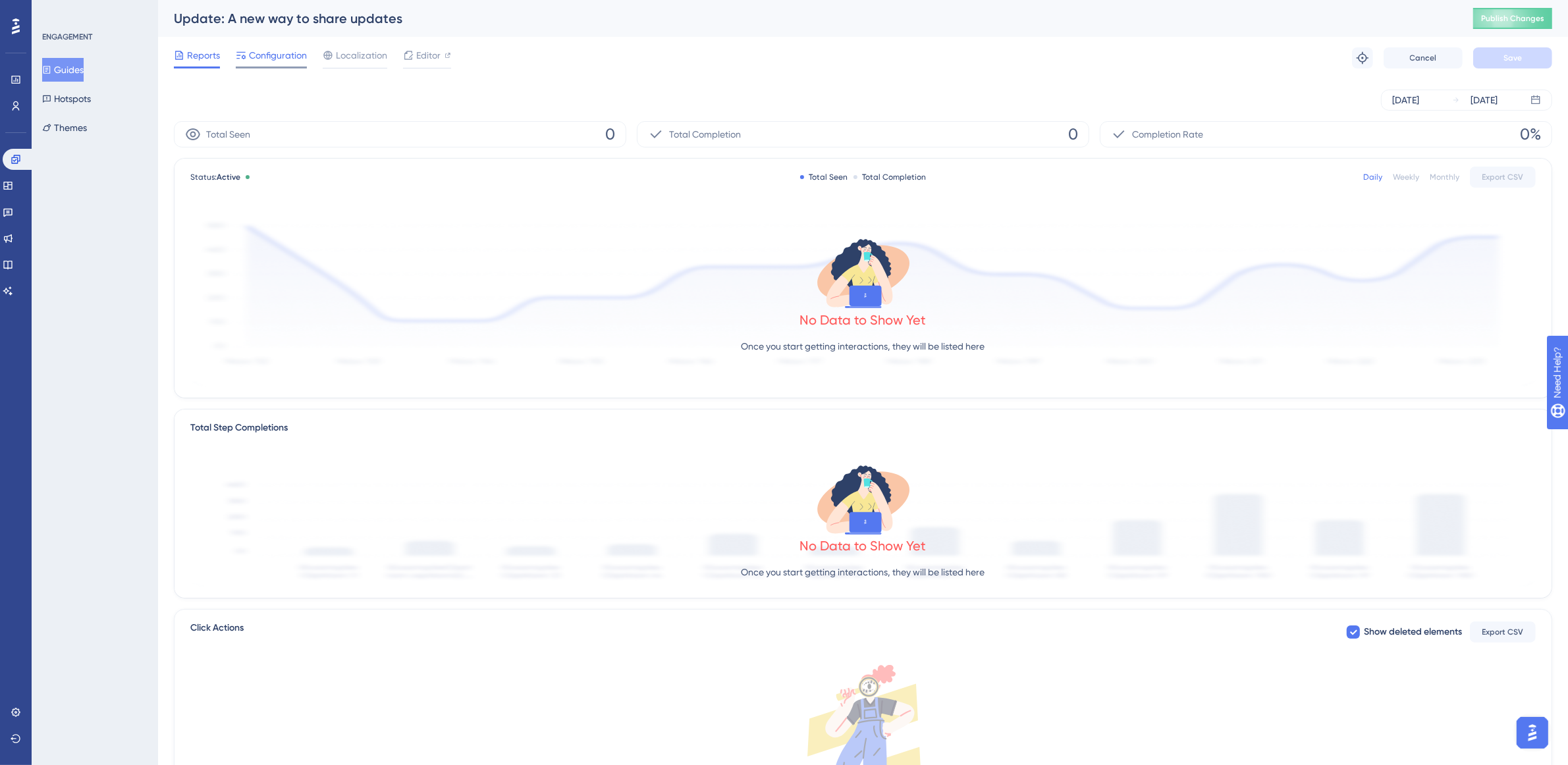
click at [264, 59] on span "Configuration" at bounding box center [278, 56] width 58 height 16
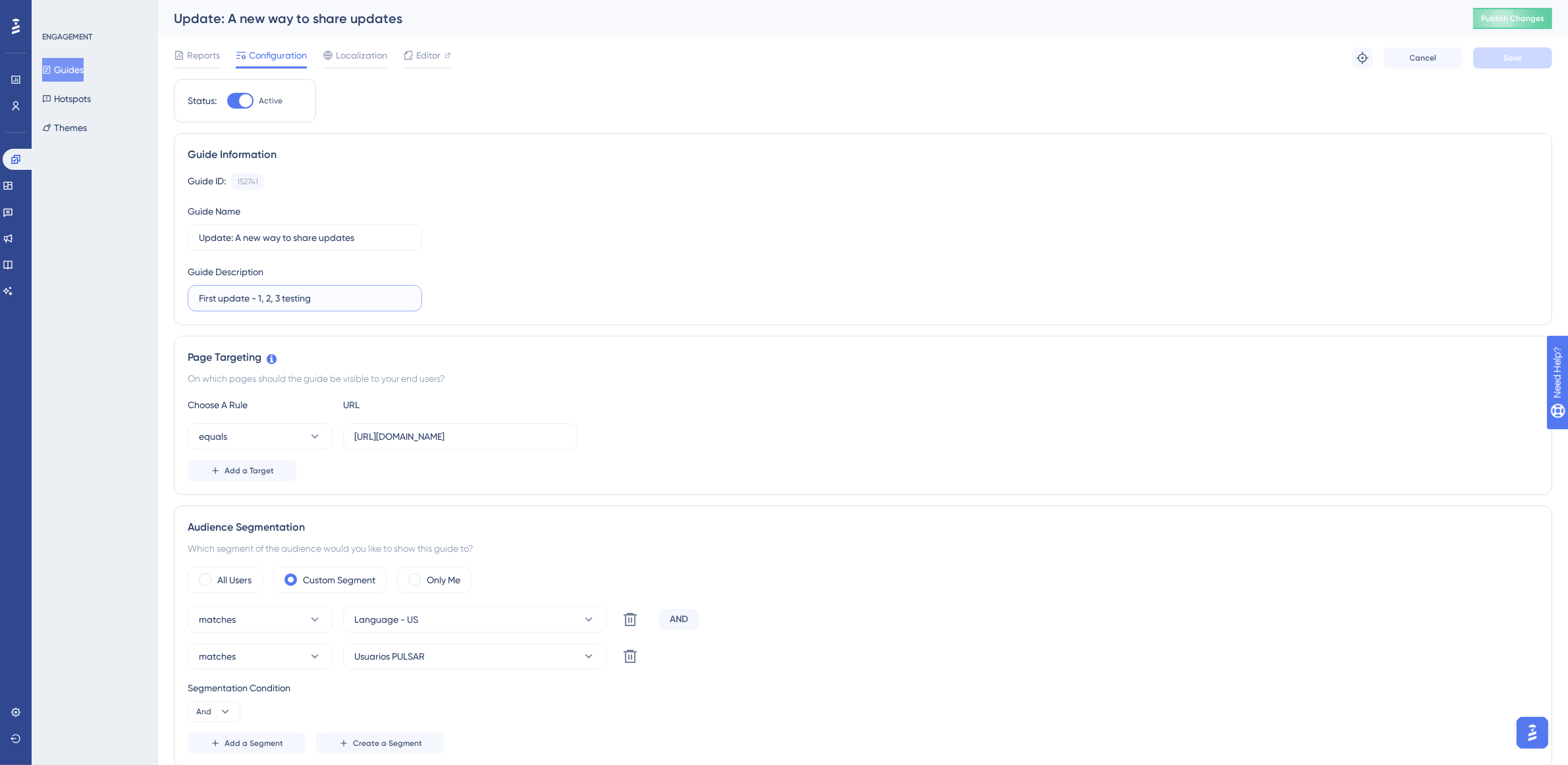
click at [199, 304] on input "First update - 1, 2, 3 testing" at bounding box center [304, 299] width 212 height 15
click at [195, 239] on label "Update: A new way to share updates" at bounding box center [305, 237] width 234 height 27
click at [199, 239] on input "Update: A new way to share updates" at bounding box center [304, 238] width 212 height 15
click at [196, 239] on label "Update: A new way to share updates" at bounding box center [305, 237] width 234 height 27
click at [199, 239] on input "Update: A new way to share updates" at bounding box center [304, 238] width 212 height 15
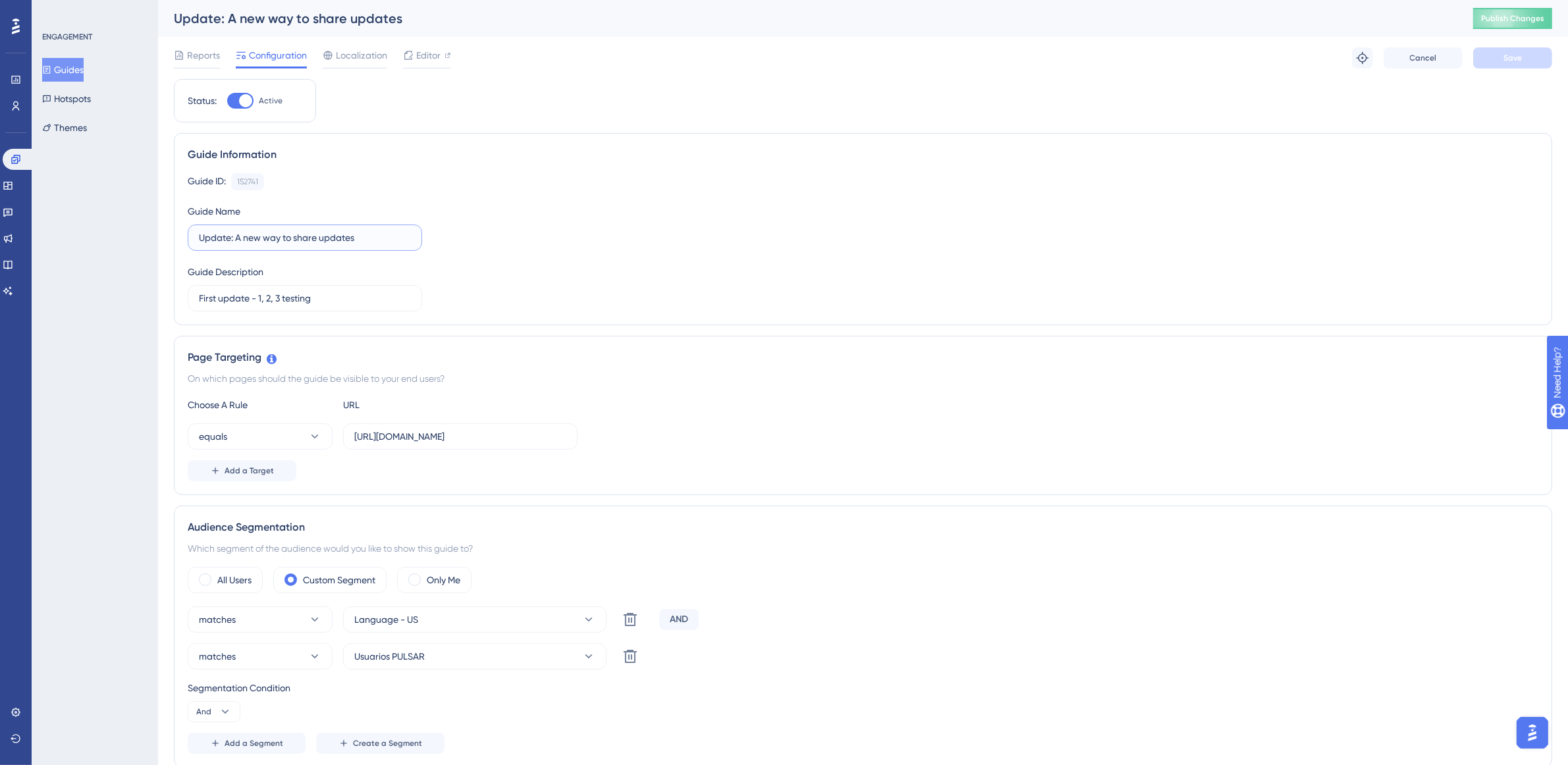
click at [199, 240] on input "Update: A new way to share updates" at bounding box center [304, 238] width 212 height 15
drag, startPoint x: 231, startPoint y: 241, endPoint x: 220, endPoint y: 240, distance: 11.0
click at [220, 240] on input "MTK - 4 Update: A new way to share updates" at bounding box center [304, 238] width 212 height 15
type input "MTK 4 - Update: A new way to share updates"
click at [1541, 59] on button "Save" at bounding box center [1512, 58] width 79 height 21
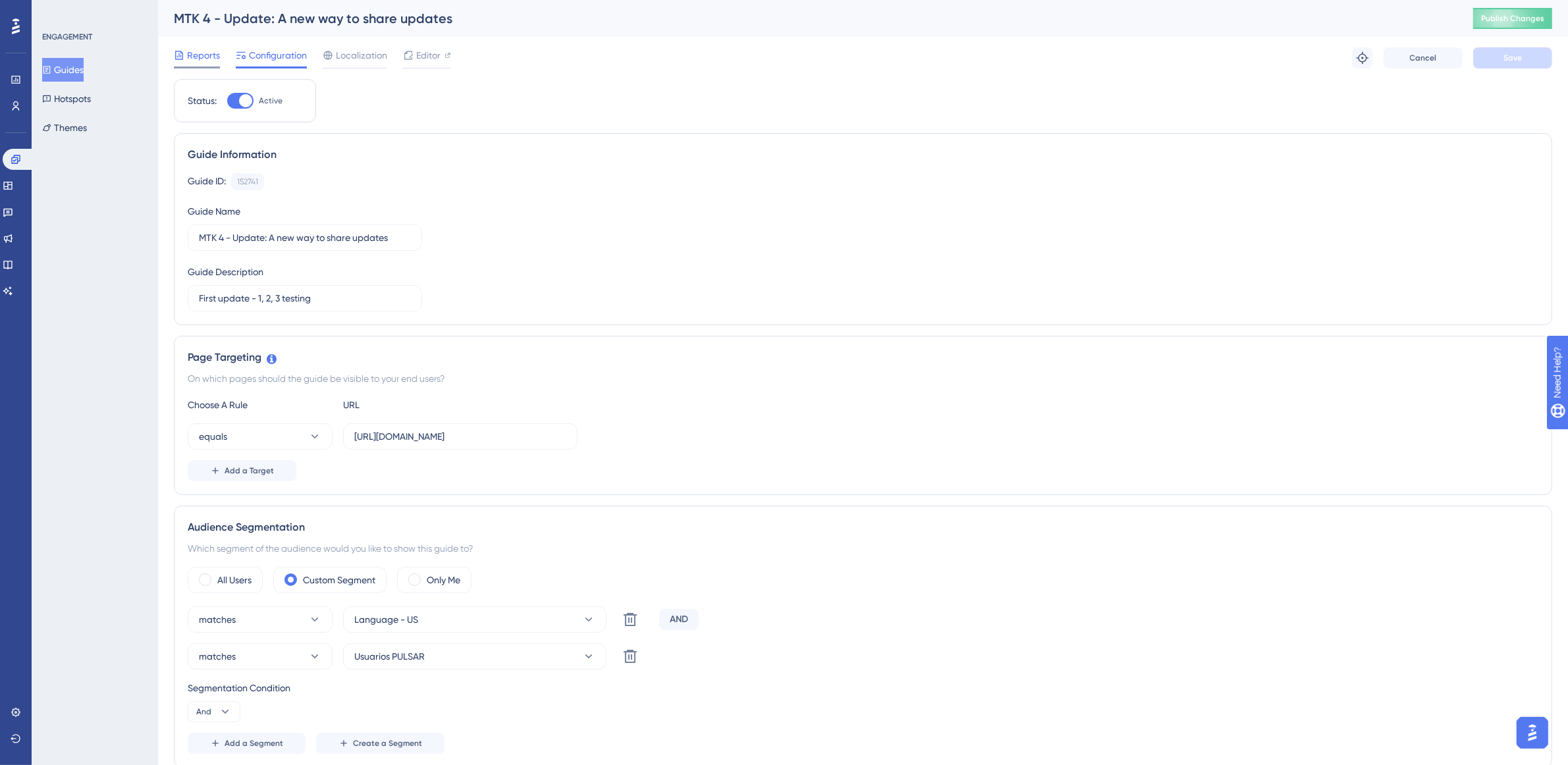
click at [206, 56] on span "Reports" at bounding box center [203, 56] width 33 height 16
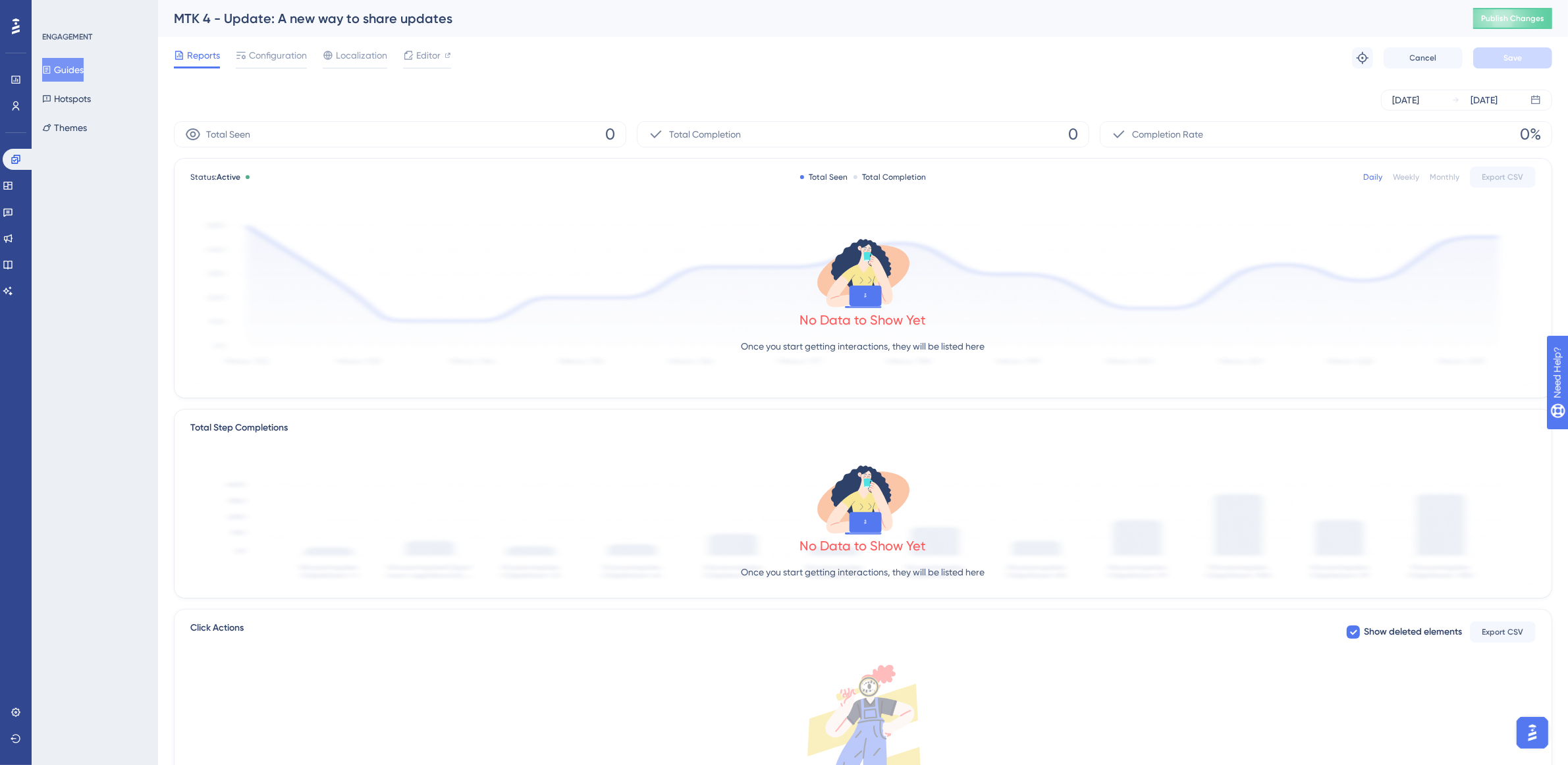
click at [73, 61] on button "Guides" at bounding box center [62, 69] width 41 height 23
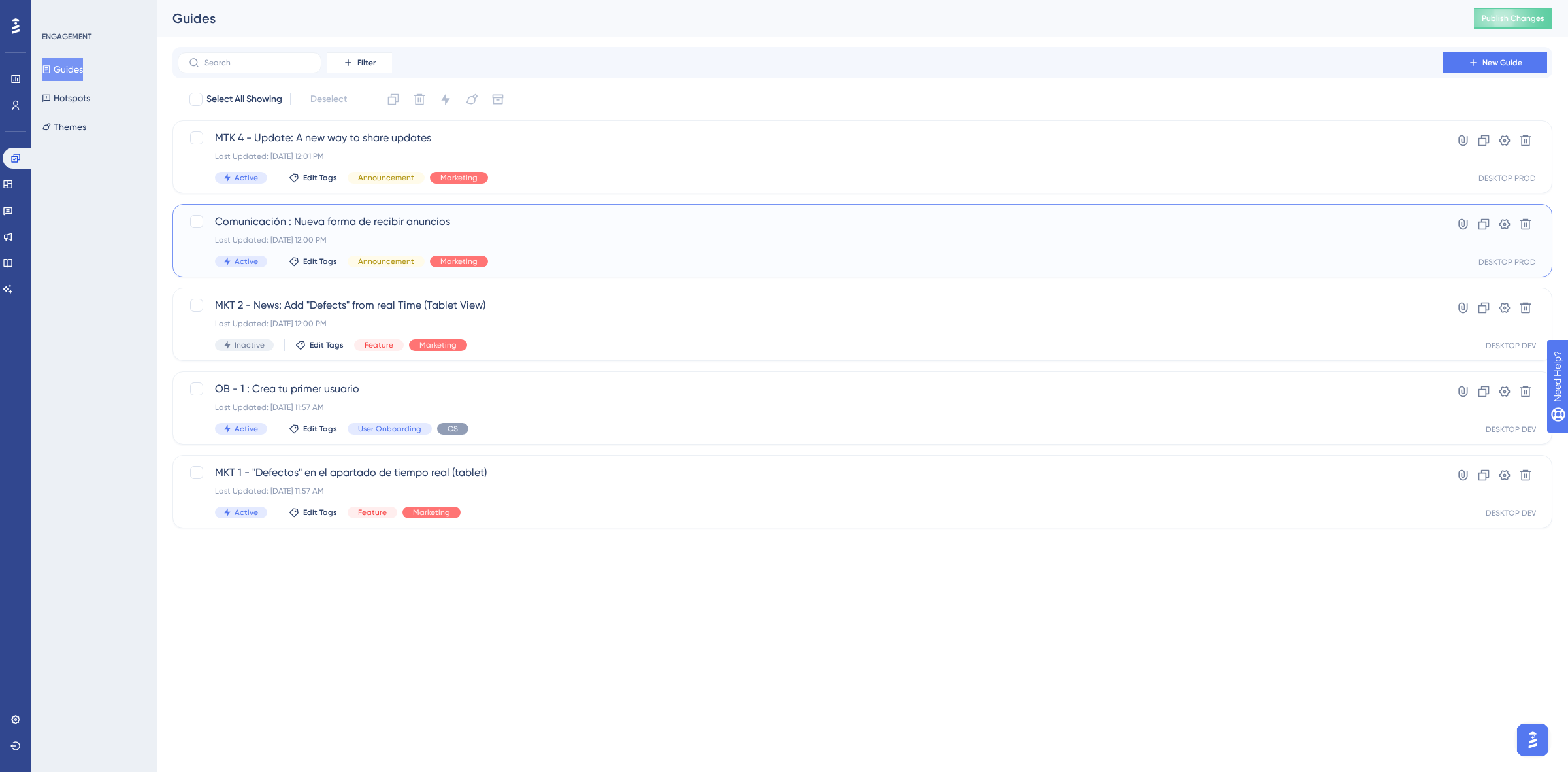
click at [394, 223] on span "Comunicación : Nueva forma de recibir anuncios" at bounding box center [810, 222] width 1191 height 16
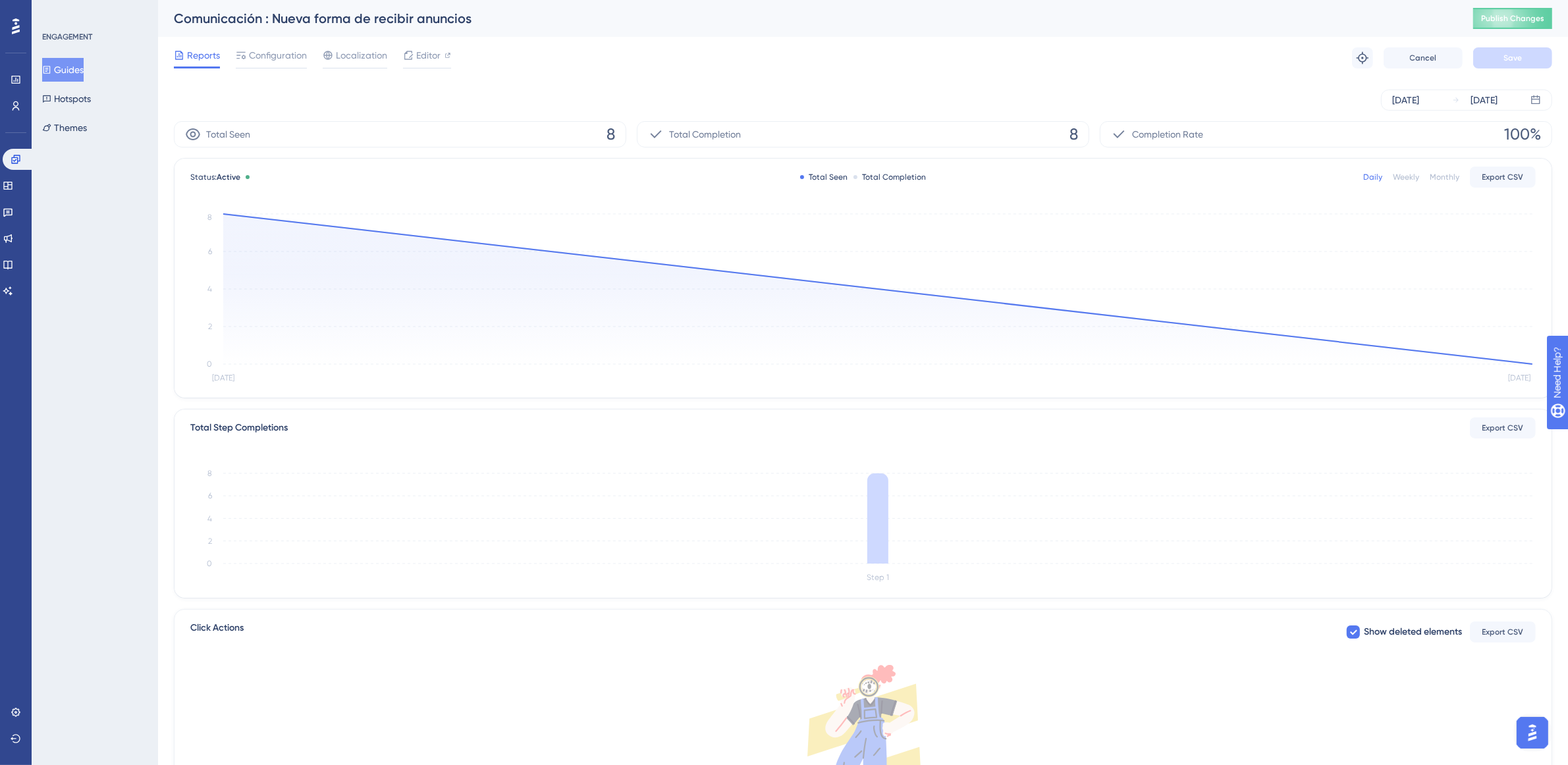
click at [281, 44] on div "Reports Configuration Localization Editor Troubleshoot Cancel Save" at bounding box center [863, 58] width 1378 height 42
click at [288, 52] on span "Configuration" at bounding box center [278, 56] width 58 height 16
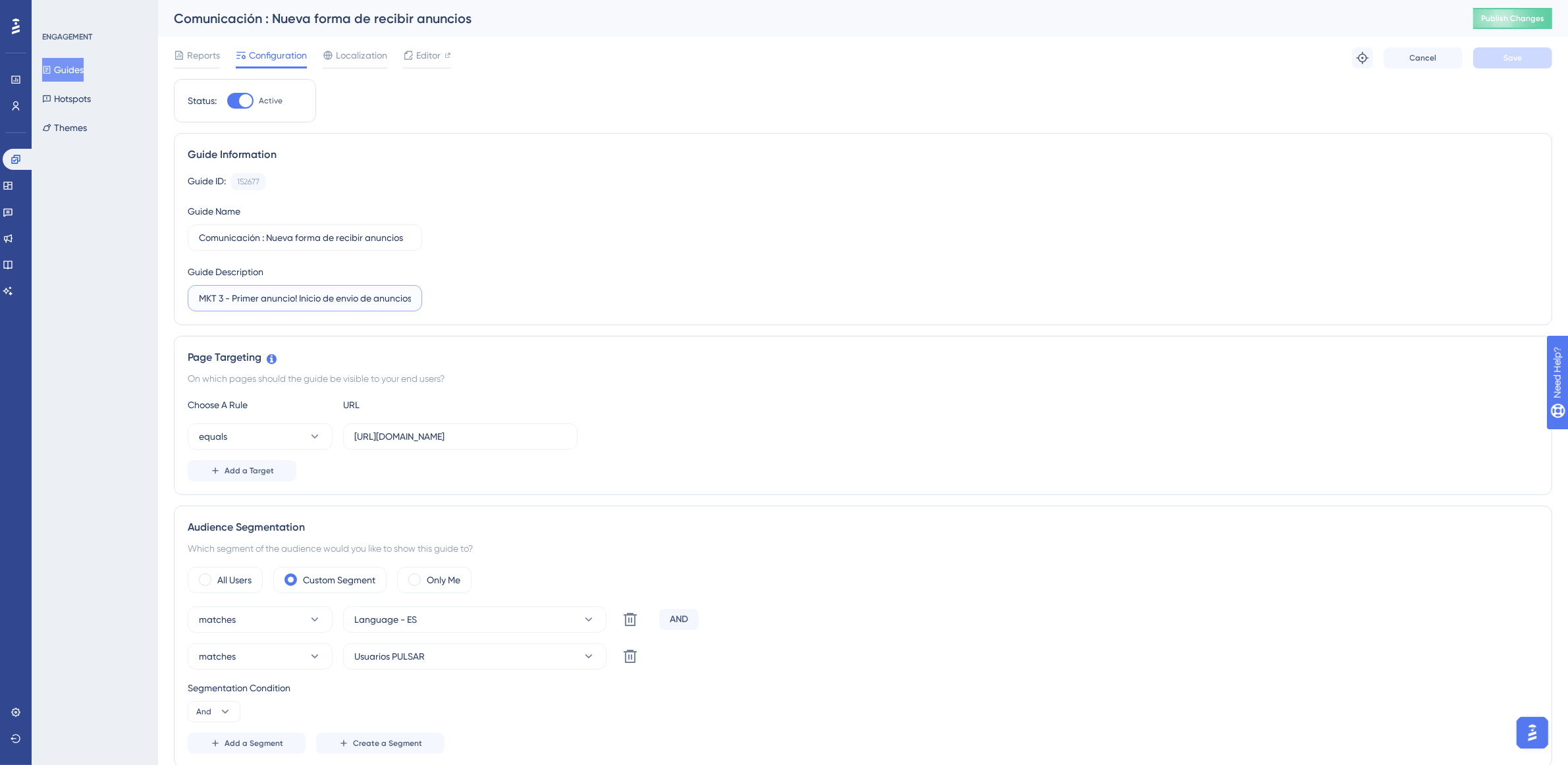
drag, startPoint x: 232, startPoint y: 299, endPoint x: 170, endPoint y: 291, distance: 62.5
type input "Primer anuncio! Inicio de envio de anuncios por la plataforma"
click at [192, 242] on label "Comunicación : Nueva forma de recibir anuncios" at bounding box center [305, 237] width 234 height 27
click at [199, 242] on input "Comunicación : Nueva forma de recibir anuncios" at bounding box center [304, 238] width 212 height 15
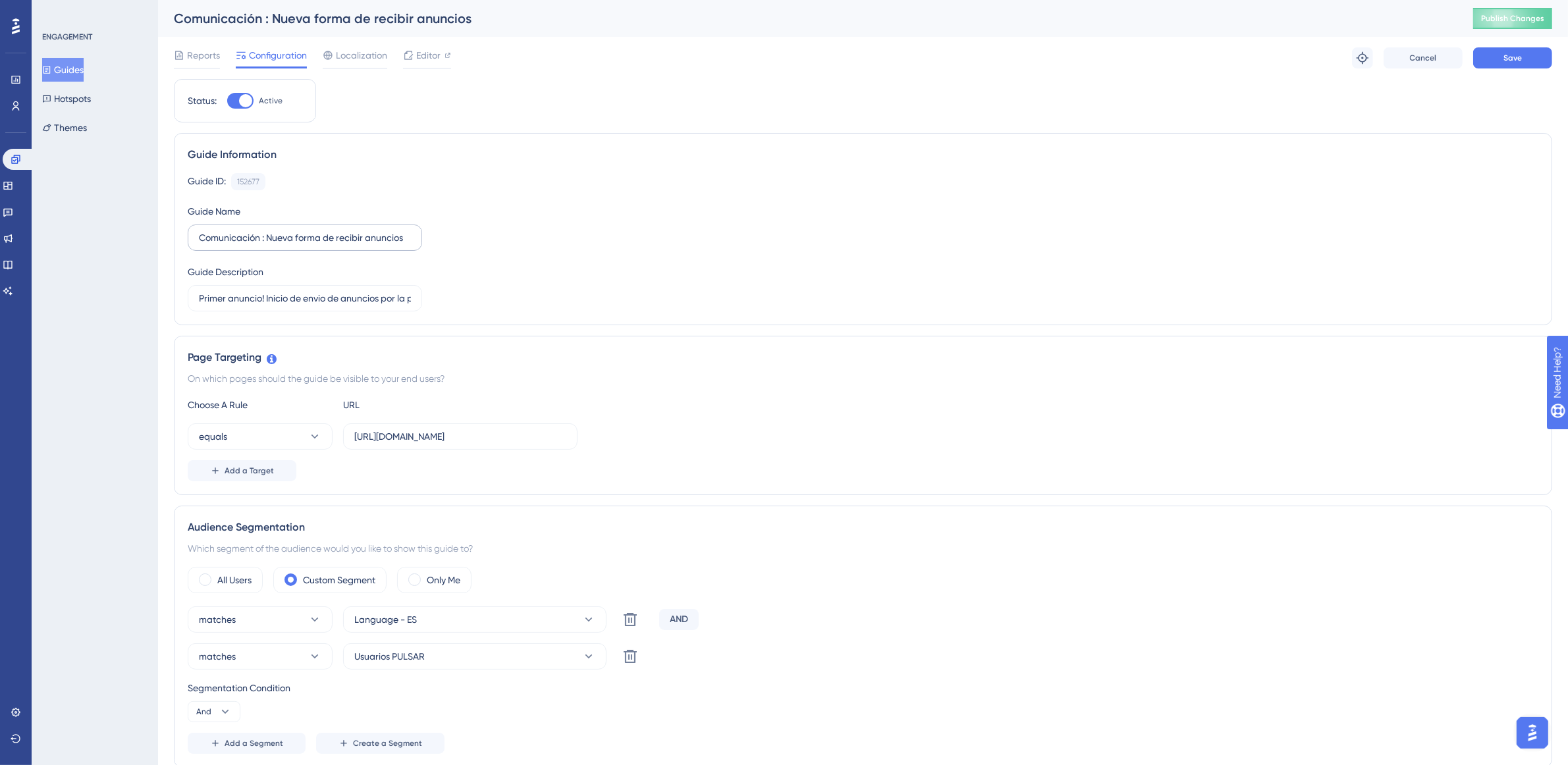
click at [191, 239] on label "Comunicación : Nueva forma de recibir anuncios" at bounding box center [305, 237] width 234 height 27
click at [199, 239] on input "Comunicación : Nueva forma de recibir anuncios" at bounding box center [304, 238] width 212 height 15
click at [195, 236] on label "Comunicación : Nueva forma de recibir anuncios" at bounding box center [305, 237] width 234 height 27
click at [199, 236] on input "Comunicación : Nueva forma de recibir anuncios" at bounding box center [304, 238] width 212 height 15
click at [203, 239] on input "Comunicación : Nueva forma de recibir anuncios" at bounding box center [304, 238] width 212 height 15
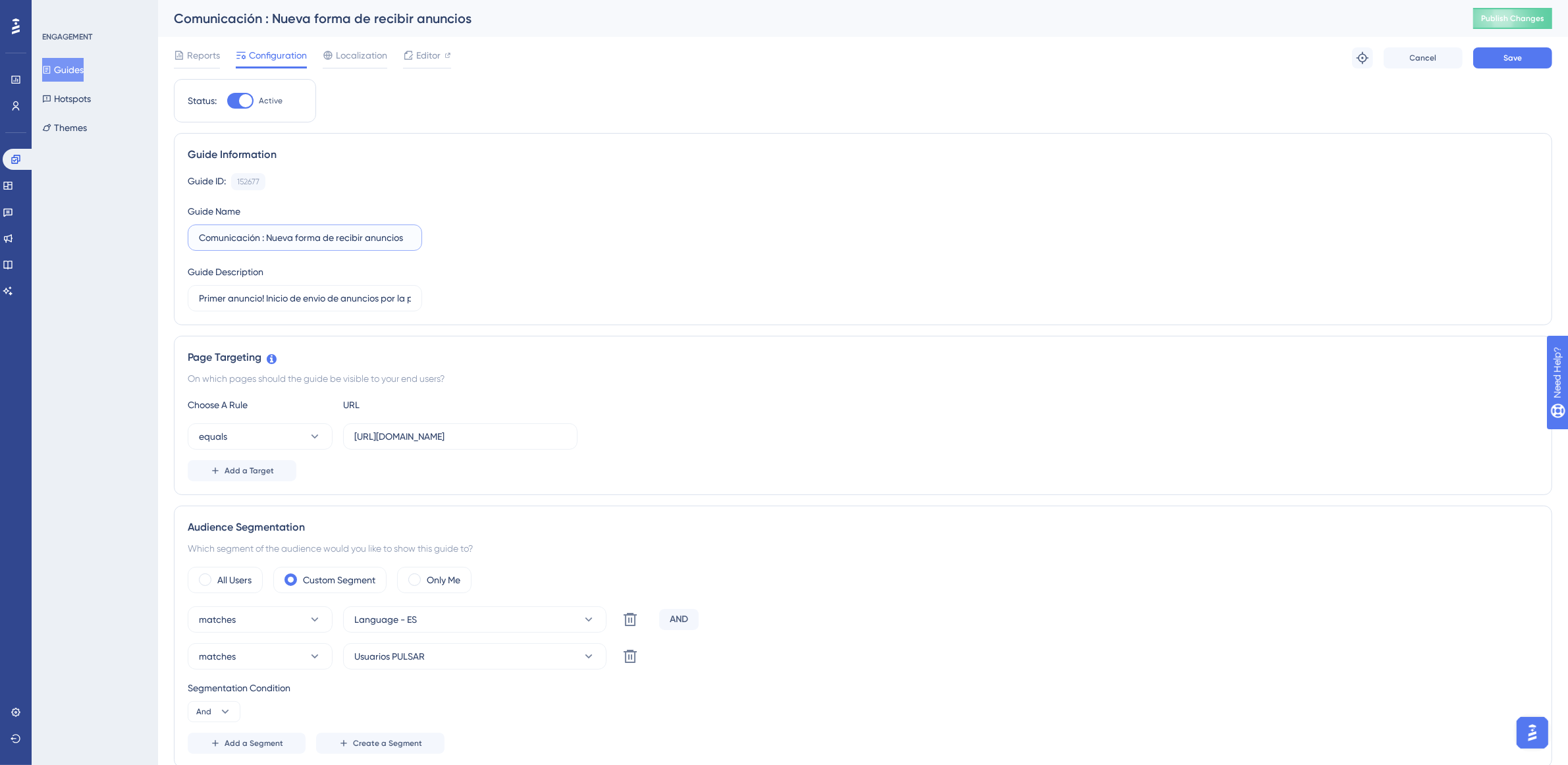
paste input "MKT 3 -"
type input "MKT 3 - Comunicación : Nueva forma de recibir anuncios"
click at [1536, 64] on button "Save" at bounding box center [1512, 58] width 79 height 21
click at [84, 66] on button "Guides" at bounding box center [62, 69] width 41 height 23
